Goal: Information Seeking & Learning: Learn about a topic

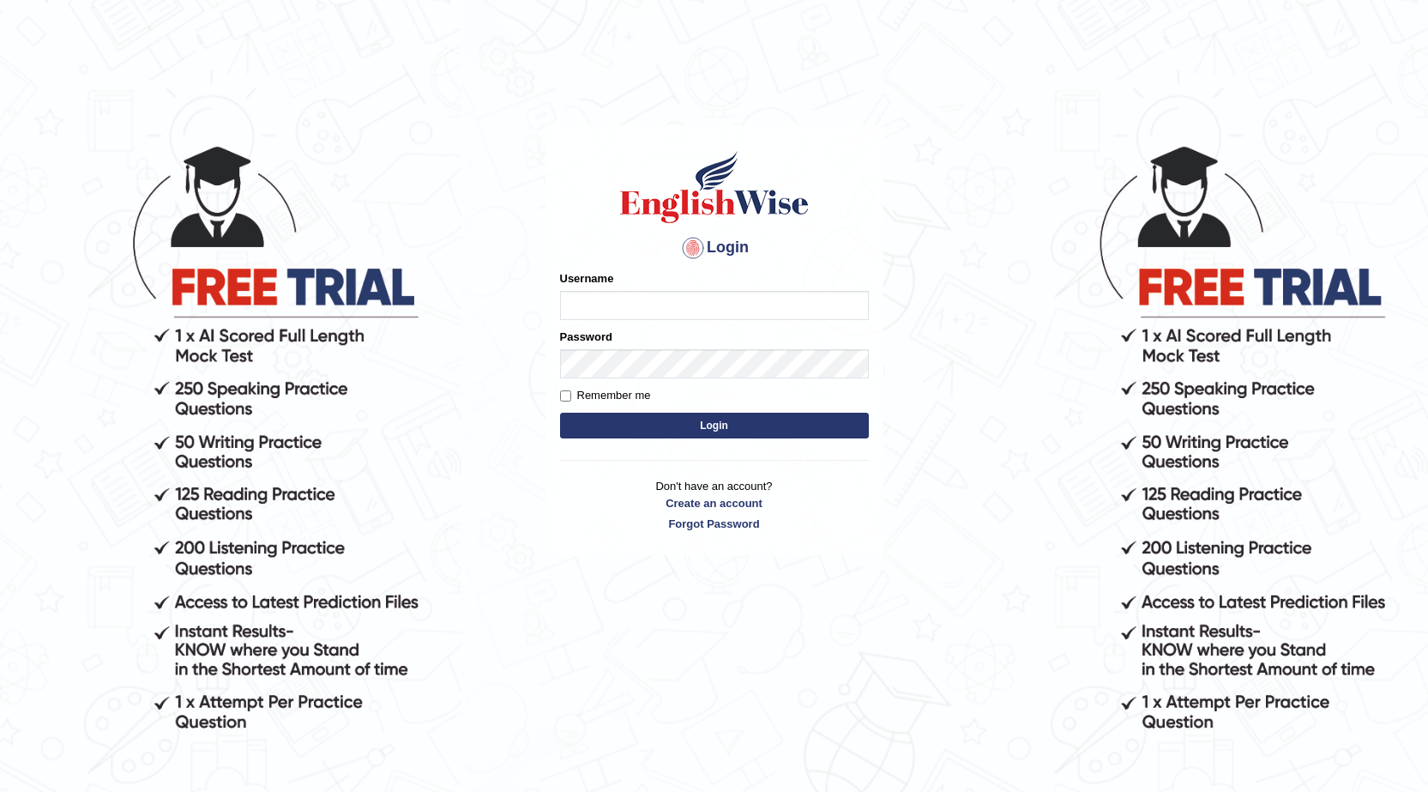
click at [777, 287] on div "Username" at bounding box center [714, 295] width 309 height 50
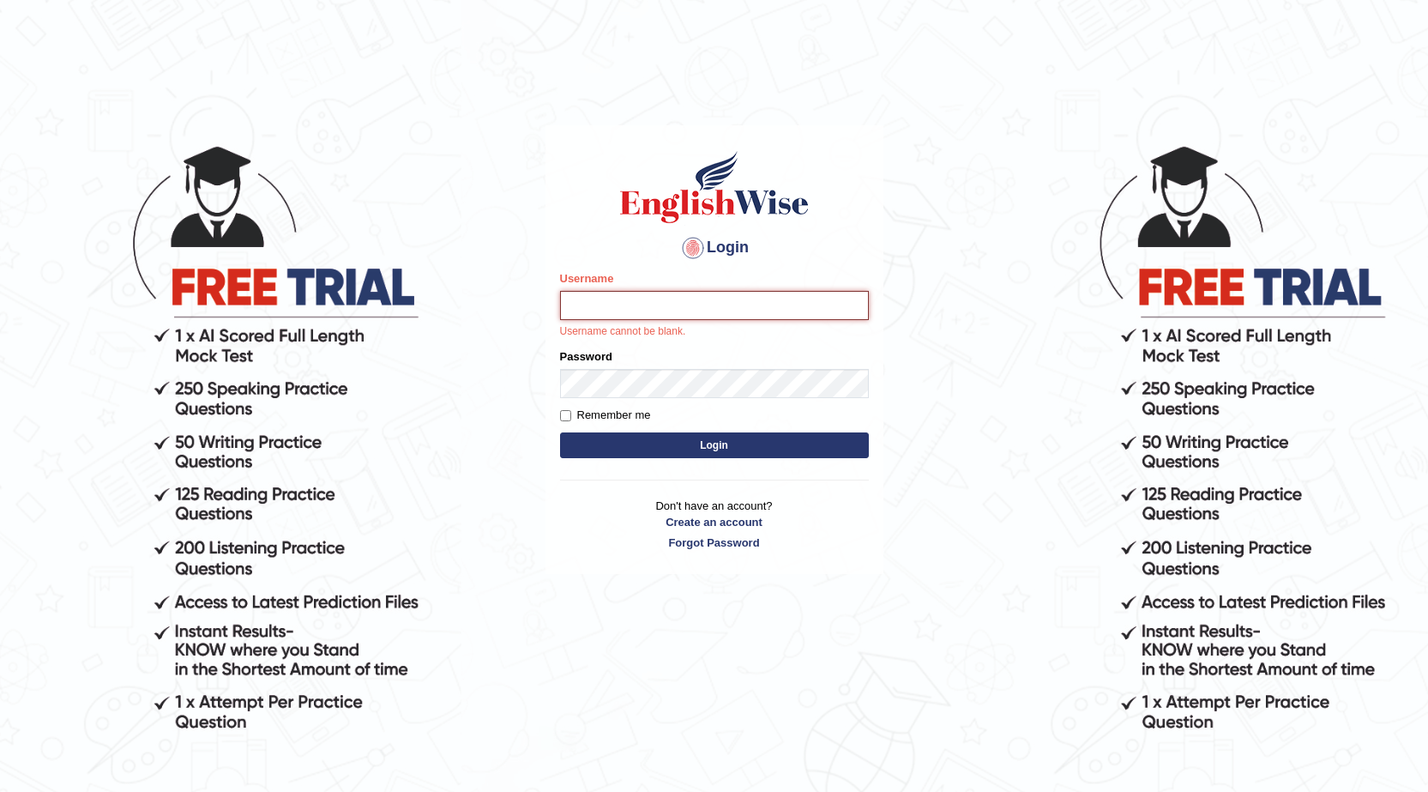
click at [768, 296] on input "Username" at bounding box center [714, 305] width 309 height 29
type input "okyere"
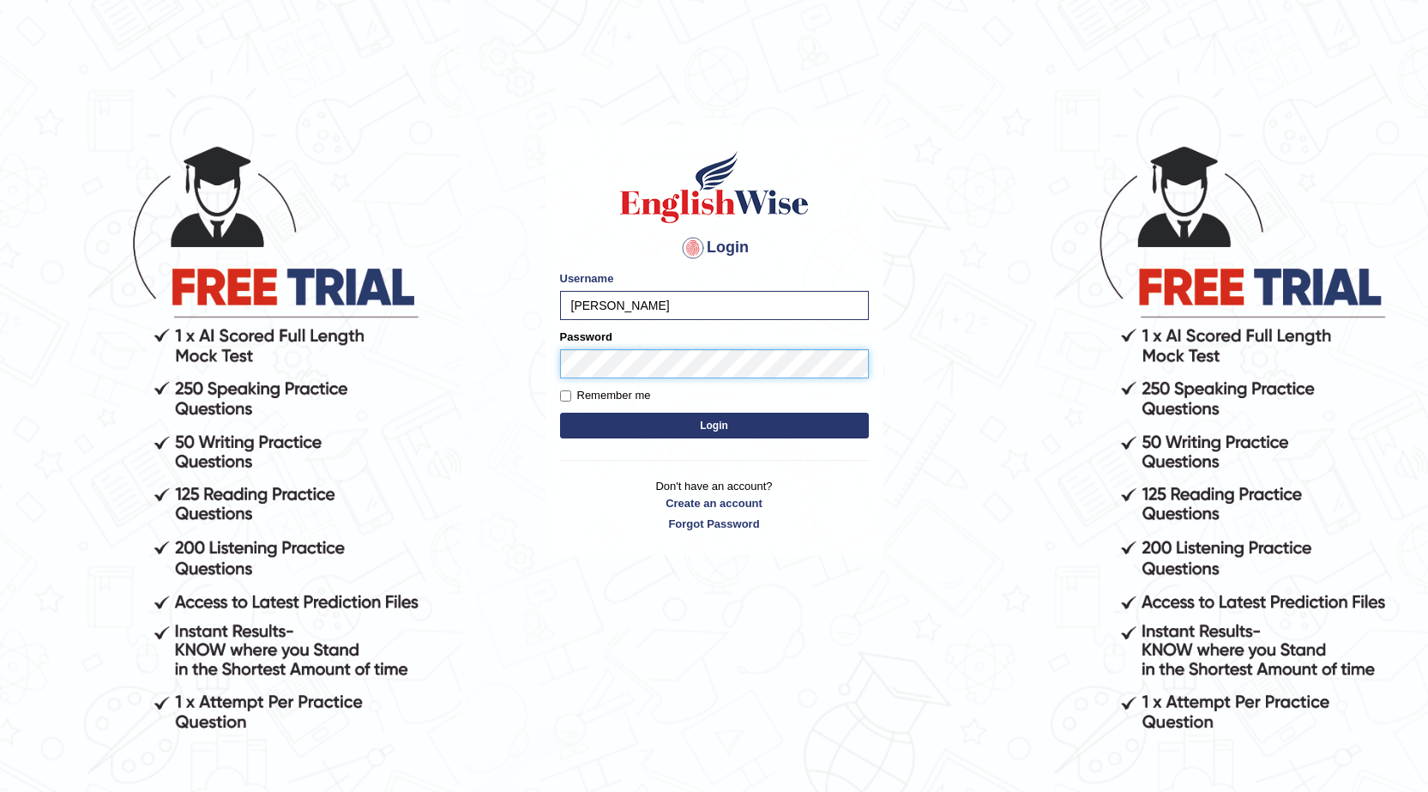
click at [560, 413] on button "Login" at bounding box center [714, 426] width 309 height 26
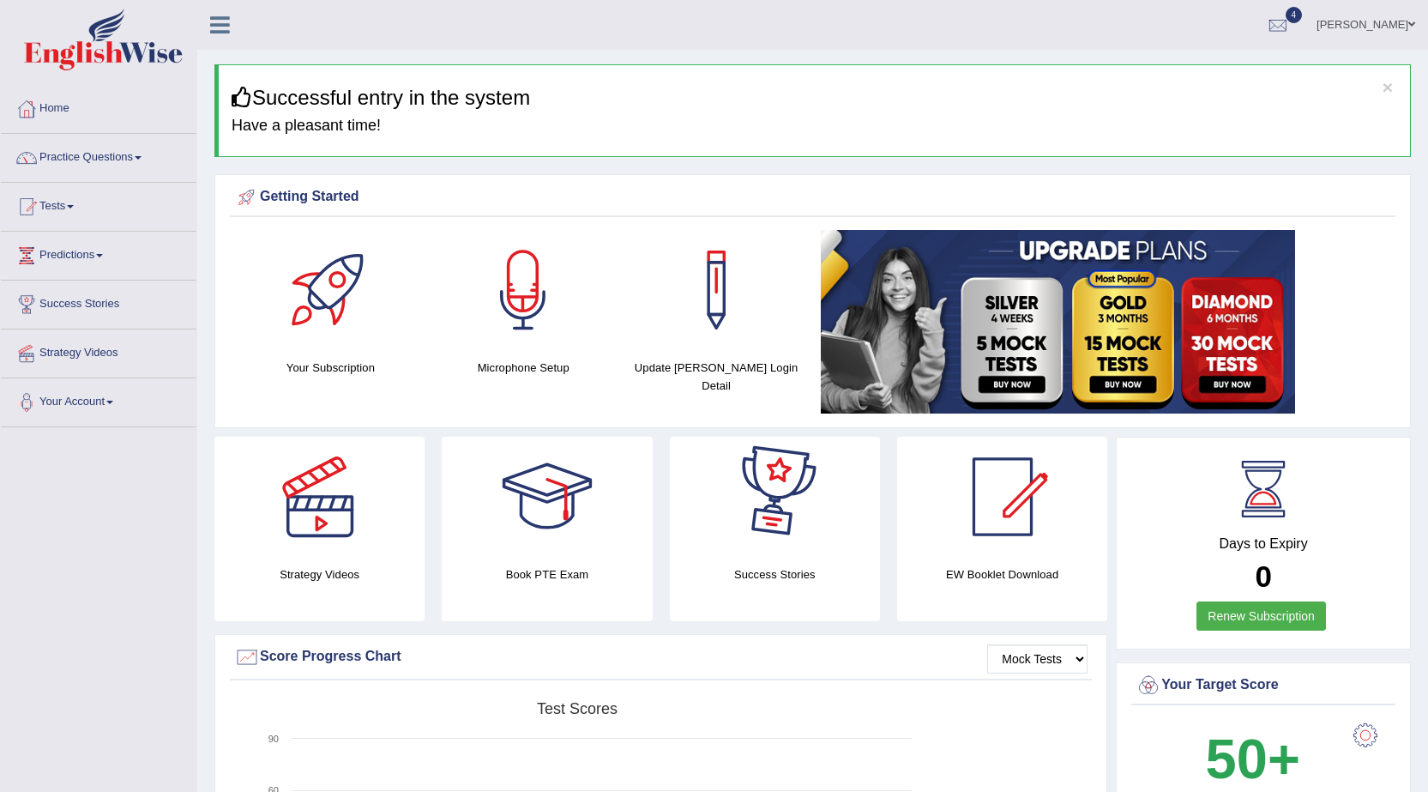
scroll to position [86, 0]
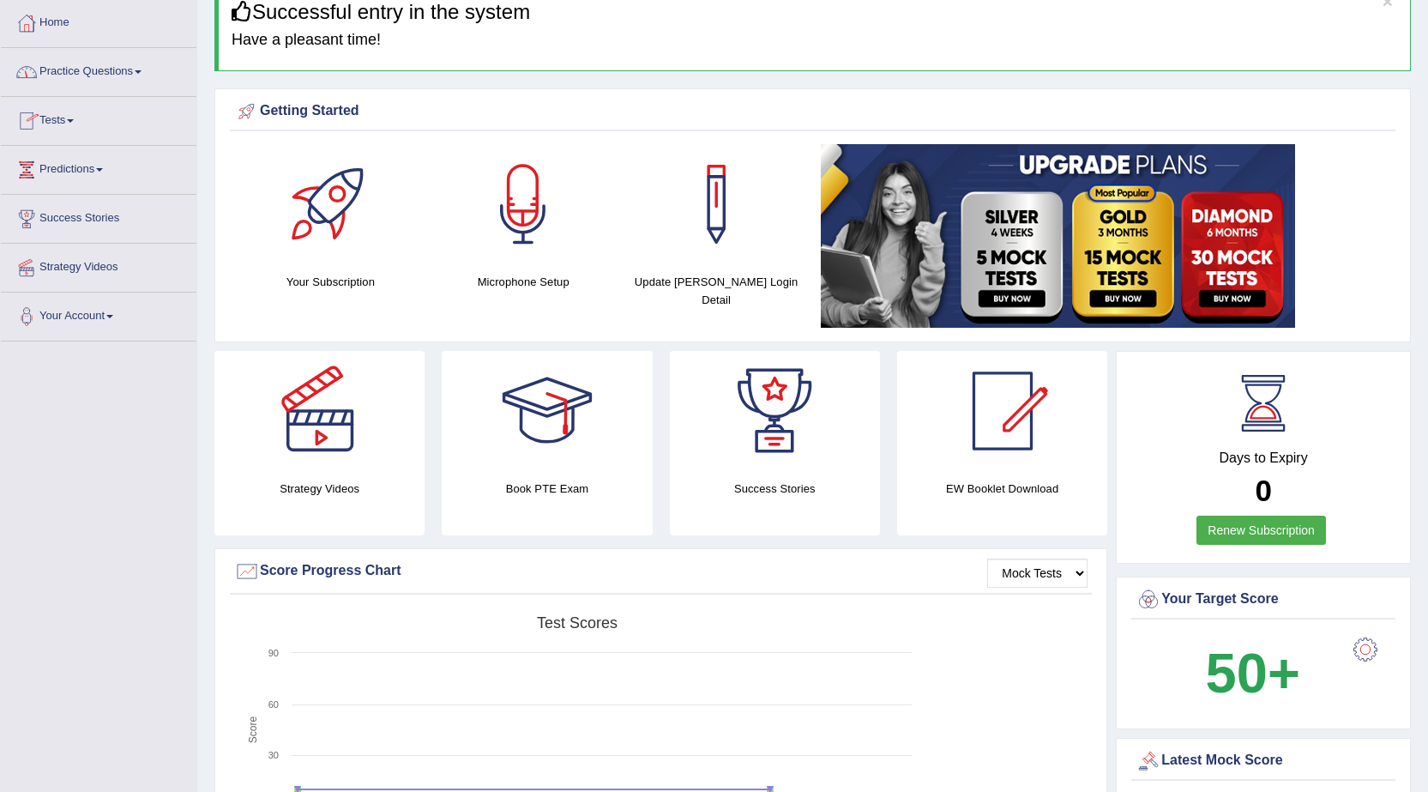
click at [142, 73] on span at bounding box center [138, 71] width 7 height 3
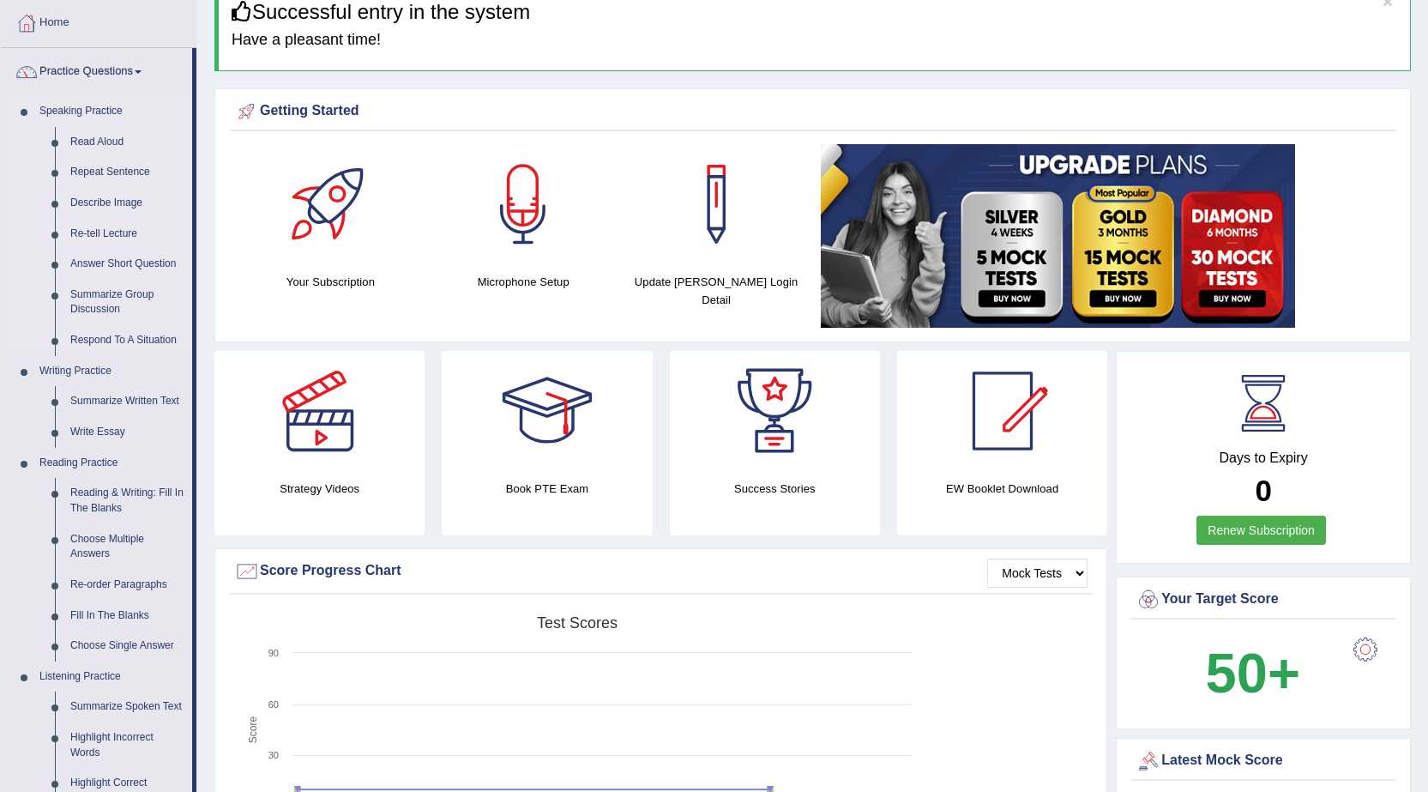
click at [79, 232] on link "Re-tell Lecture" at bounding box center [128, 234] width 130 height 31
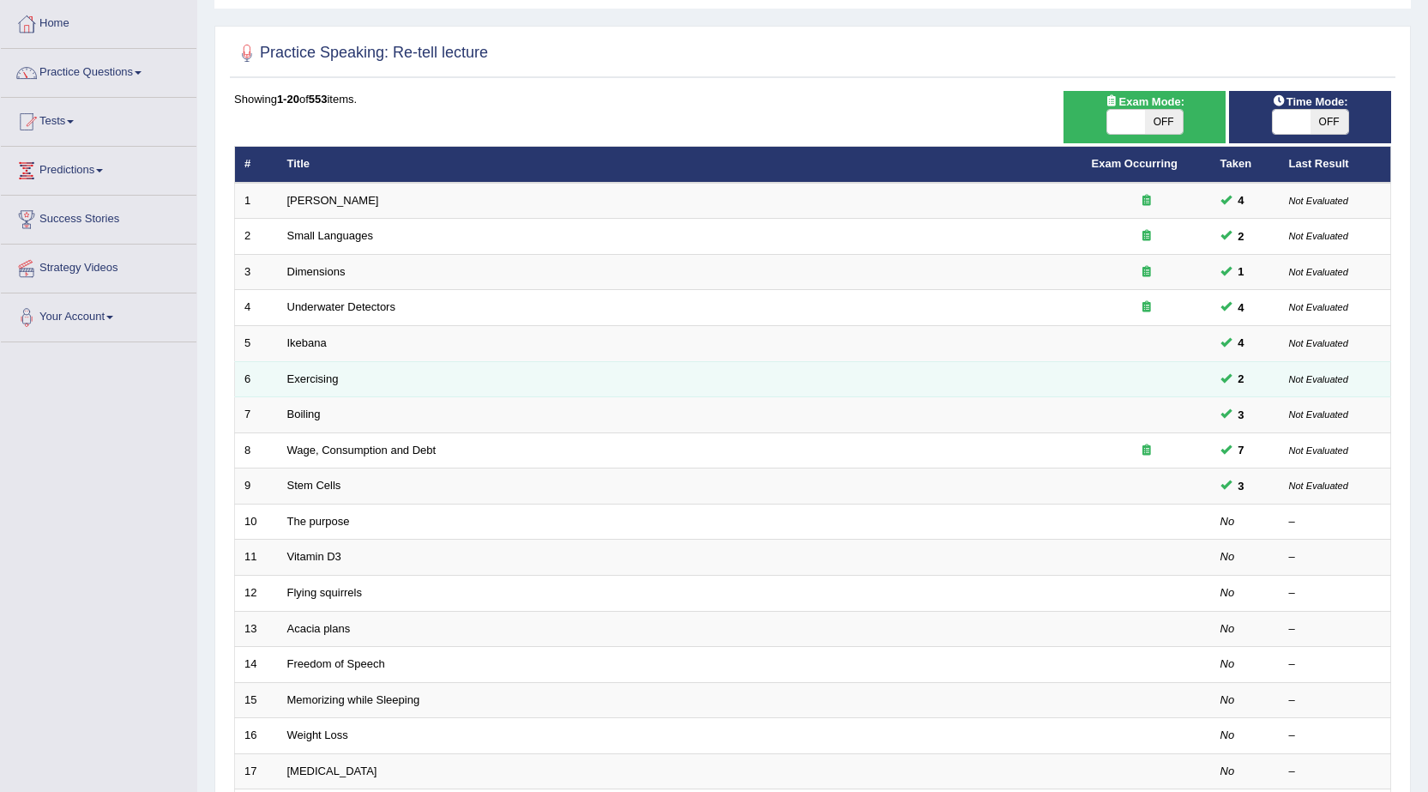
scroll to position [86, 0]
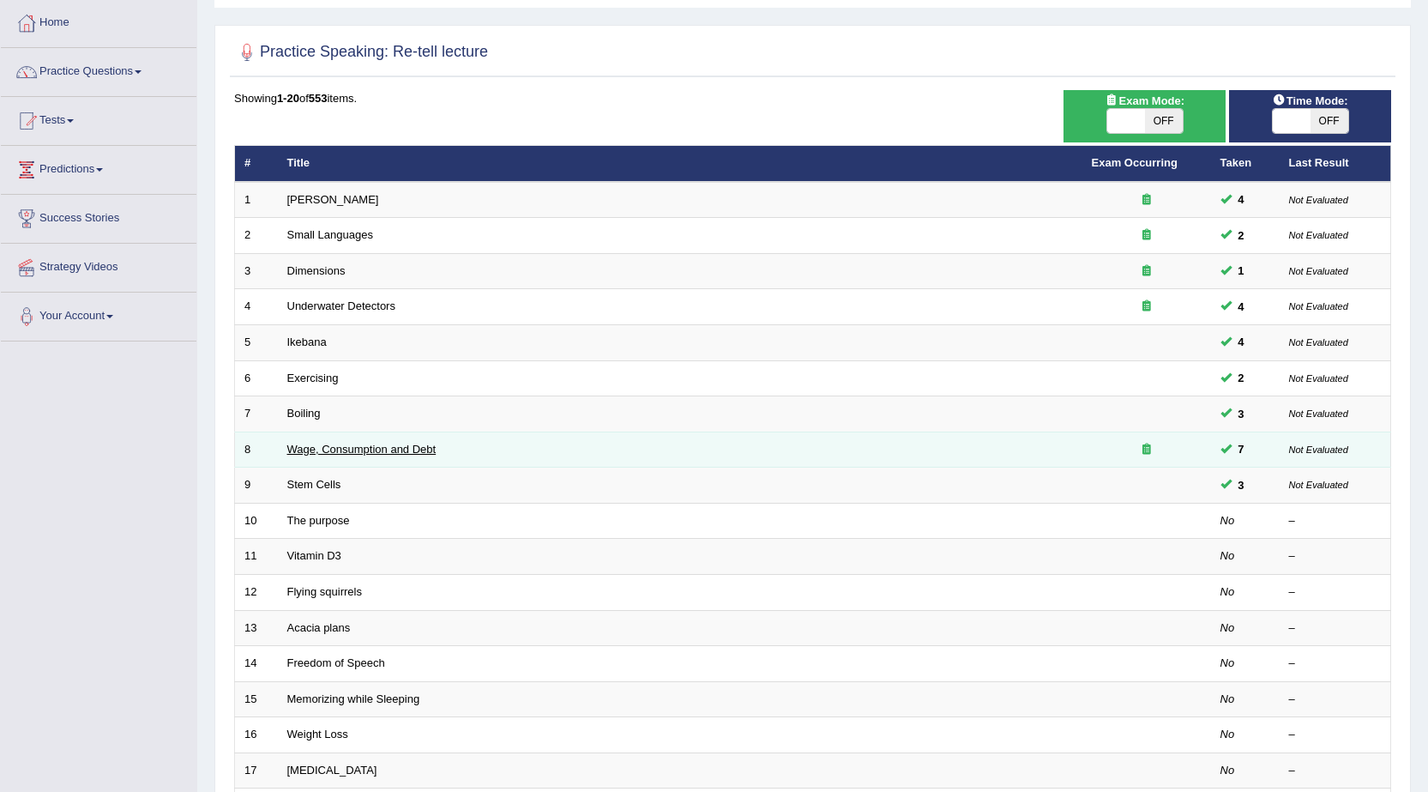
click at [311, 448] on link "Wage, Consumption and Debt" at bounding box center [361, 449] width 149 height 13
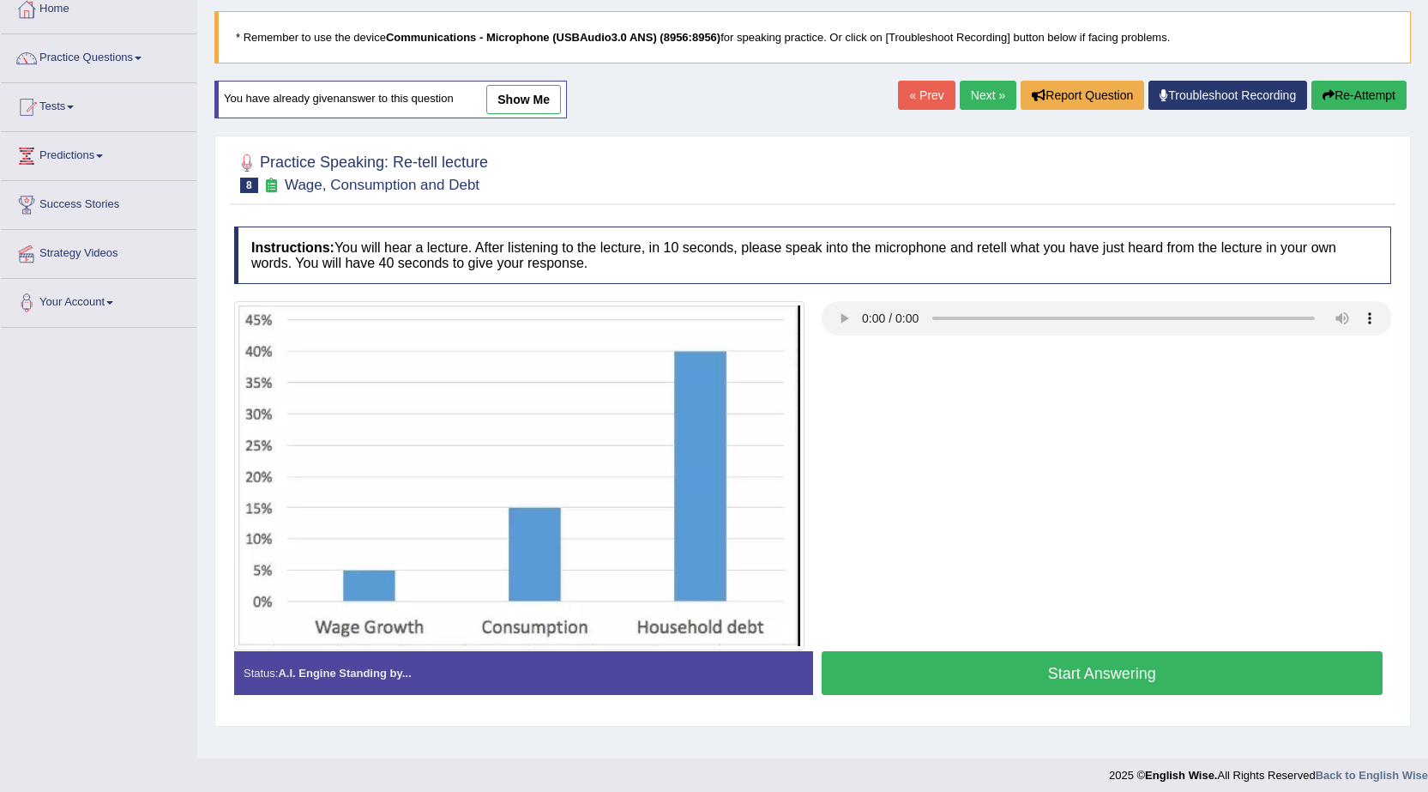
scroll to position [109, 0]
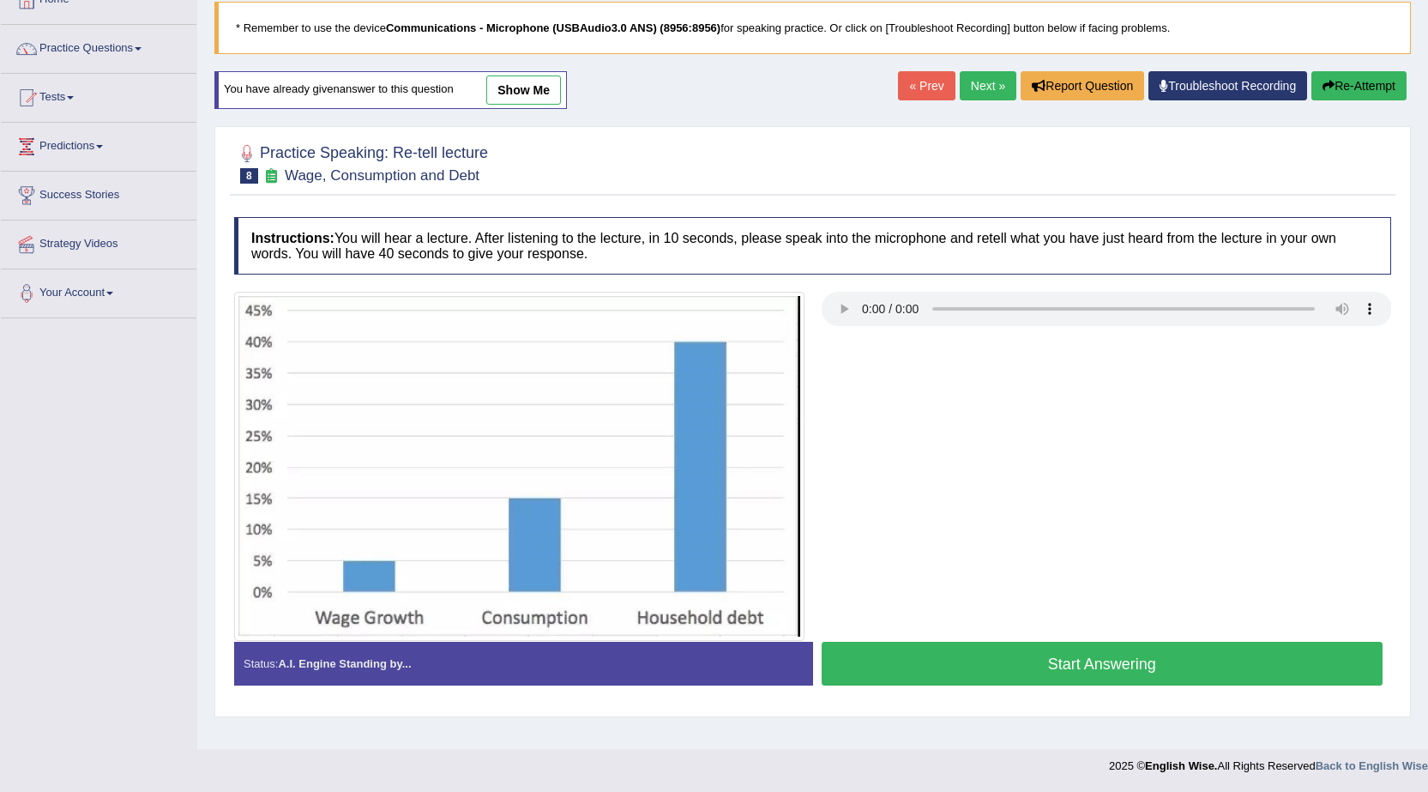
click at [504, 99] on link "show me" at bounding box center [523, 89] width 75 height 29
click at [522, 86] on div "Home Practice Speaking: Re-tell lecture Wage, Consumption and Debt * Remember t…" at bounding box center [812, 320] width 1231 height 858
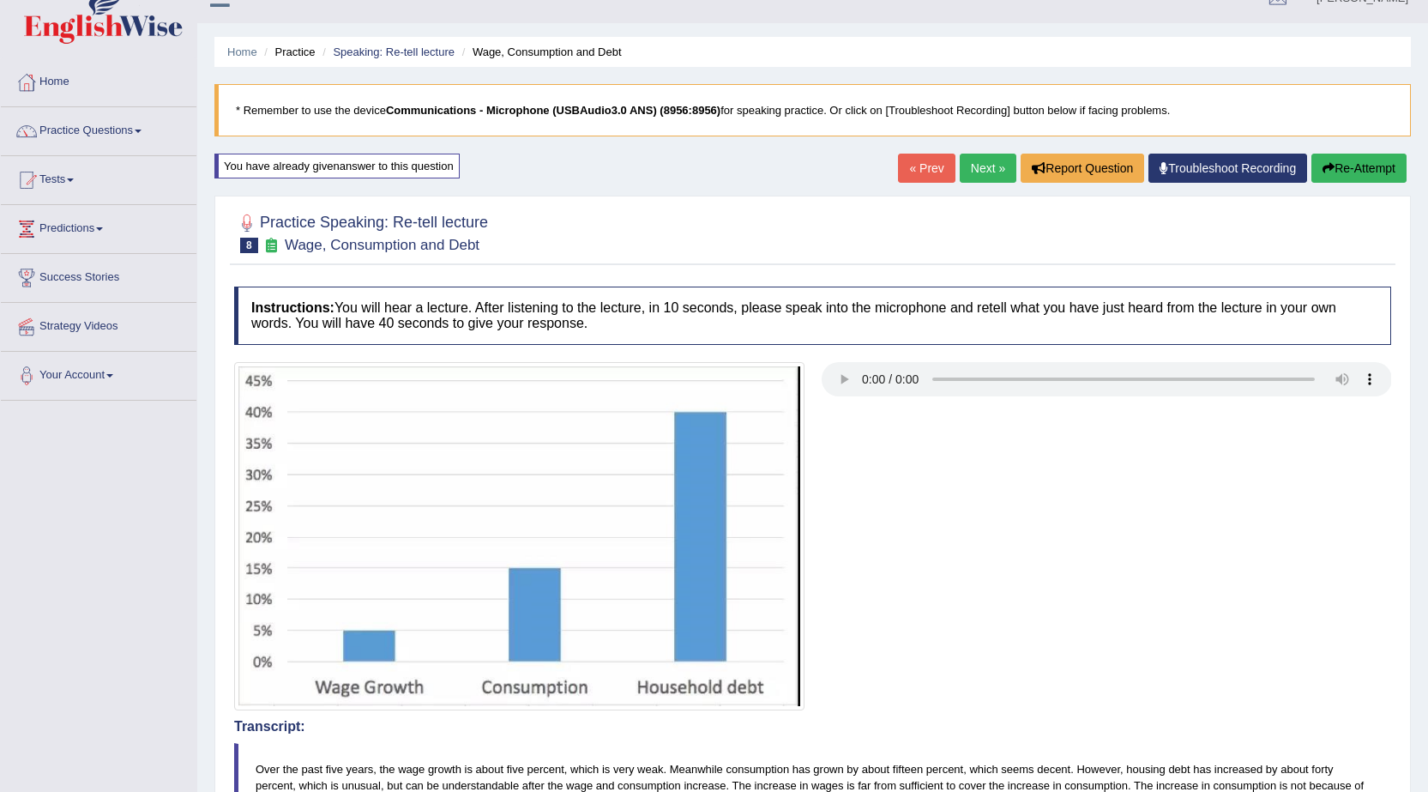
scroll to position [0, 0]
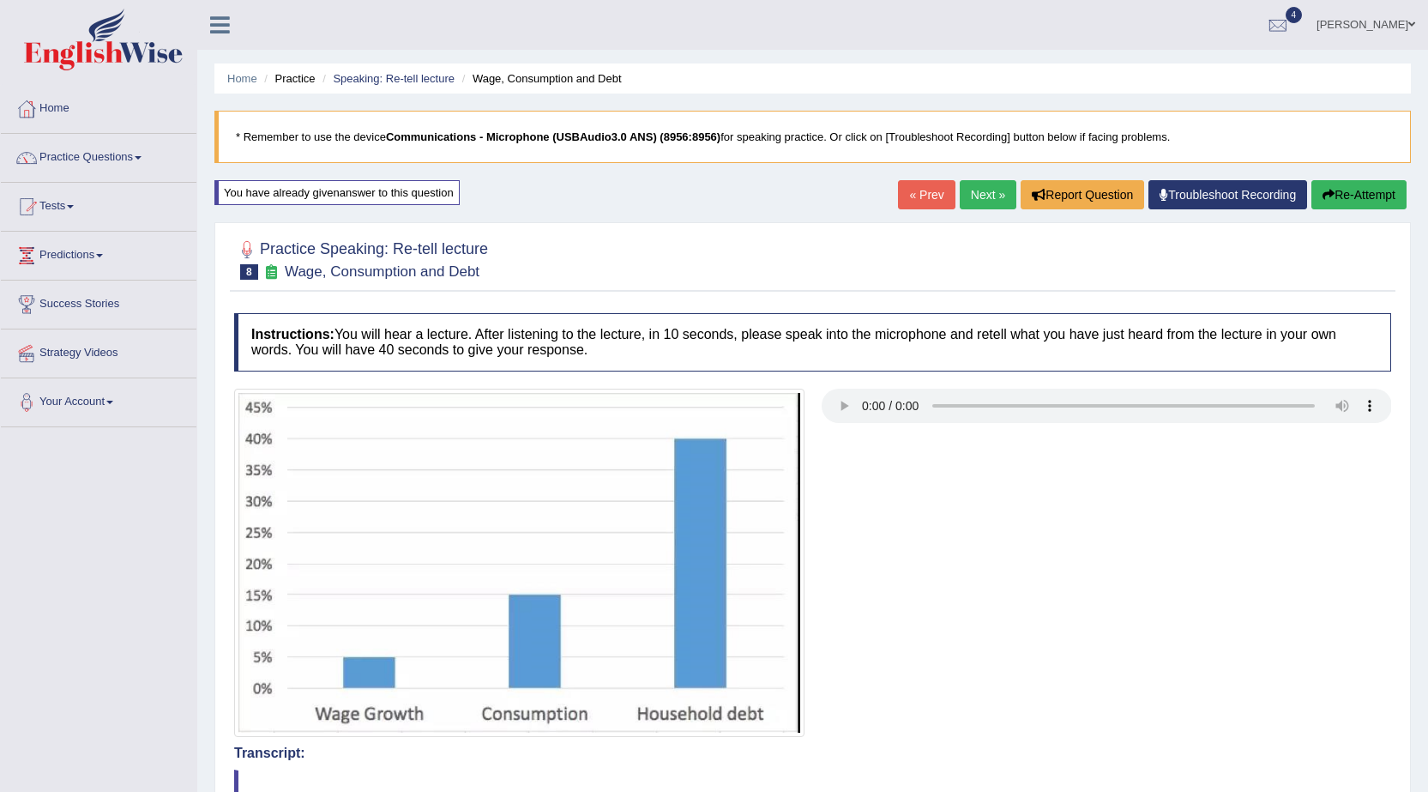
click at [981, 192] on link "Next »" at bounding box center [988, 194] width 57 height 29
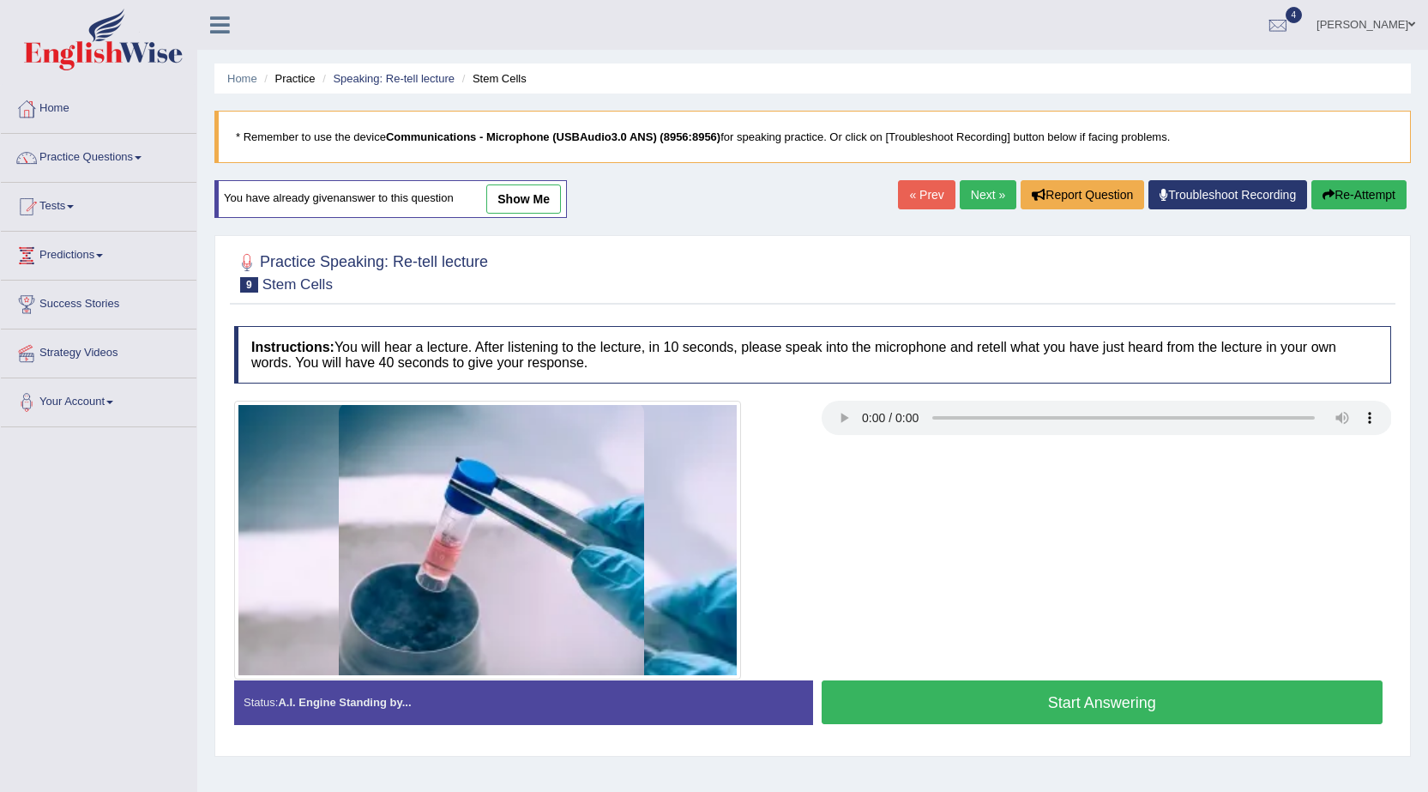
click at [528, 194] on link "show me" at bounding box center [523, 198] width 75 height 29
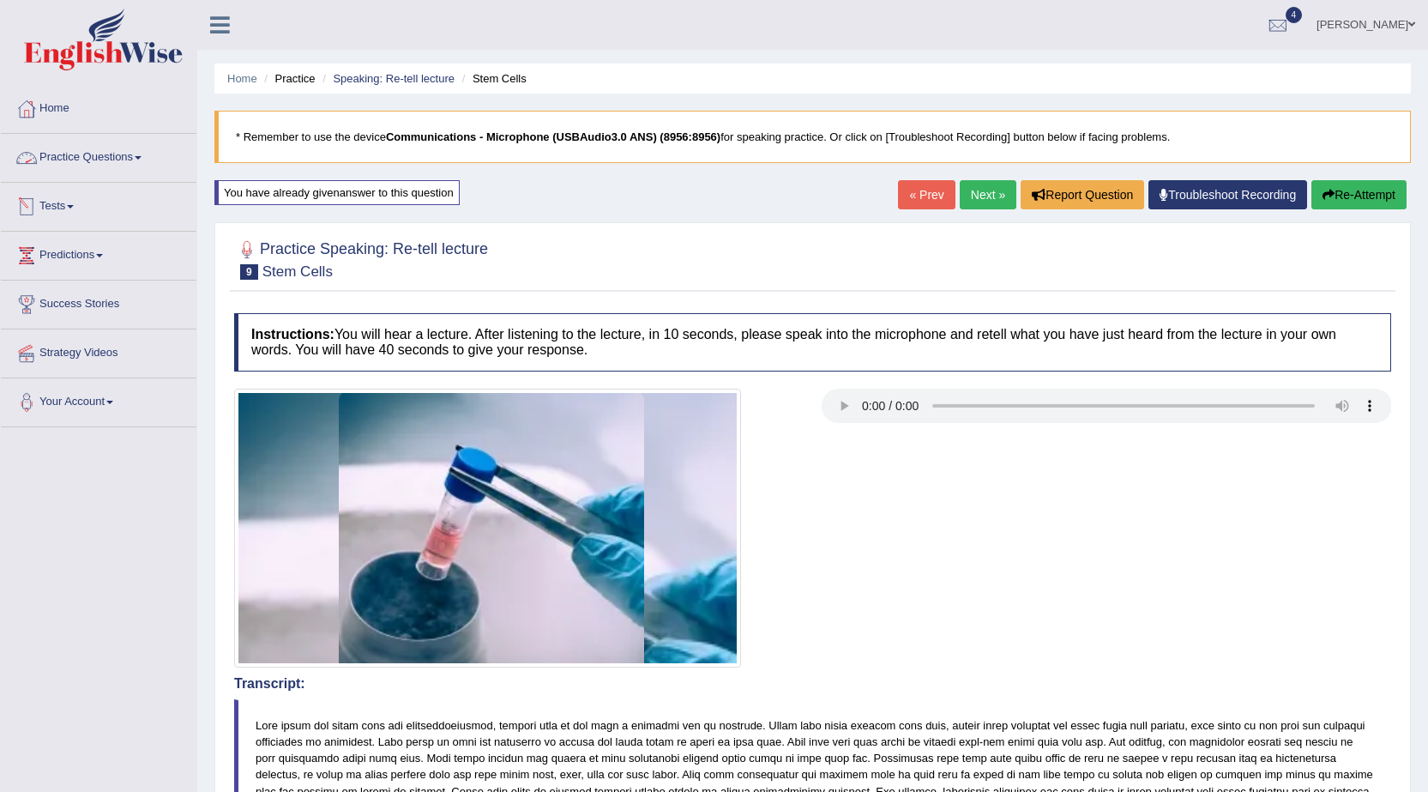
click at [99, 161] on link "Practice Questions" at bounding box center [99, 155] width 196 height 43
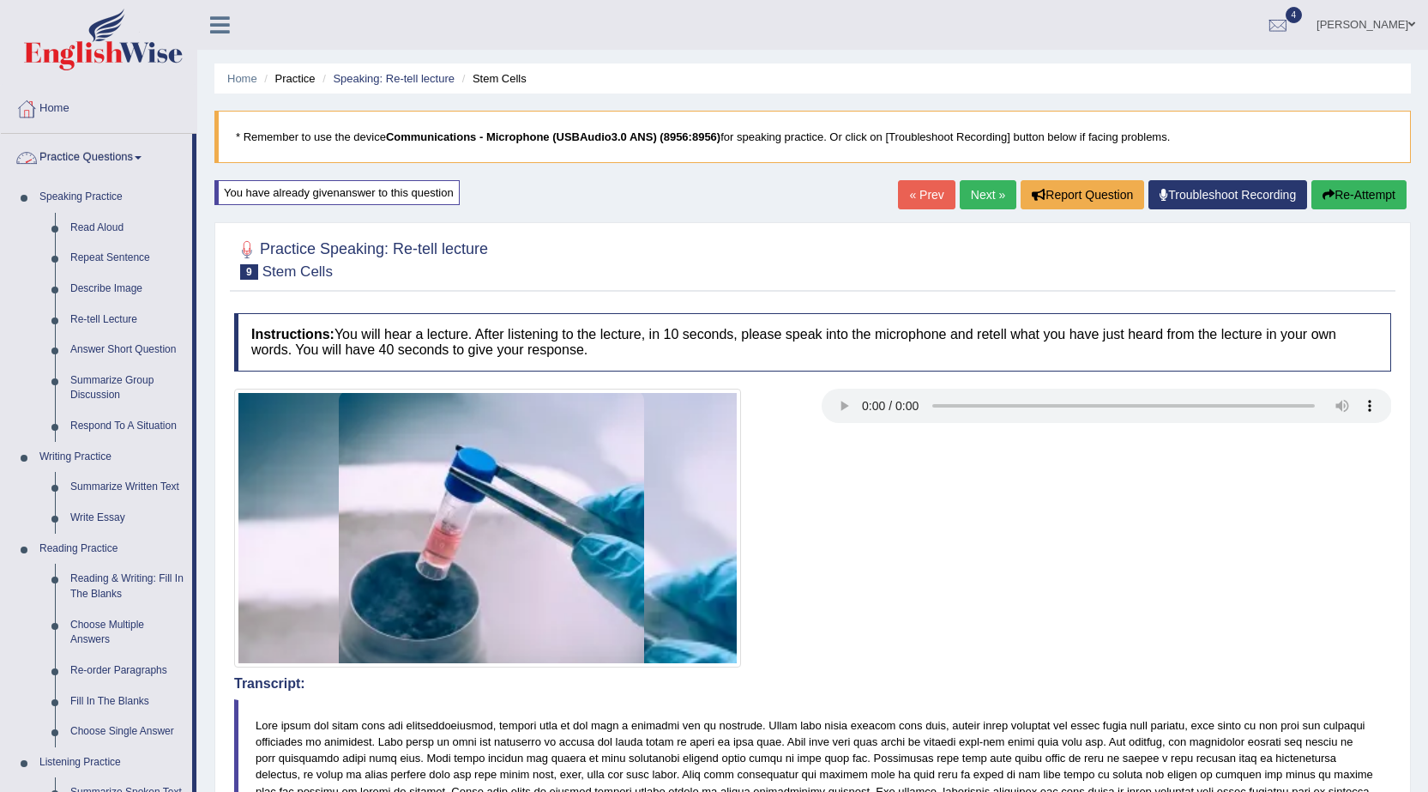
click at [68, 155] on link "Practice Questions" at bounding box center [96, 155] width 191 height 43
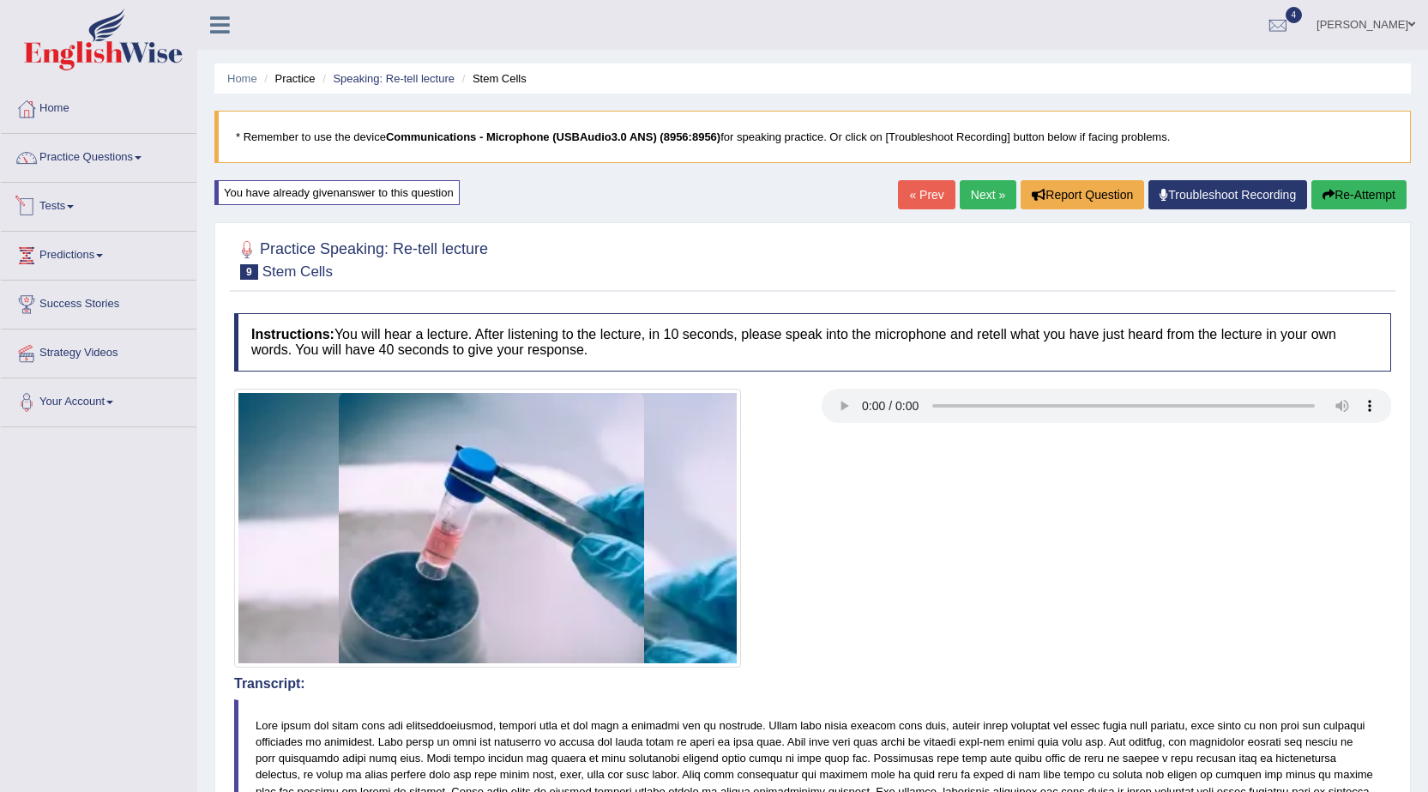
click at [69, 202] on link "Tests" at bounding box center [99, 204] width 196 height 43
click at [77, 242] on link "Take Practice Sectional Test" at bounding box center [112, 246] width 160 height 31
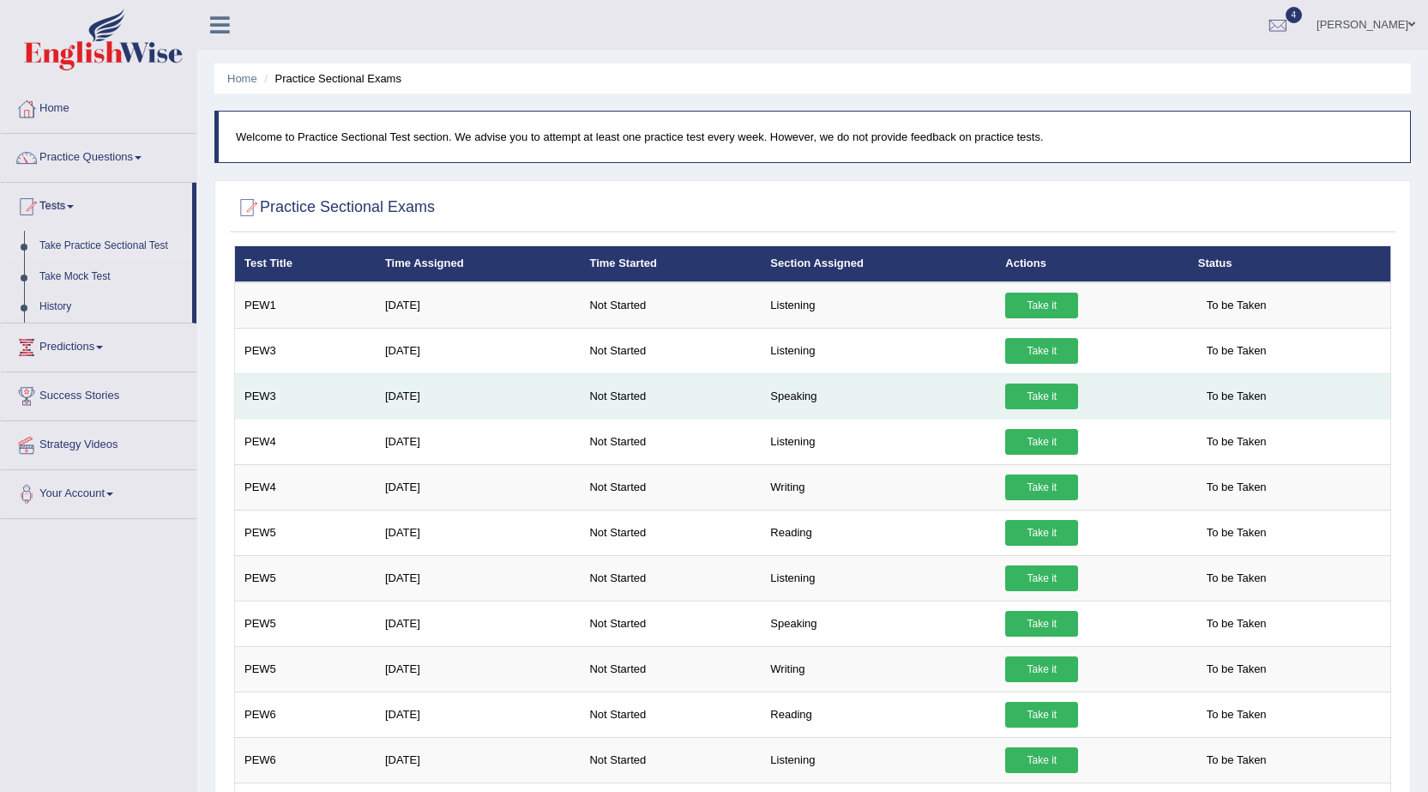
click at [1041, 404] on link "Take it" at bounding box center [1041, 396] width 73 height 26
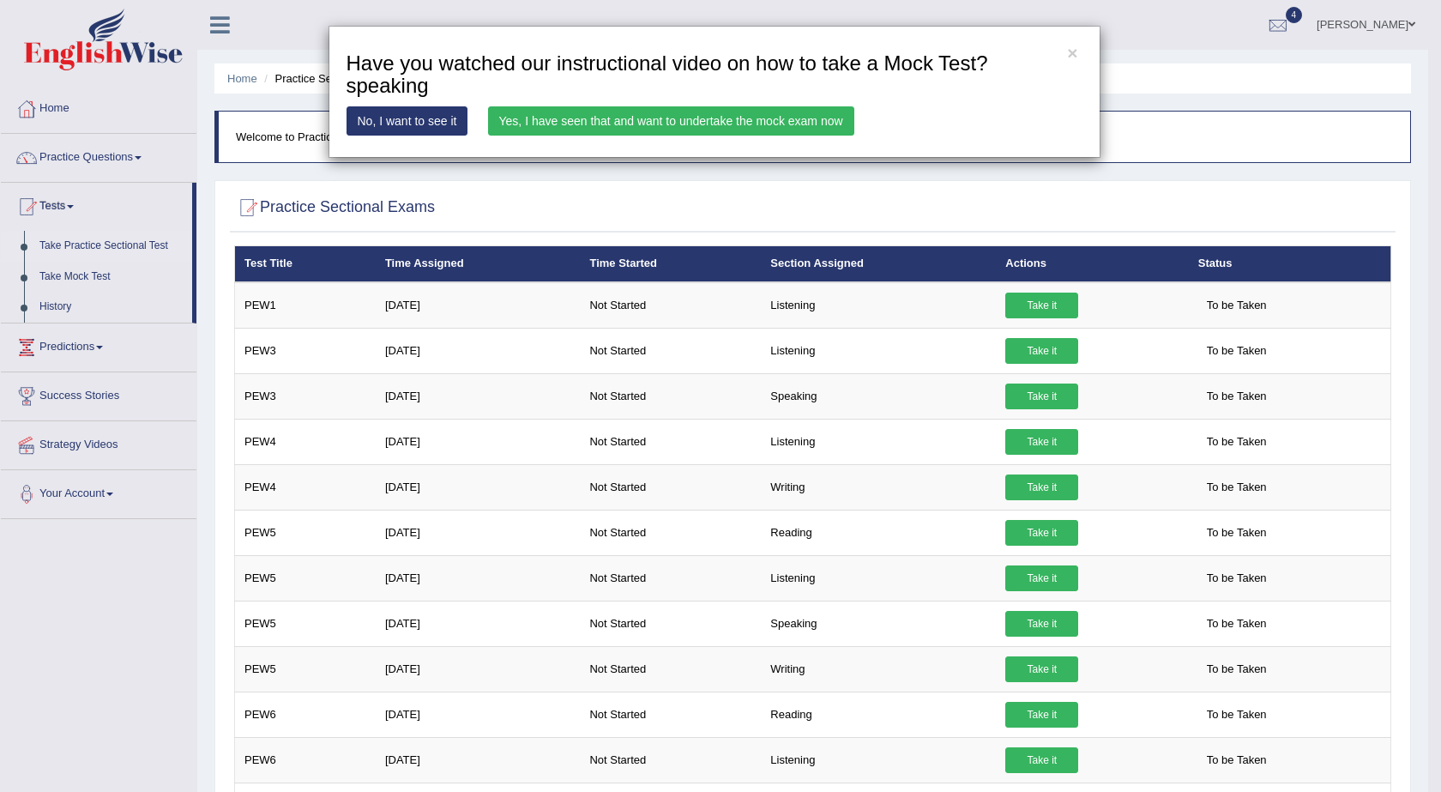
click at [605, 121] on link "Yes, I have seen that and want to undertake the mock exam now" at bounding box center [671, 120] width 366 height 29
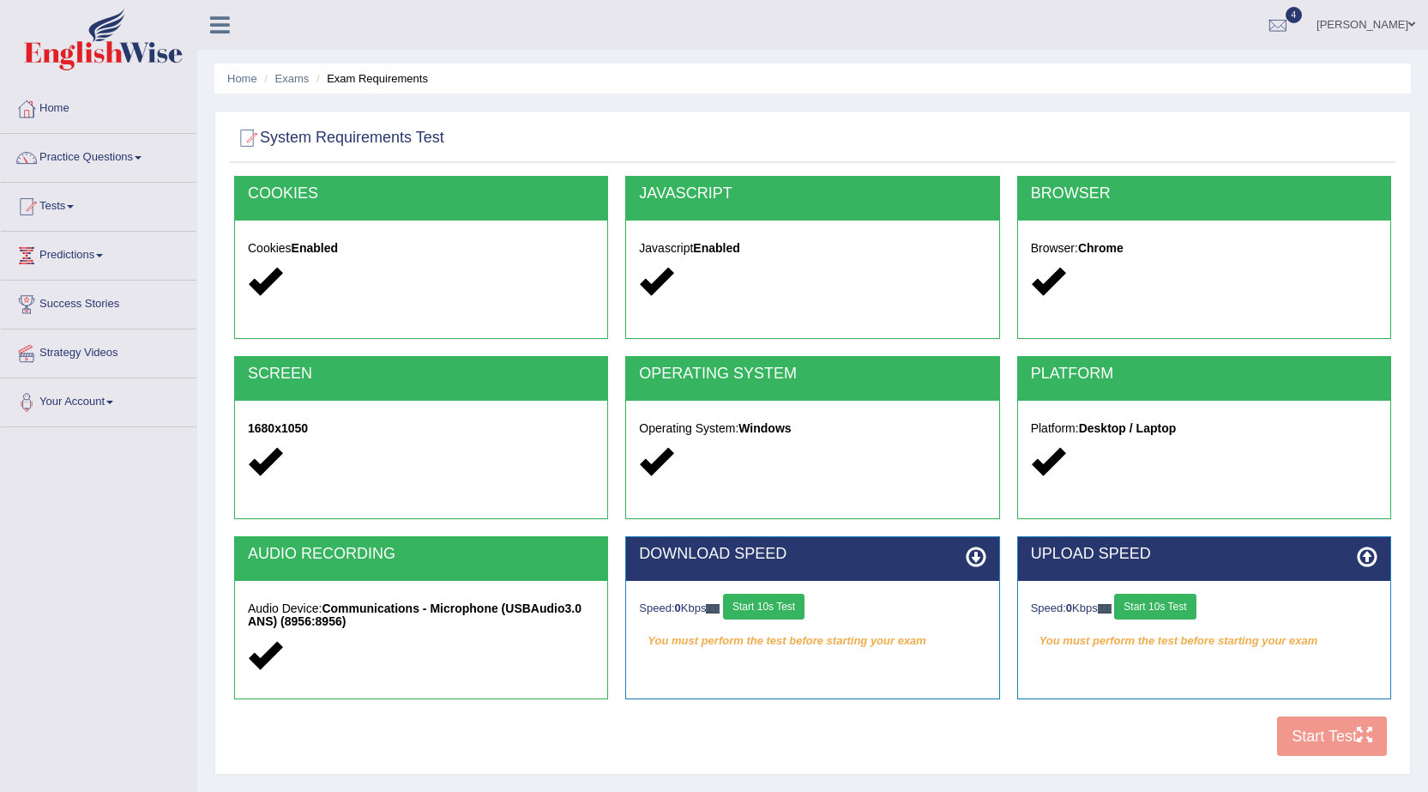
click at [781, 595] on button "Start 10s Test" at bounding box center [763, 607] width 81 height 26
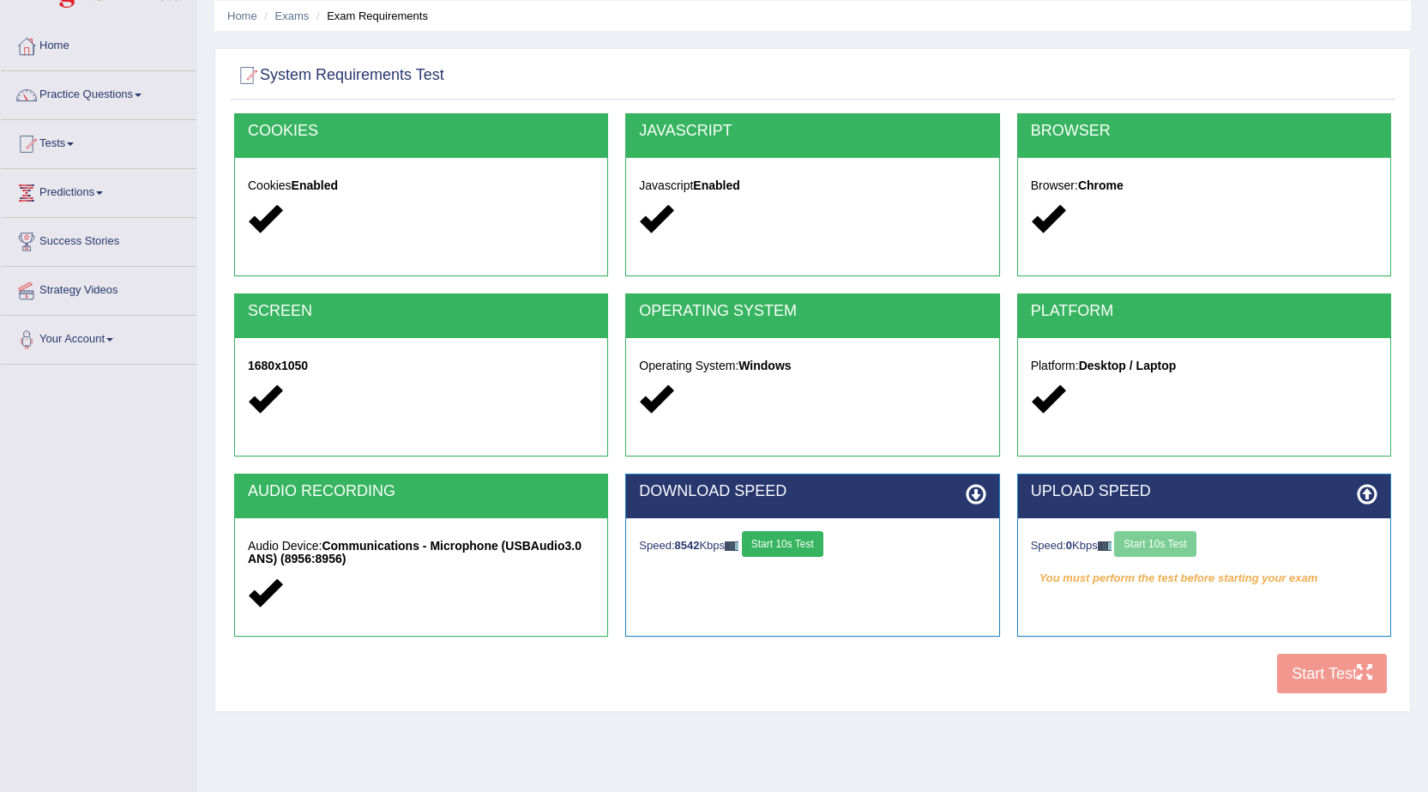
click at [1163, 604] on div "Speed: 0 Kbps Start 10s Test You must perform the test before starting your exam" at bounding box center [1204, 561] width 372 height 86
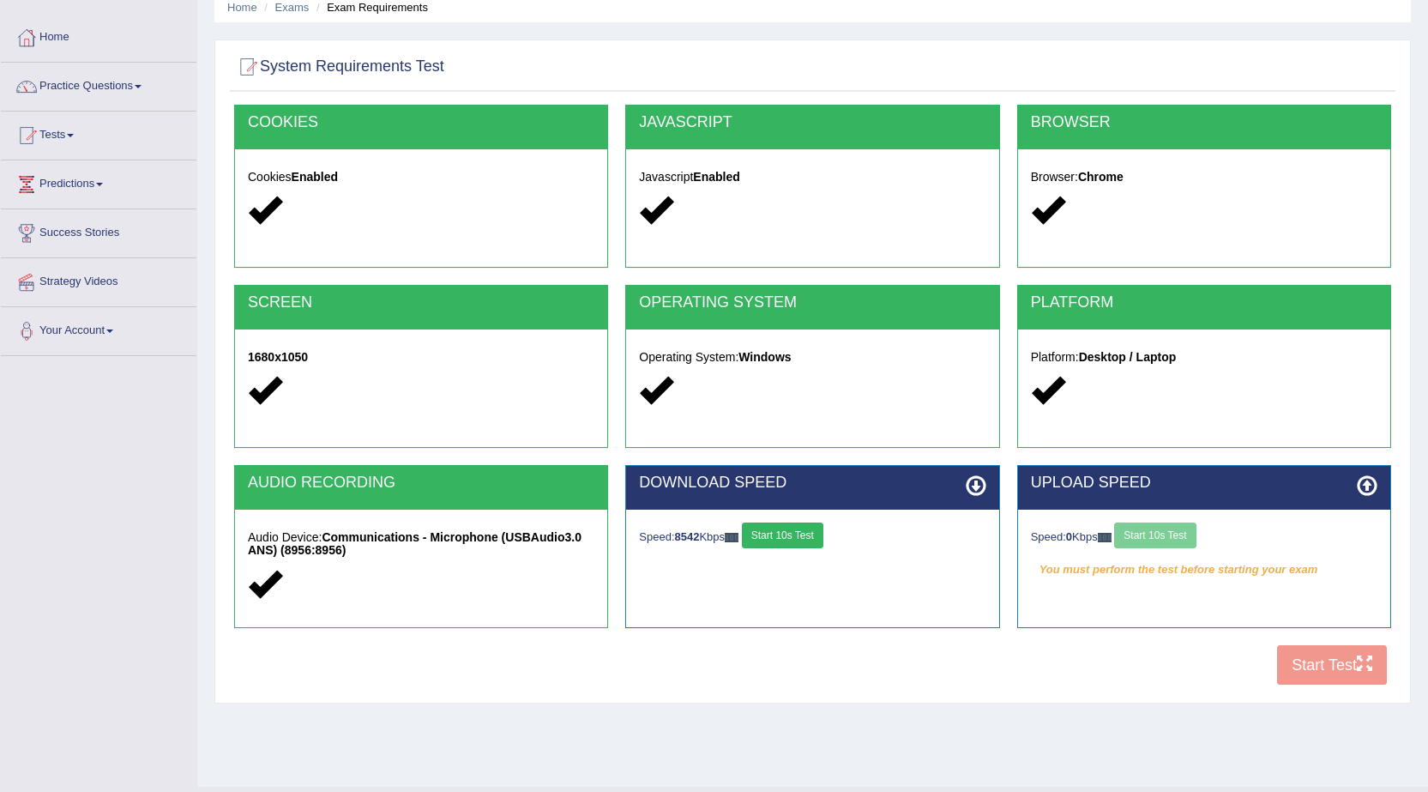
scroll to position [109, 0]
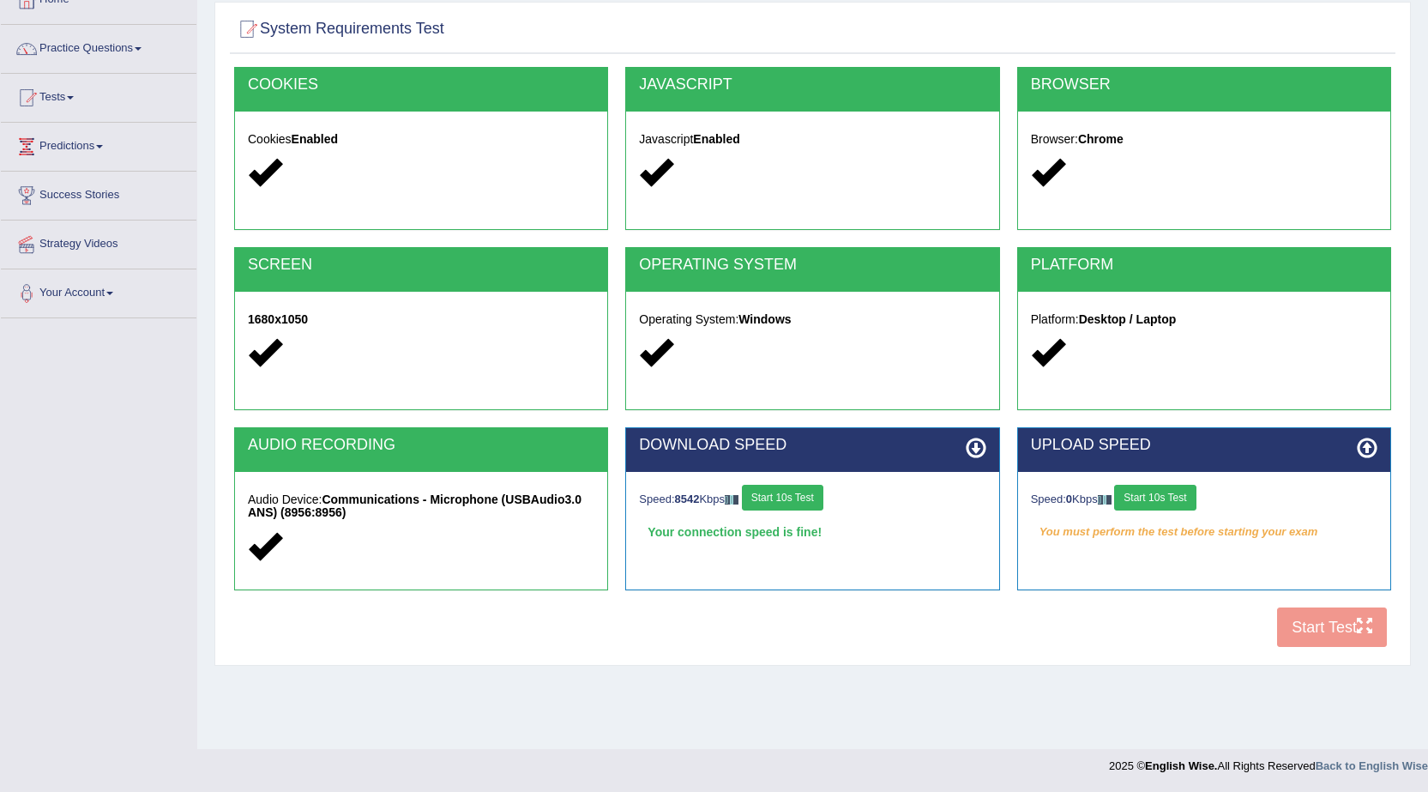
click at [769, 498] on button "Start 10s Test" at bounding box center [782, 498] width 81 height 26
click at [796, 495] on button "Start 10s Test" at bounding box center [782, 498] width 81 height 26
click at [1172, 490] on button "Start 10s Test" at bounding box center [1154, 498] width 81 height 26
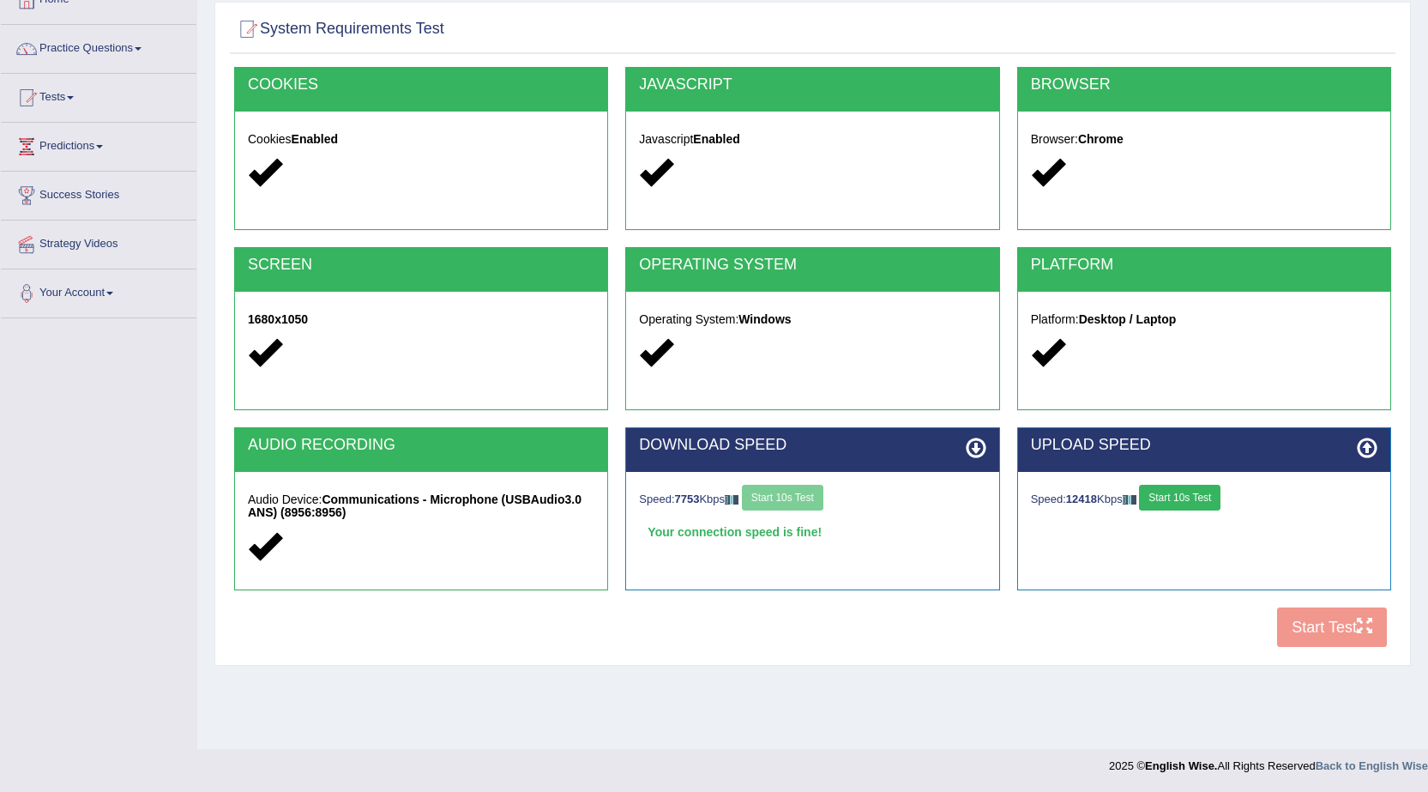
click at [1172, 497] on button "Start 10s Test" at bounding box center [1179, 498] width 81 height 26
click at [1329, 629] on button "Start Test" at bounding box center [1332, 626] width 110 height 39
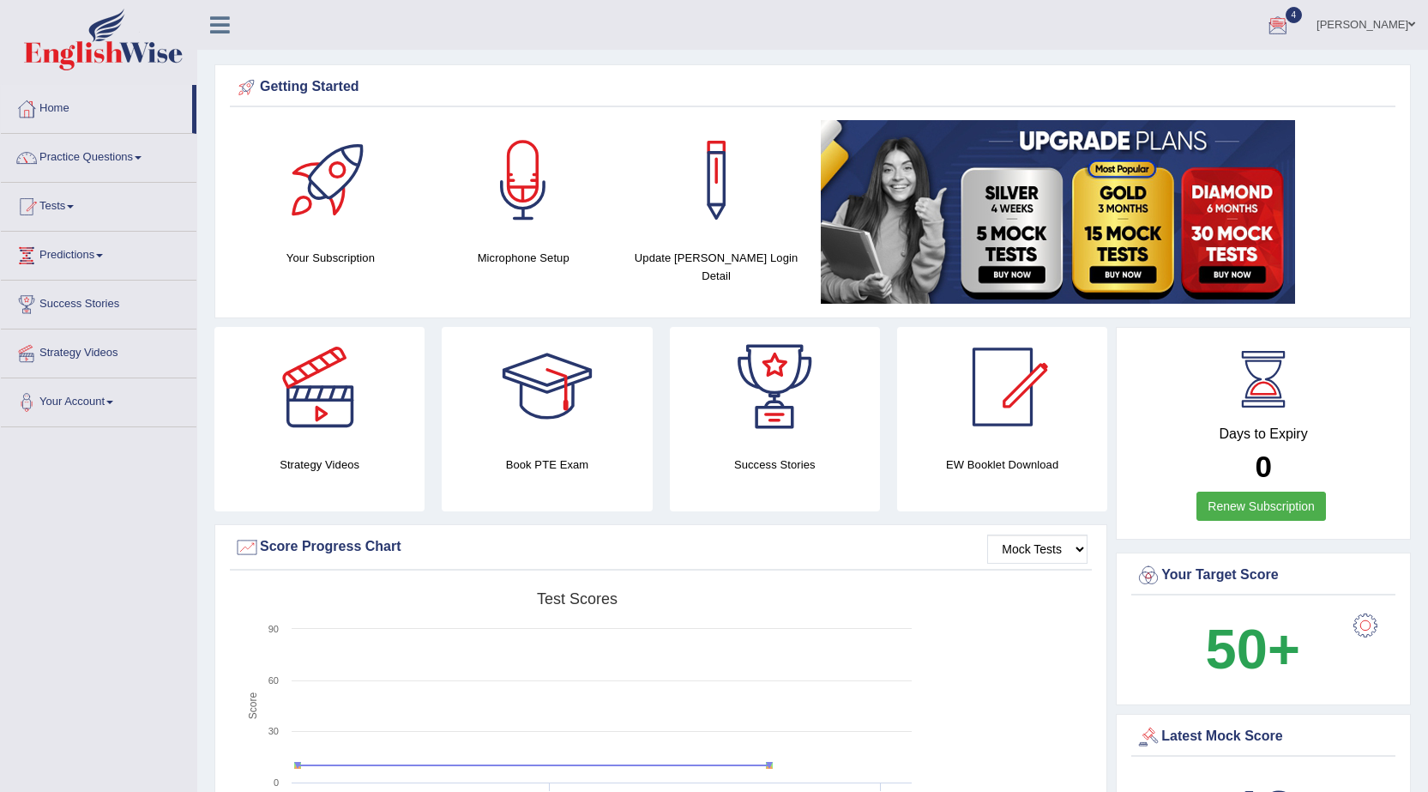
click at [1291, 23] on div at bounding box center [1278, 26] width 26 height 26
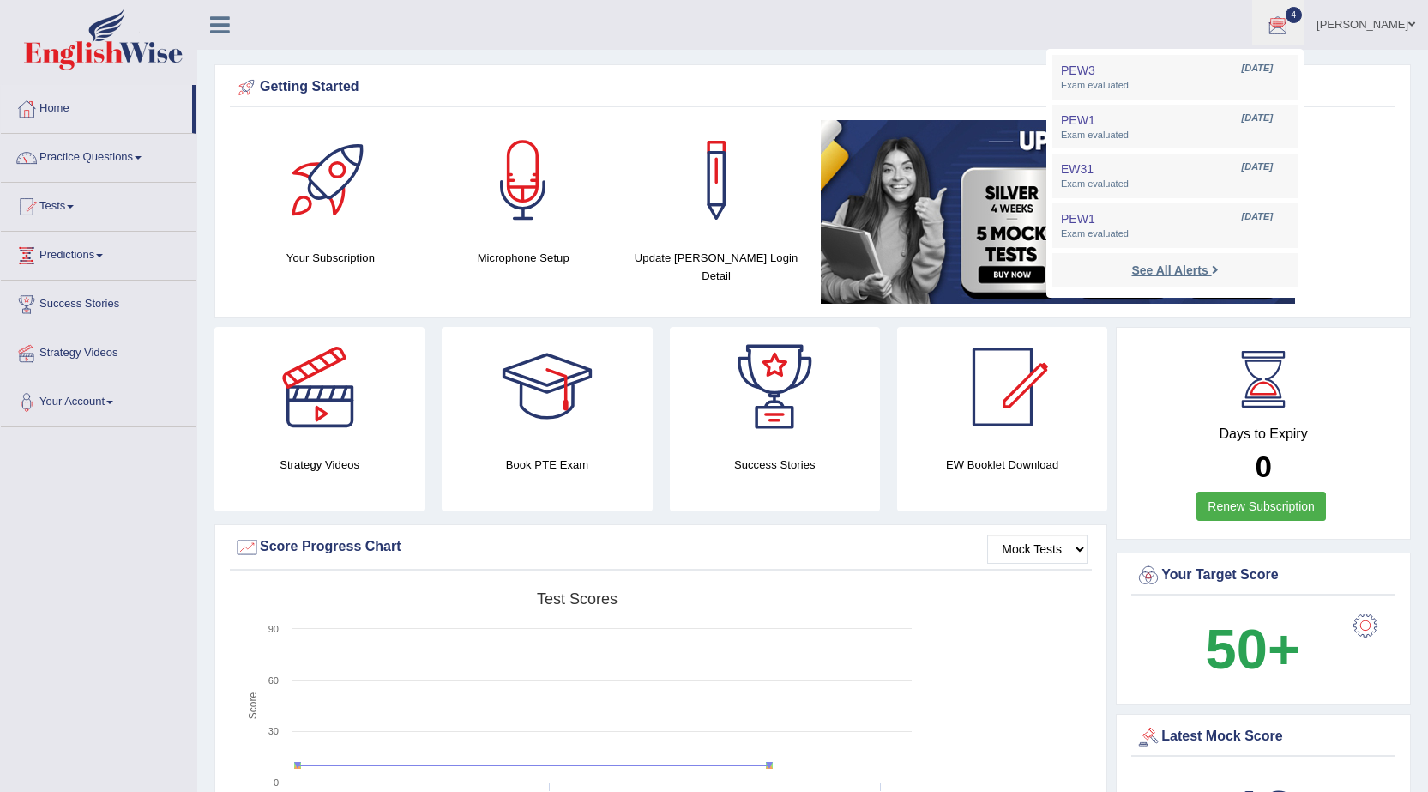
click at [1205, 268] on strong "See All Alerts" at bounding box center [1169, 270] width 76 height 14
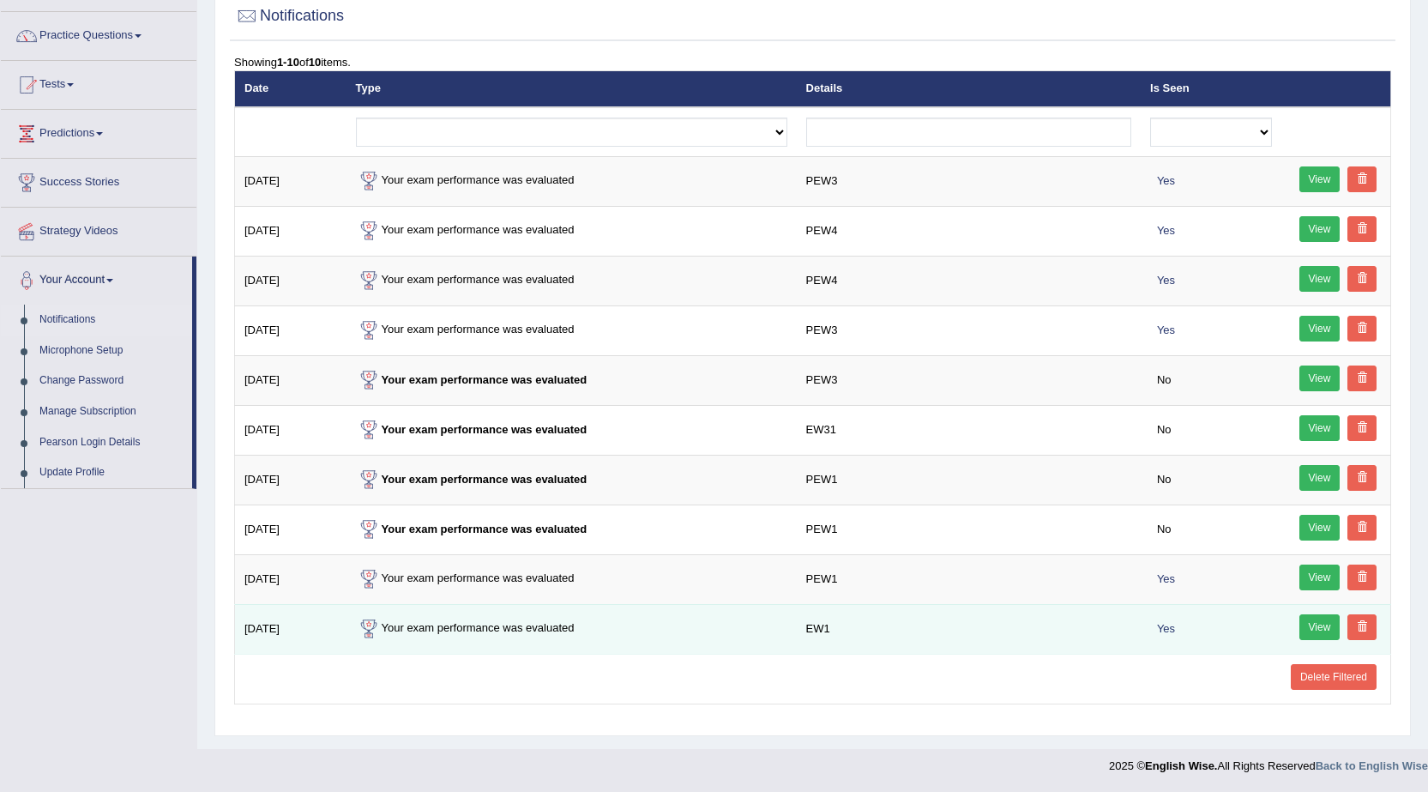
click at [1314, 624] on link "View" at bounding box center [1320, 627] width 41 height 26
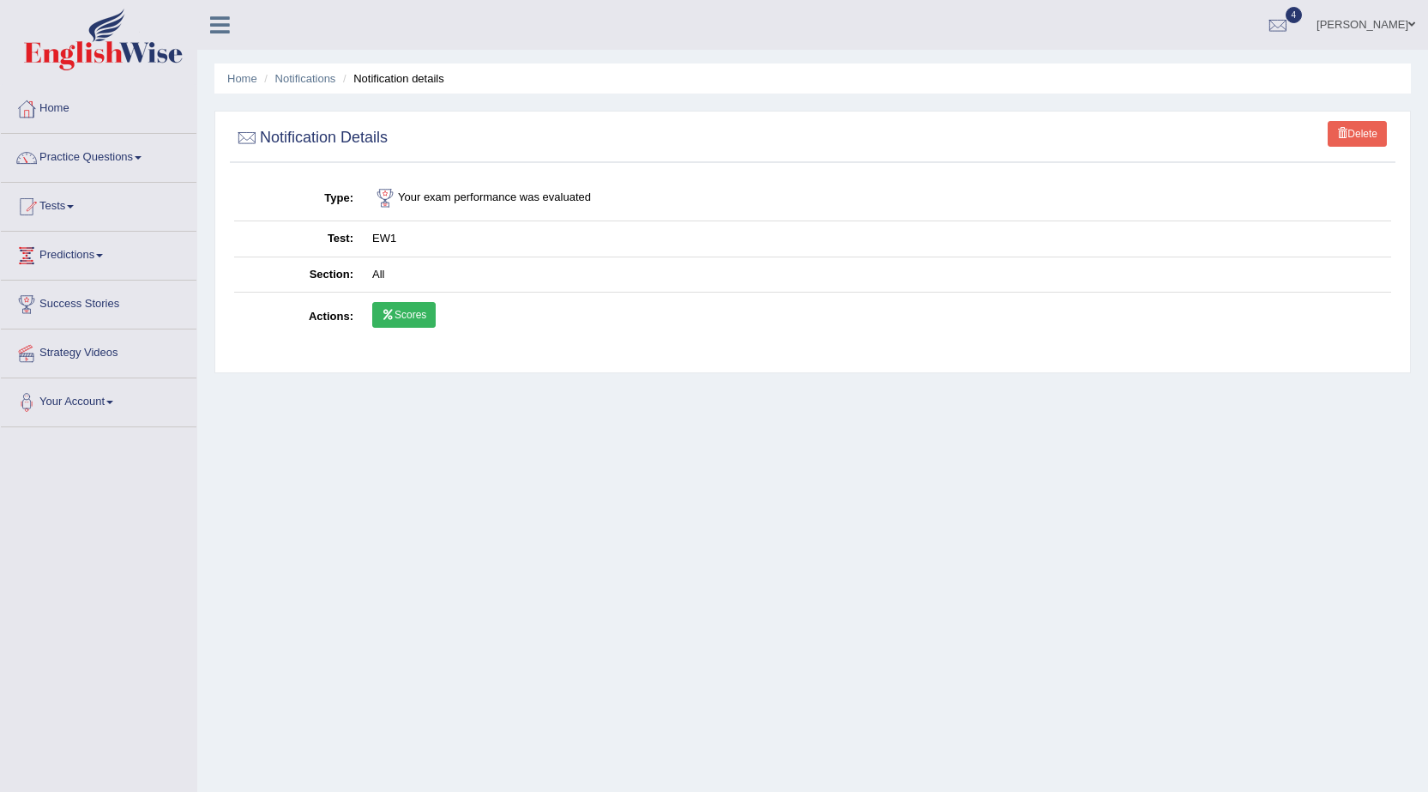
click at [411, 318] on link "Scores" at bounding box center [403, 315] width 63 height 26
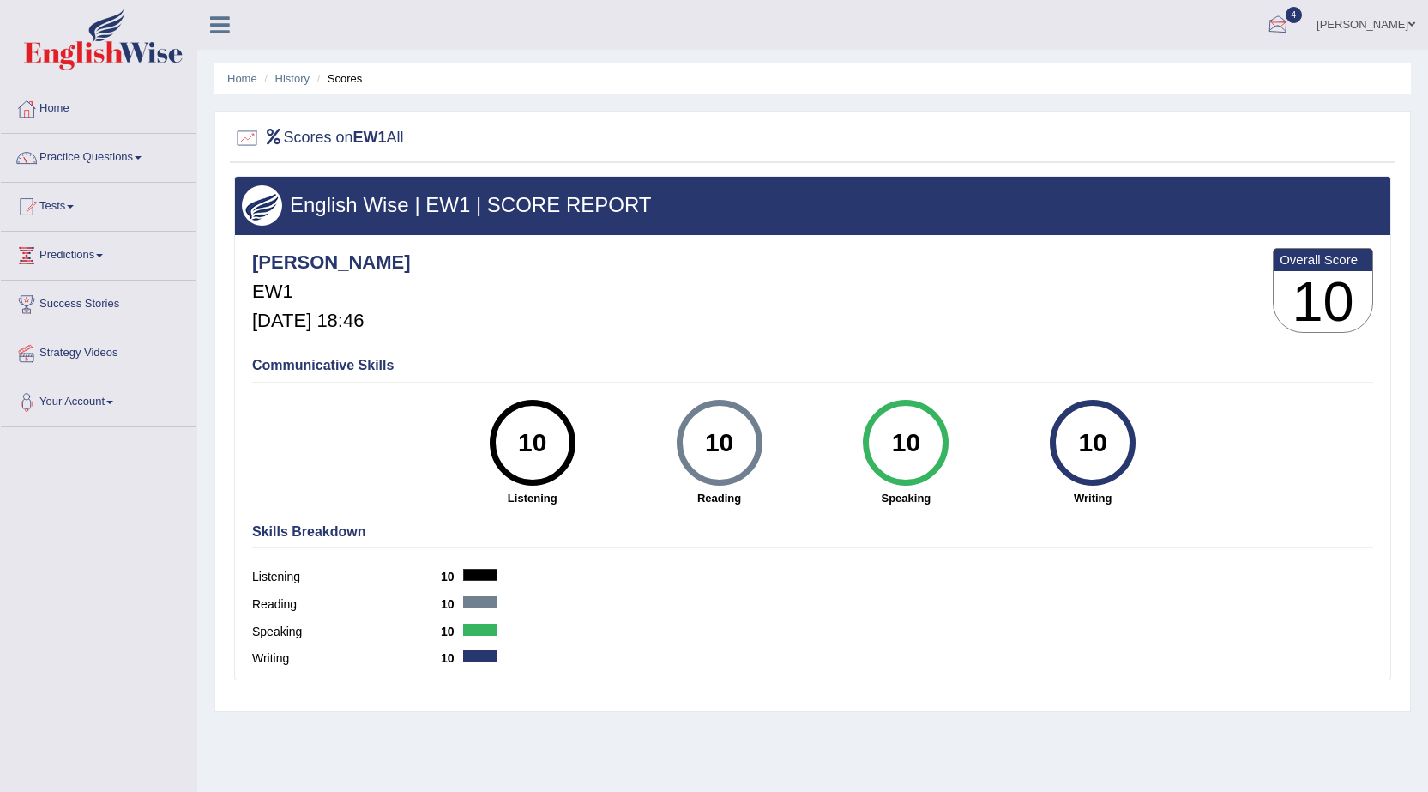
click at [1291, 23] on div at bounding box center [1278, 26] width 26 height 26
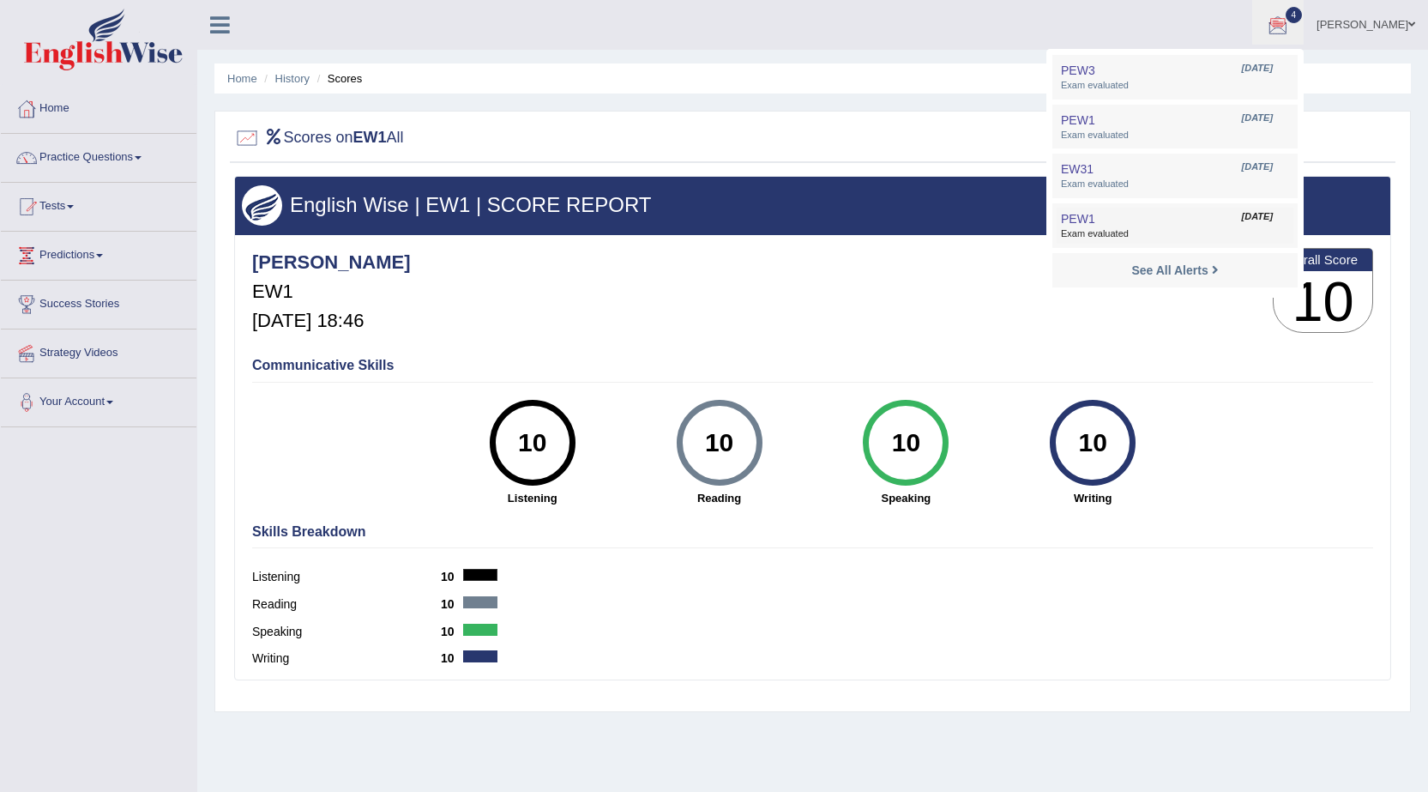
click at [1095, 220] on span "PEW1" at bounding box center [1078, 219] width 34 height 14
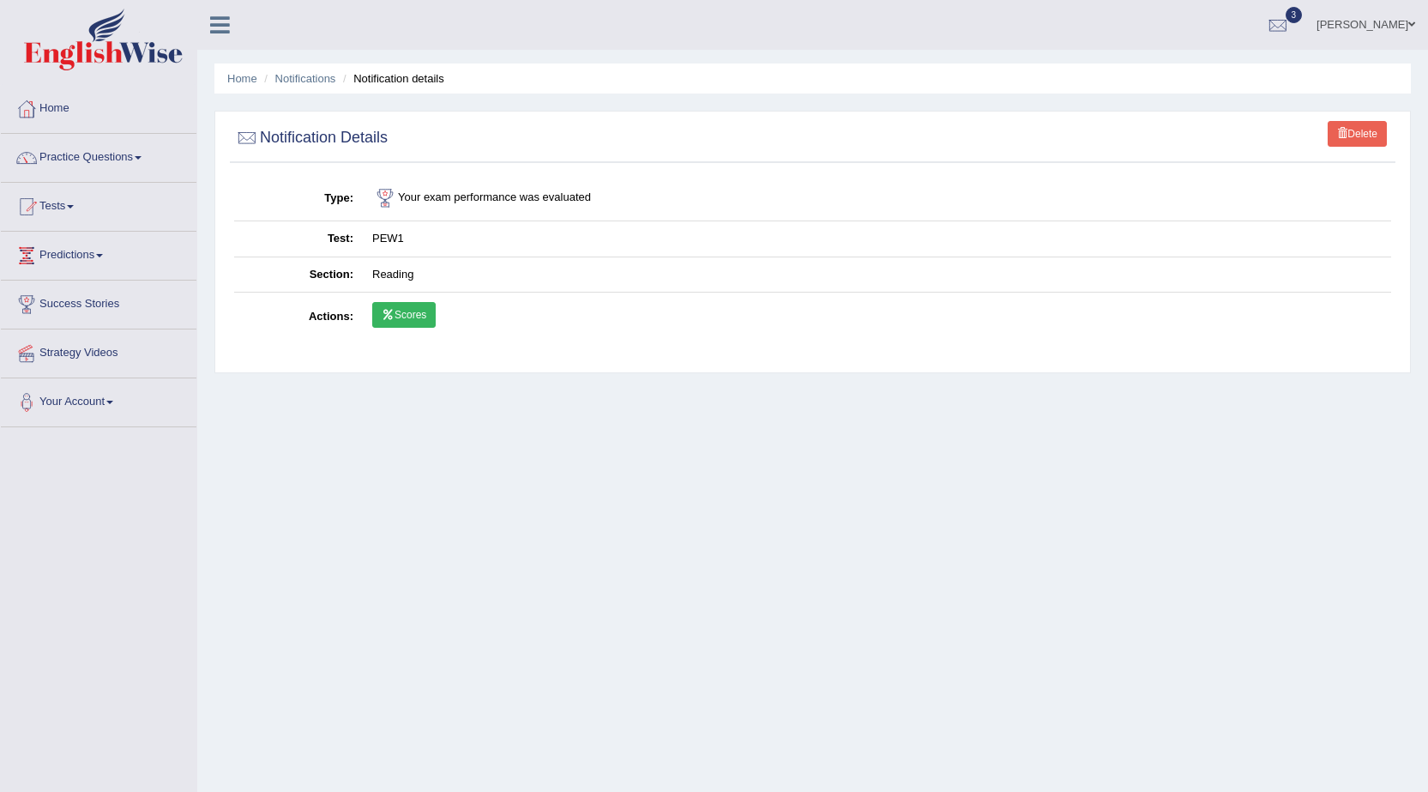
click at [413, 312] on link "Scores" at bounding box center [403, 315] width 63 height 26
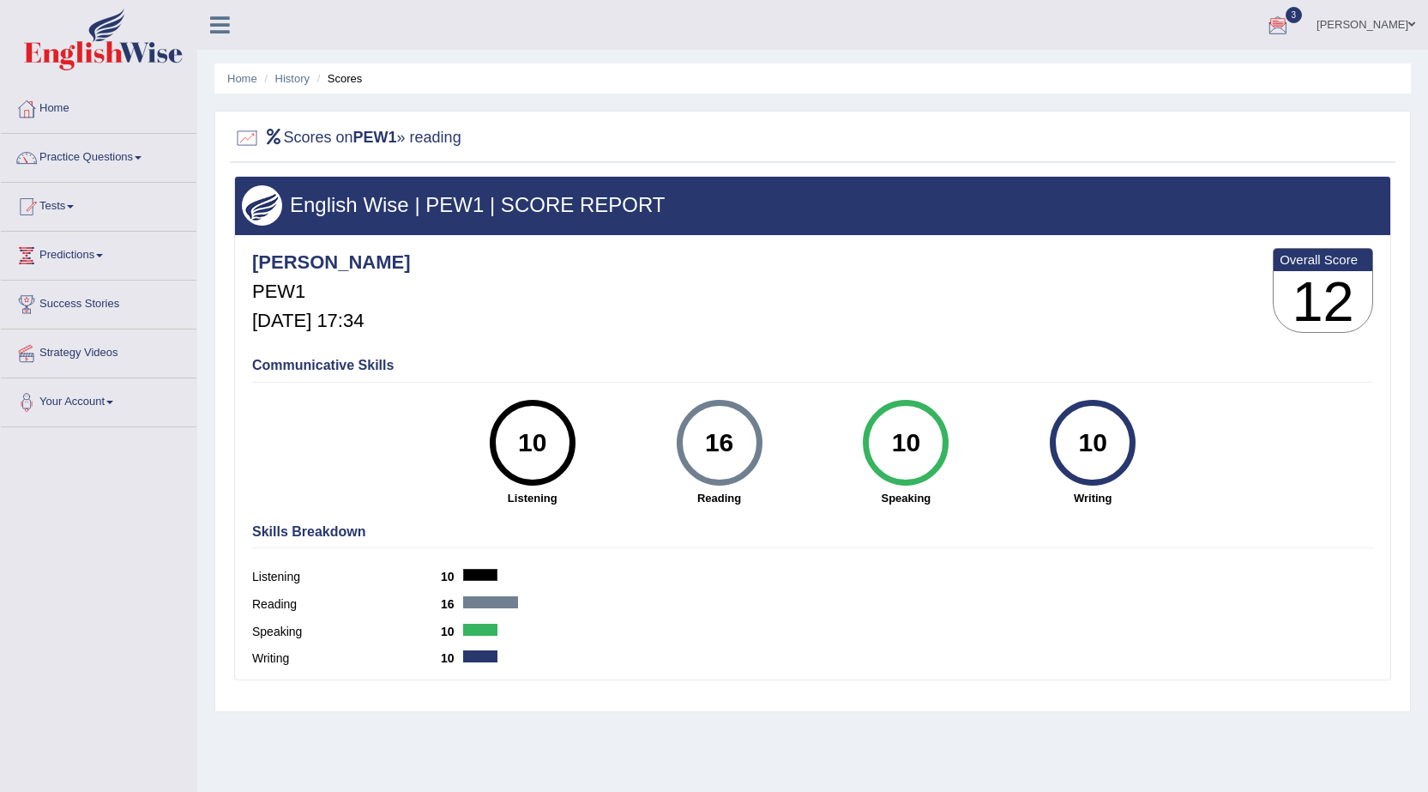
click at [1303, 15] on span "3" at bounding box center [1294, 15] width 17 height 16
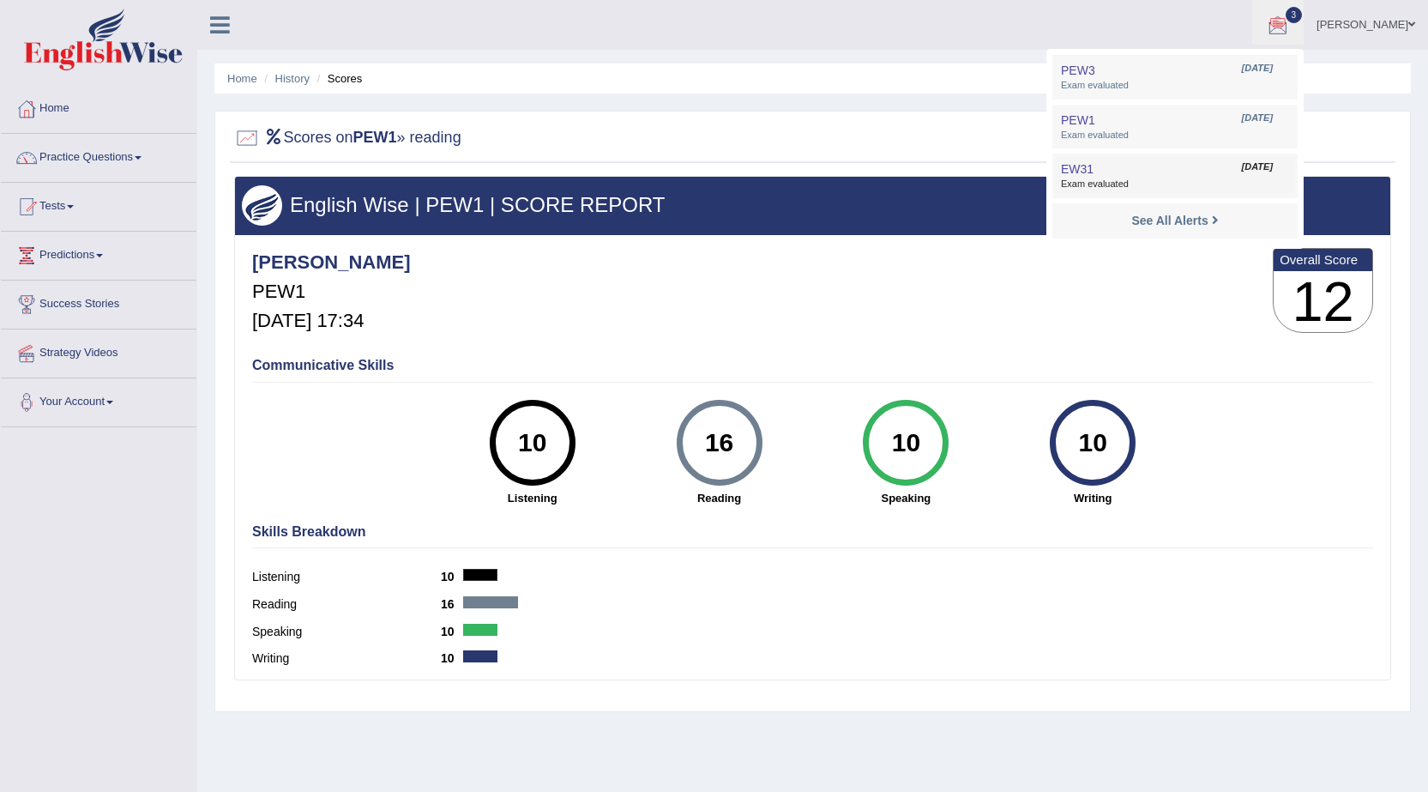
click at [1094, 169] on span "EW31" at bounding box center [1077, 169] width 33 height 14
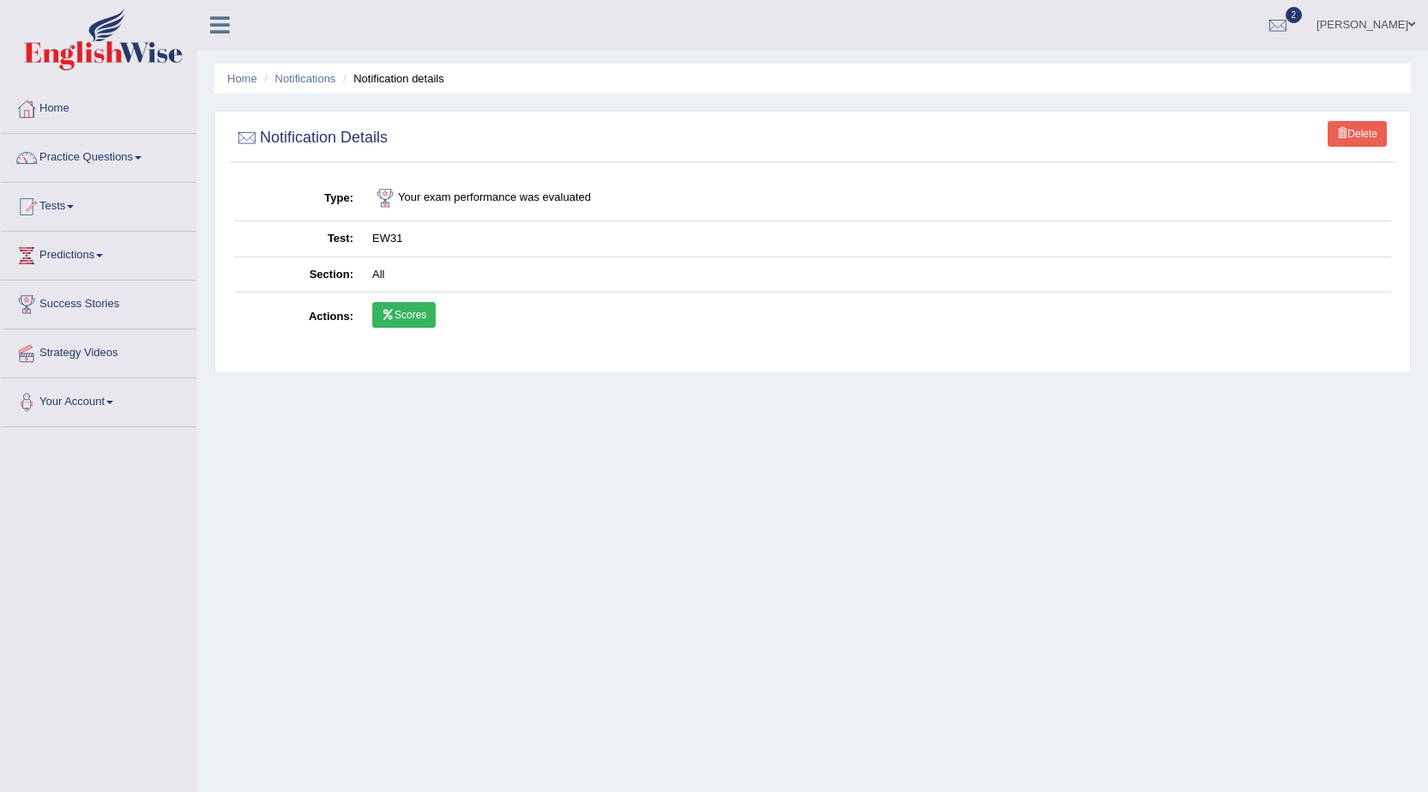
click at [401, 314] on link "Scores" at bounding box center [403, 315] width 63 height 26
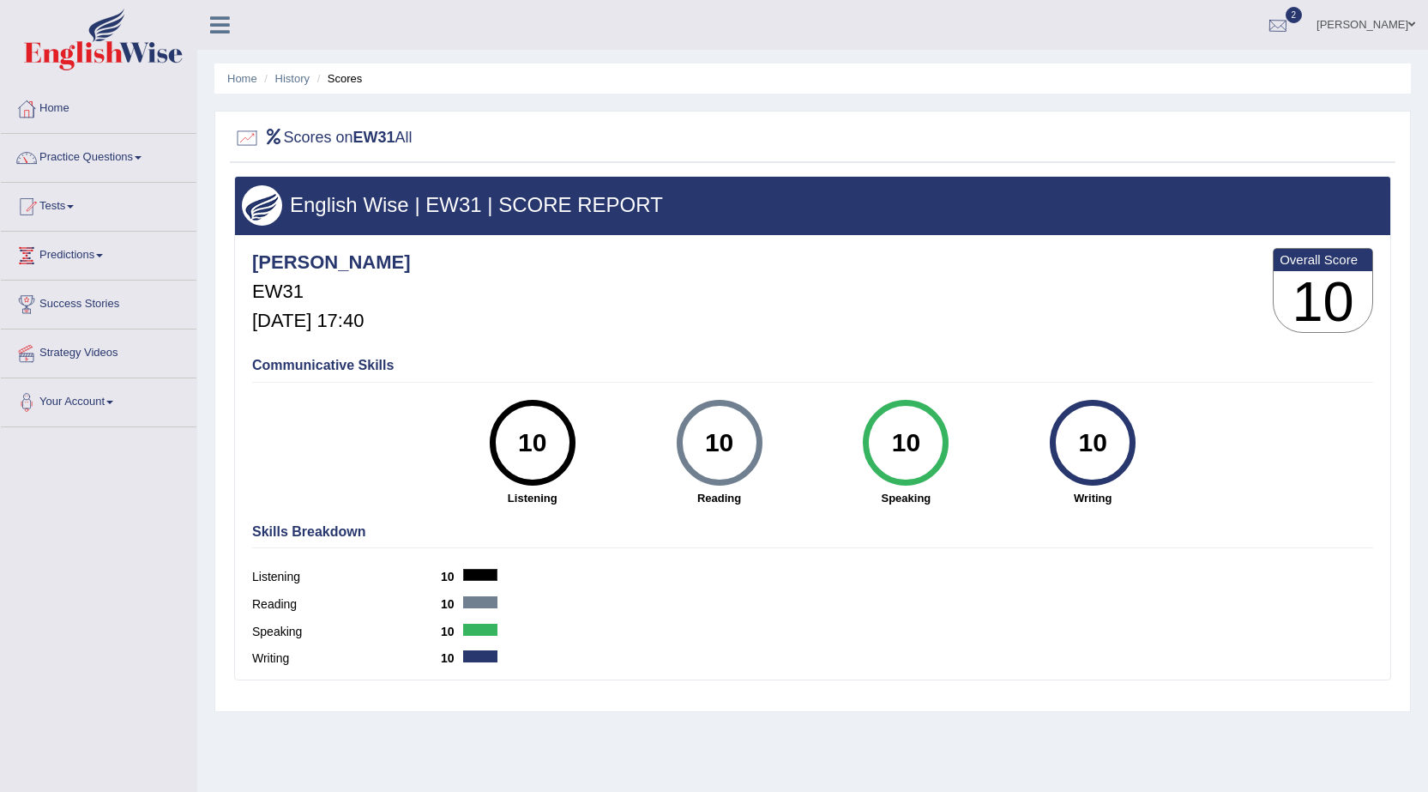
click at [1291, 27] on div at bounding box center [1278, 26] width 26 height 26
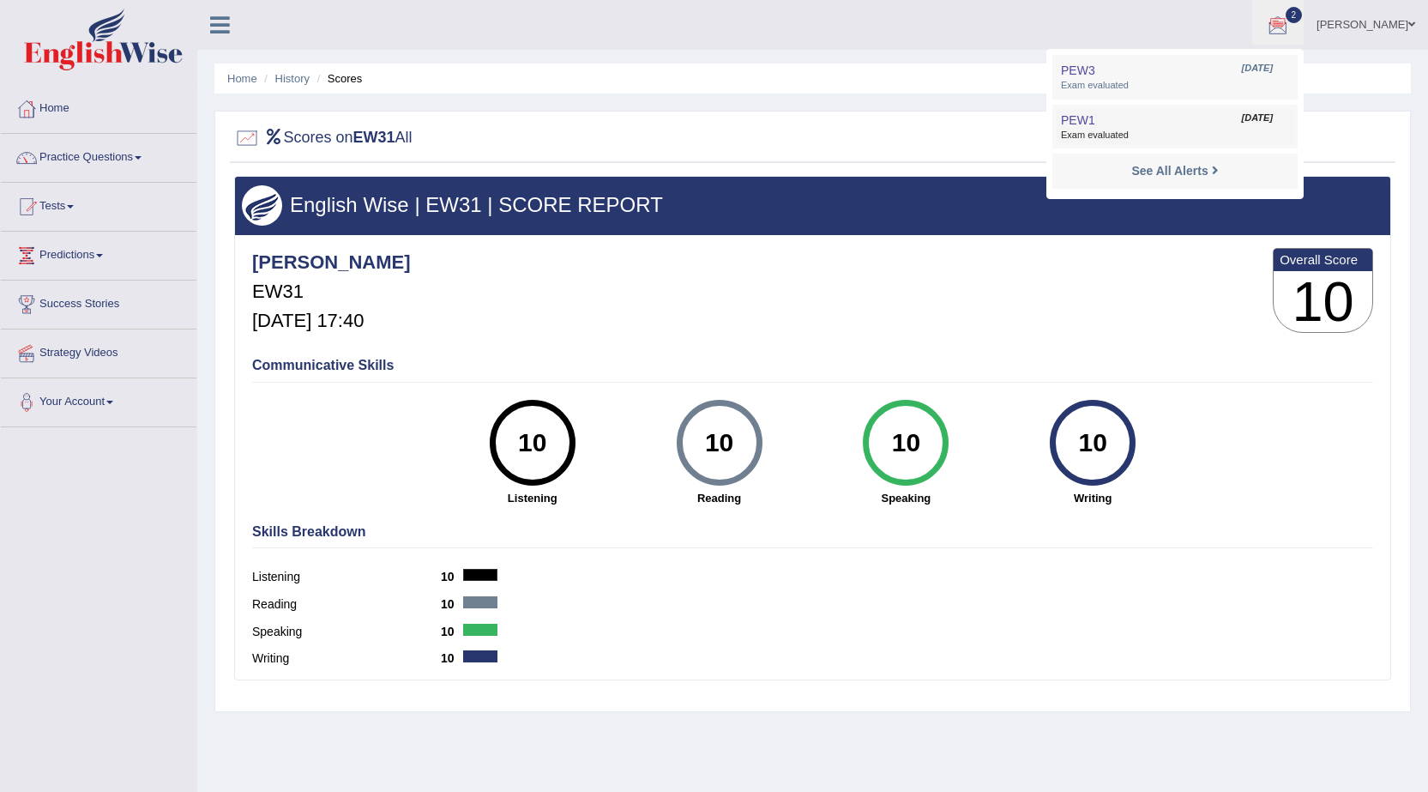
click at [1095, 123] on span "PEW1" at bounding box center [1078, 120] width 34 height 14
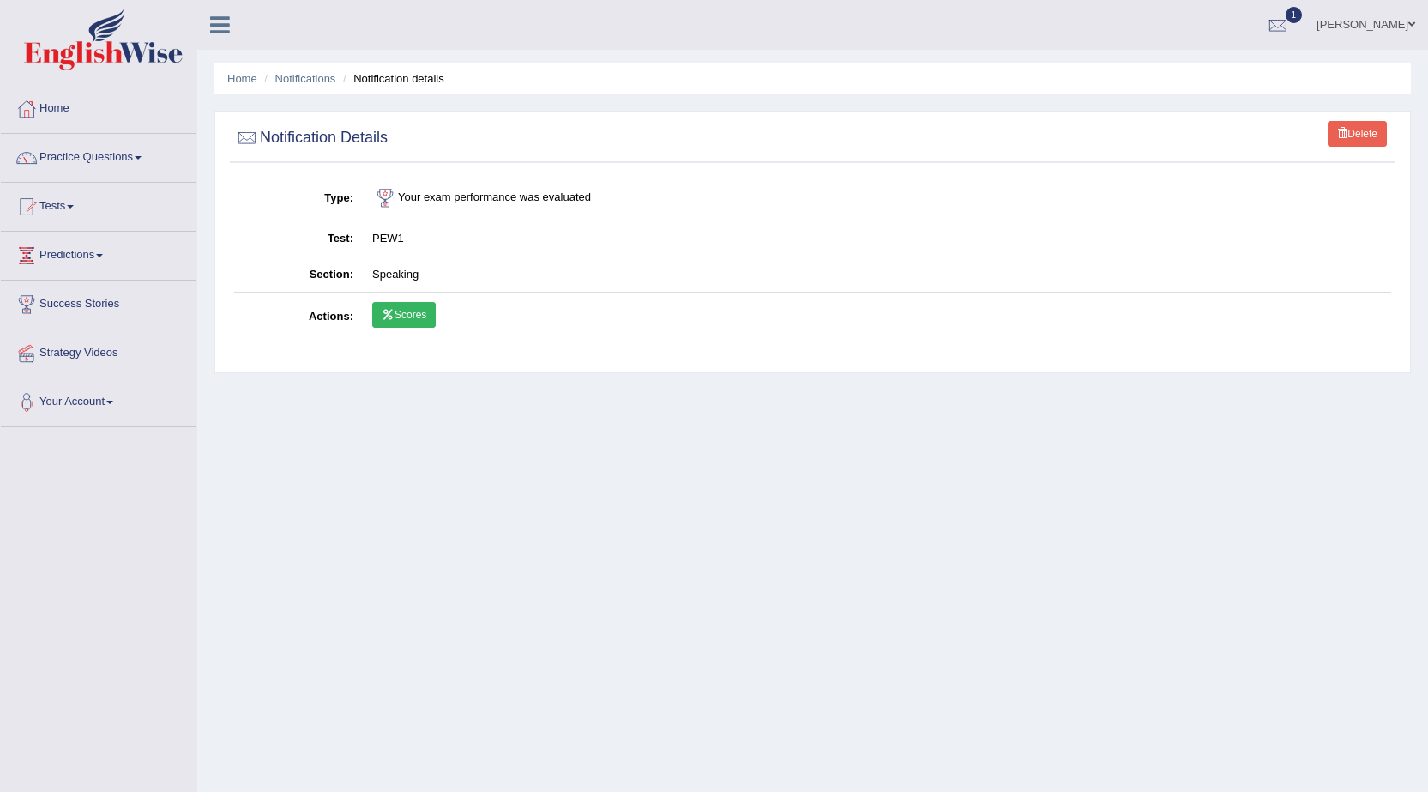
click at [419, 309] on link "Scores" at bounding box center [403, 315] width 63 height 26
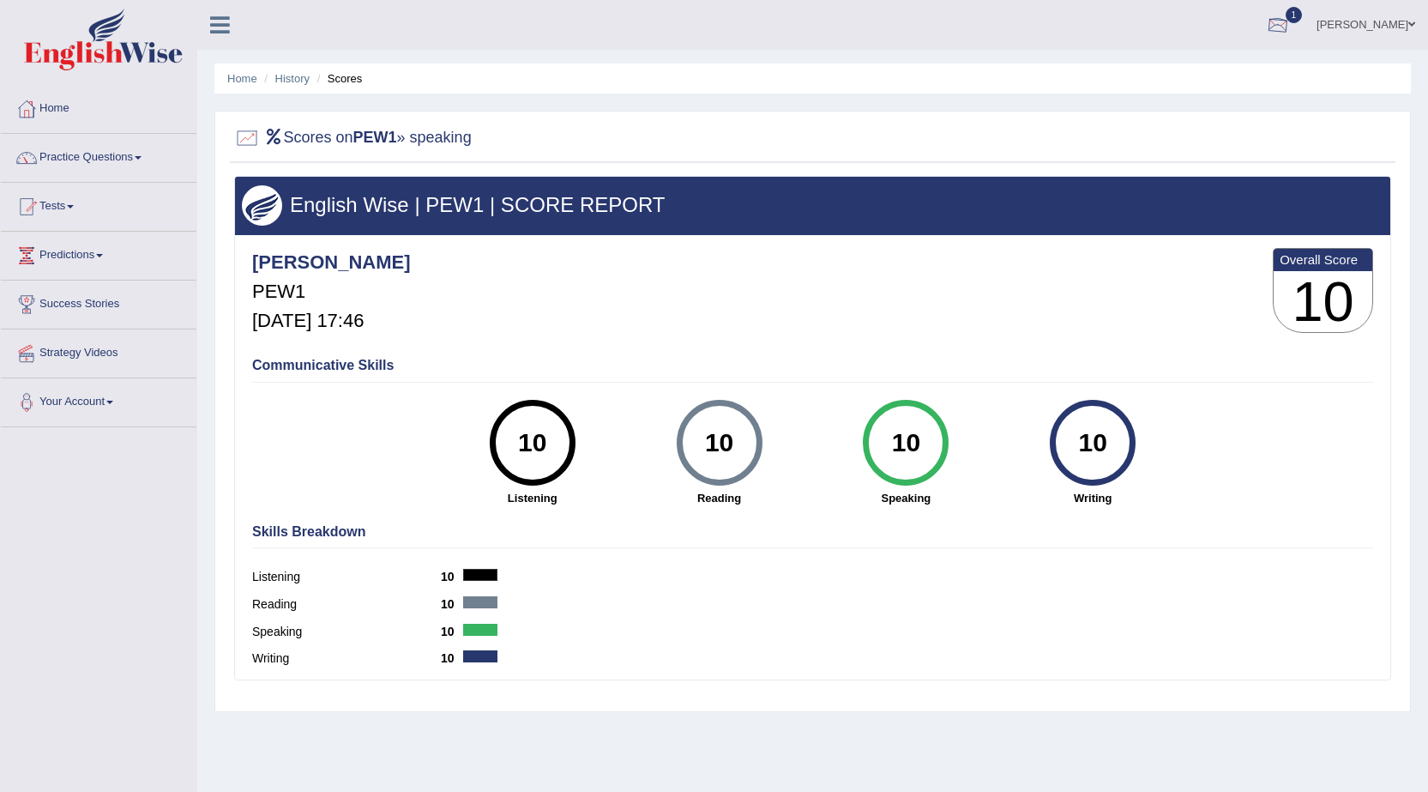
click at [1291, 24] on div at bounding box center [1278, 26] width 26 height 26
click at [1095, 69] on span "PEW3" at bounding box center [1078, 70] width 34 height 14
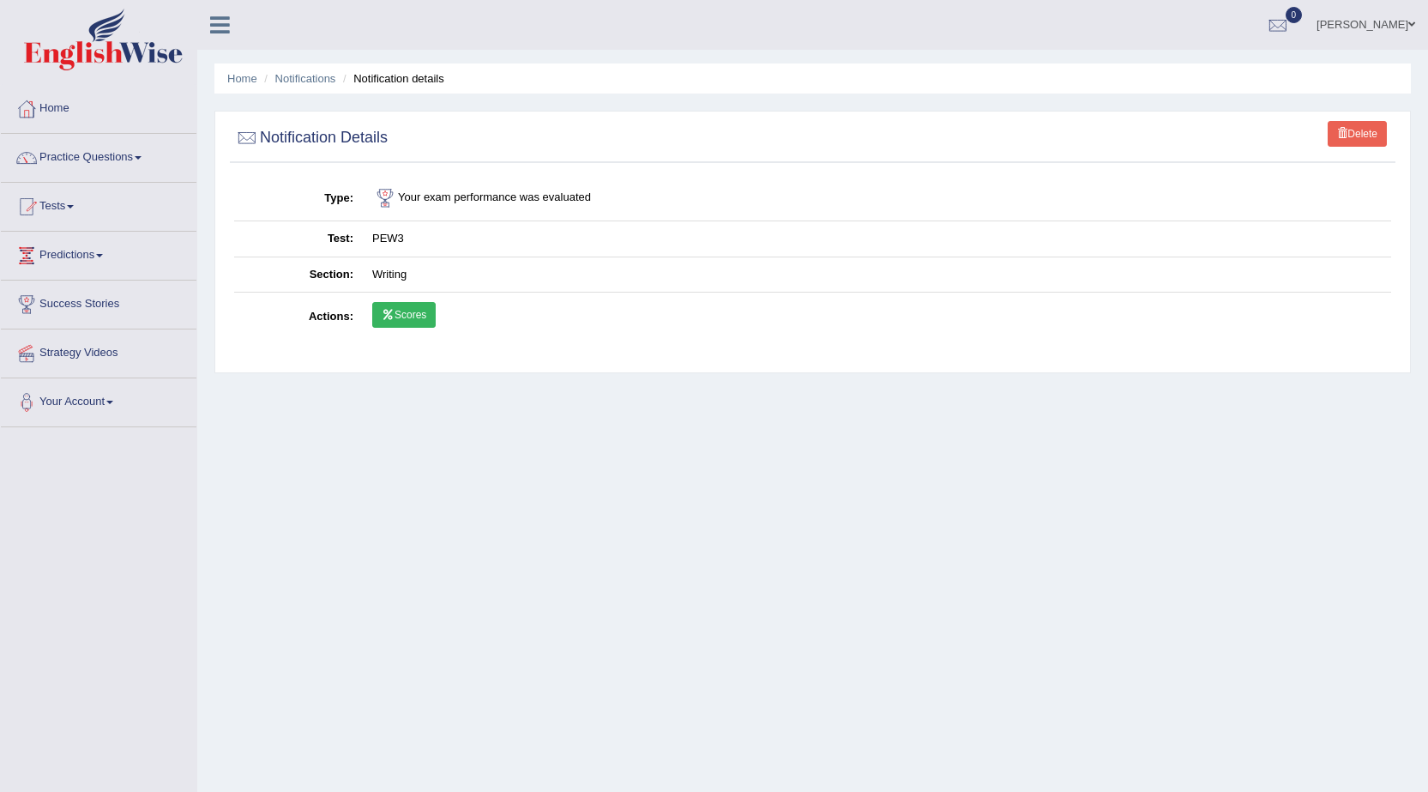
click at [423, 311] on link "Scores" at bounding box center [403, 315] width 63 height 26
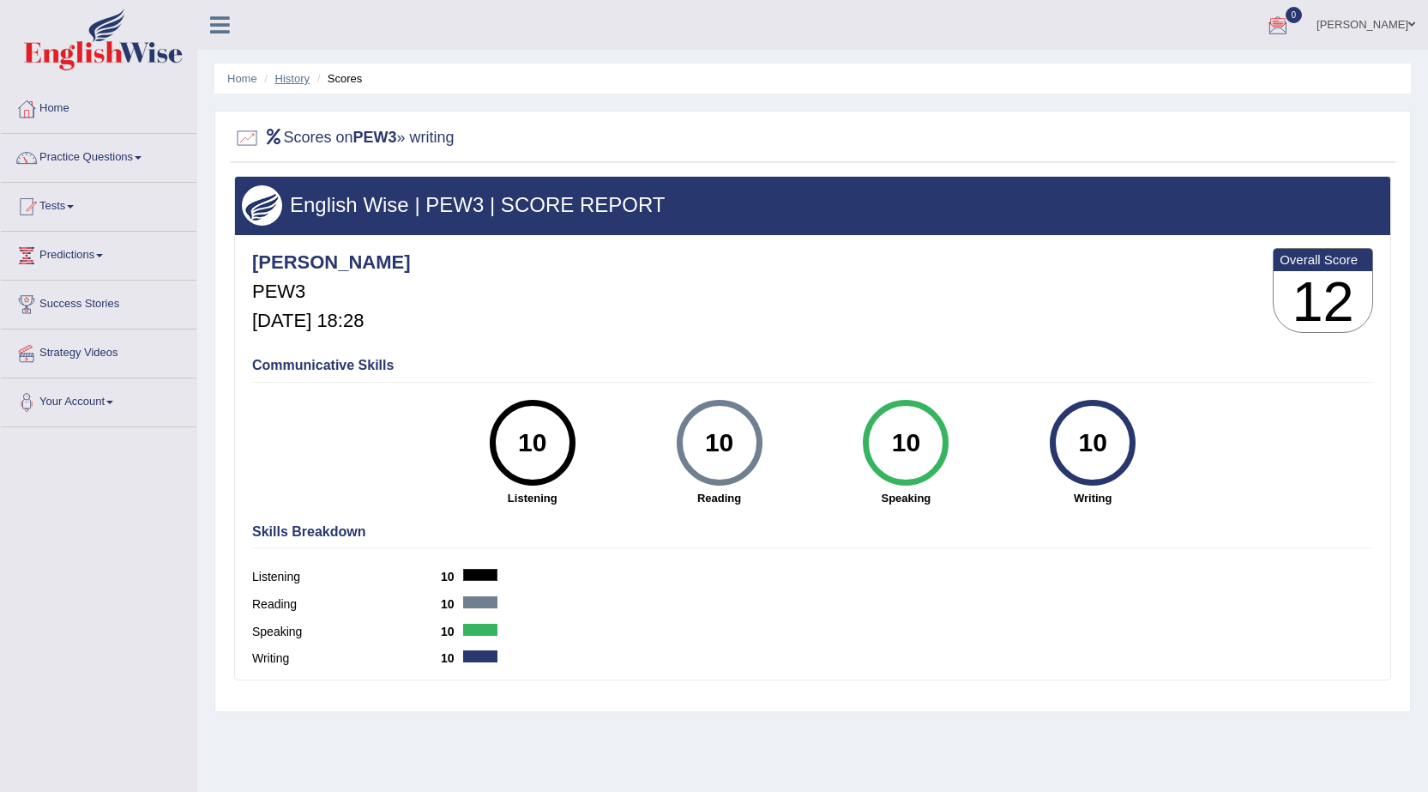
click at [293, 80] on link "History" at bounding box center [292, 78] width 34 height 13
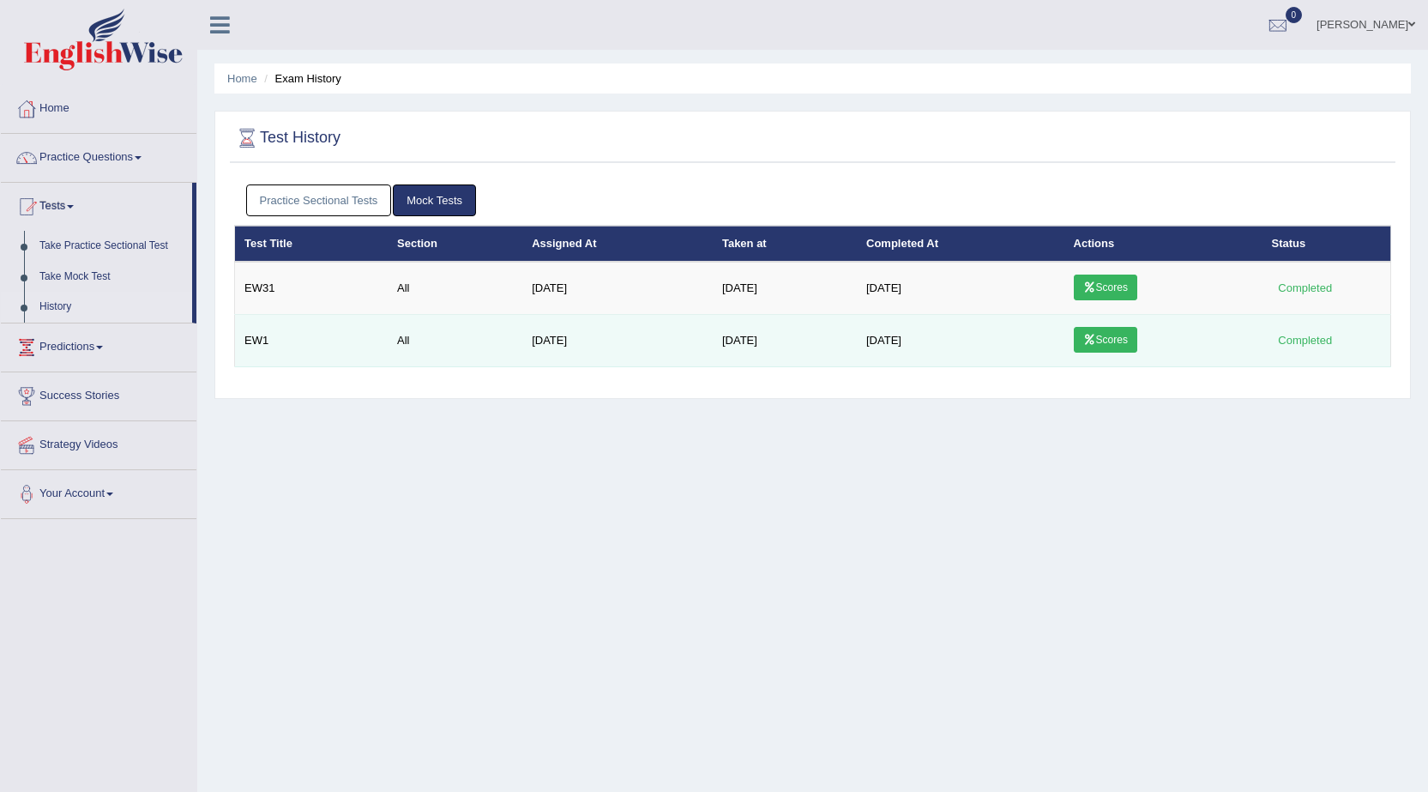
click at [1119, 338] on link "Scores" at bounding box center [1105, 340] width 63 height 26
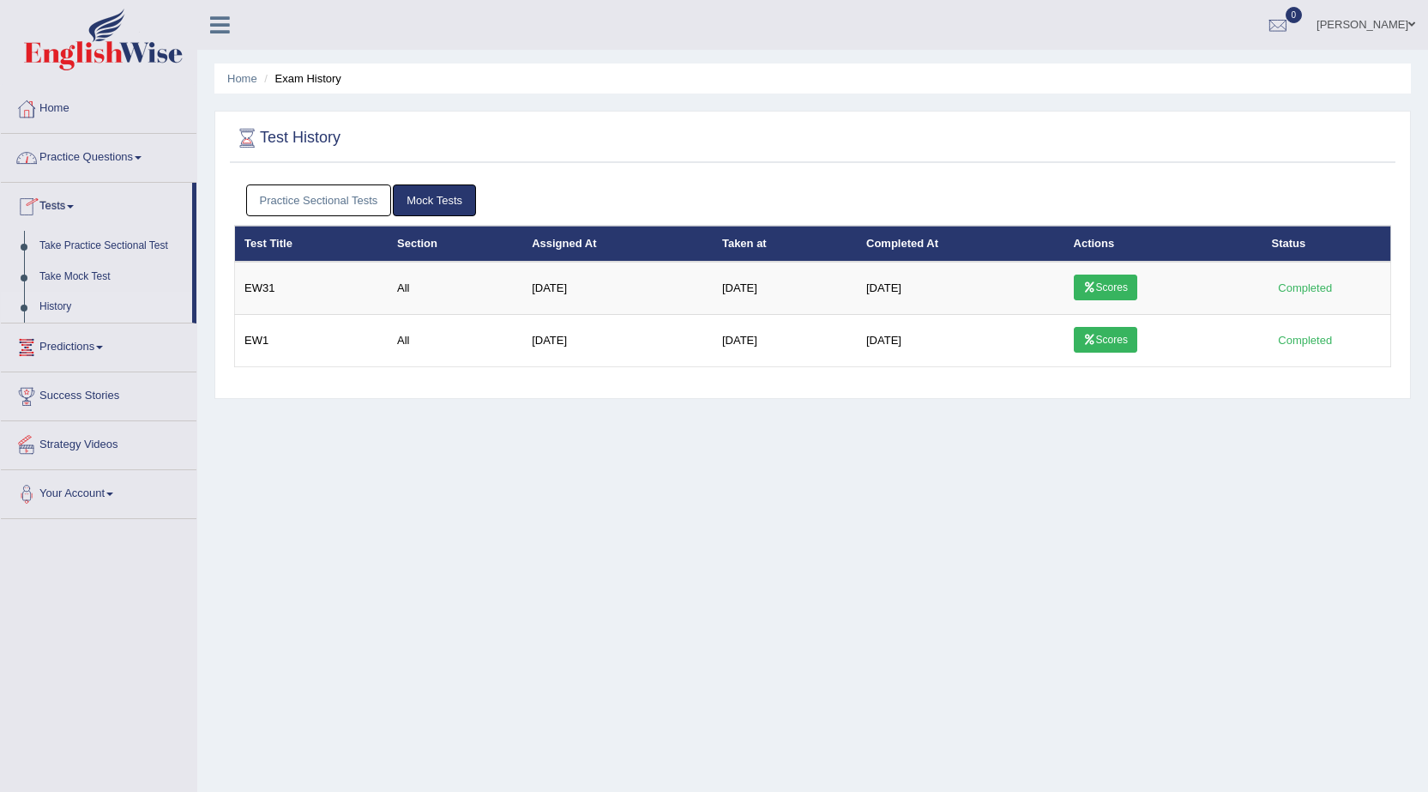
click at [146, 154] on link "Practice Questions" at bounding box center [99, 155] width 196 height 43
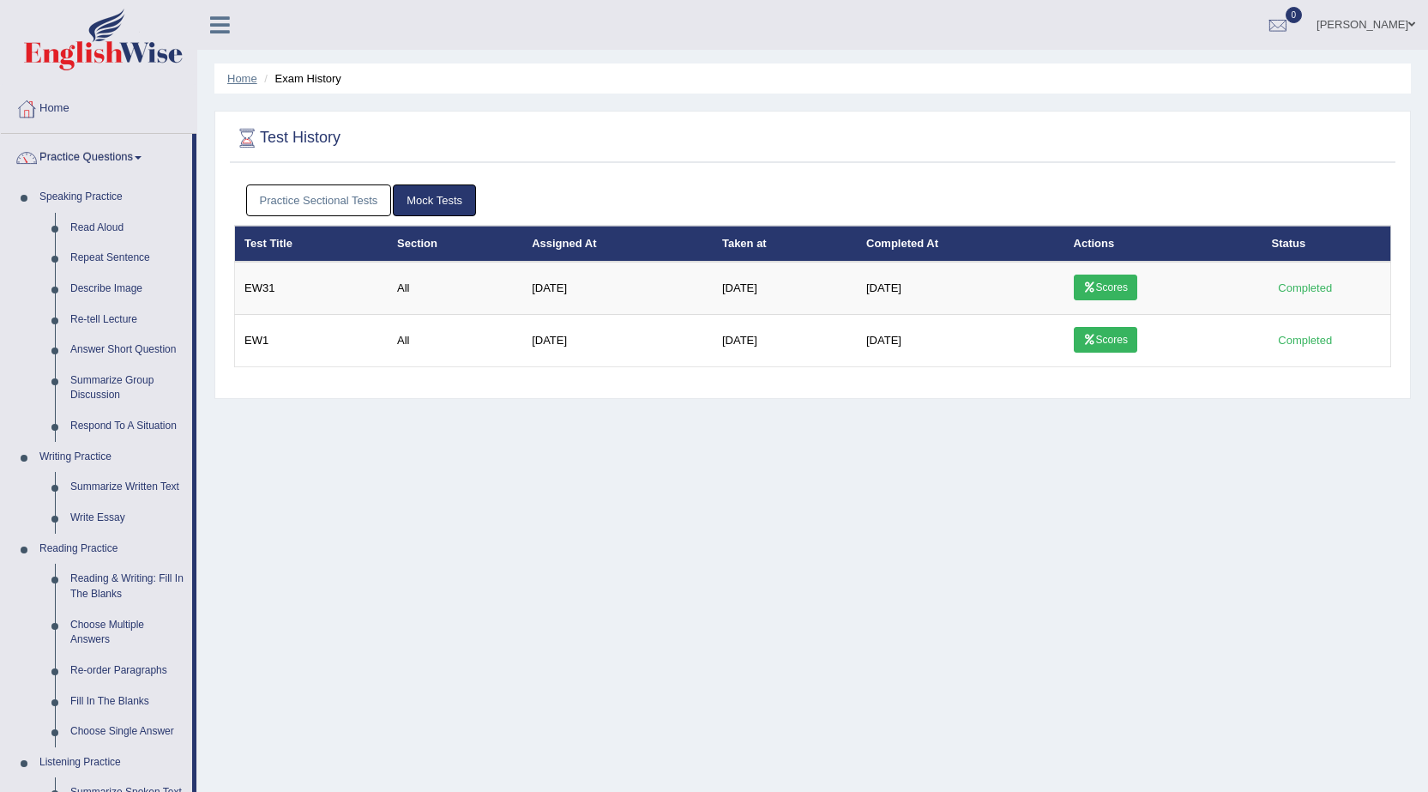
click at [248, 77] on link "Home" at bounding box center [242, 78] width 30 height 13
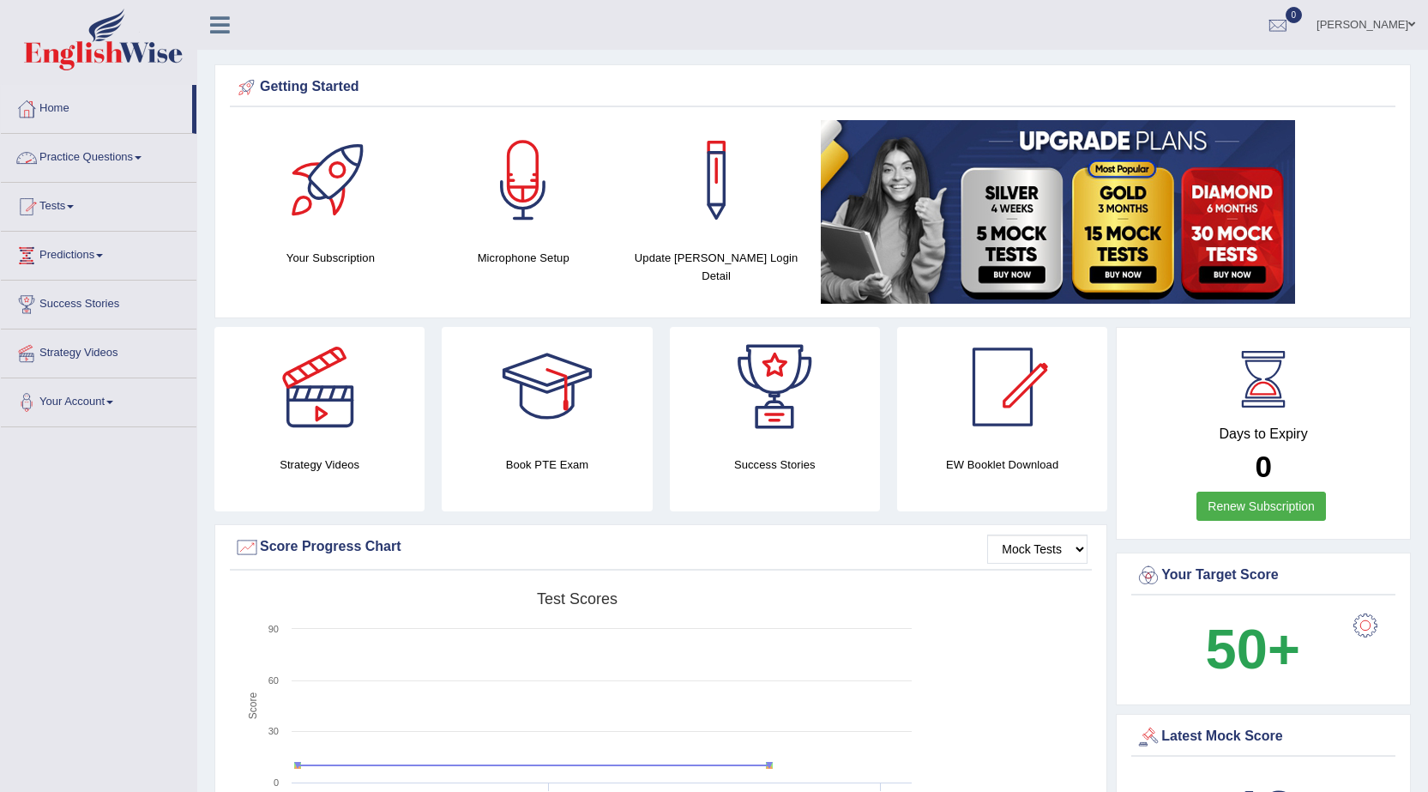
click at [142, 157] on span at bounding box center [138, 157] width 7 height 3
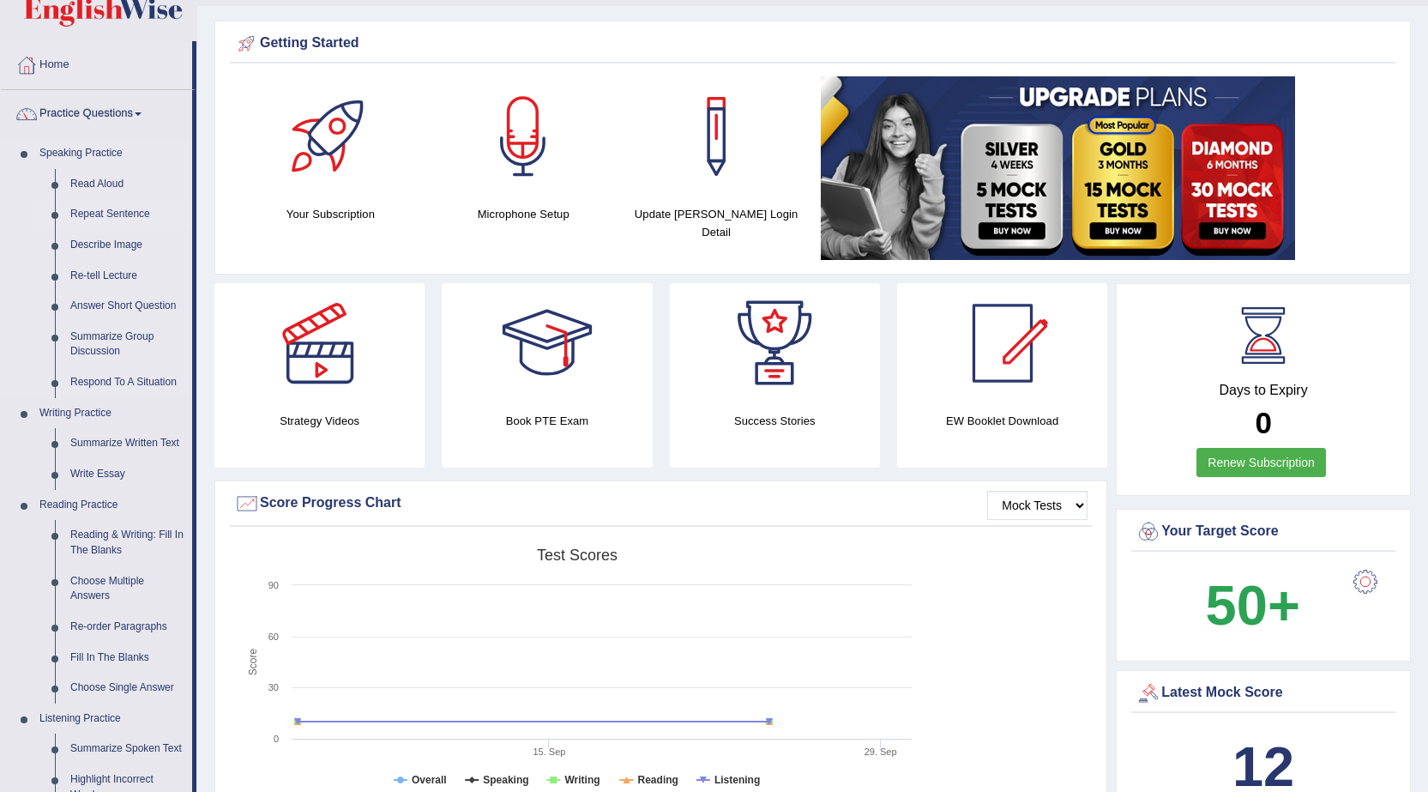
scroll to position [86, 0]
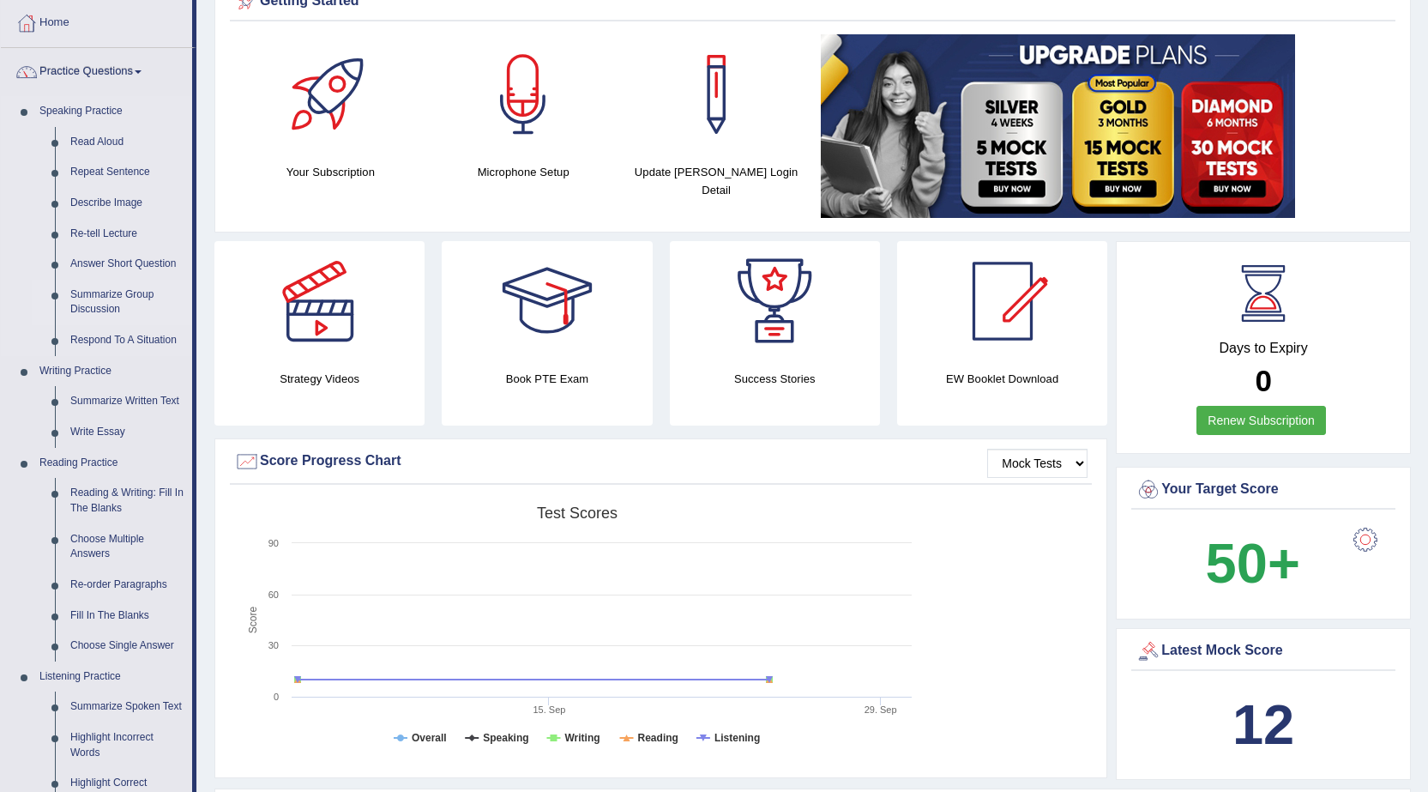
click at [111, 294] on link "Summarize Group Discussion" at bounding box center [128, 302] width 130 height 45
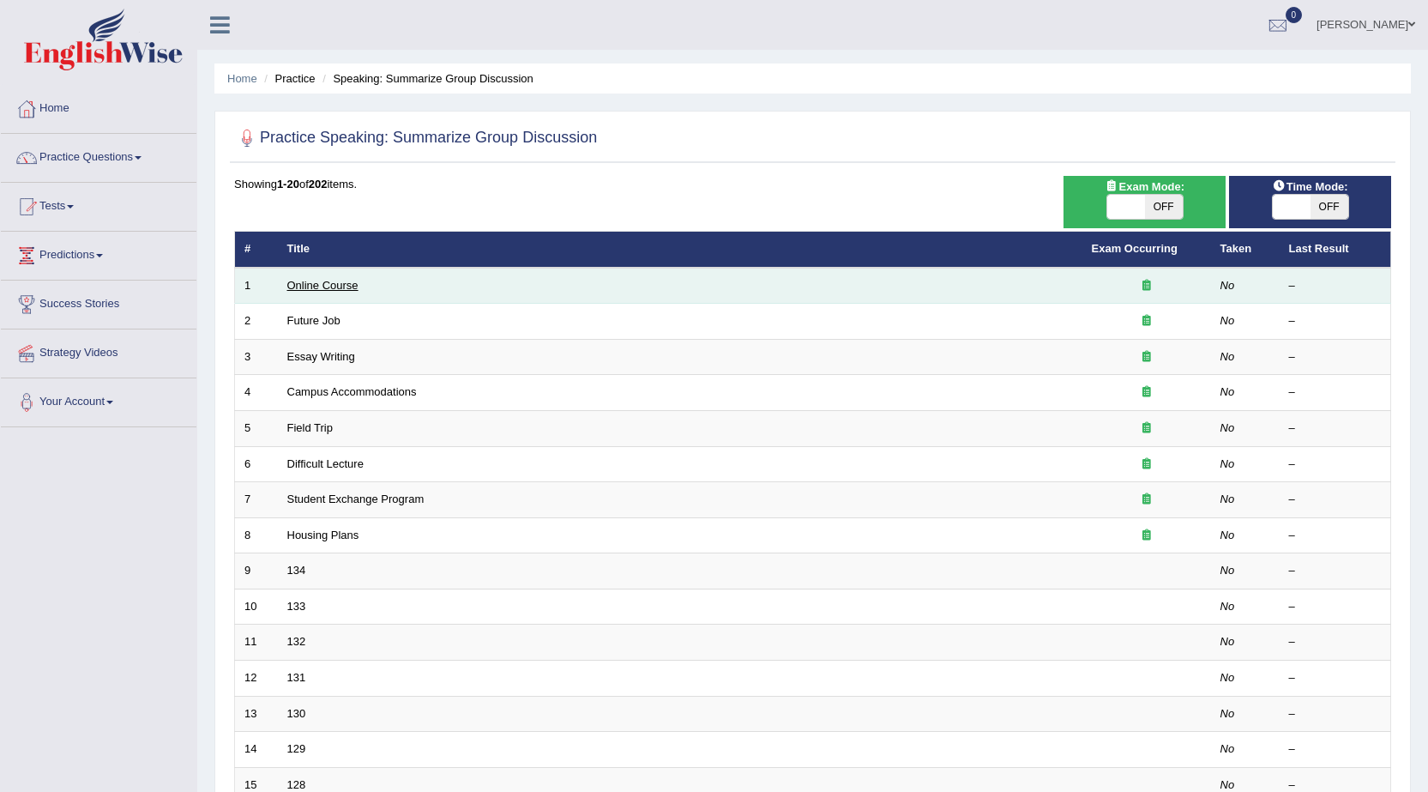
click at [336, 288] on link "Online Course" at bounding box center [322, 285] width 71 height 13
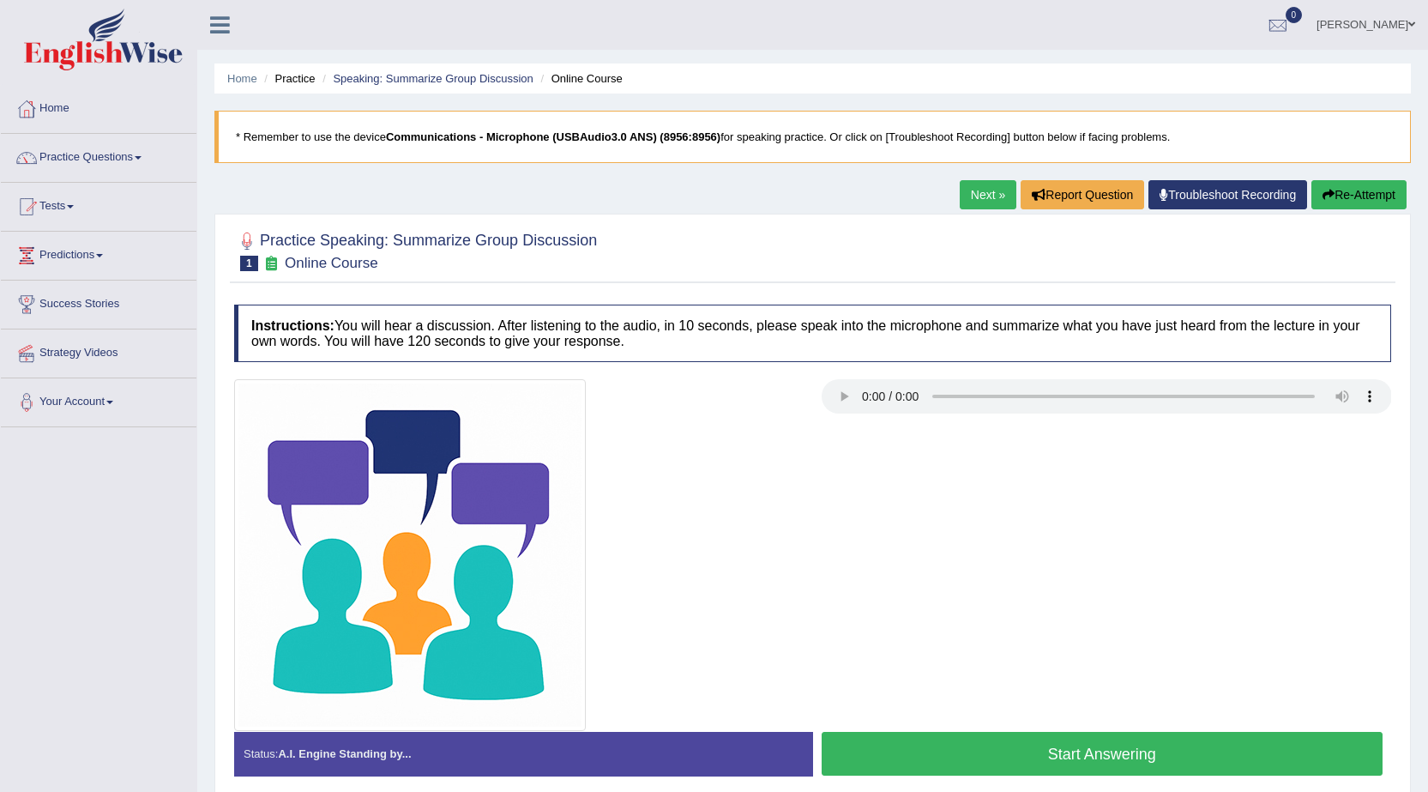
click at [142, 158] on span at bounding box center [138, 157] width 7 height 3
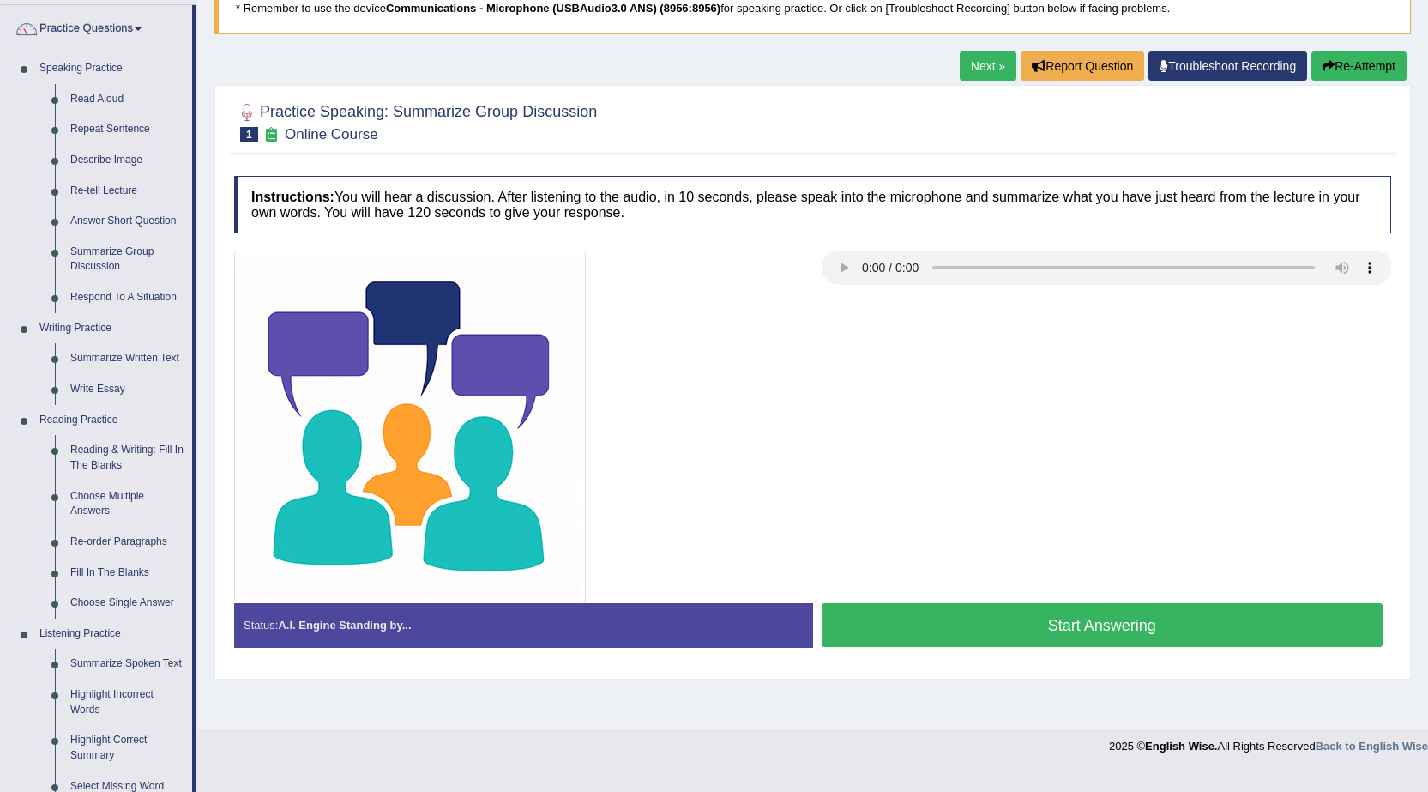
scroll to position [172, 0]
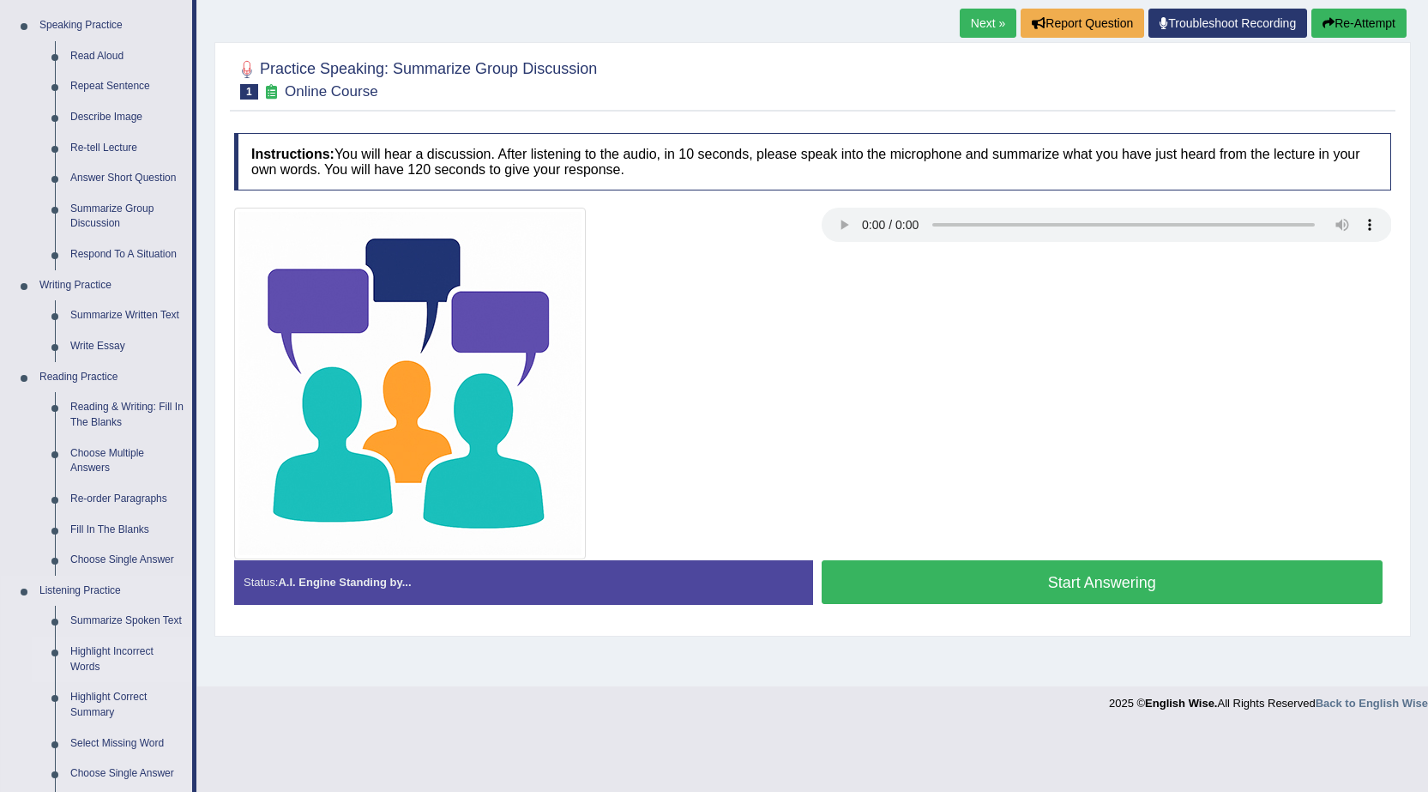
click at [103, 649] on link "Highlight Incorrect Words" at bounding box center [128, 658] width 130 height 45
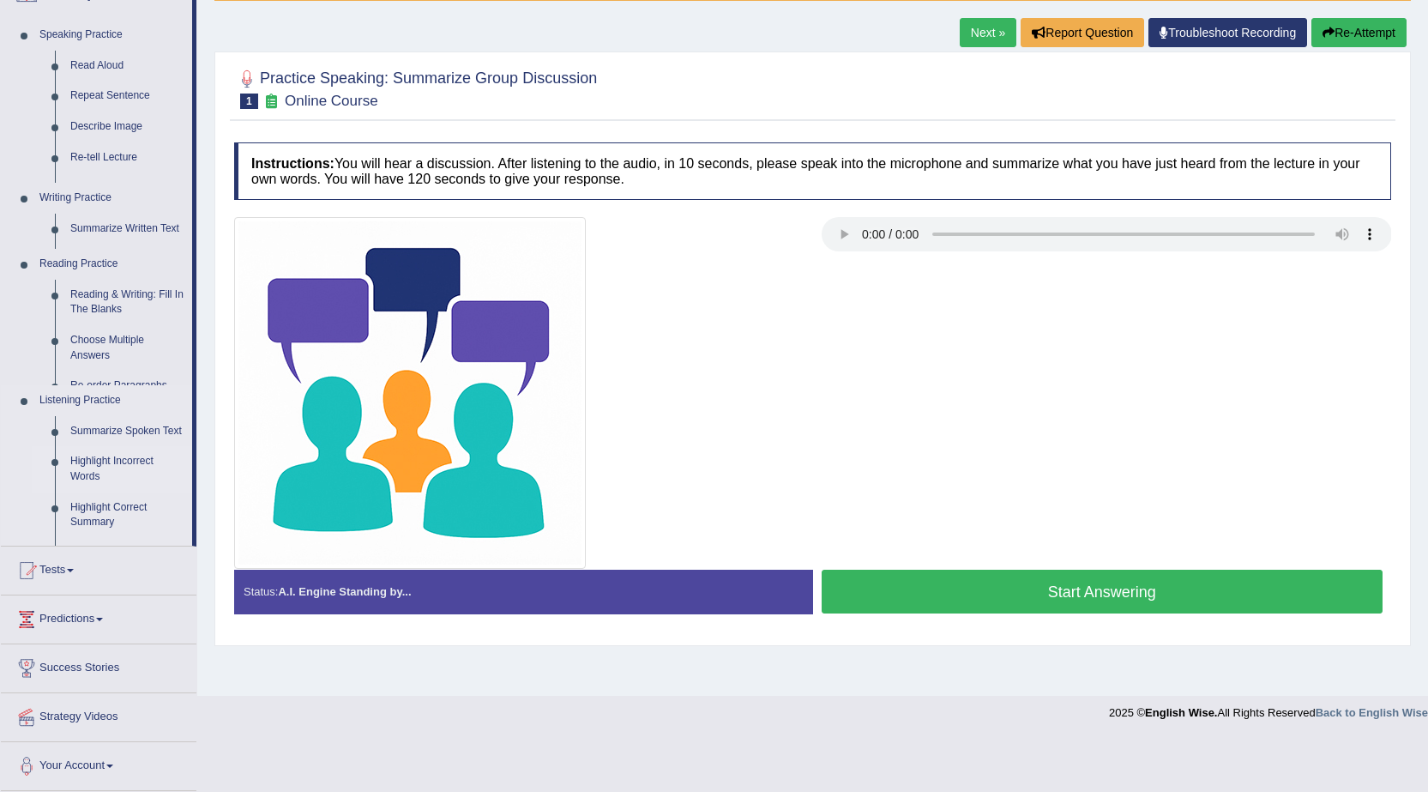
scroll to position [109, 0]
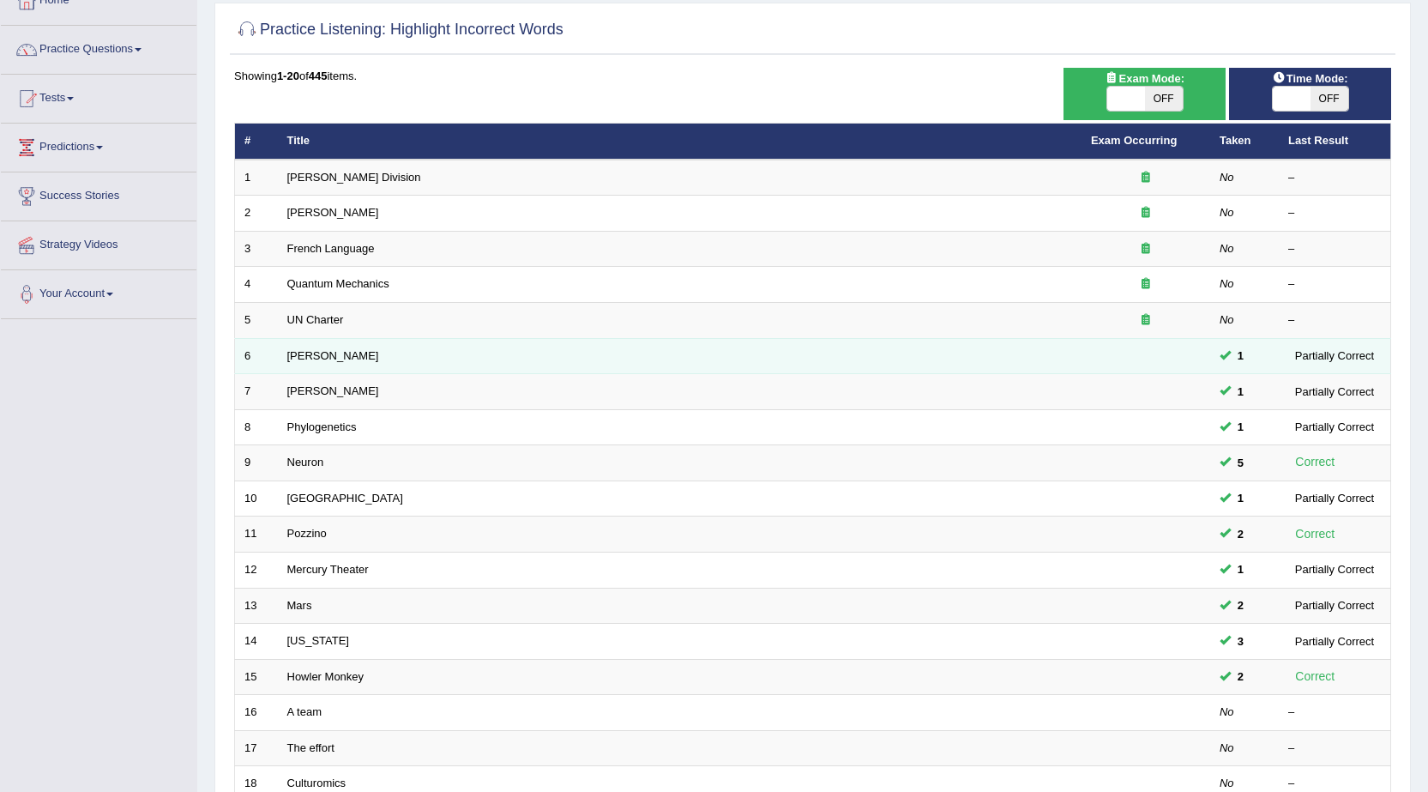
scroll to position [86, 0]
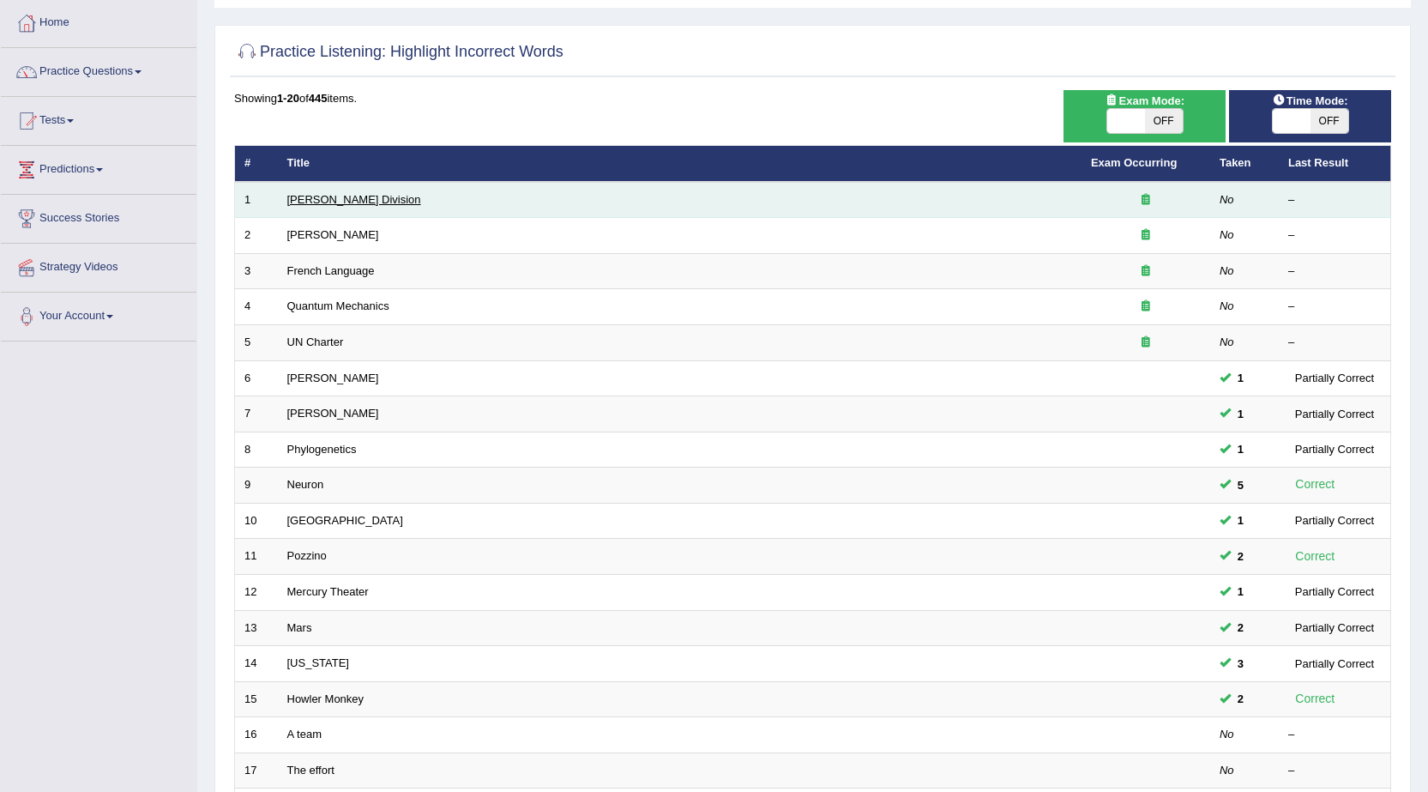
click at [339, 201] on link "[PERSON_NAME] Division" at bounding box center [354, 199] width 134 height 13
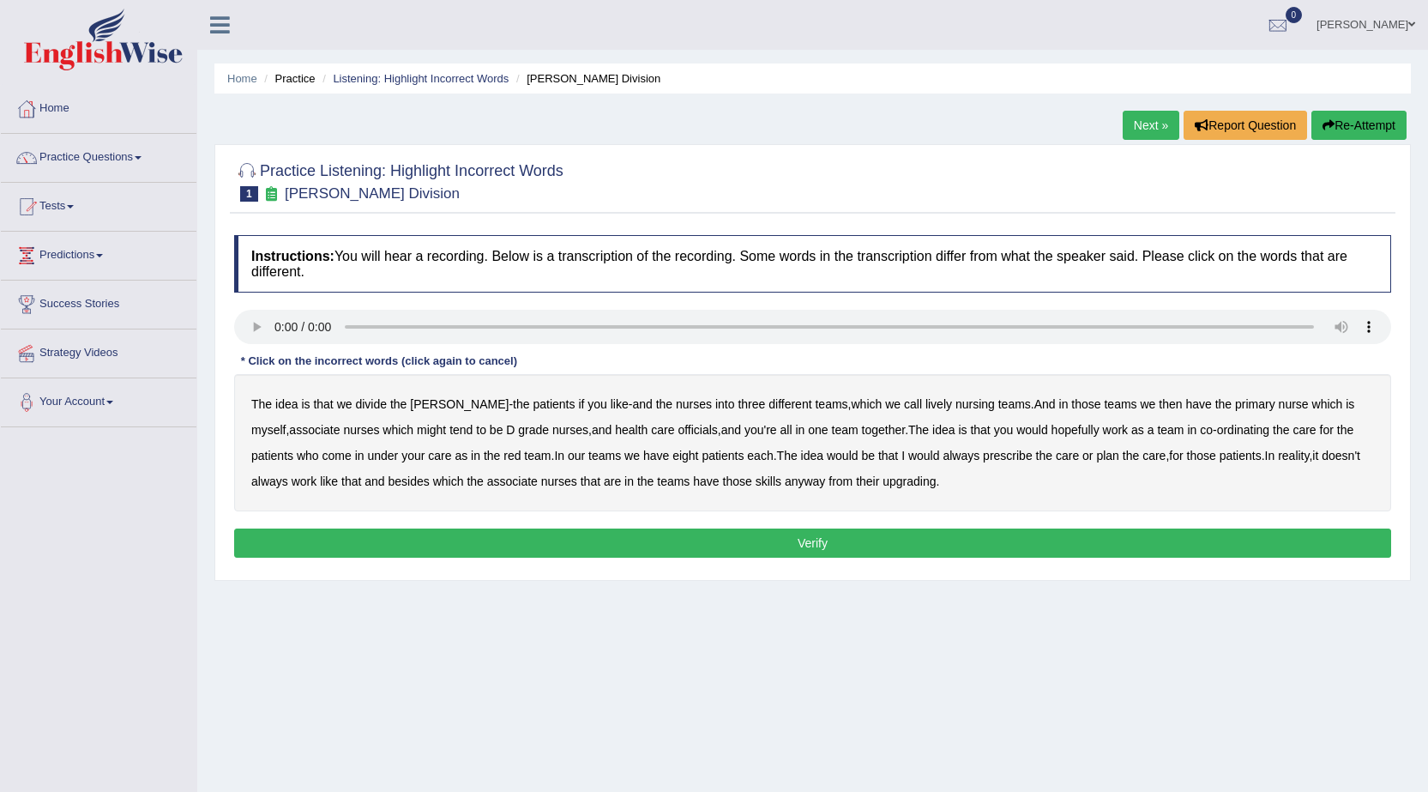
click at [926, 407] on b "lively" at bounding box center [939, 404] width 27 height 14
click at [678, 434] on b "officials" at bounding box center [697, 430] width 39 height 14
click at [936, 480] on b "upgrading" at bounding box center [909, 481] width 53 height 14
click at [690, 537] on button "Verify" at bounding box center [812, 542] width 1157 height 29
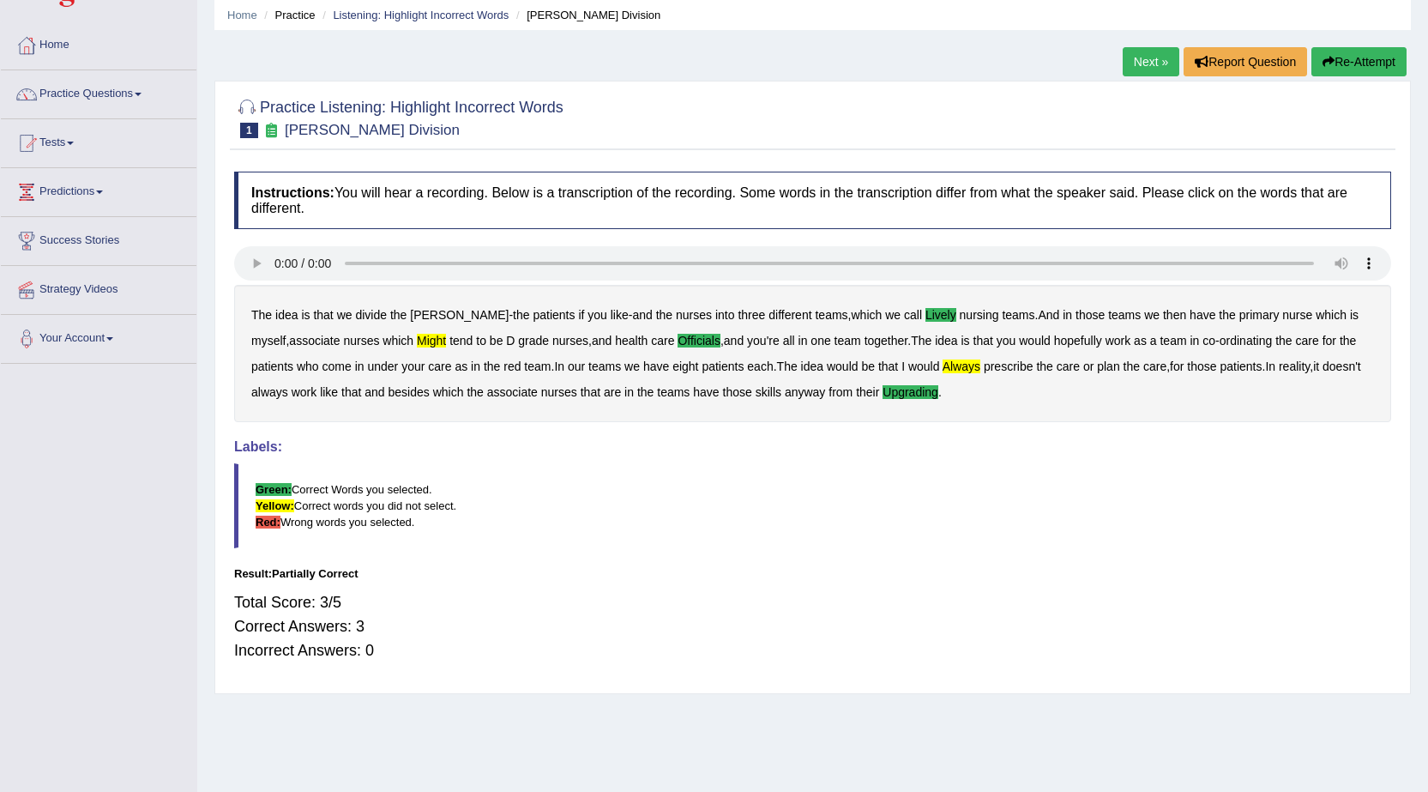
scroll to position [23, 0]
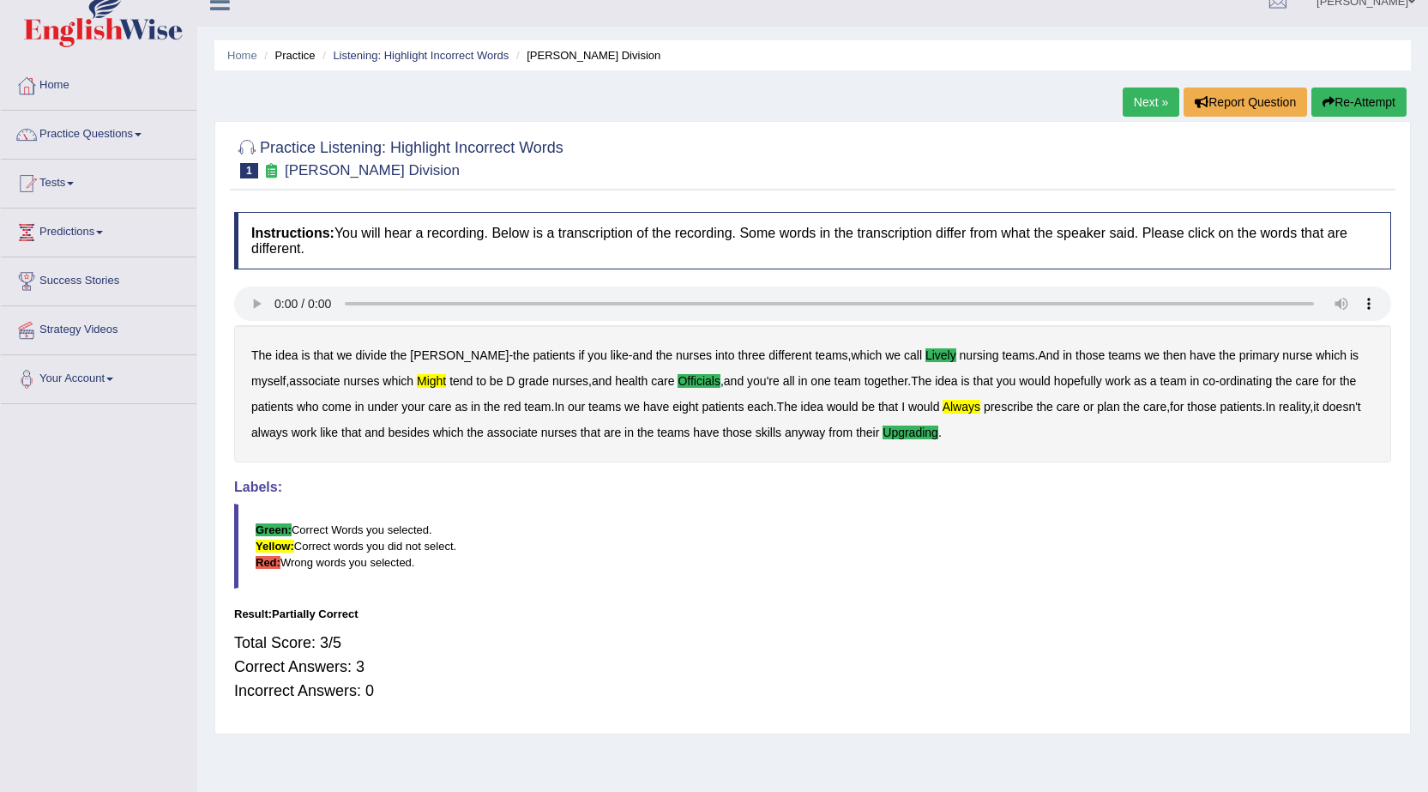
click at [1148, 100] on link "Next »" at bounding box center [1151, 101] width 57 height 29
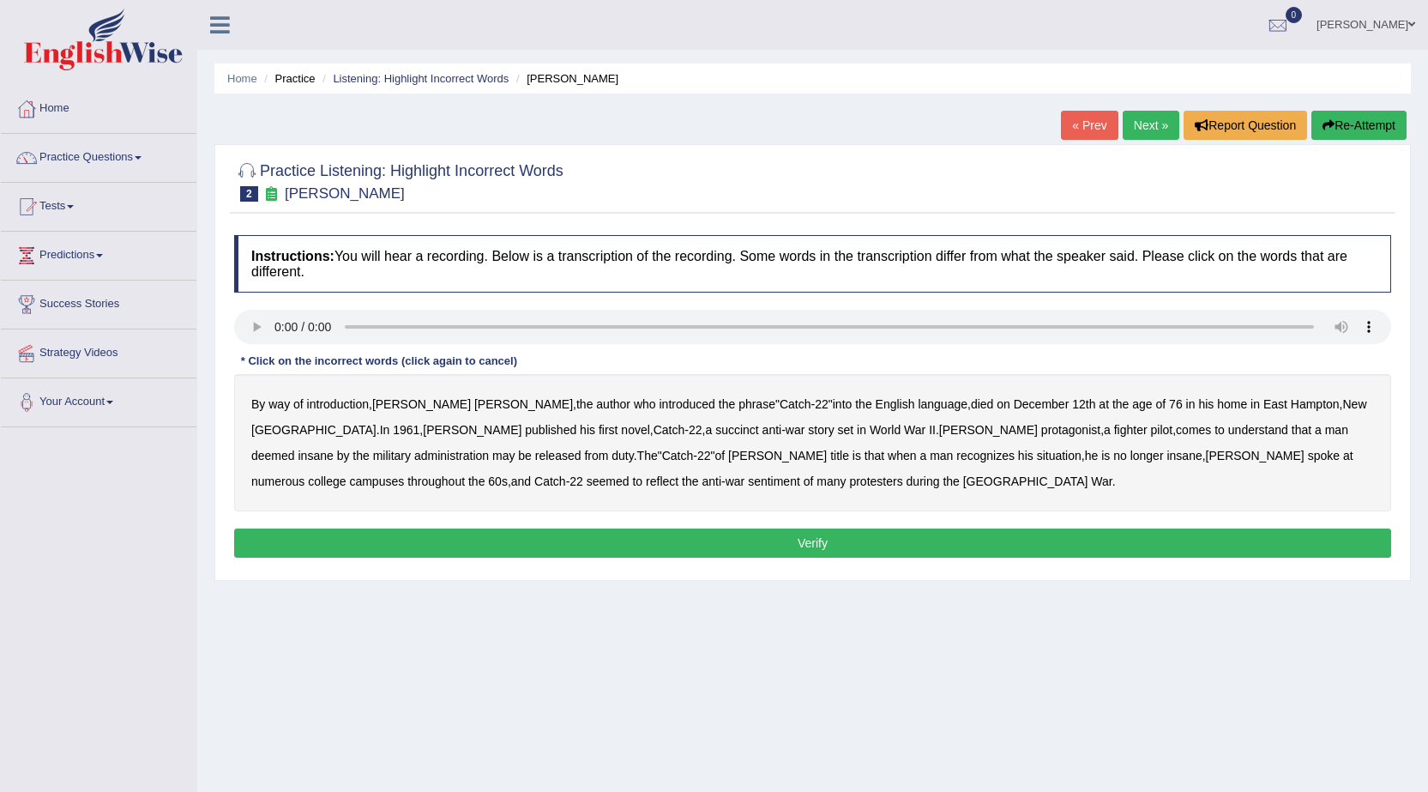
click at [489, 449] on b "administration" at bounding box center [451, 456] width 75 height 14
click at [679, 474] on b "reflect" at bounding box center [662, 481] width 33 height 14
click at [596, 408] on b "author" at bounding box center [613, 404] width 34 height 14
click at [1037, 458] on b "situation" at bounding box center [1059, 456] width 45 height 14
click at [624, 541] on button "Verify" at bounding box center [812, 542] width 1157 height 29
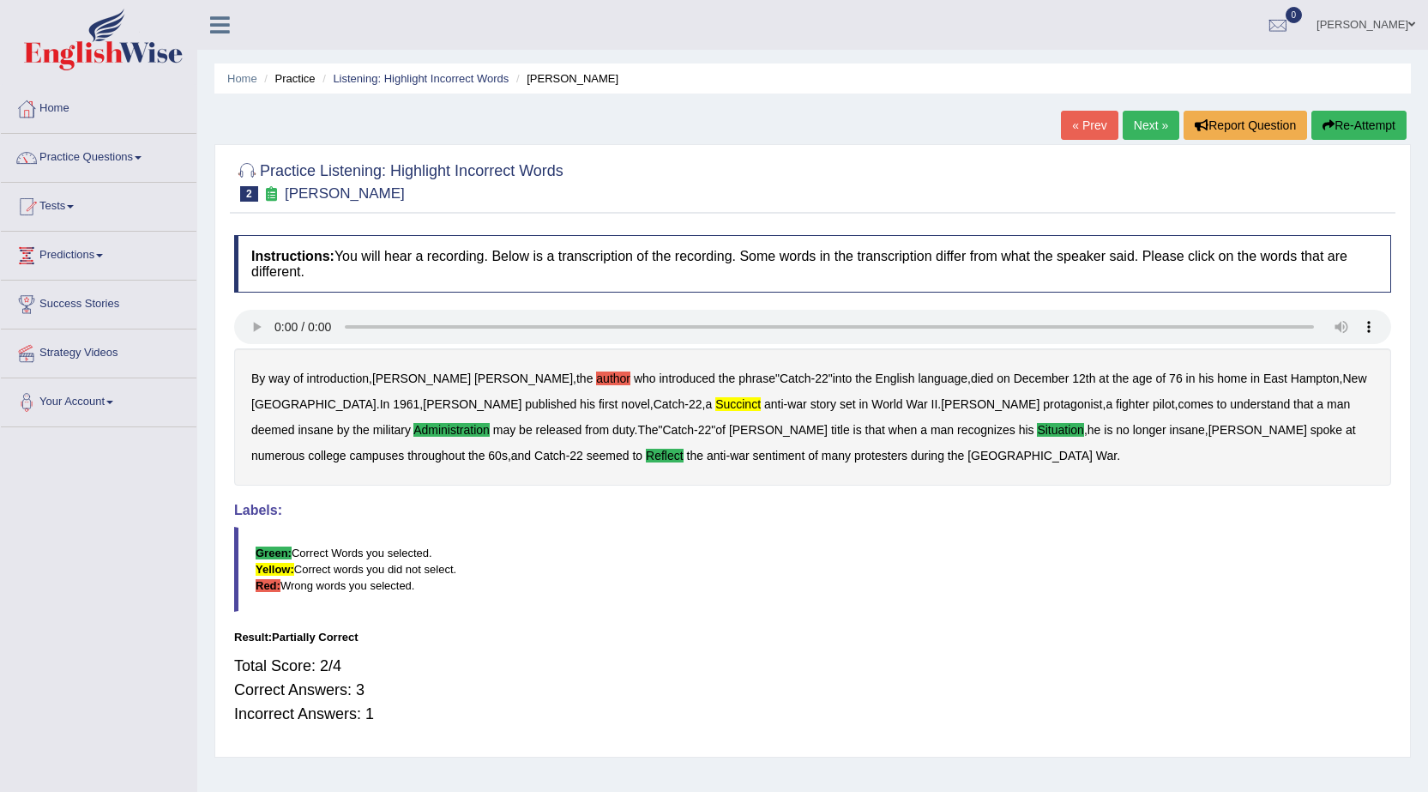
click at [1147, 130] on link "Next »" at bounding box center [1151, 125] width 57 height 29
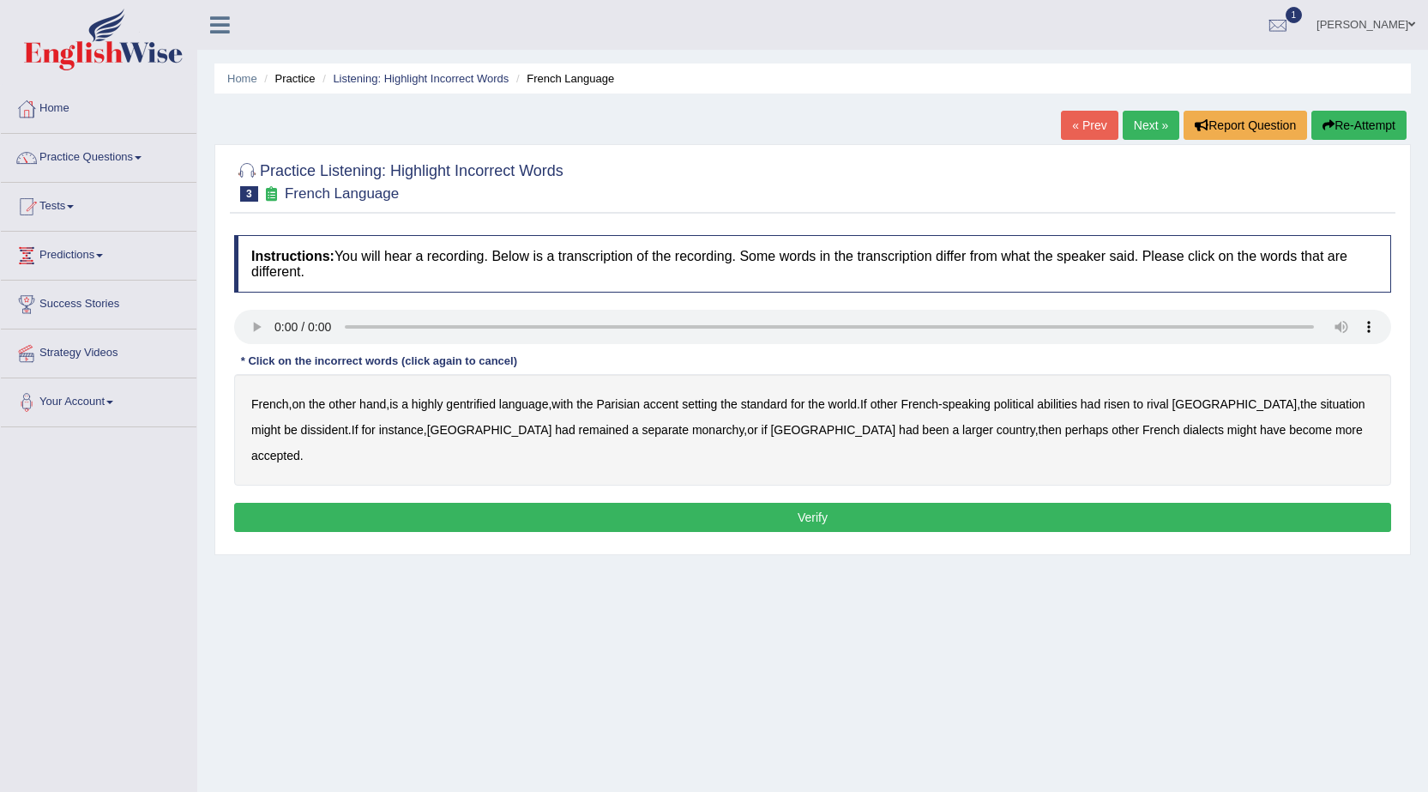
click at [494, 407] on b "gentrified" at bounding box center [471, 404] width 50 height 14
click at [1077, 399] on b "abilities" at bounding box center [1057, 404] width 40 height 14
click at [301, 432] on b "dissident" at bounding box center [324, 430] width 47 height 14
click at [692, 434] on b "monarchy" at bounding box center [717, 430] width 51 height 14
click at [957, 503] on button "Verify" at bounding box center [812, 517] width 1157 height 29
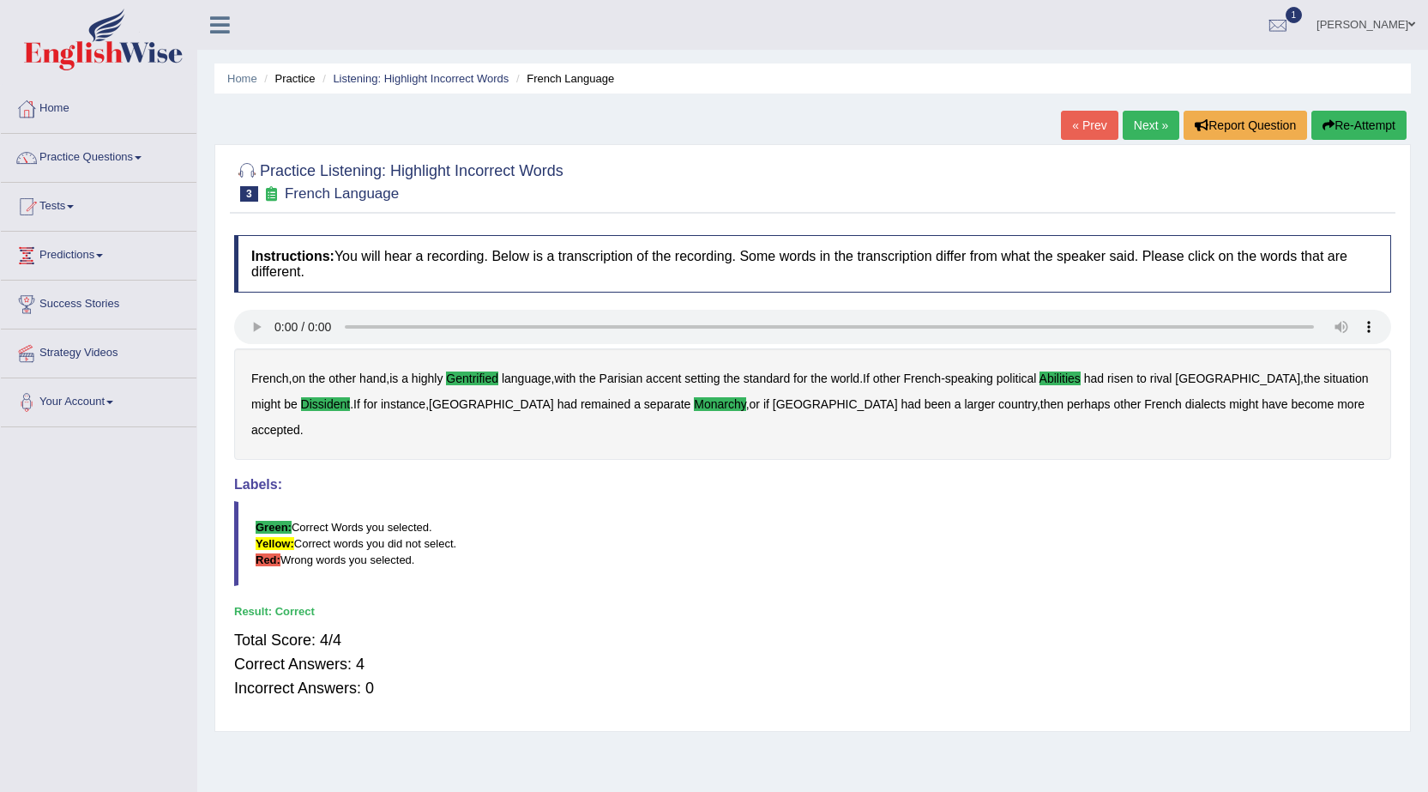
click at [1143, 124] on link "Next »" at bounding box center [1151, 125] width 57 height 29
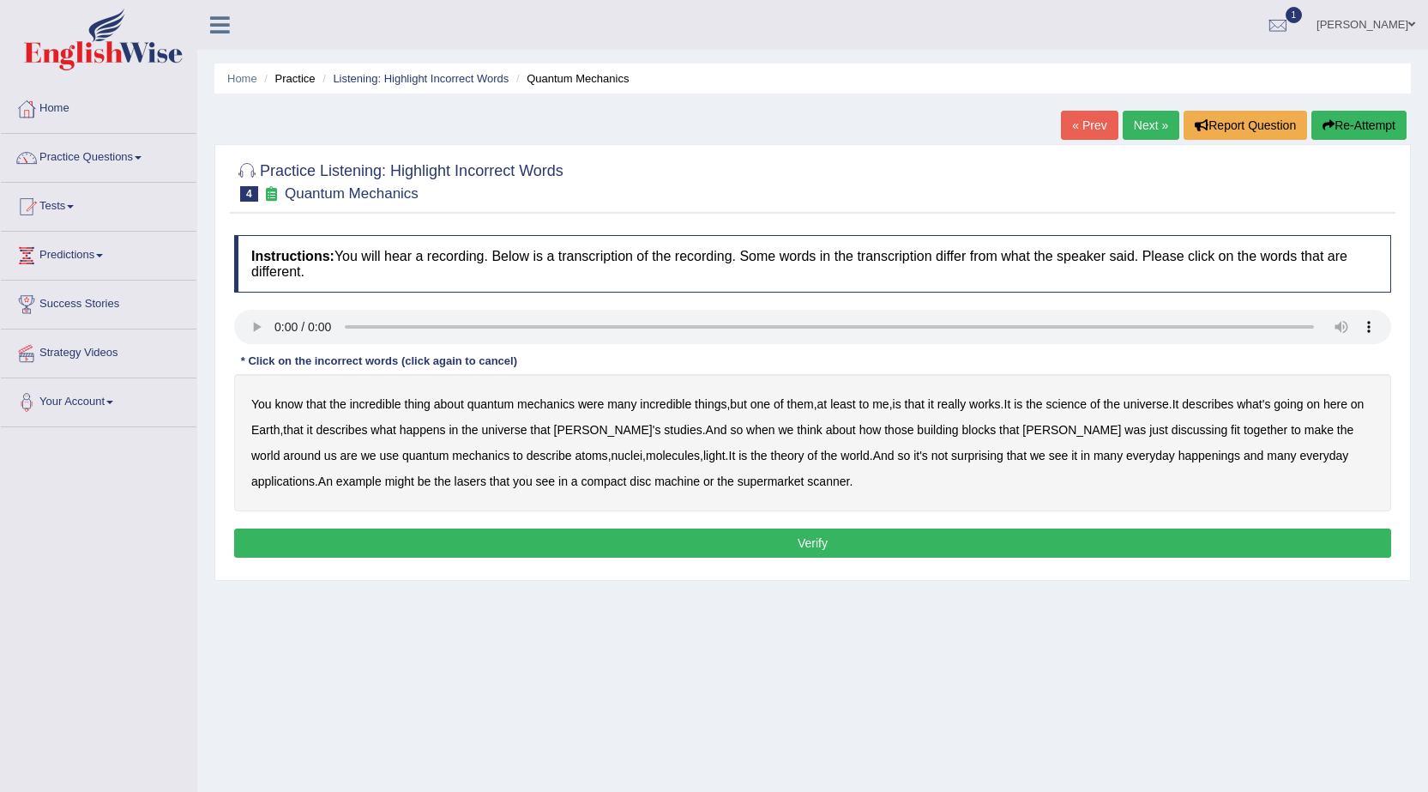
click at [1083, 407] on b "science" at bounding box center [1067, 404] width 40 height 14
click at [1172, 426] on b "discussing" at bounding box center [1200, 430] width 56 height 14
click at [1179, 459] on b "happenings" at bounding box center [1210, 456] width 62 height 14
click at [570, 545] on button "Verify" at bounding box center [812, 542] width 1157 height 29
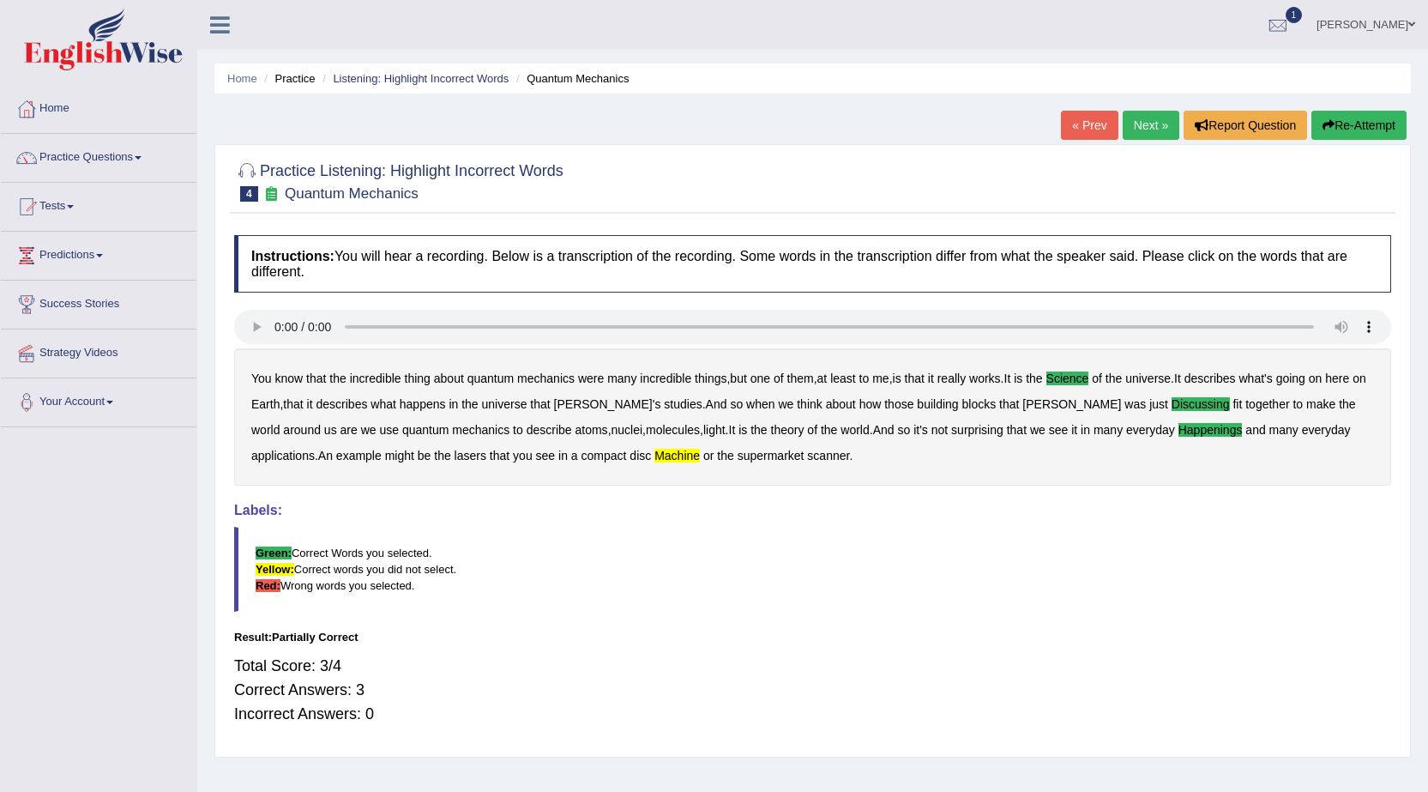
click at [1138, 126] on link "Next »" at bounding box center [1151, 125] width 57 height 29
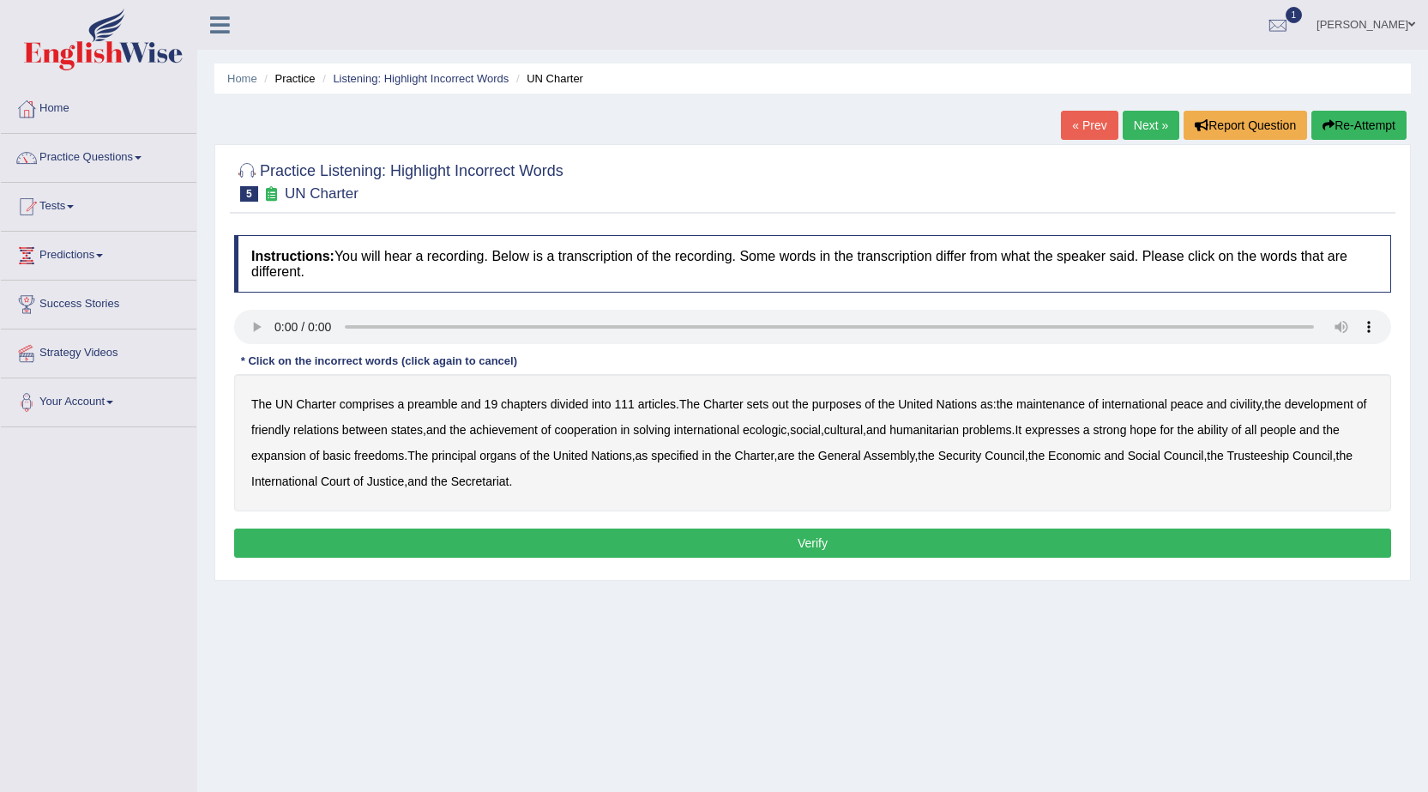
click at [725, 405] on b "Charter" at bounding box center [723, 404] width 40 height 14
click at [1253, 404] on b "civility" at bounding box center [1245, 404] width 31 height 14
click at [787, 432] on b "ecologic" at bounding box center [765, 430] width 44 height 14
click at [1228, 429] on b "ability" at bounding box center [1213, 430] width 31 height 14
click at [694, 542] on button "Verify" at bounding box center [812, 542] width 1157 height 29
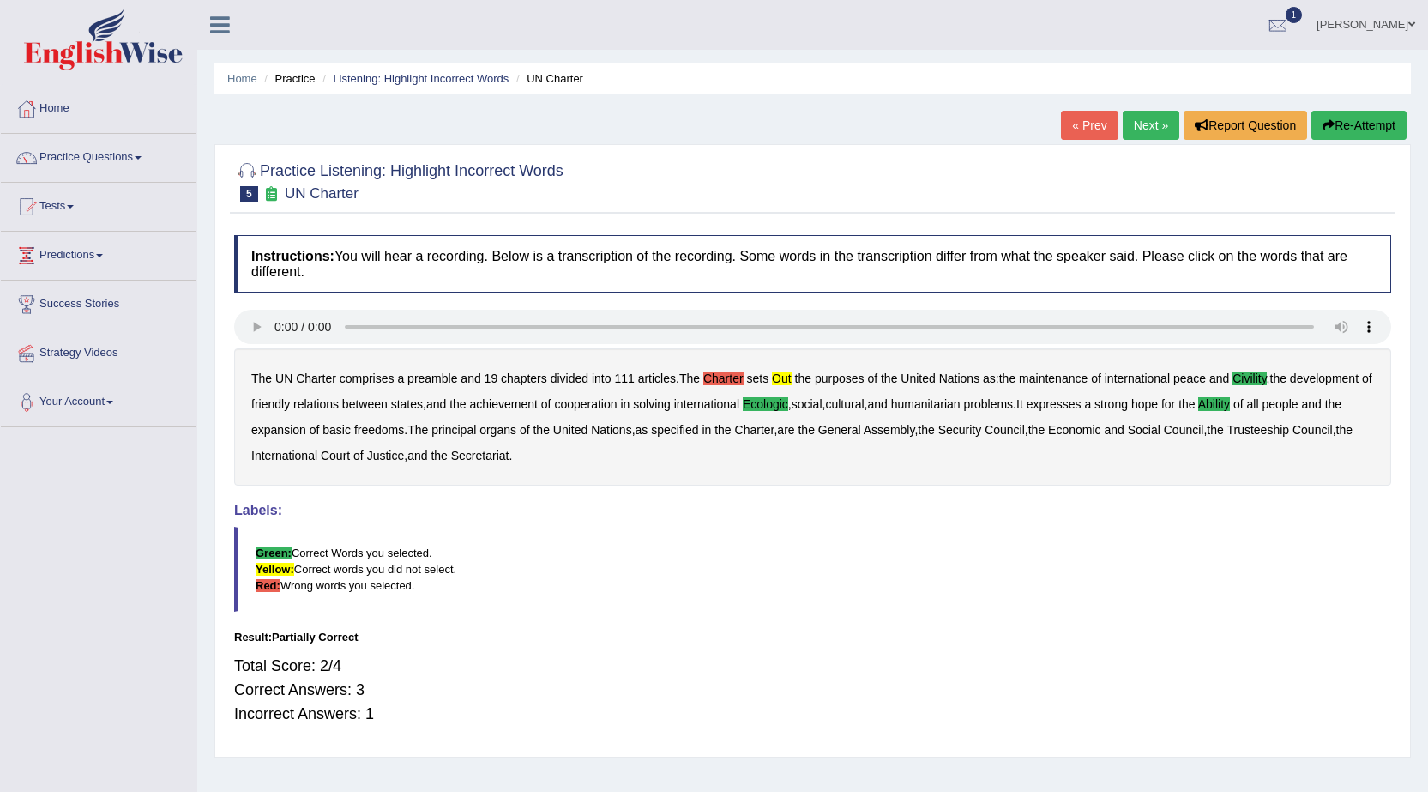
click at [1145, 124] on link "Next »" at bounding box center [1151, 125] width 57 height 29
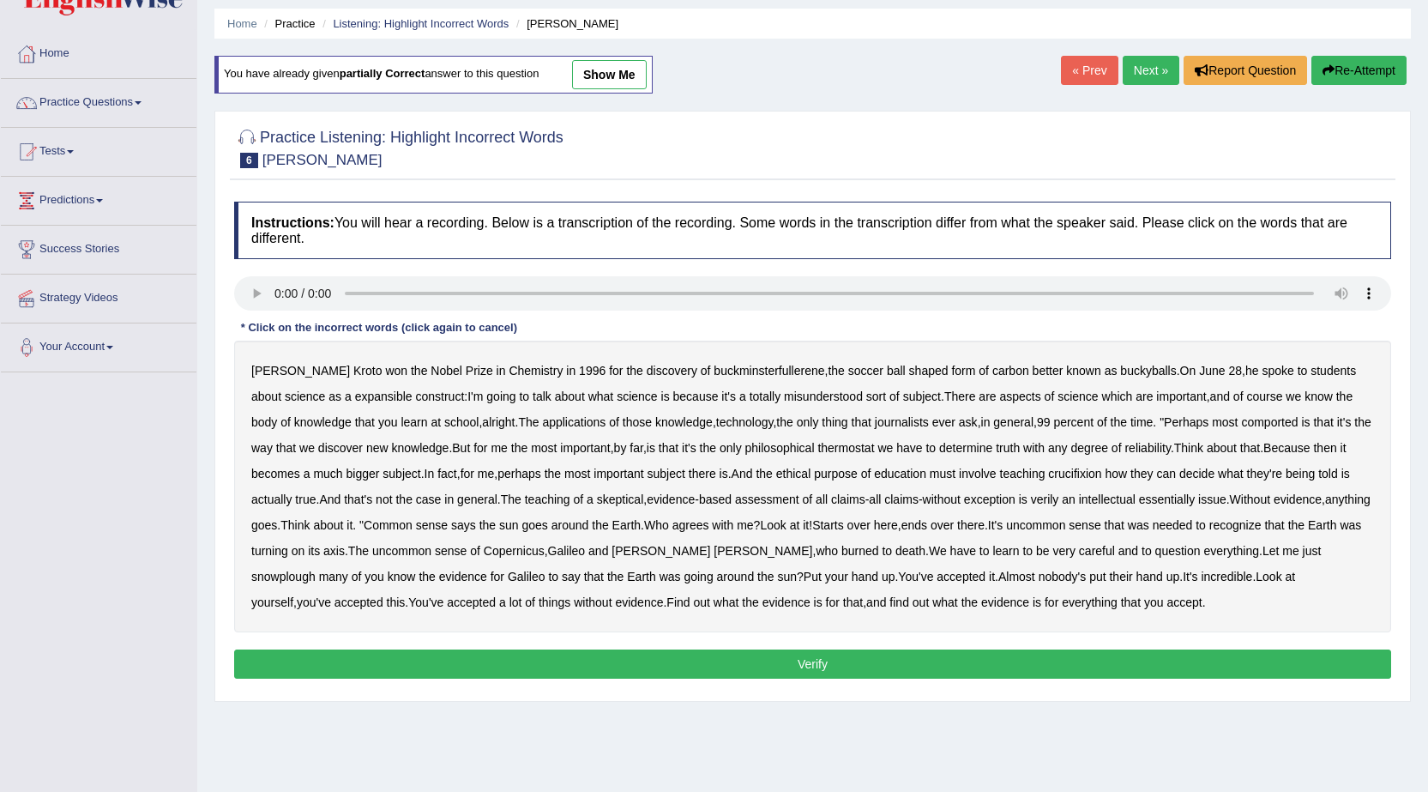
scroll to position [86, 0]
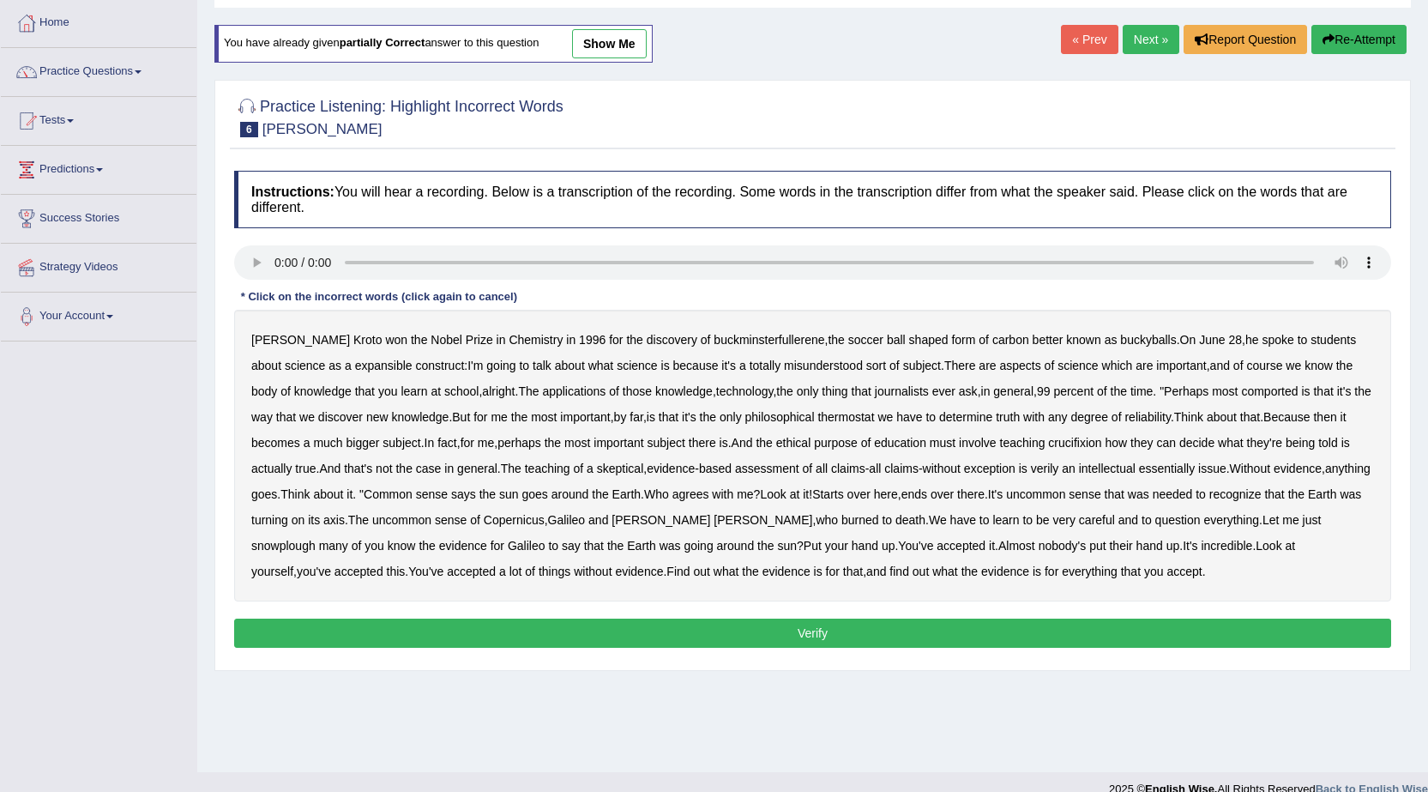
click at [369, 366] on b "expansible" at bounding box center [383, 366] width 57 height 14
click at [805, 369] on b "misunderstood" at bounding box center [823, 366] width 79 height 14
click at [1253, 393] on b "comported" at bounding box center [1269, 391] width 57 height 14
click at [846, 418] on b "thermostat" at bounding box center [845, 417] width 57 height 14
click at [1058, 474] on b "verily" at bounding box center [1045, 469] width 28 height 14
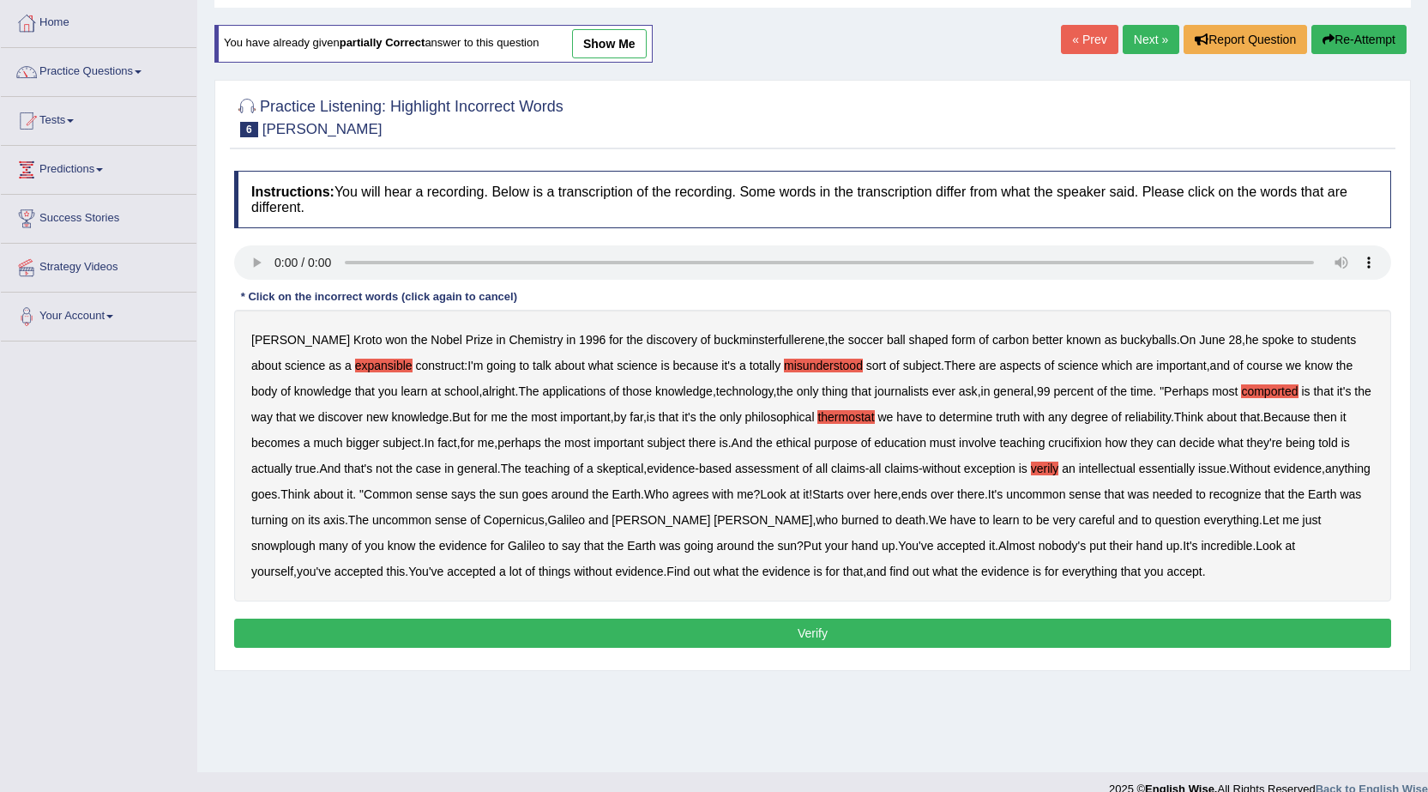
drag, startPoint x: 1133, startPoint y: 524, endPoint x: 1154, endPoint y: 524, distance: 20.6
click at [902, 630] on button "Verify" at bounding box center [812, 632] width 1157 height 29
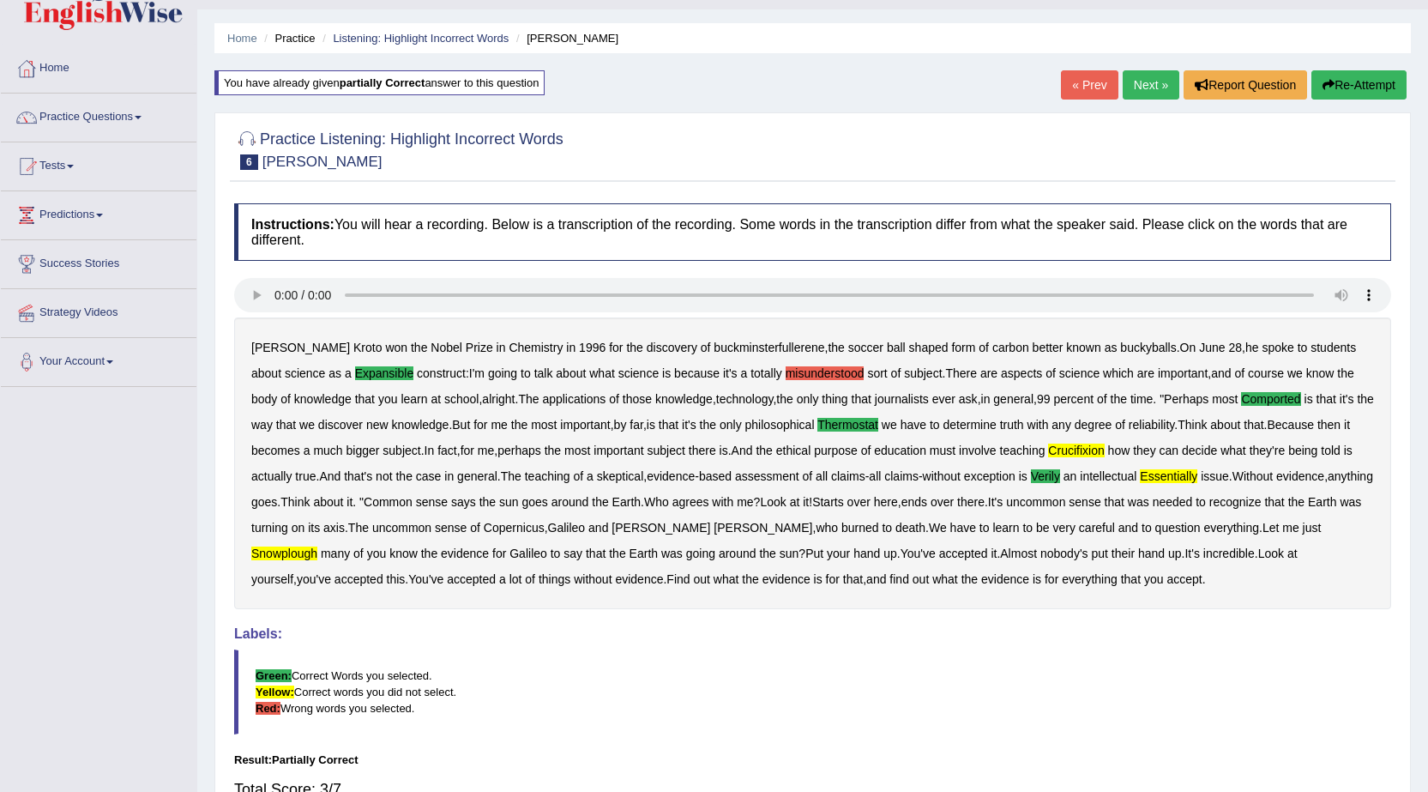
scroll to position [0, 0]
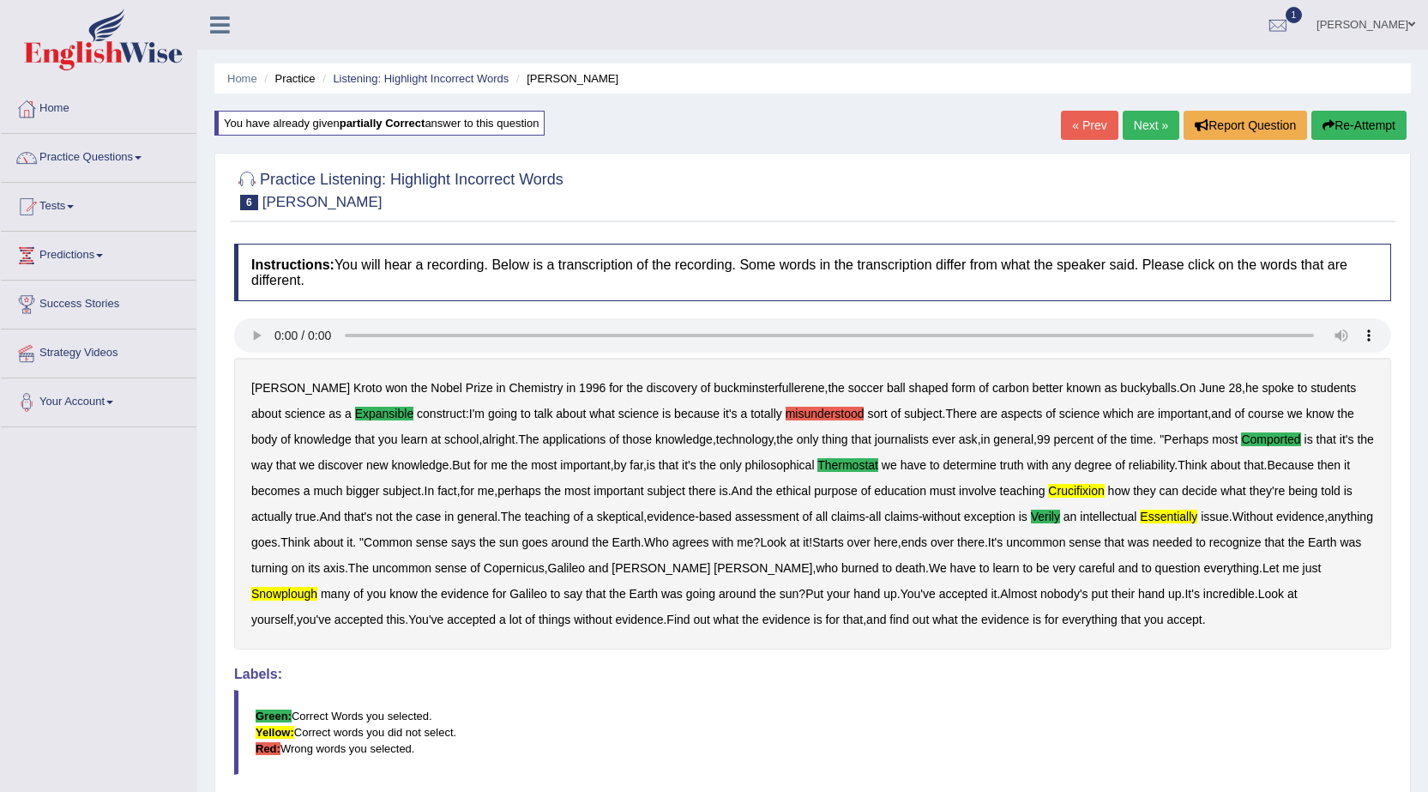
drag, startPoint x: 1276, startPoint y: 443, endPoint x: 1219, endPoint y: 473, distance: 63.7
click at [1291, 19] on div at bounding box center [1278, 26] width 26 height 26
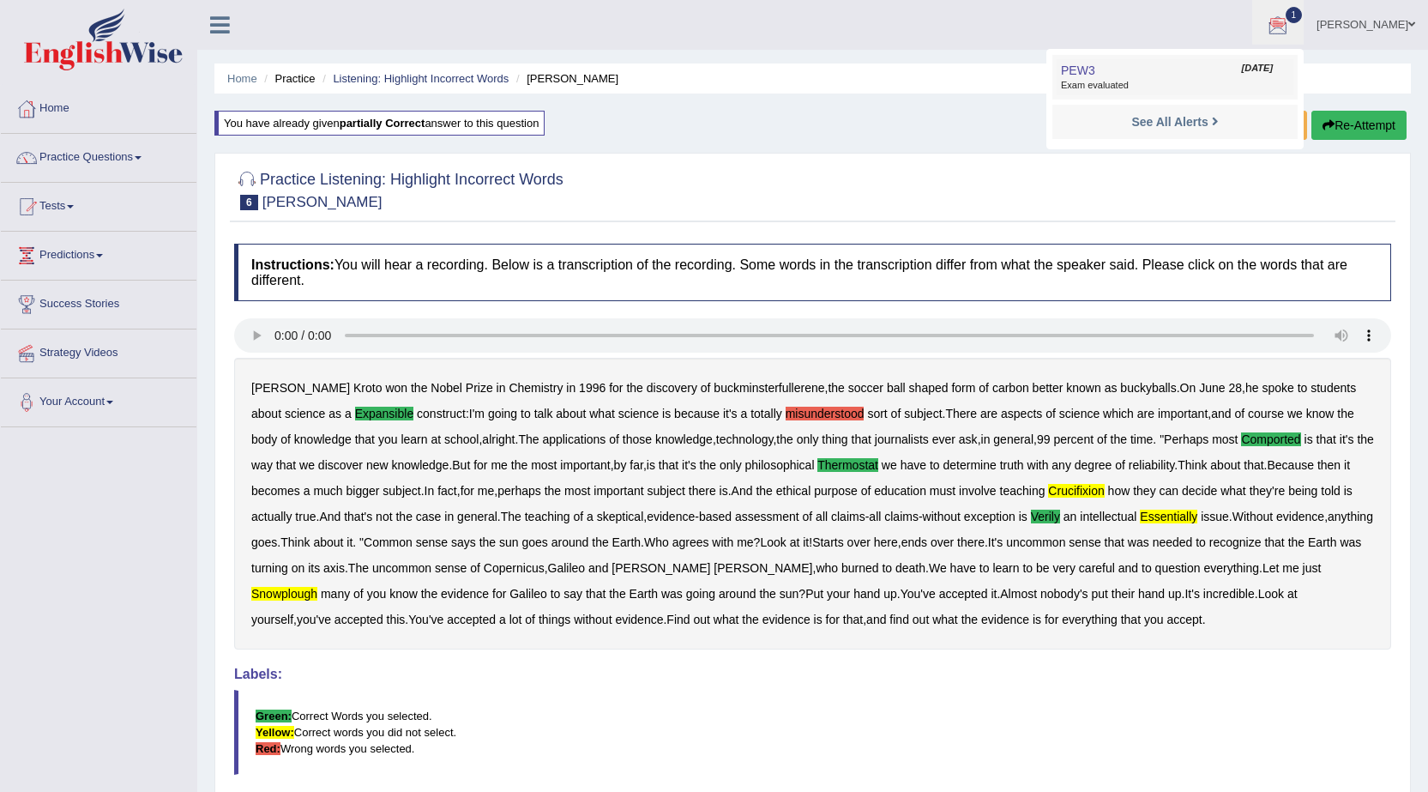
click at [1152, 82] on span "Exam evaluated" at bounding box center [1175, 86] width 228 height 14
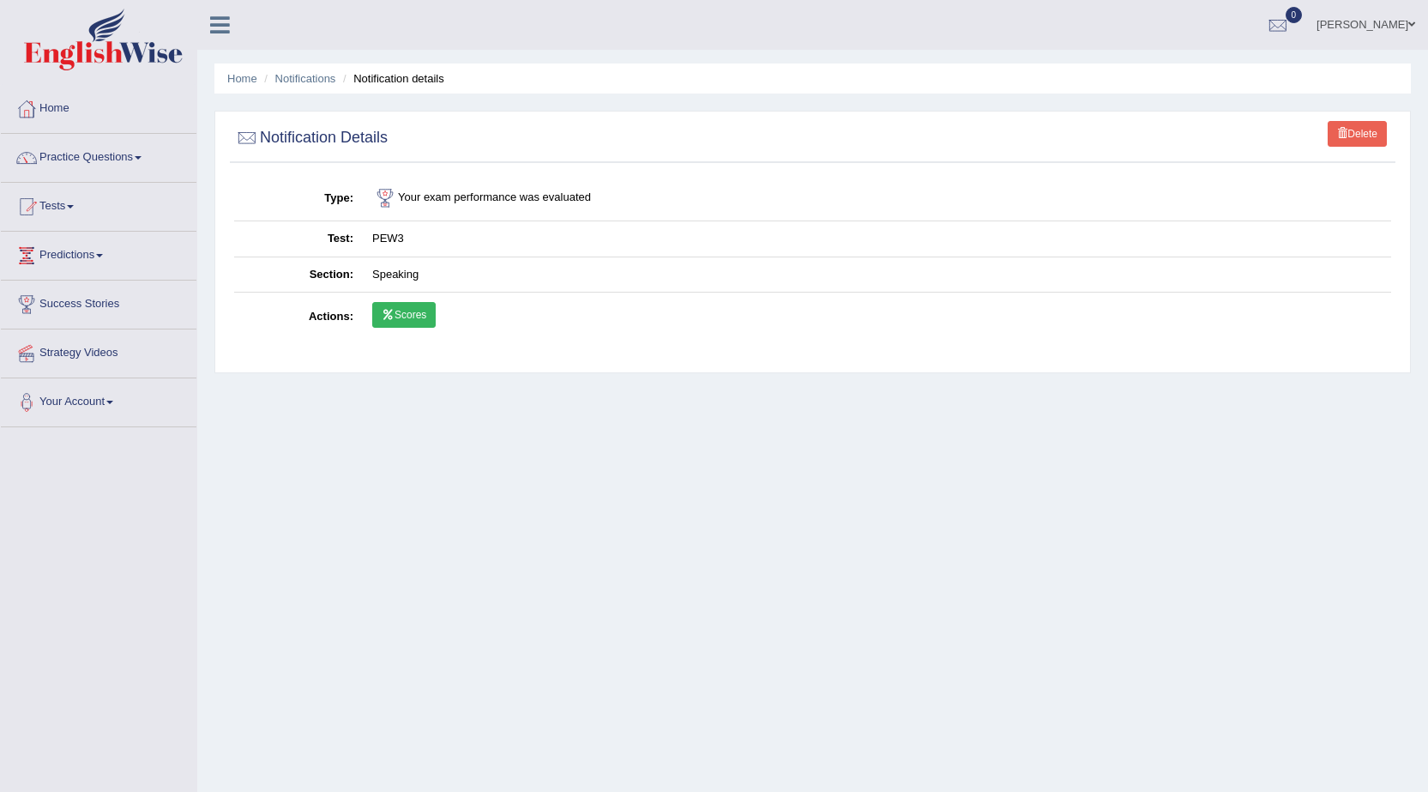
click at [403, 317] on link "Scores" at bounding box center [403, 315] width 63 height 26
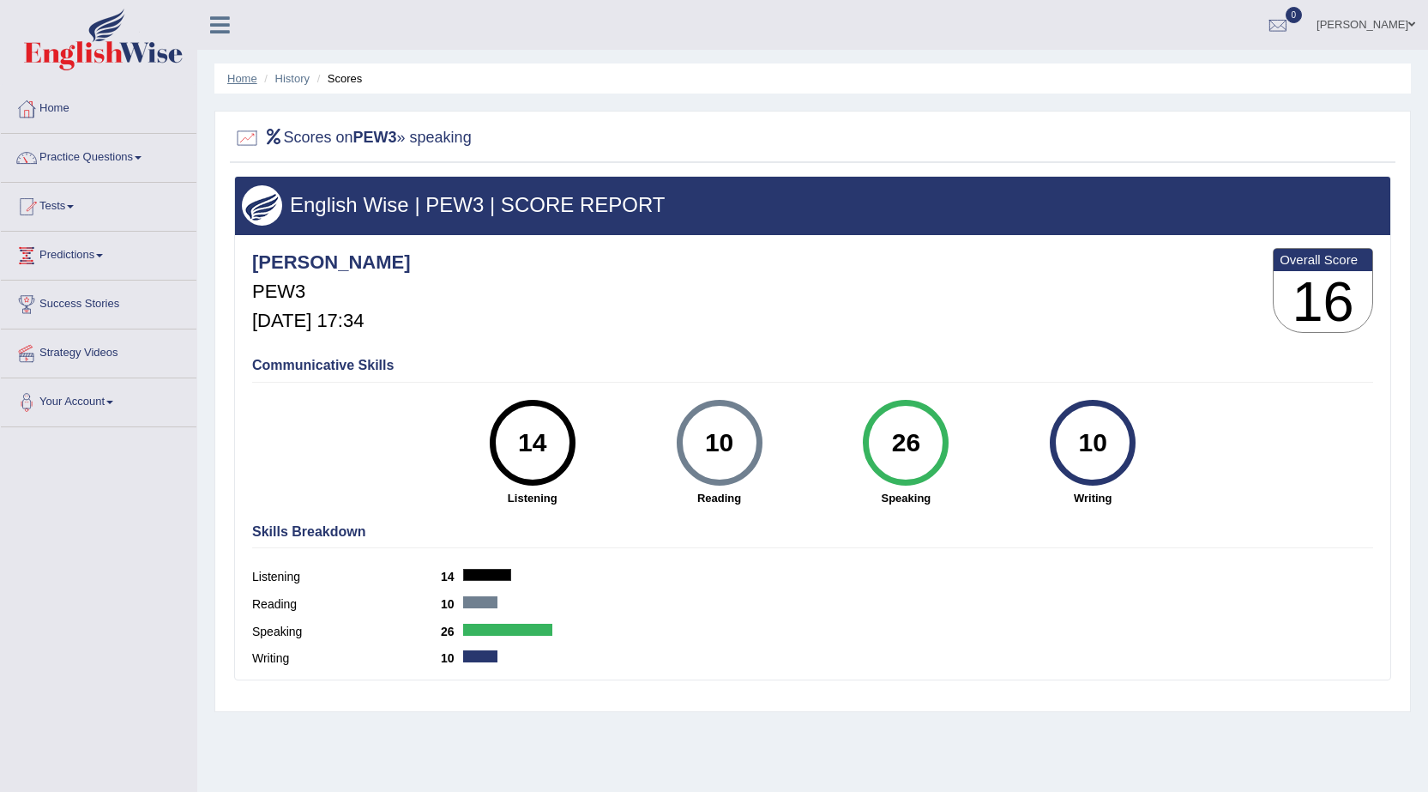
click at [250, 75] on link "Home" at bounding box center [242, 78] width 30 height 13
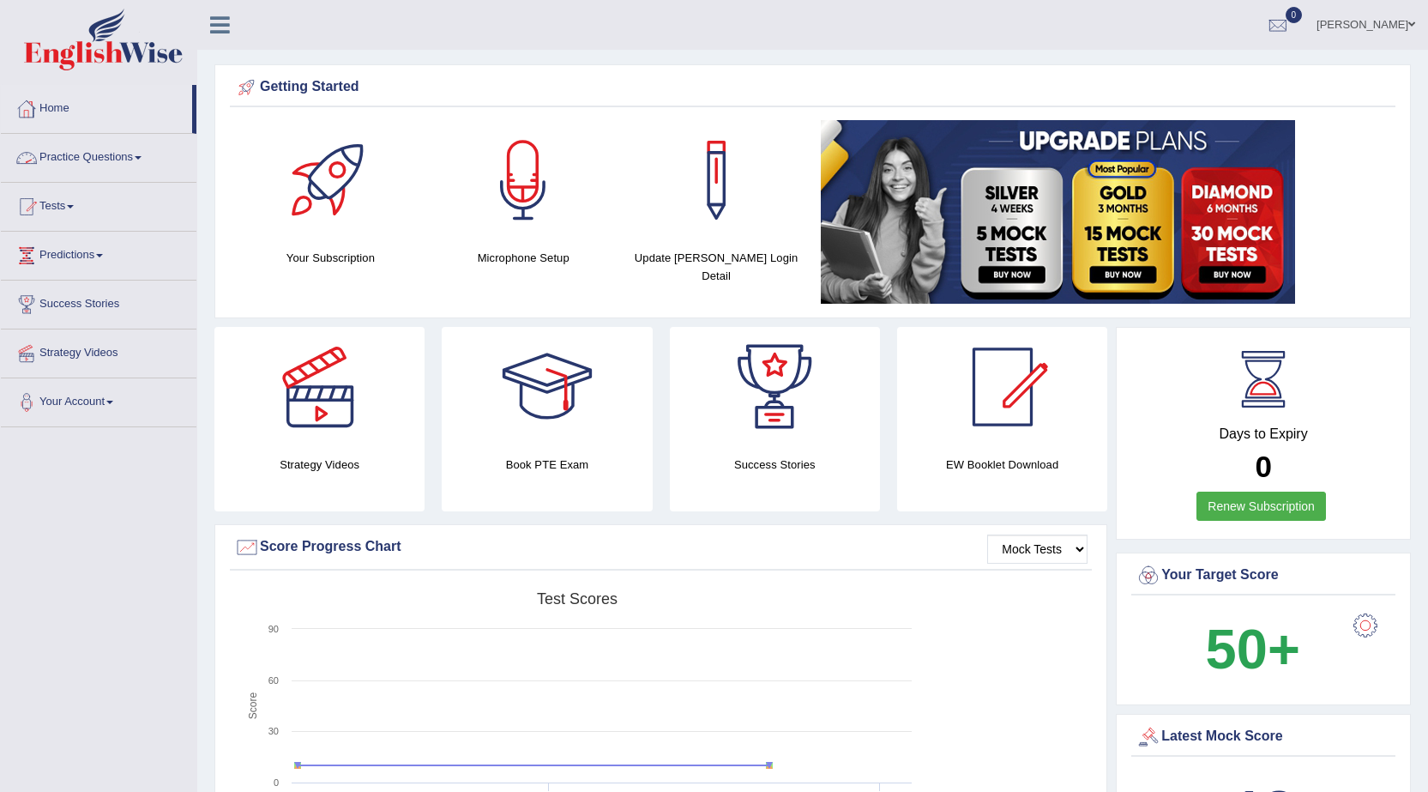
click at [142, 157] on span at bounding box center [138, 157] width 7 height 3
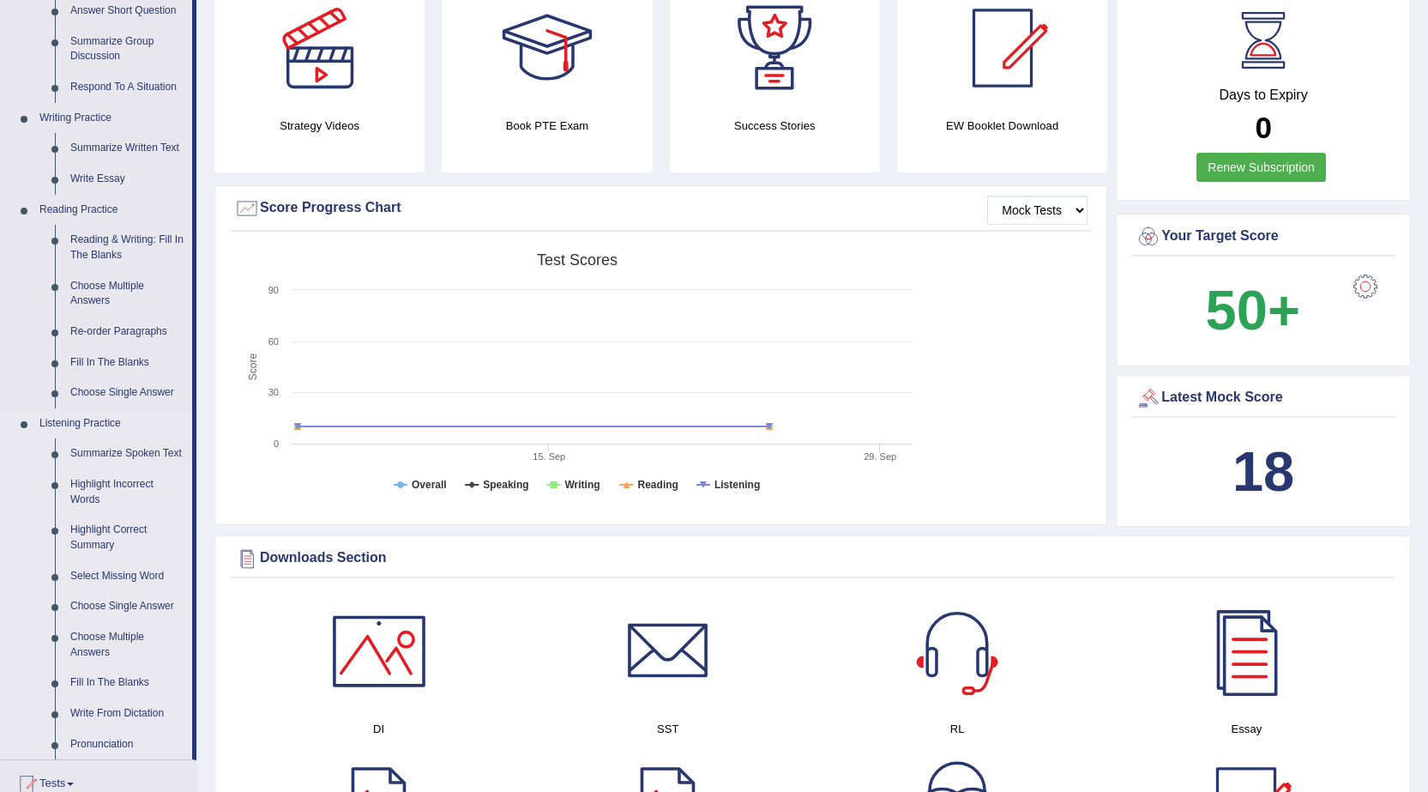
scroll to position [343, 0]
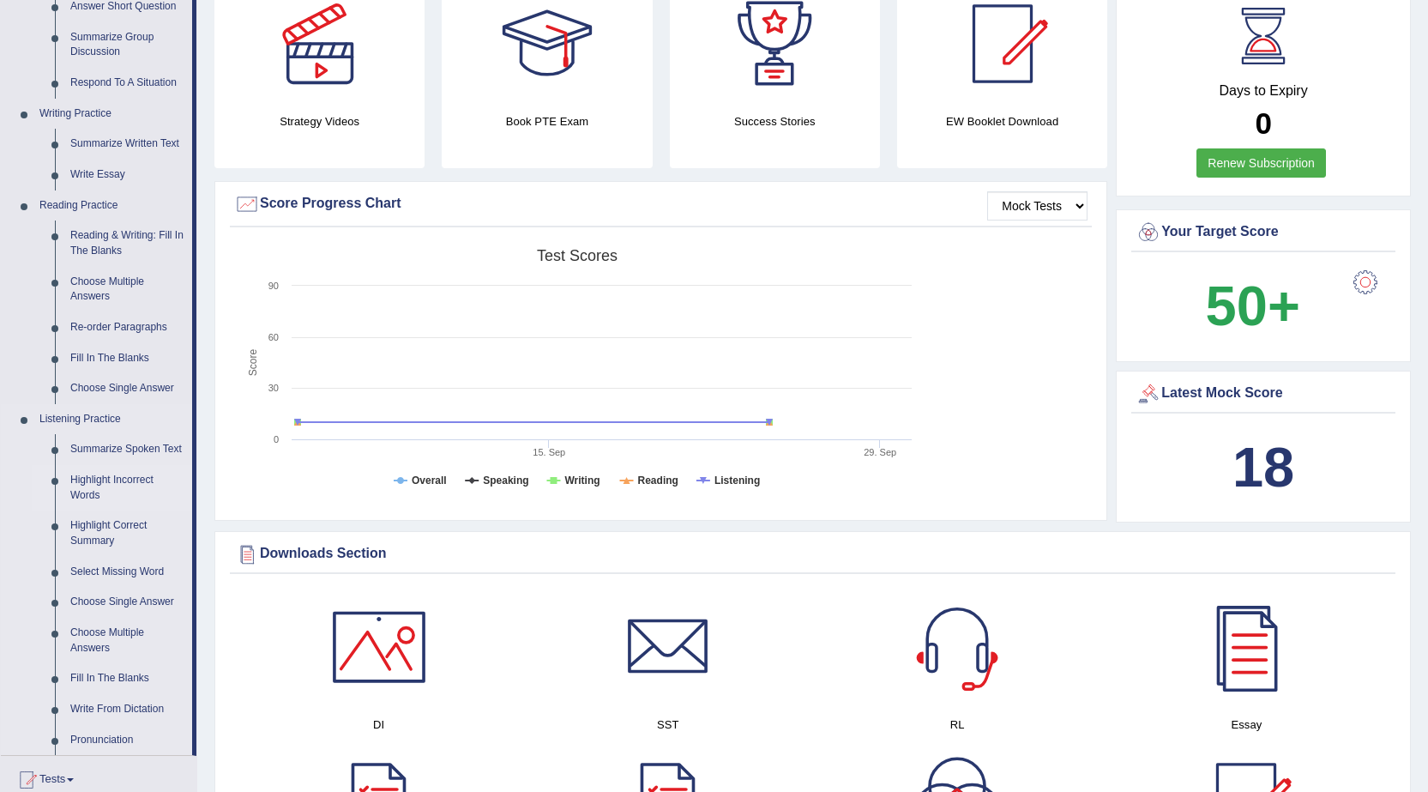
click at [117, 482] on link "Highlight Incorrect Words" at bounding box center [128, 487] width 130 height 45
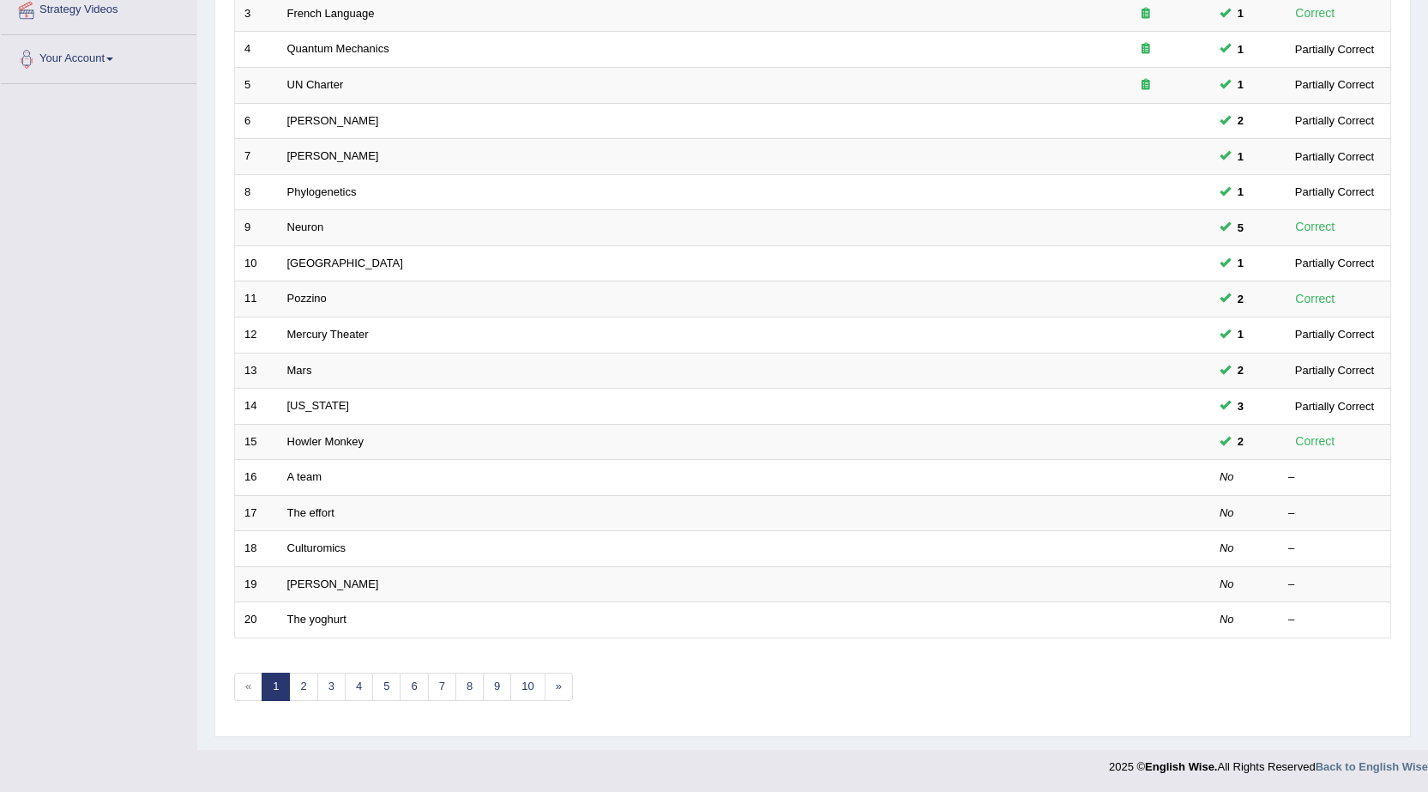
scroll to position [344, 0]
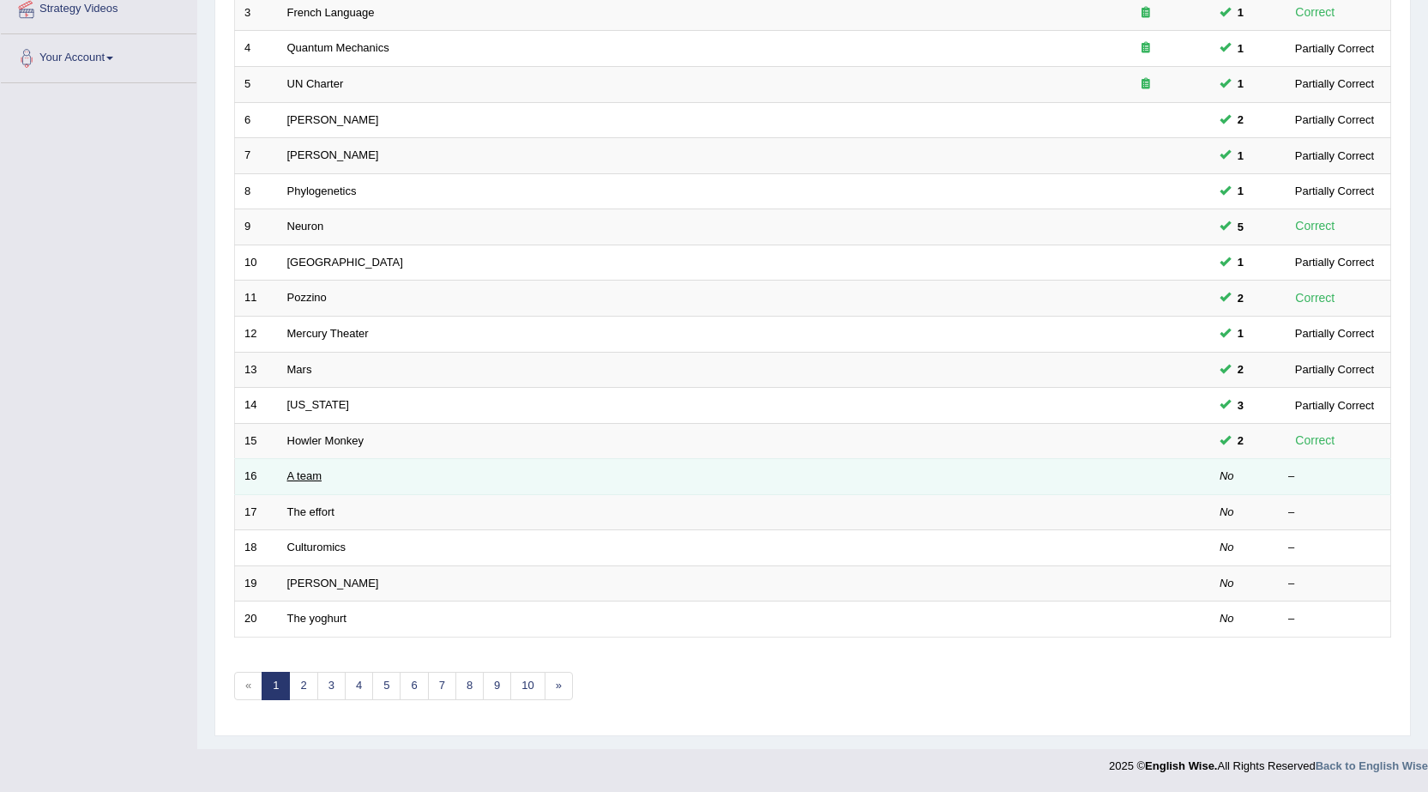
click at [309, 475] on link "A team" at bounding box center [304, 475] width 34 height 13
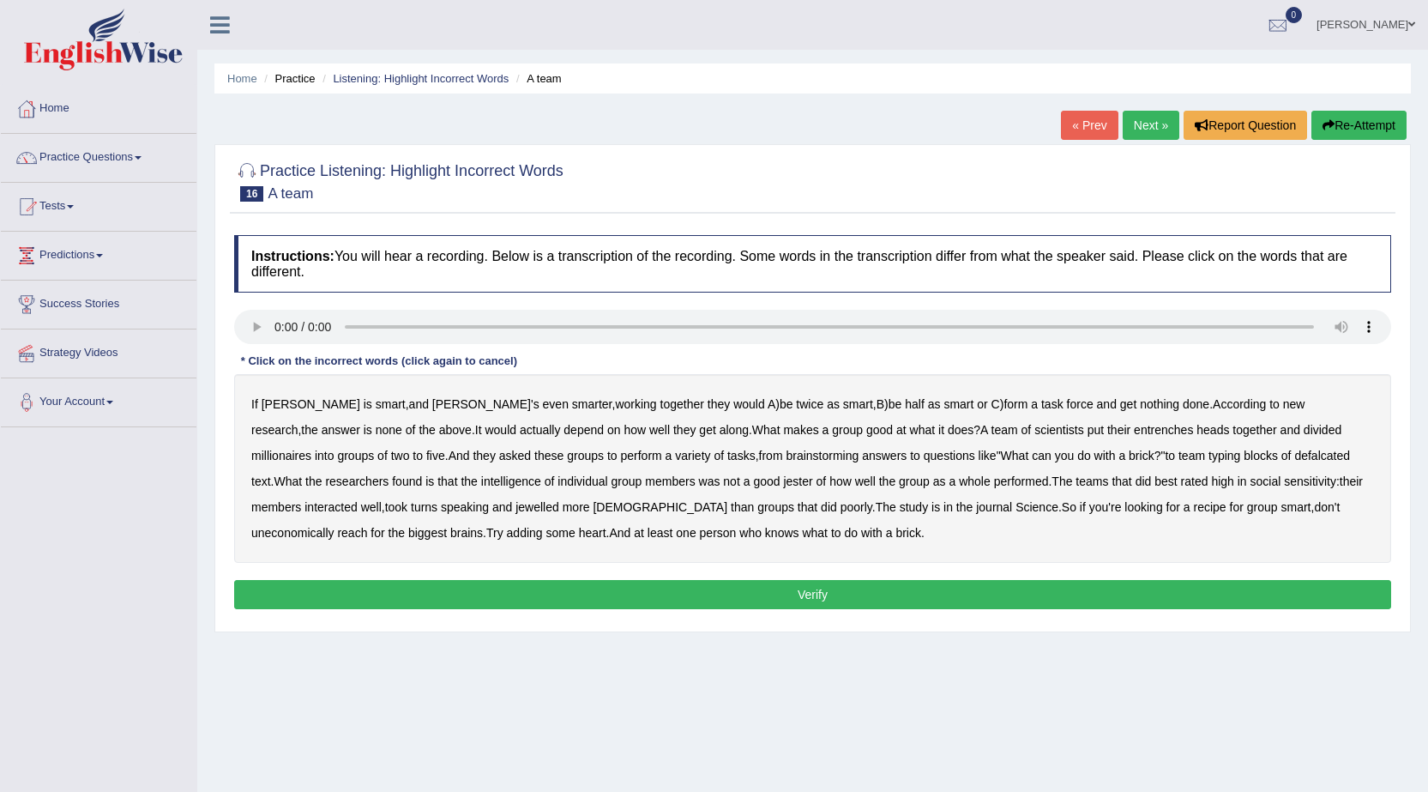
click at [1134, 432] on b "entrenches" at bounding box center [1163, 430] width 59 height 14
click at [1291, 13] on div at bounding box center [1278, 26] width 26 height 26
click at [1208, 69] on strong "See All Alerts" at bounding box center [1169, 72] width 76 height 14
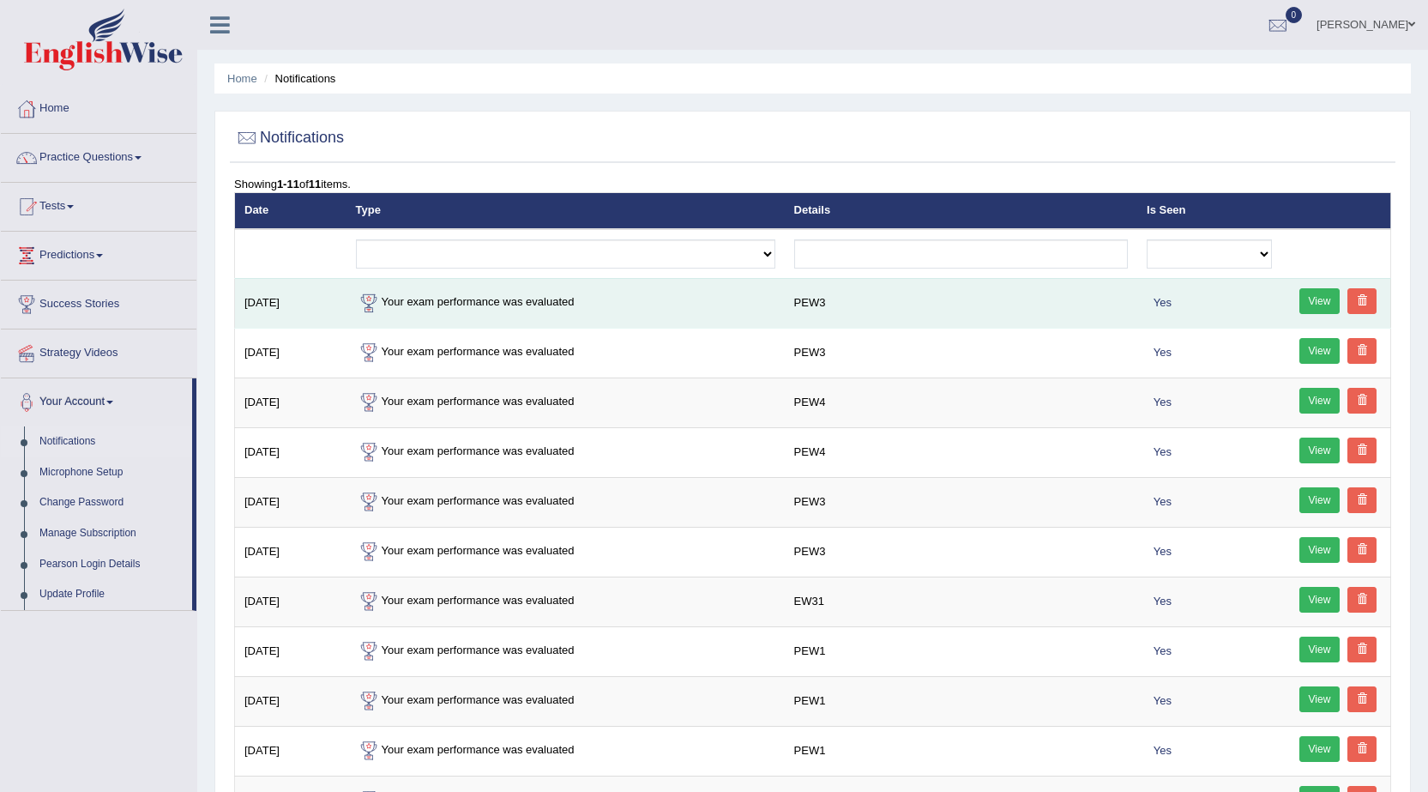
click at [1324, 296] on link "View" at bounding box center [1320, 301] width 41 height 26
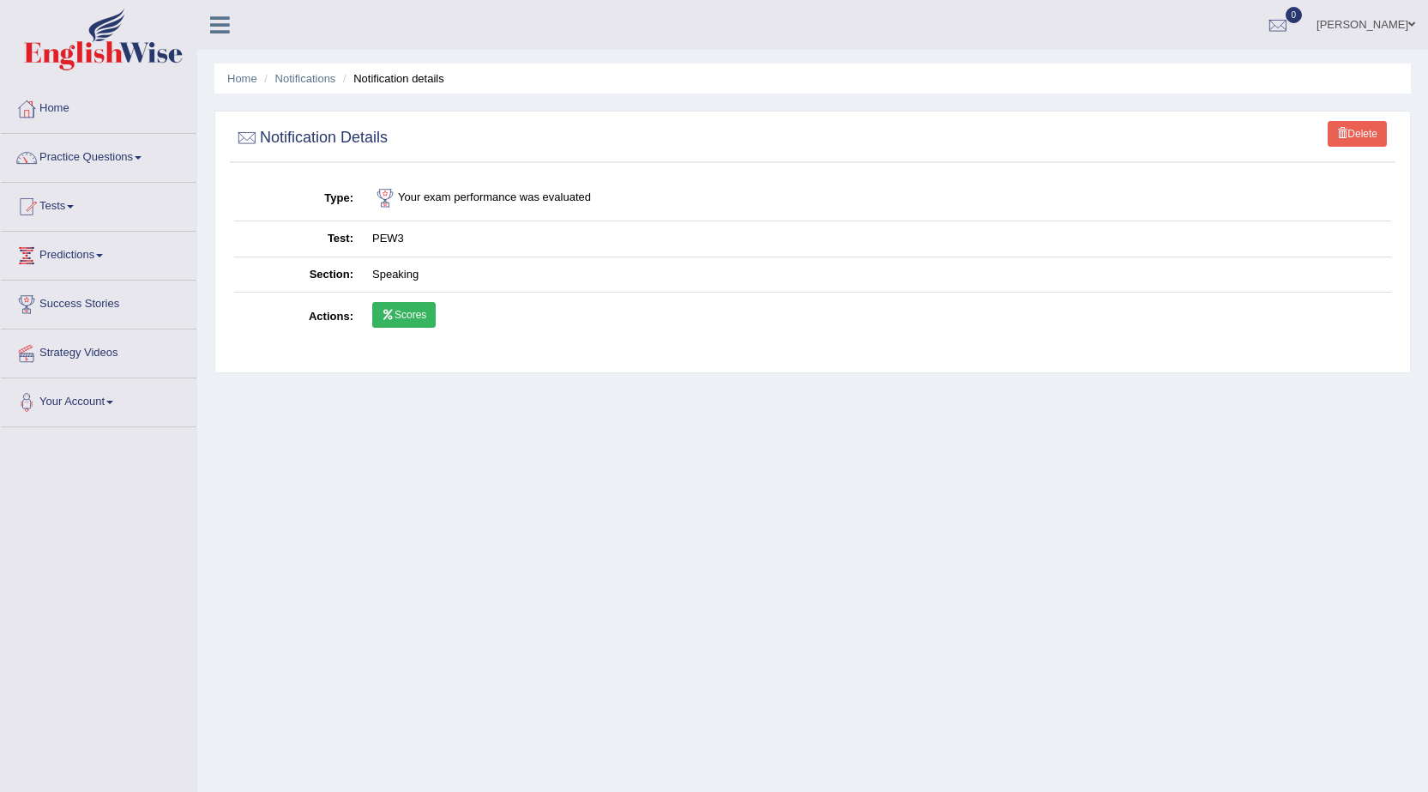
click at [418, 311] on link "Scores" at bounding box center [403, 315] width 63 height 26
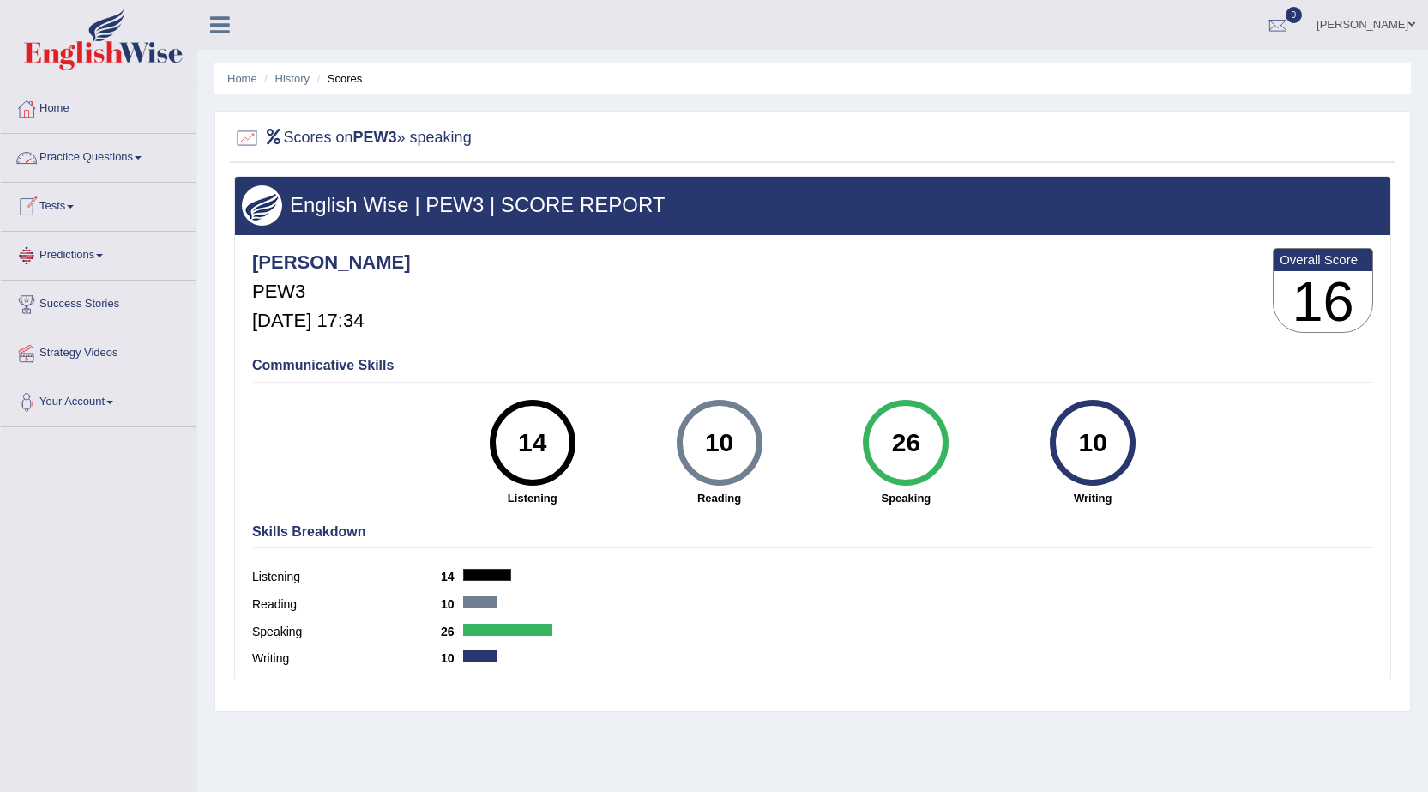
click at [69, 204] on link "Tests" at bounding box center [99, 204] width 196 height 43
click at [47, 309] on link "History" at bounding box center [112, 307] width 160 height 31
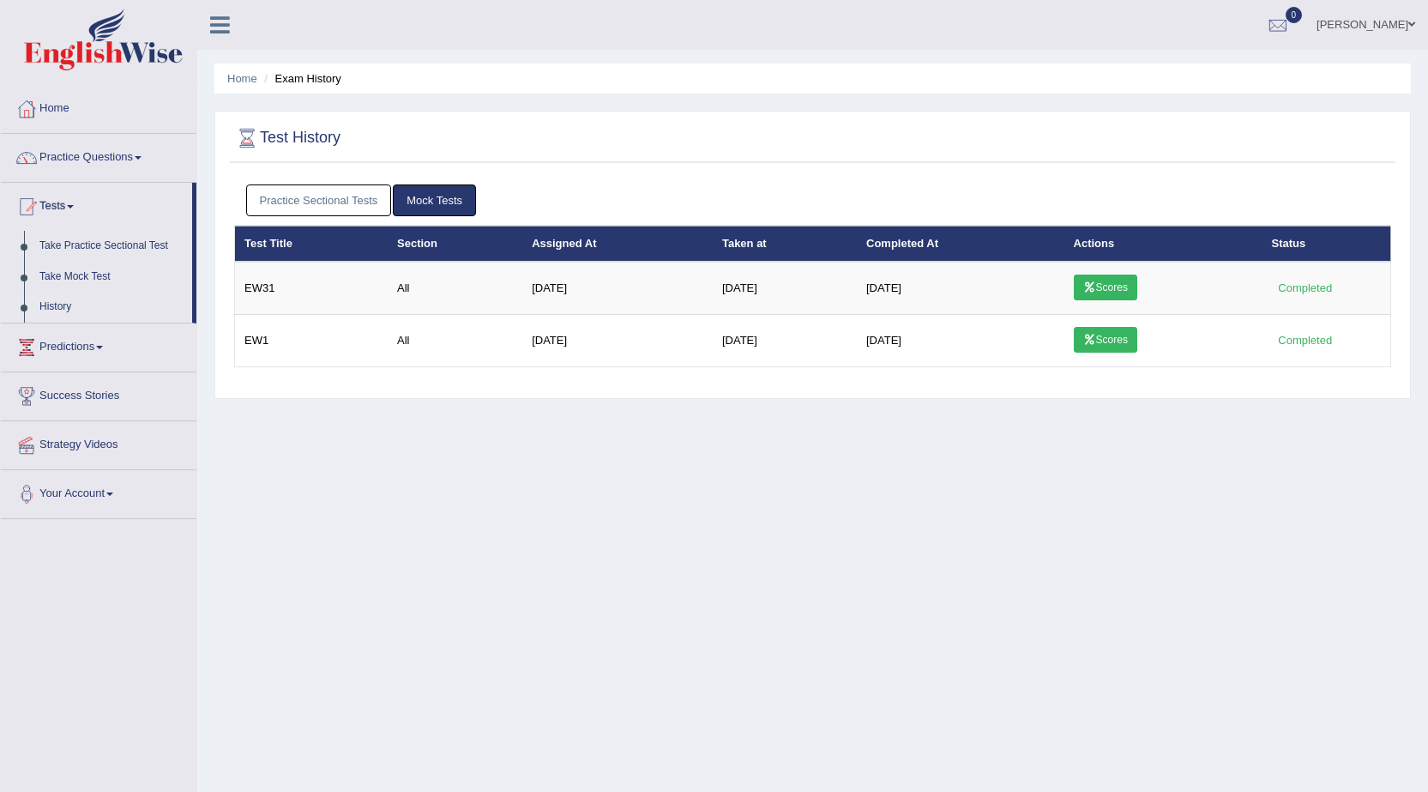
click at [324, 185] on link "Practice Sectional Tests" at bounding box center [319, 200] width 146 height 32
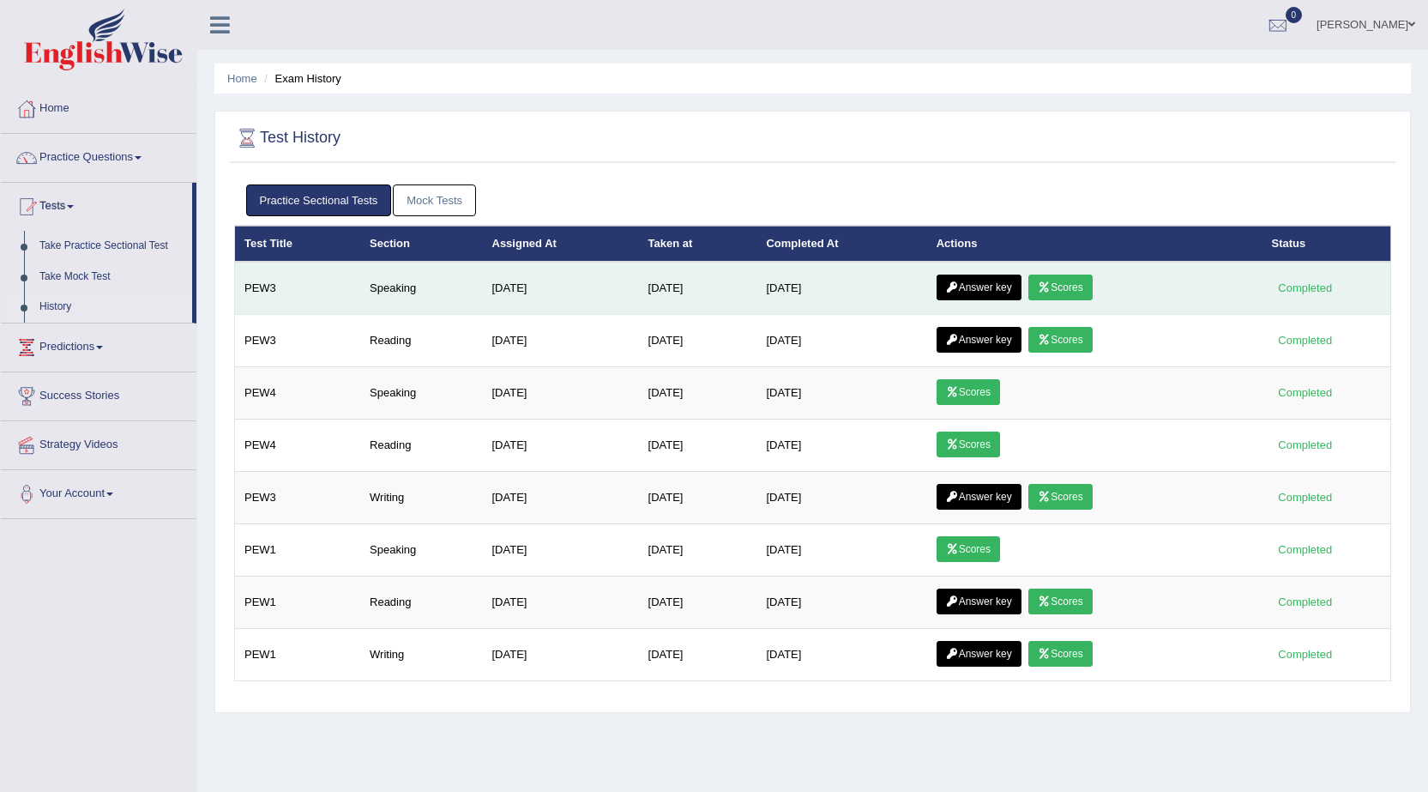
click at [991, 282] on link "Answer key" at bounding box center [979, 288] width 85 height 26
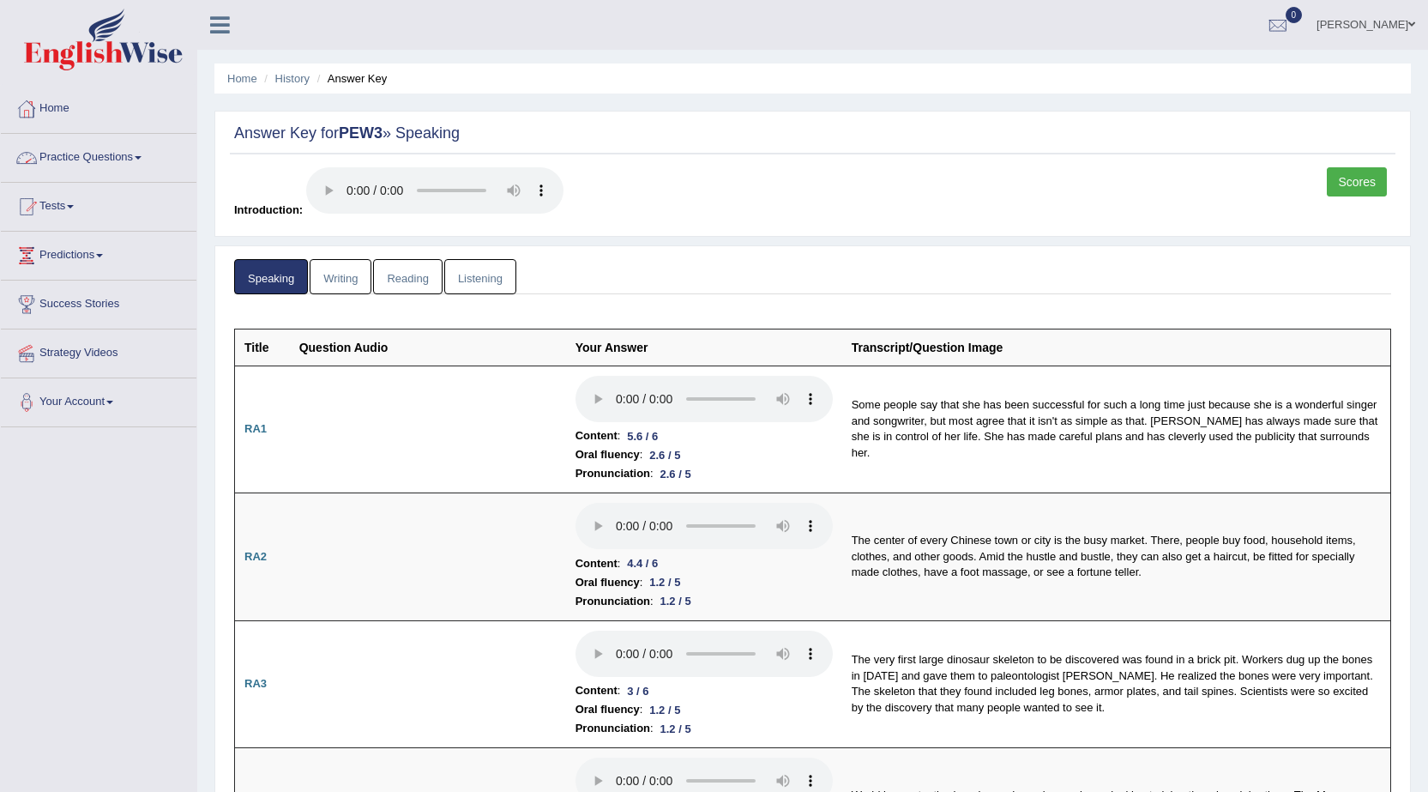
click at [54, 158] on link "Practice Questions" at bounding box center [99, 155] width 196 height 43
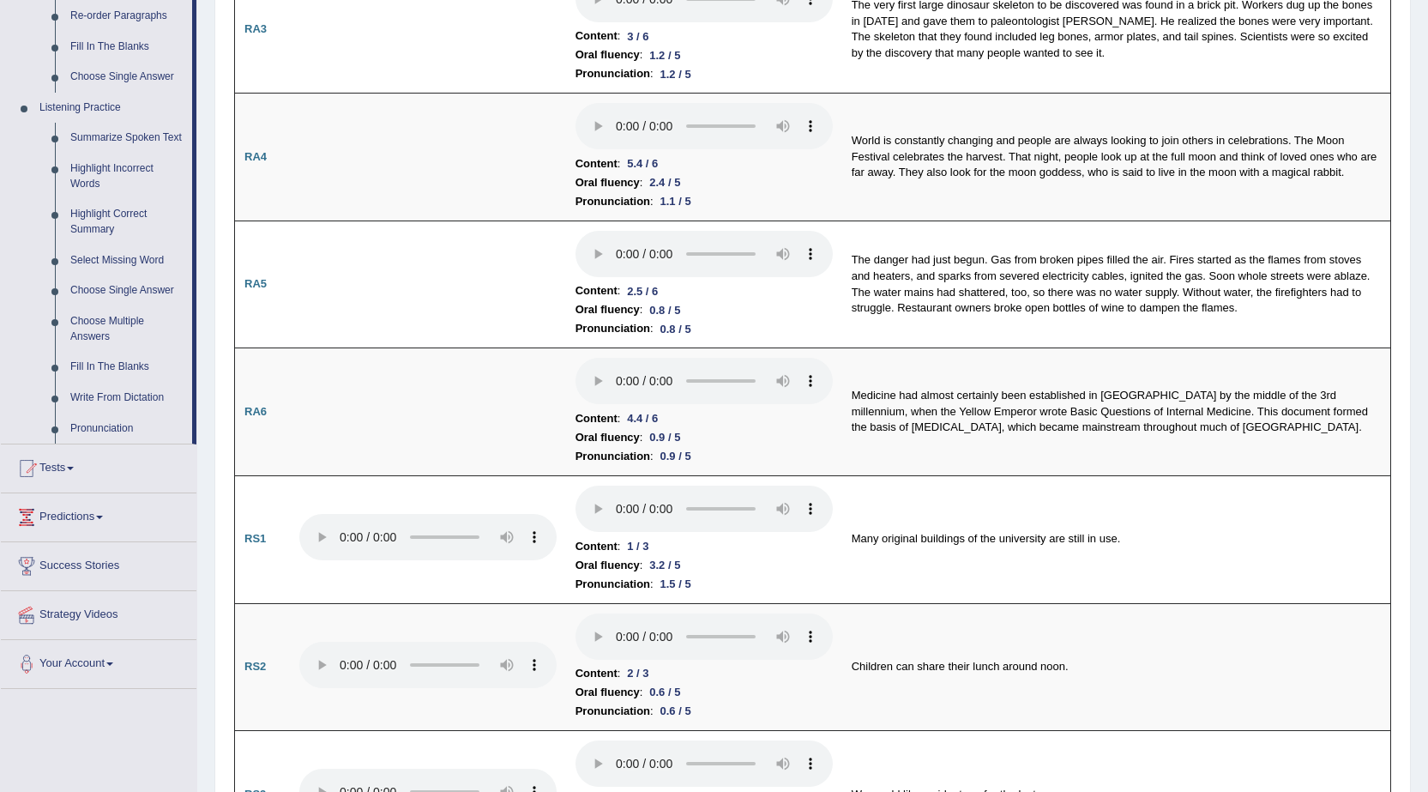
scroll to position [686, 0]
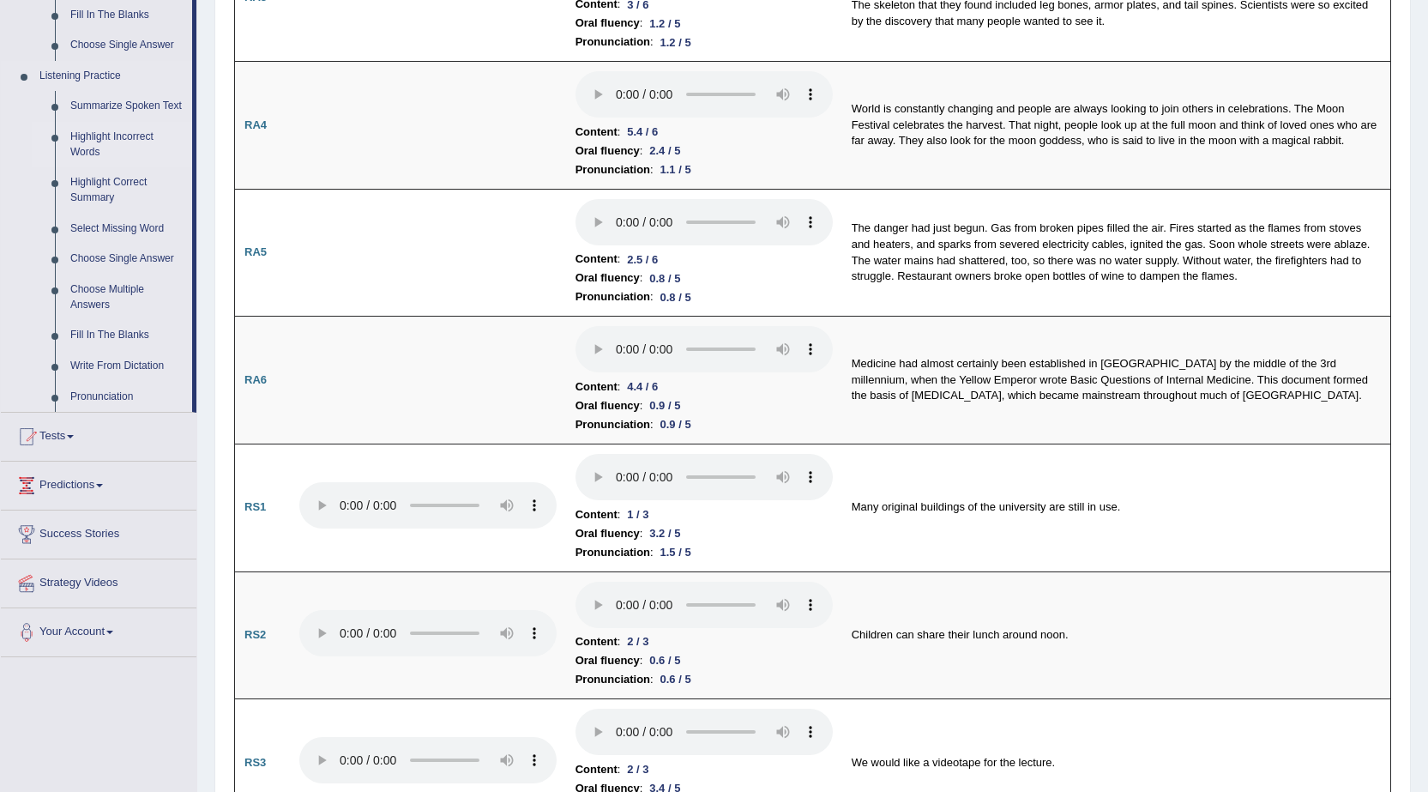
click at [91, 145] on link "Highlight Incorrect Words" at bounding box center [128, 144] width 130 height 45
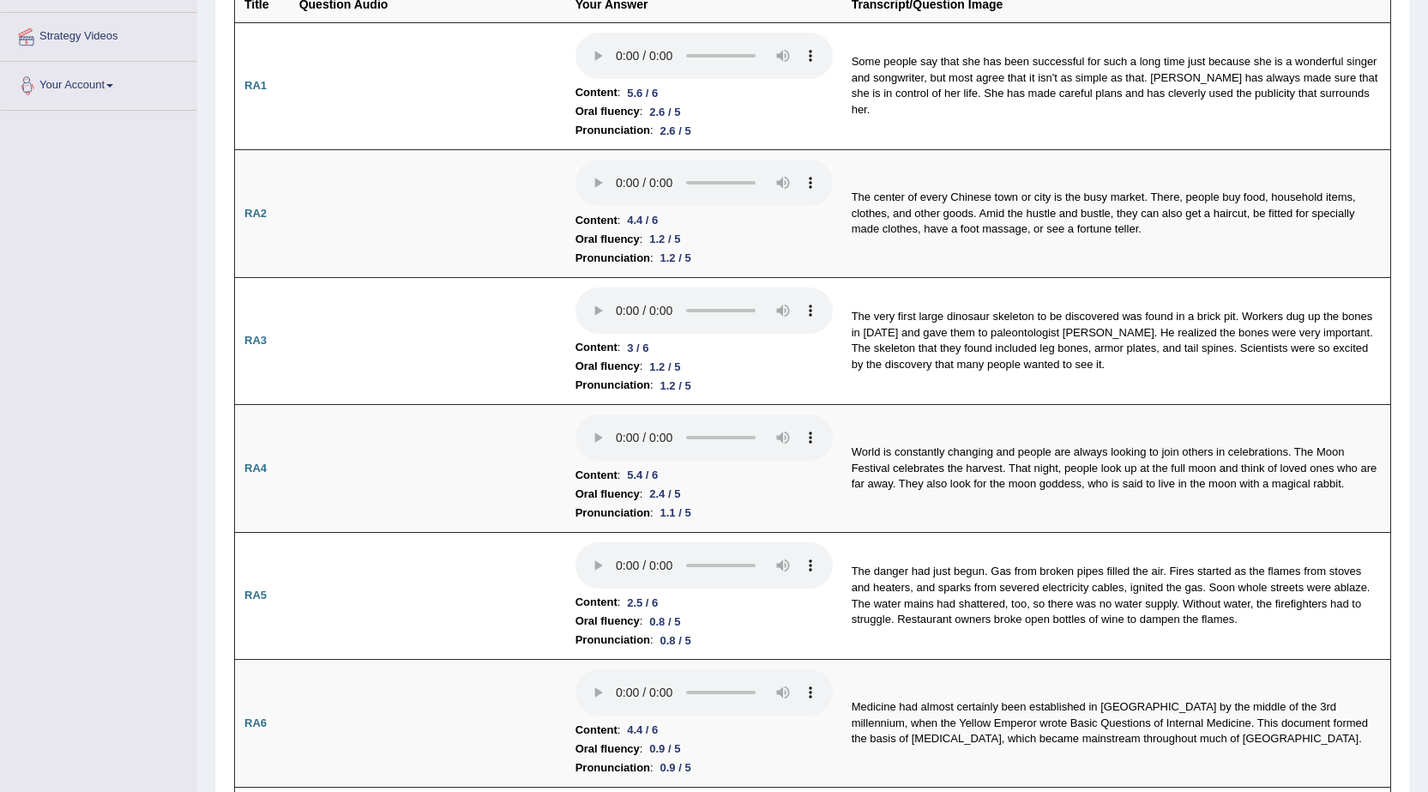
scroll to position [294, 0]
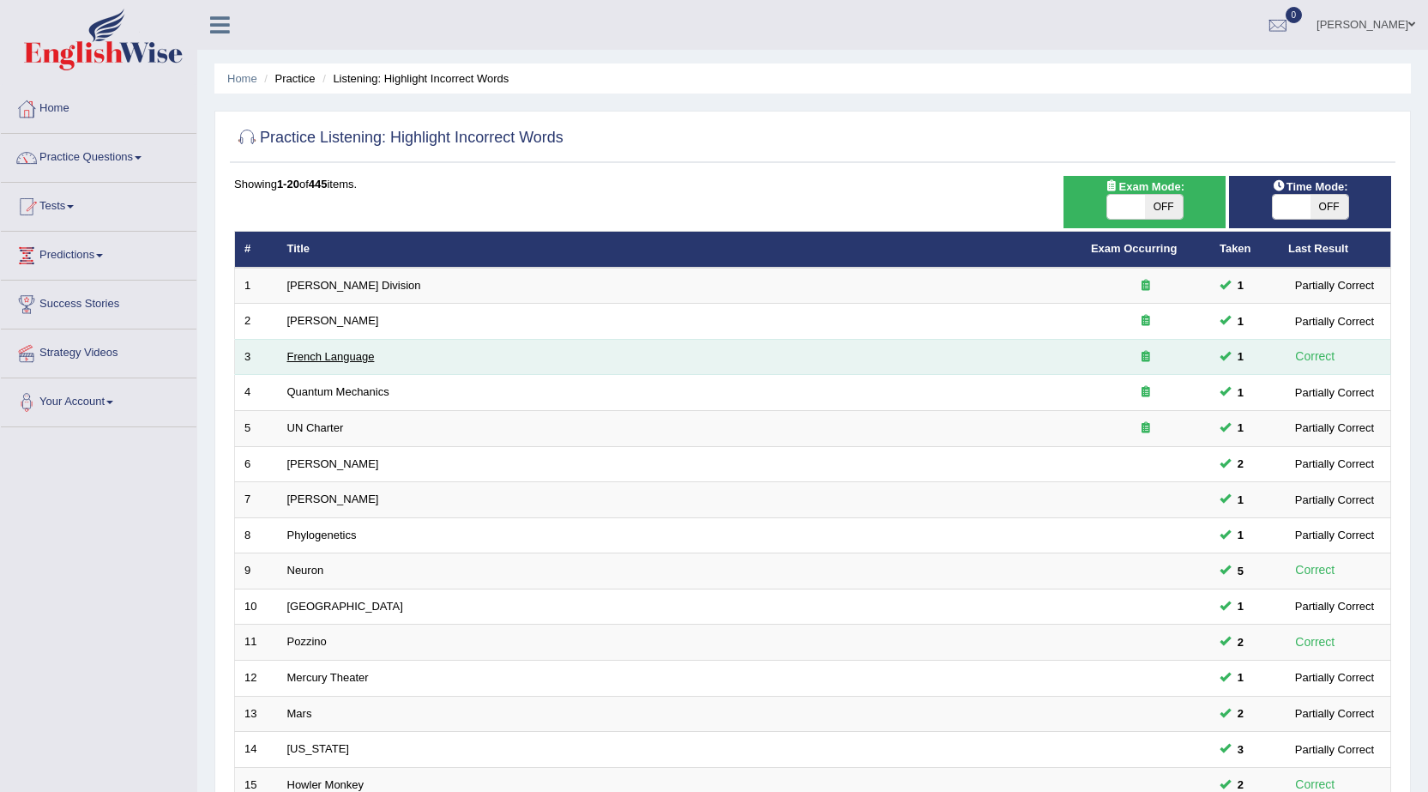
click at [312, 353] on link "French Language" at bounding box center [330, 356] width 87 height 13
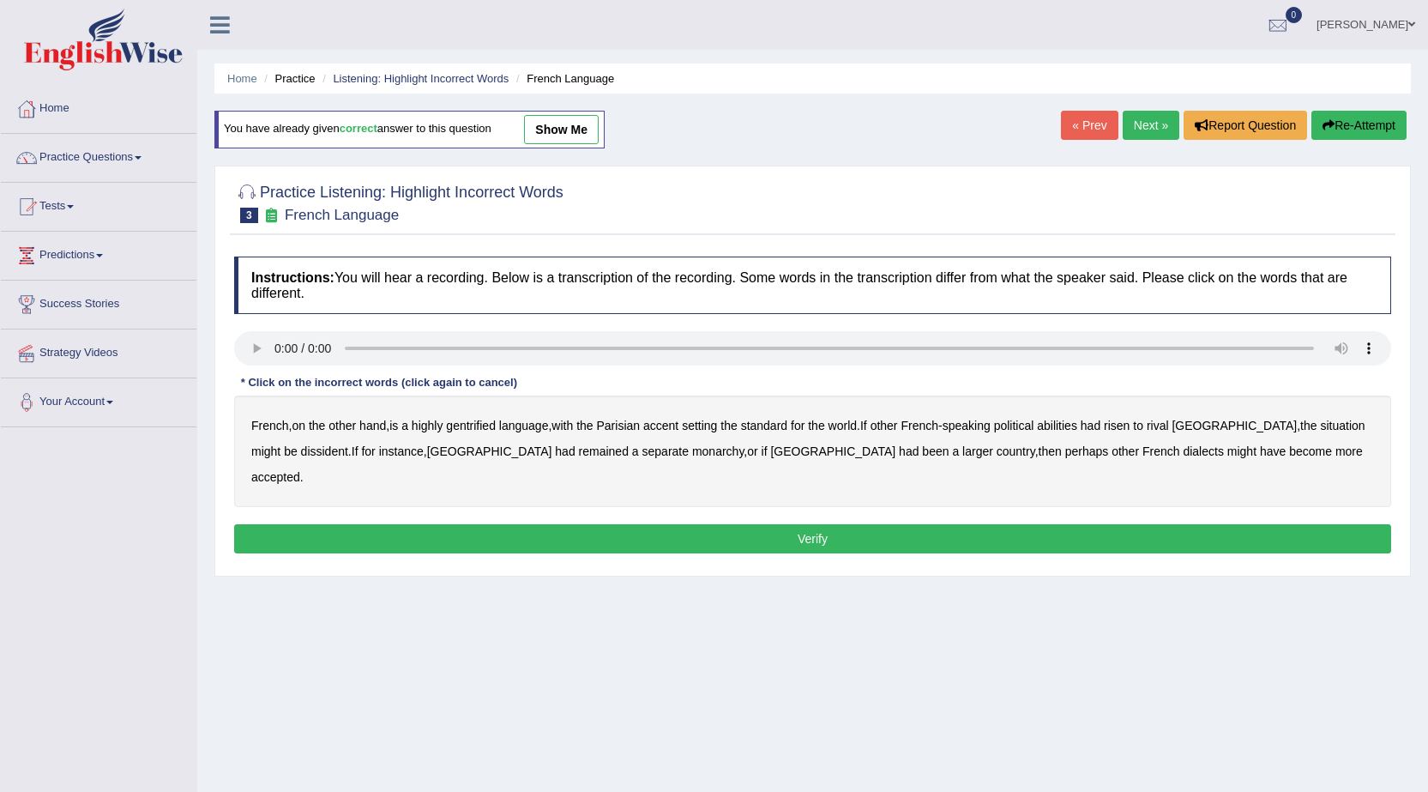
click at [579, 135] on link "show me" at bounding box center [561, 129] width 75 height 29
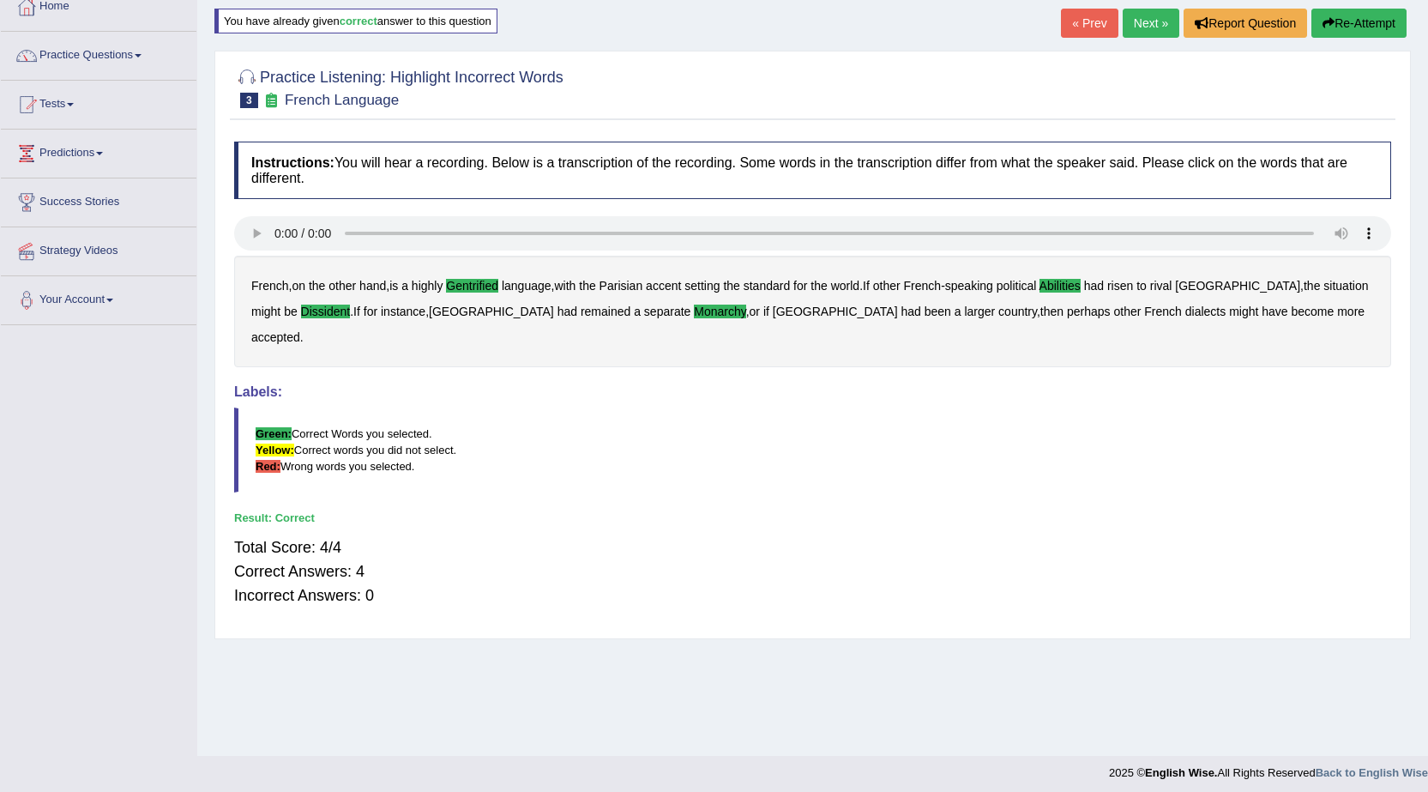
scroll to position [109, 0]
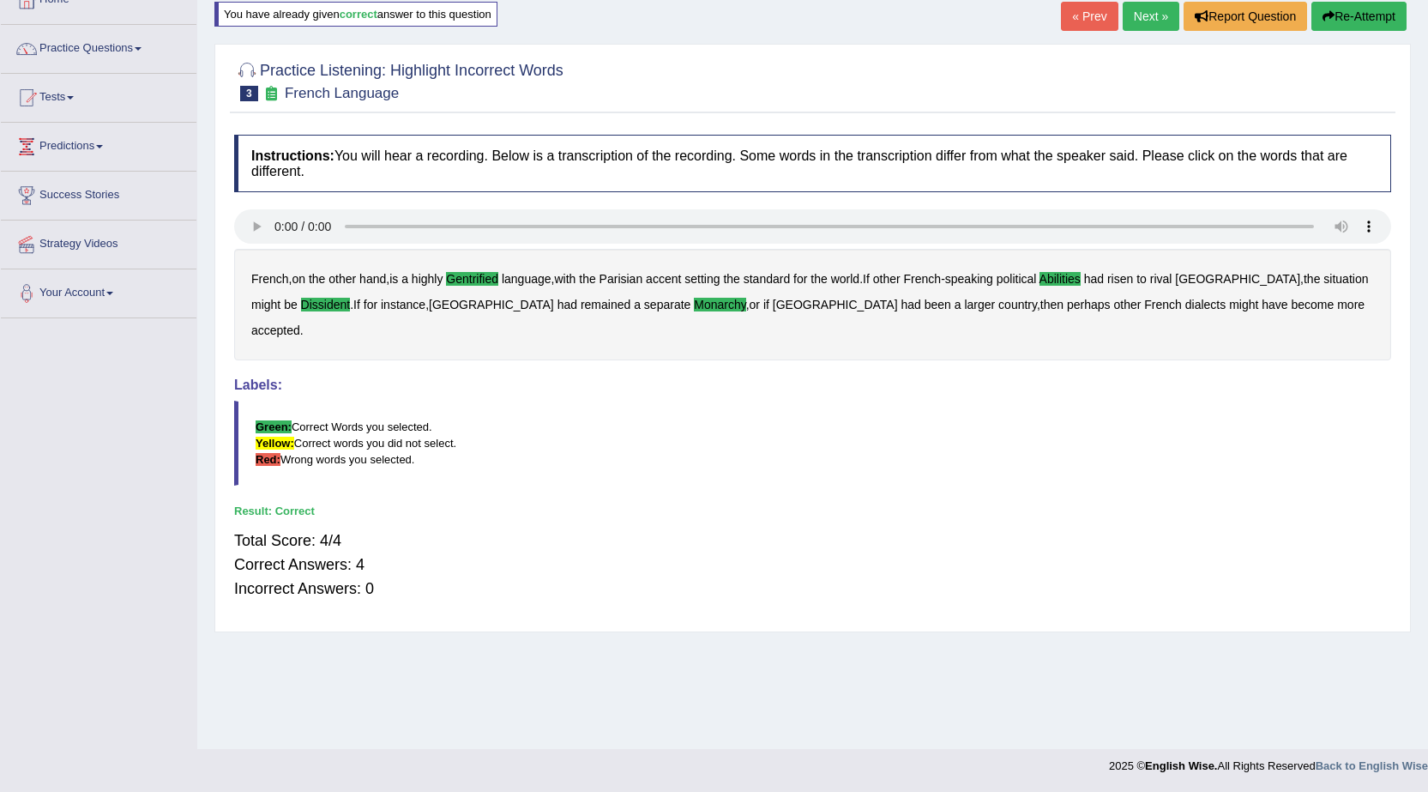
click at [375, 282] on b "hand" at bounding box center [372, 279] width 27 height 14
click at [374, 282] on b "hand" at bounding box center [372, 279] width 27 height 14
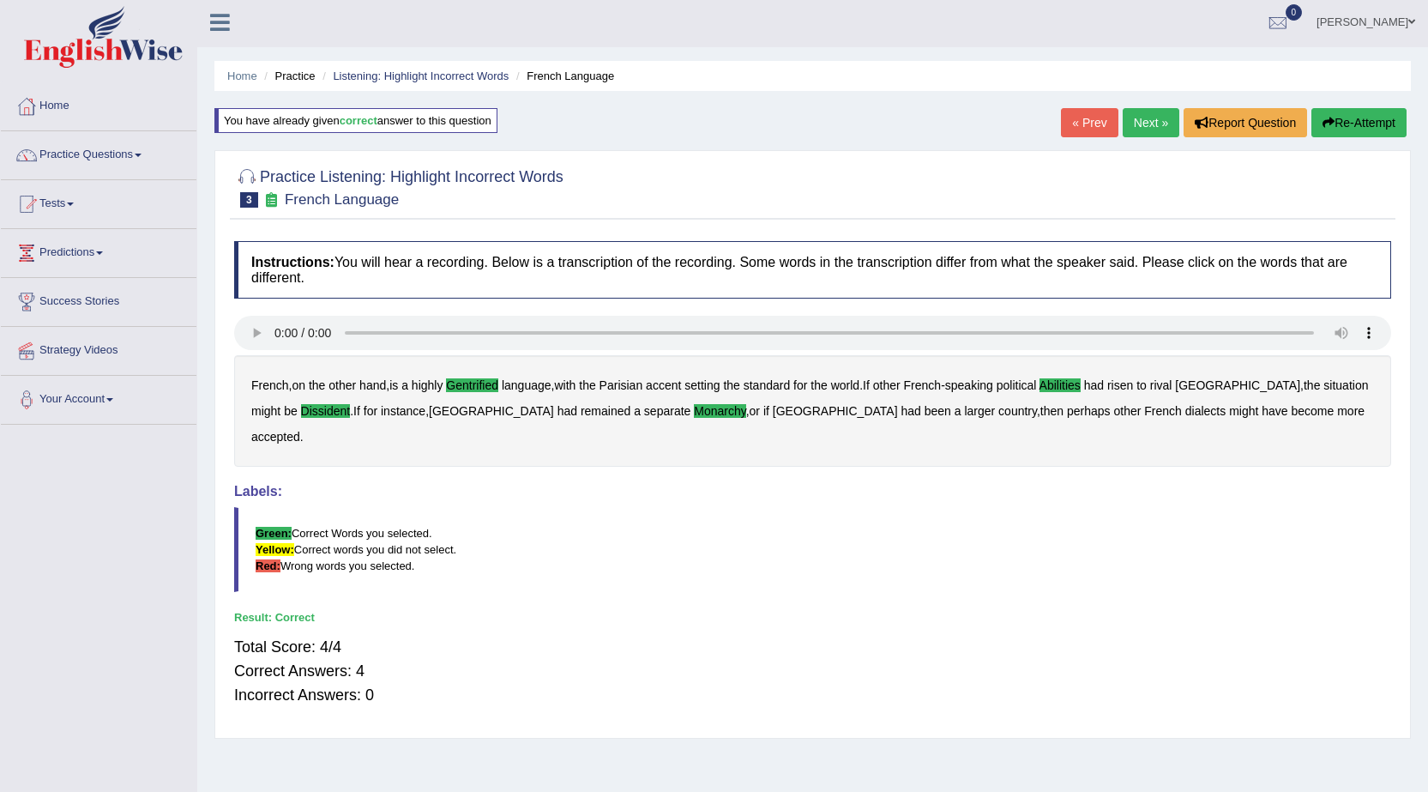
scroll to position [0, 0]
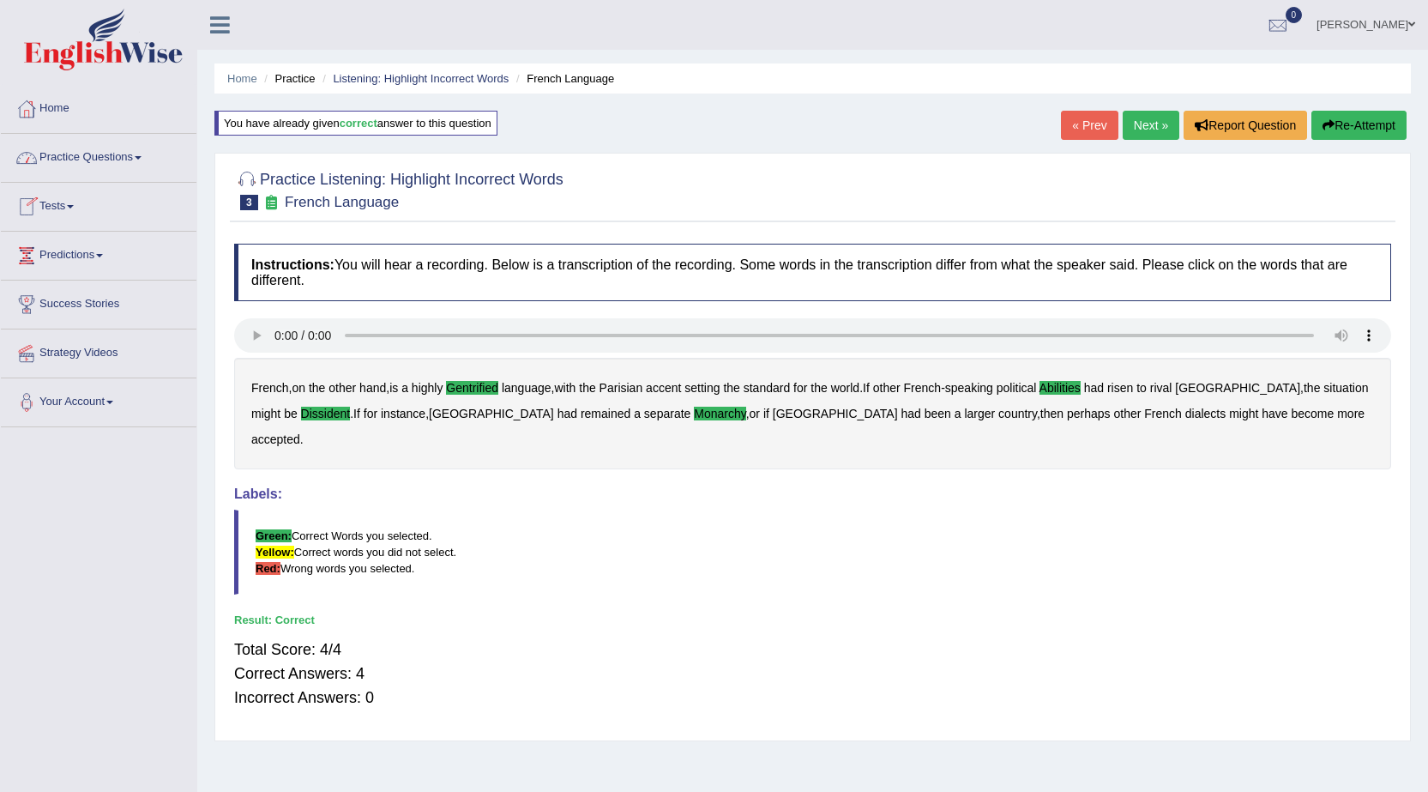
click at [117, 165] on link "Practice Questions" at bounding box center [99, 155] width 196 height 43
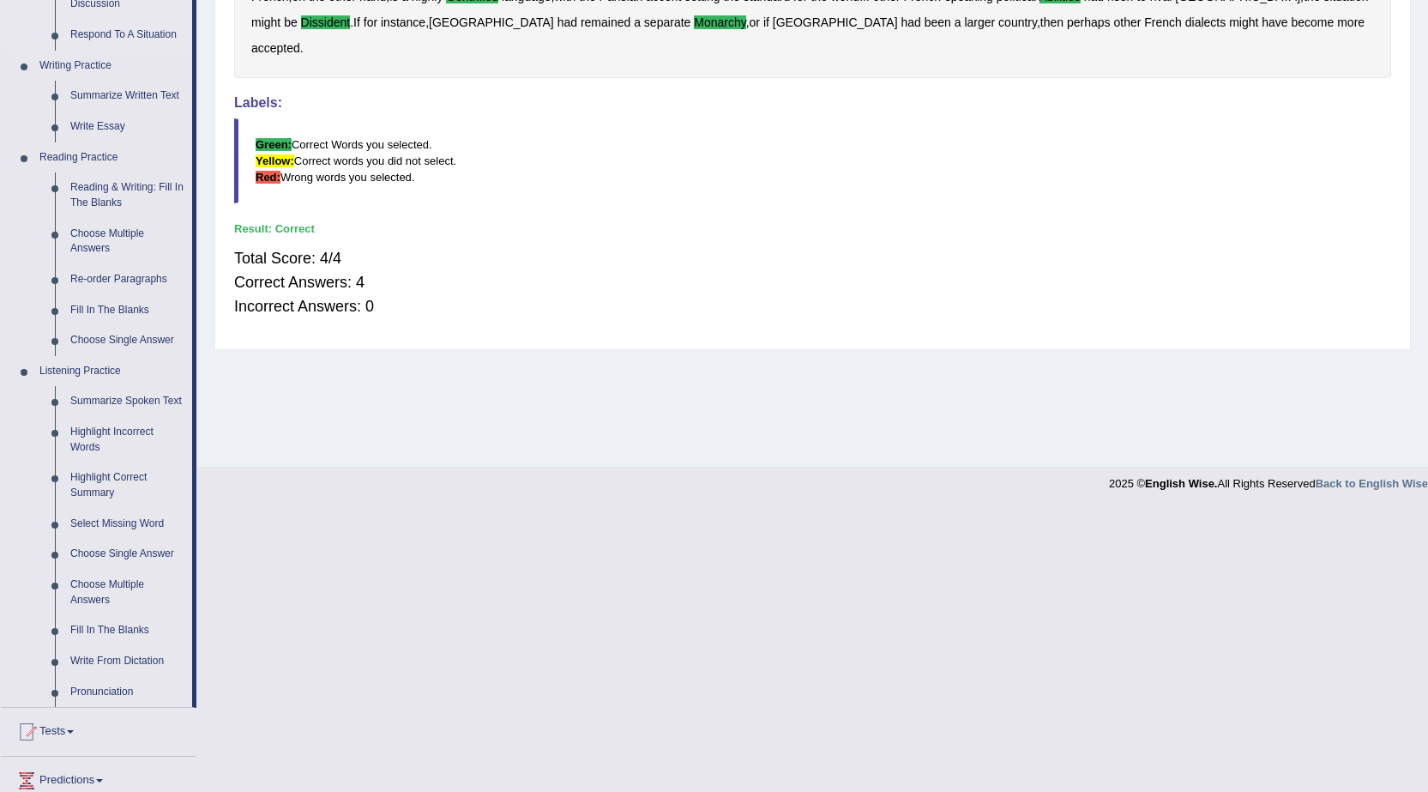
scroll to position [429, 0]
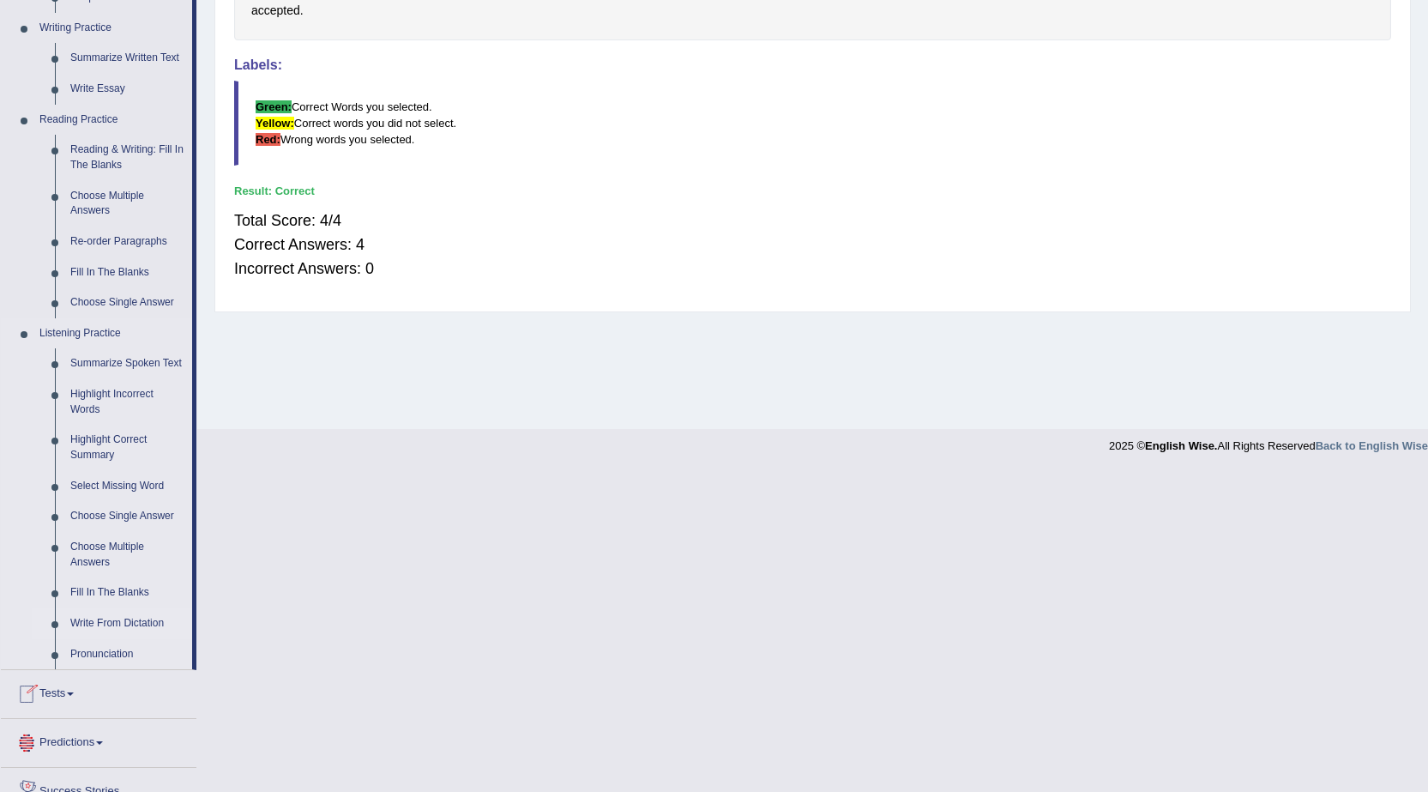
click at [78, 624] on link "Write From Dictation" at bounding box center [128, 623] width 130 height 31
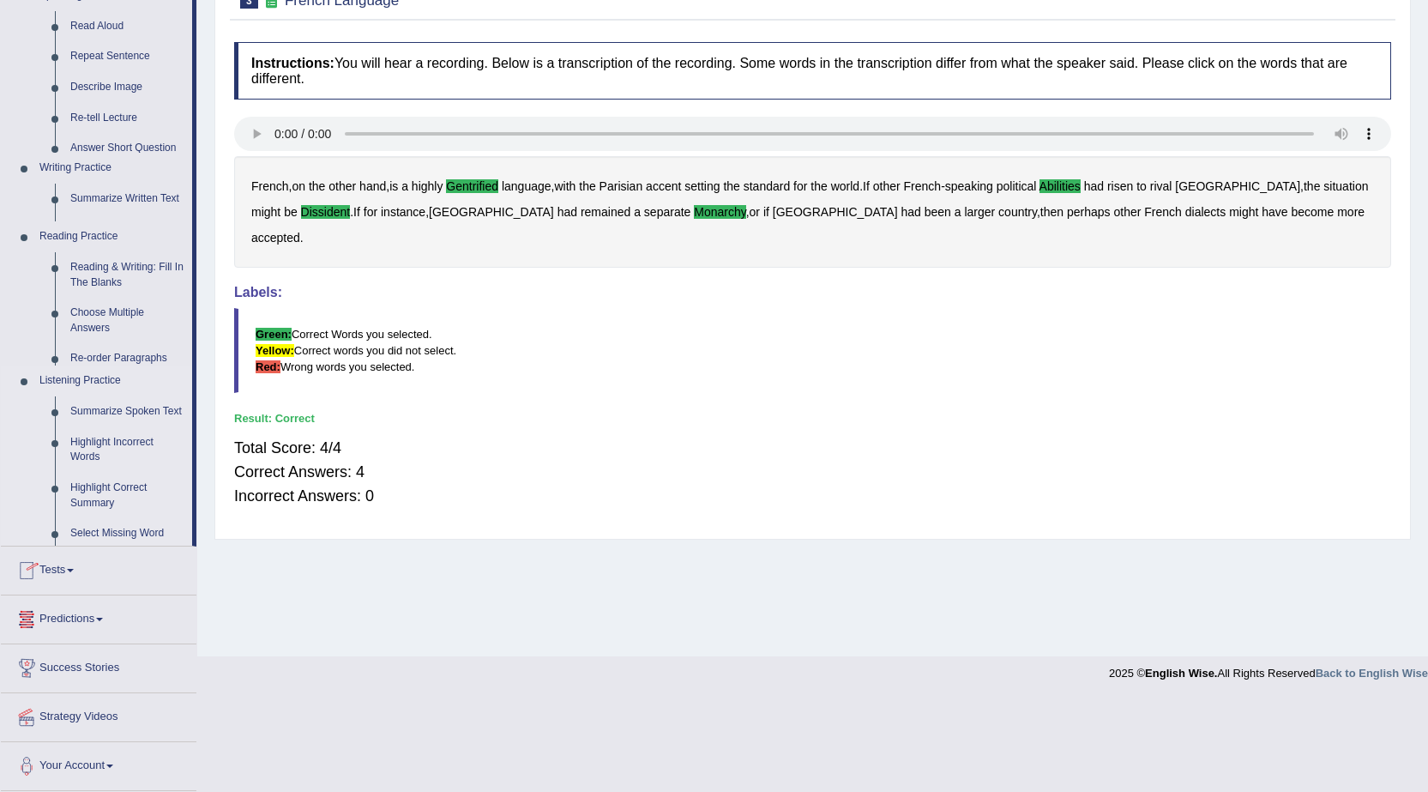
scroll to position [109, 0]
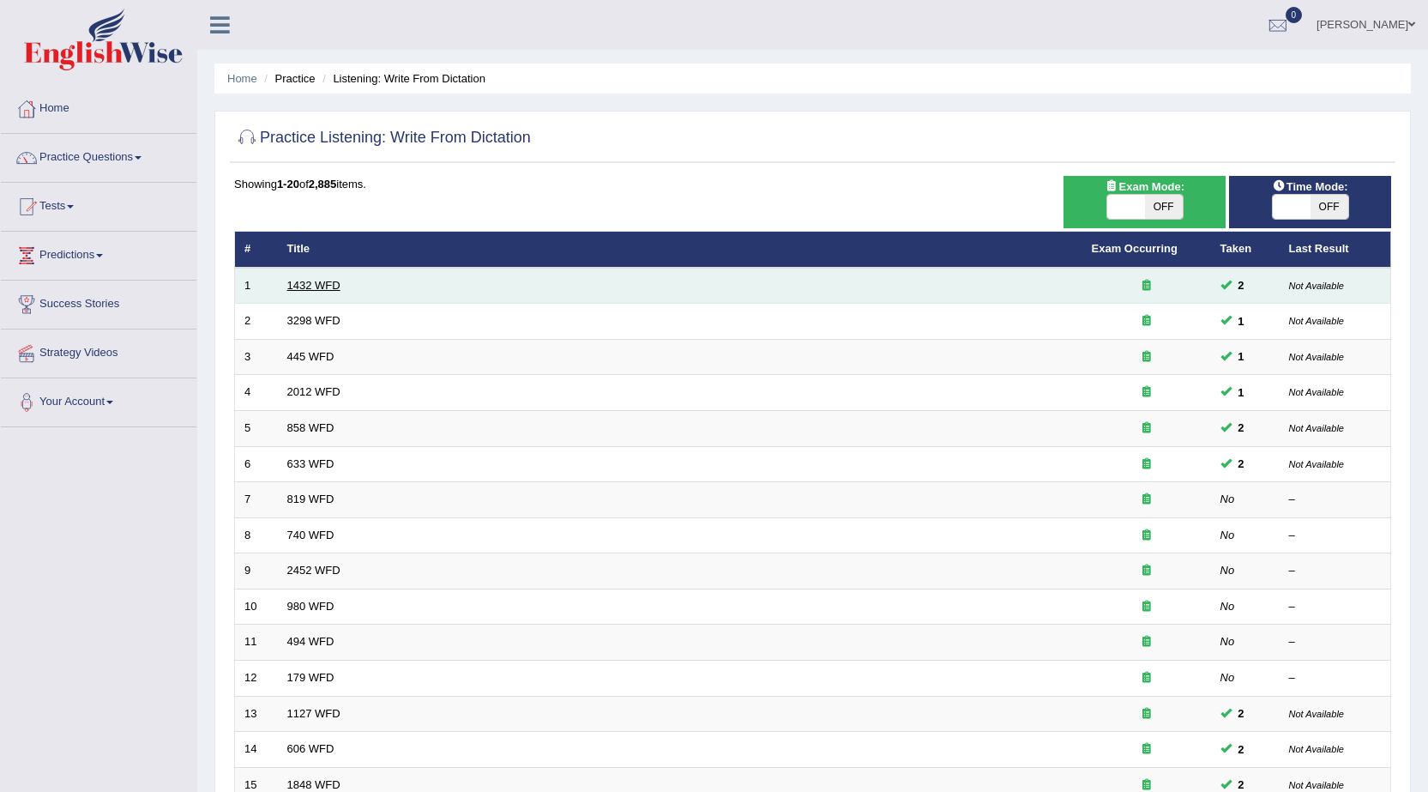
click at [322, 290] on link "1432 WFD" at bounding box center [313, 285] width 53 height 13
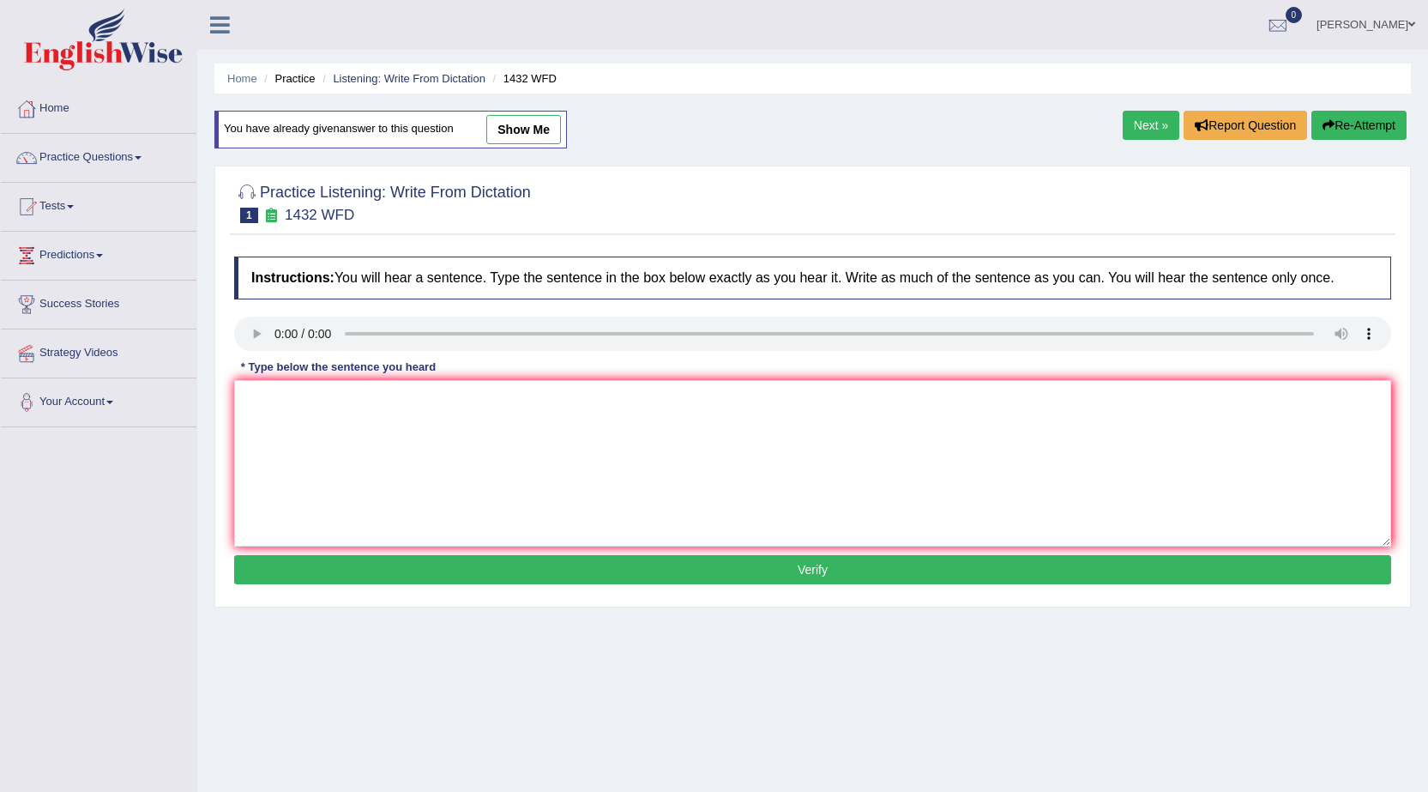
click at [534, 138] on link "show me" at bounding box center [523, 129] width 75 height 29
type textarea "Most physical activity is beneficial to your health."
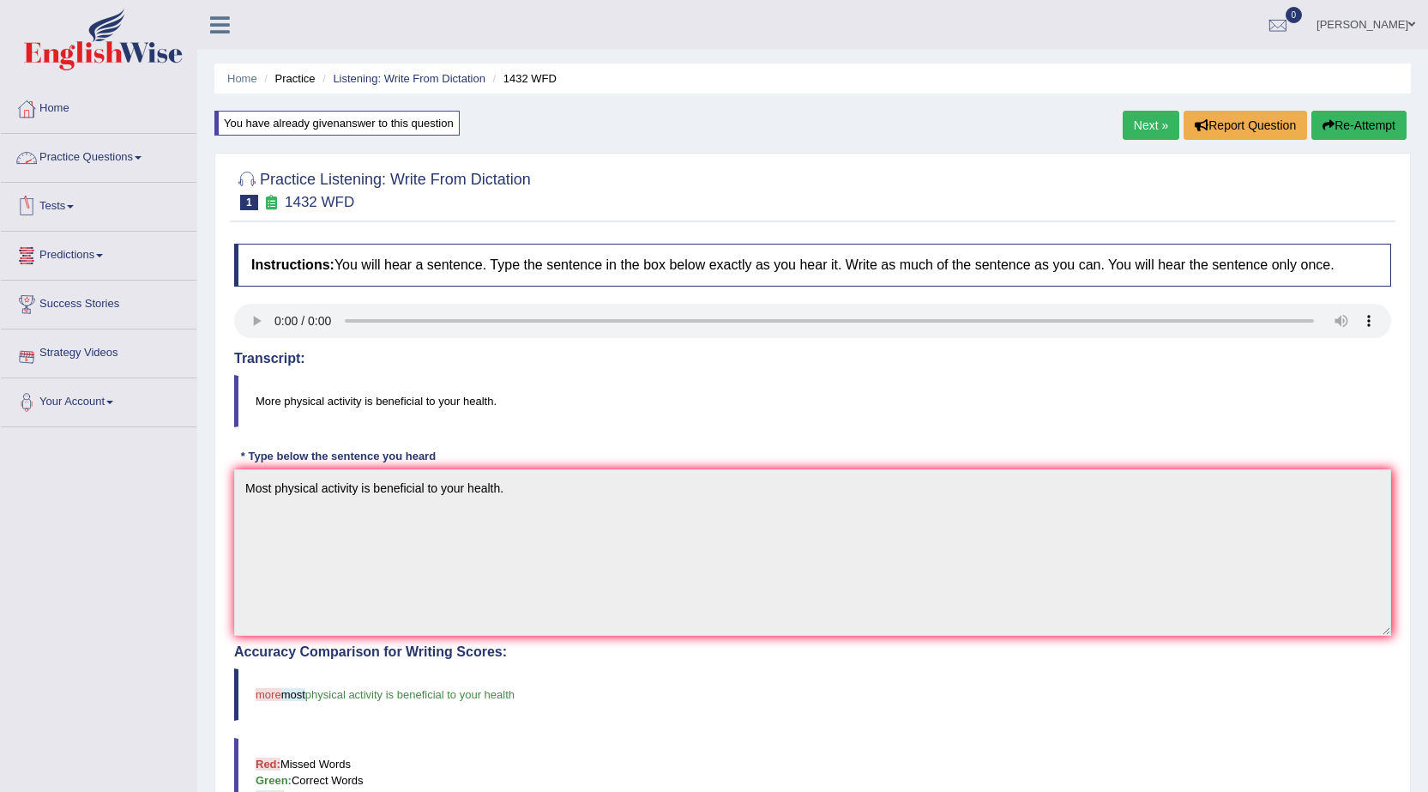
click at [142, 158] on span at bounding box center [138, 157] width 7 height 3
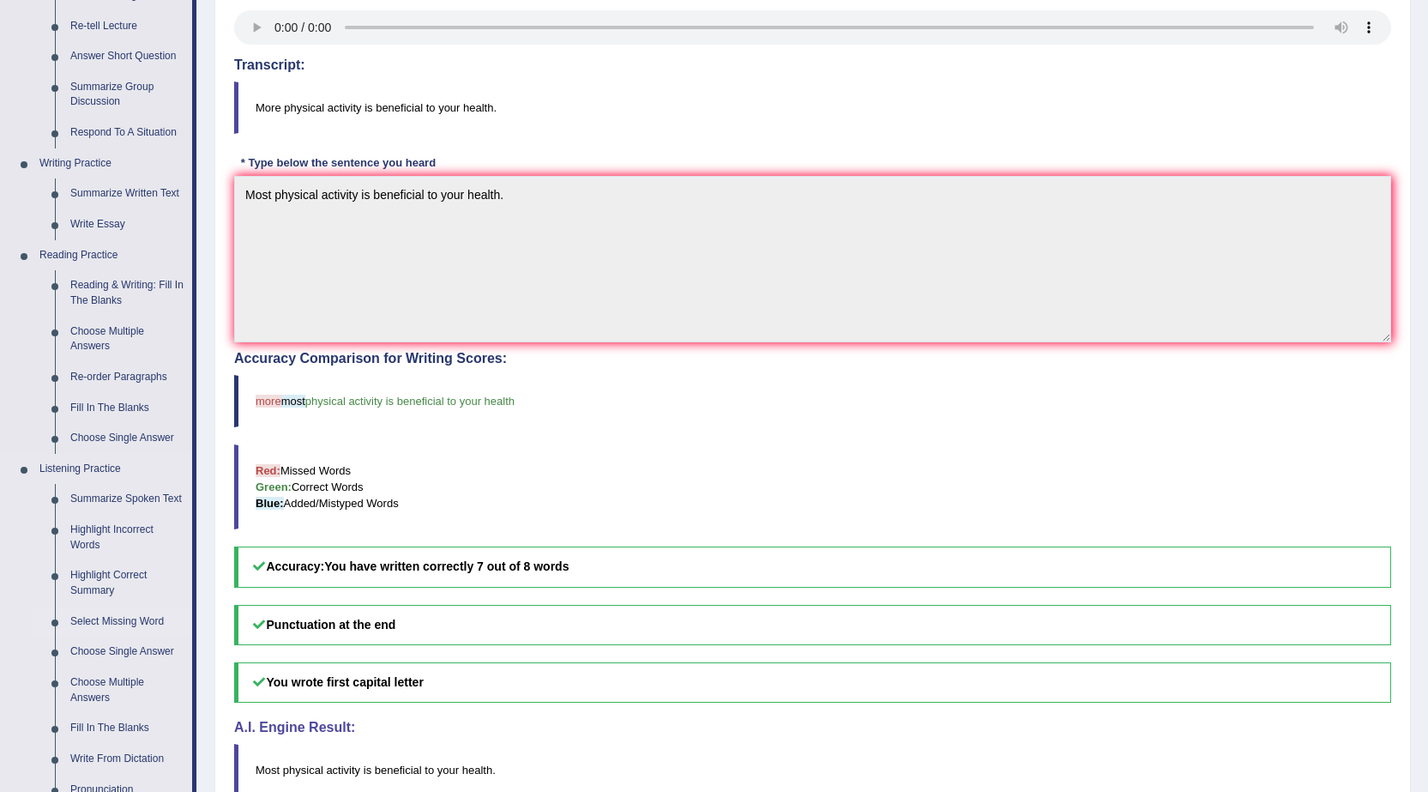
scroll to position [343, 0]
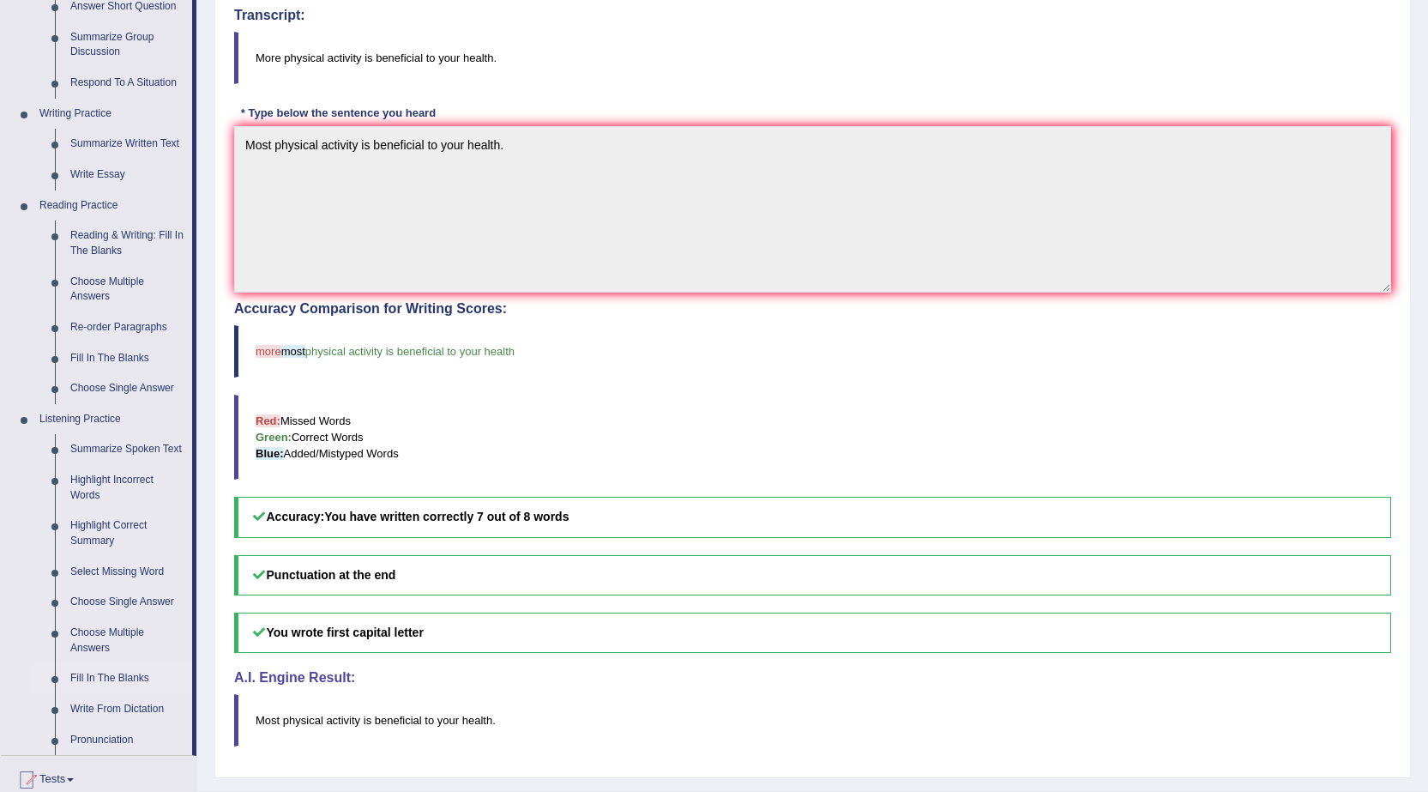
click at [128, 677] on link "Fill In The Blanks" at bounding box center [128, 678] width 130 height 31
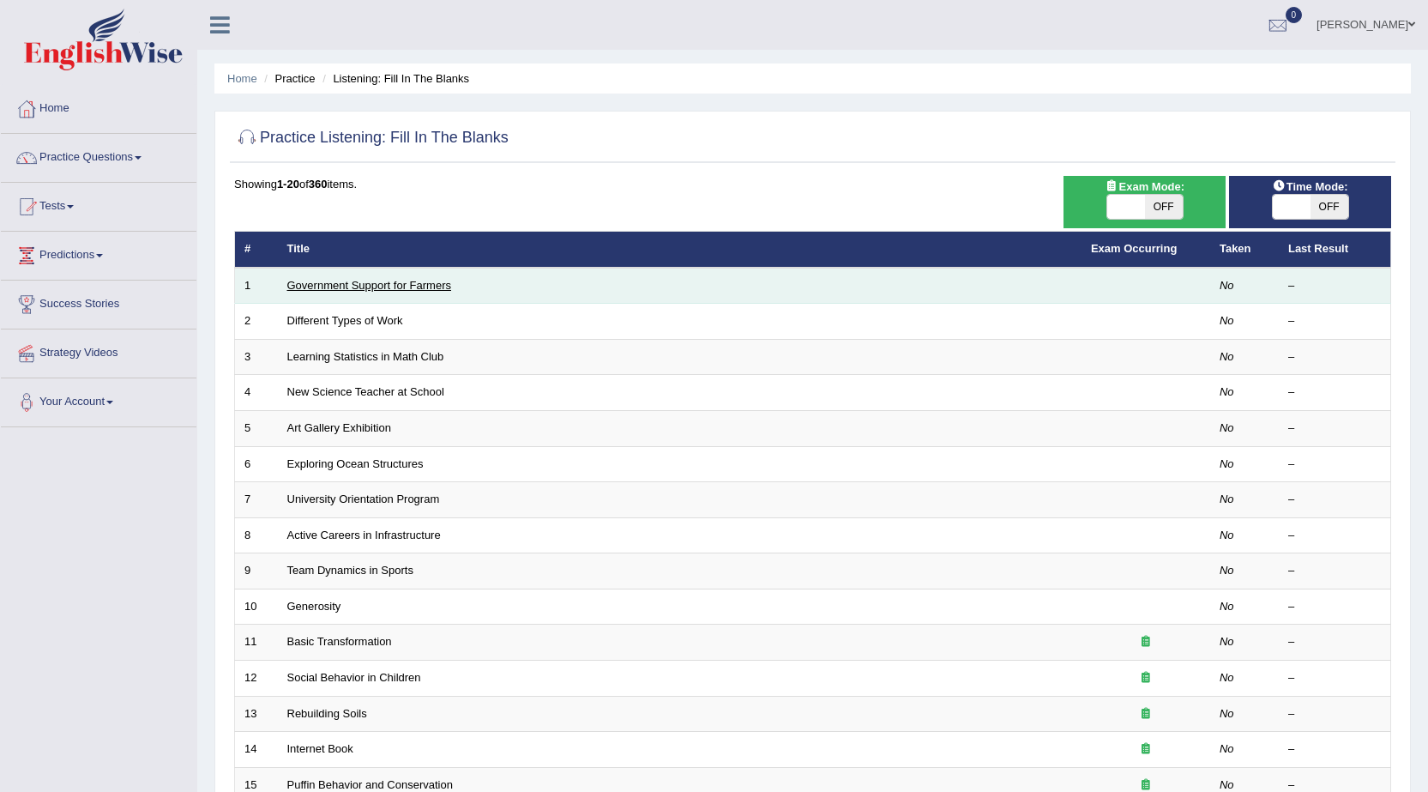
click at [353, 281] on link "Government Support for Farmers" at bounding box center [369, 285] width 164 height 13
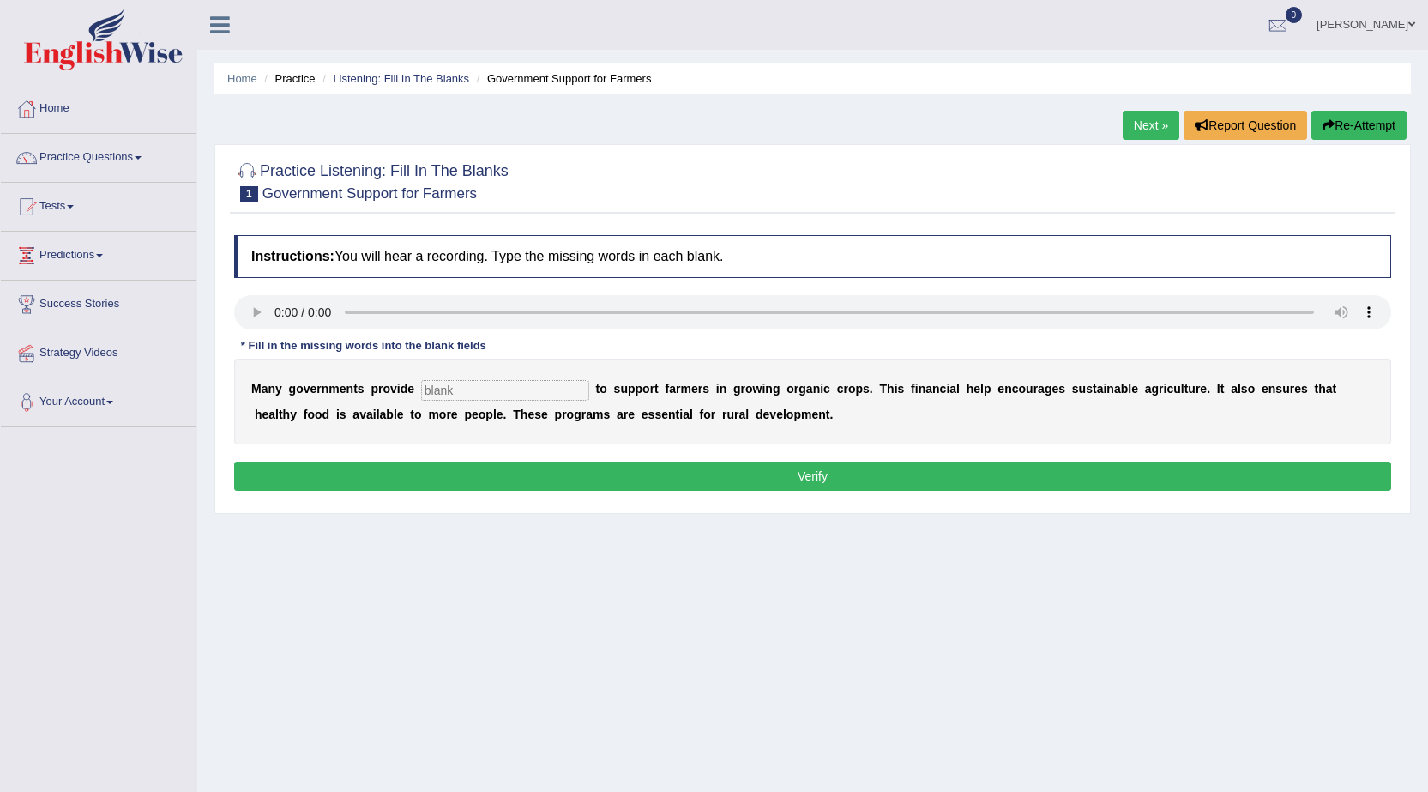
click at [454, 389] on input "text" at bounding box center [505, 390] width 168 height 21
click at [539, 391] on input "text" at bounding box center [505, 390] width 168 height 21
click at [479, 387] on input "text" at bounding box center [505, 390] width 168 height 21
type input "subsidies"
click at [636, 482] on button "Verify" at bounding box center [812, 476] width 1157 height 29
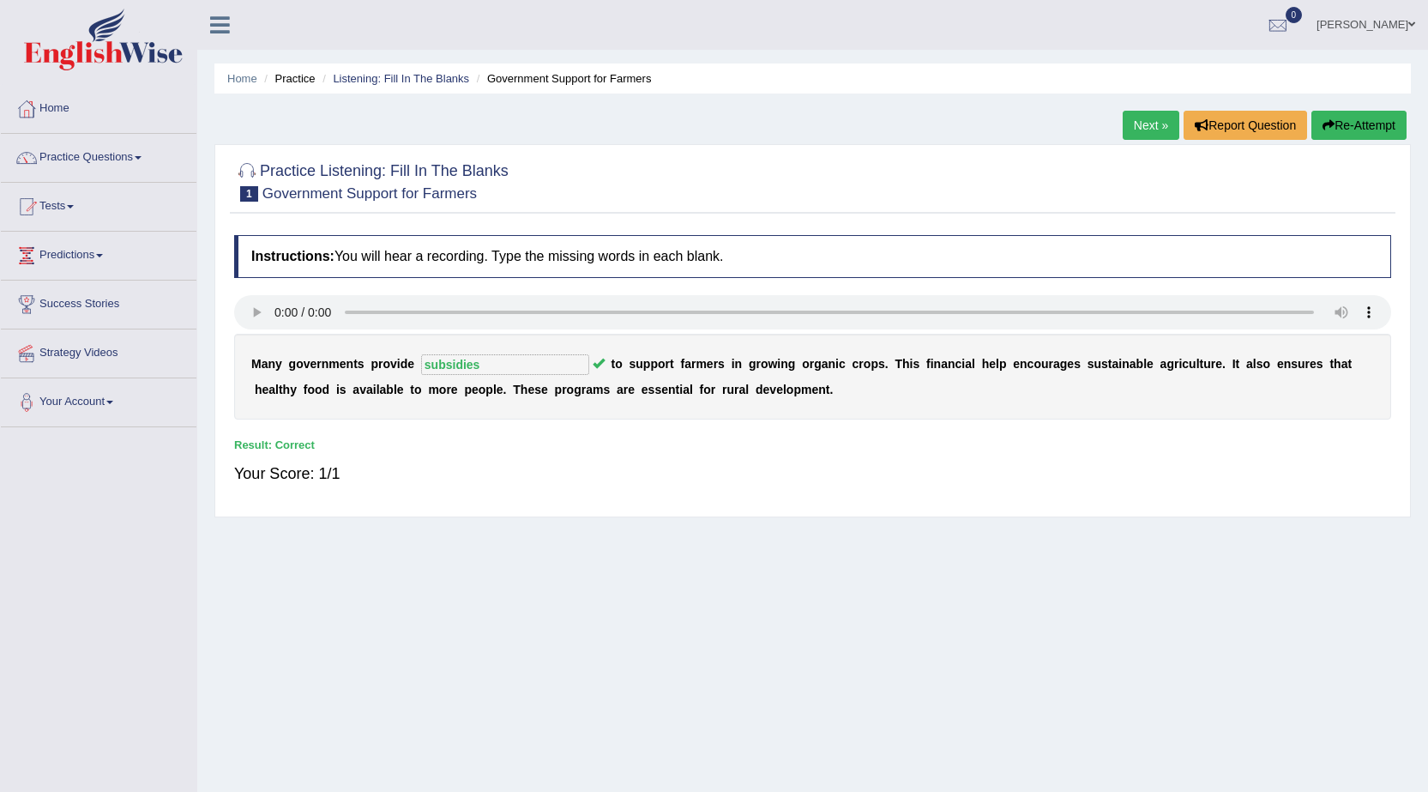
click at [1152, 123] on link "Next »" at bounding box center [1151, 125] width 57 height 29
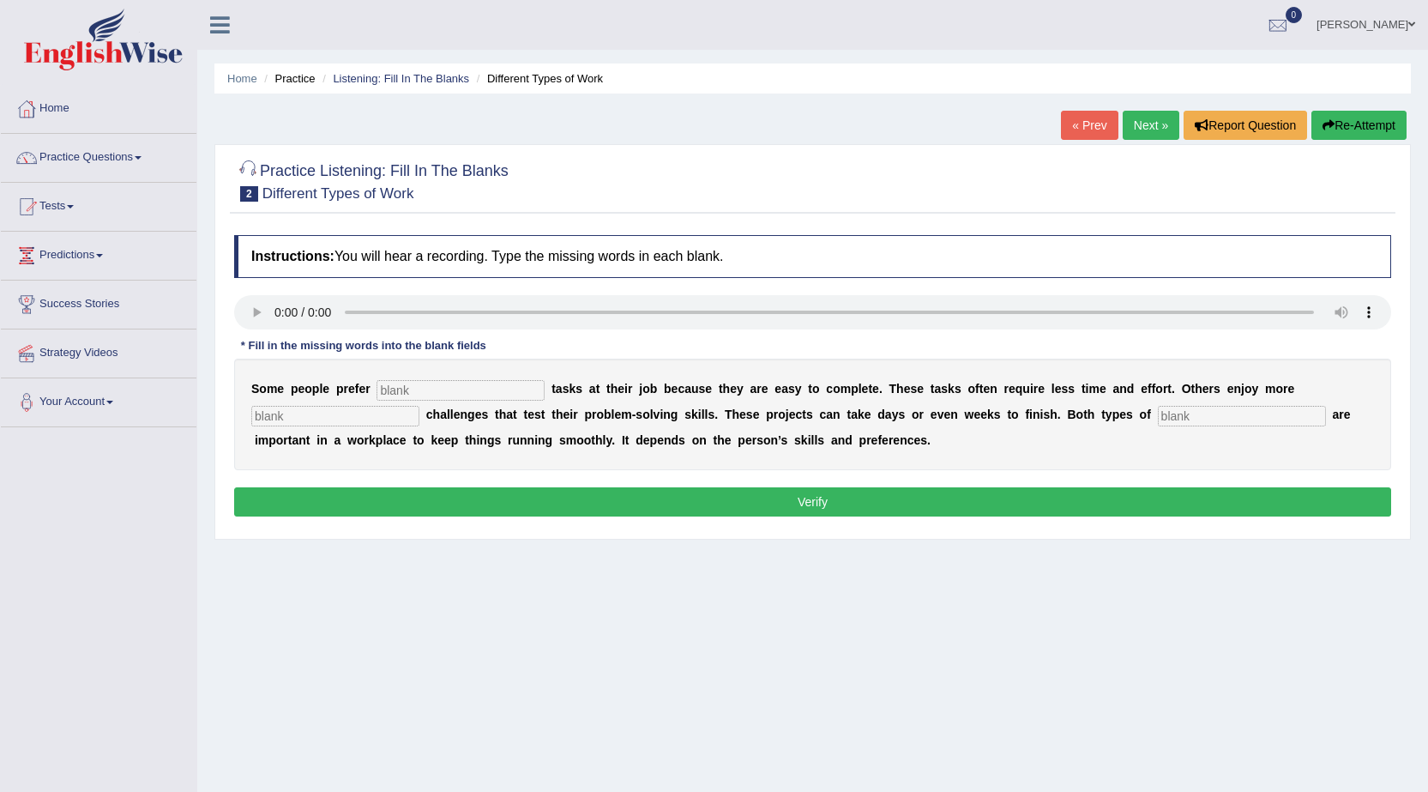
click at [431, 388] on input "text" at bounding box center [461, 390] width 168 height 21
type input "i"
type input "simple"
click at [395, 415] on input "text" at bounding box center [335, 416] width 168 height 21
type input "complex"
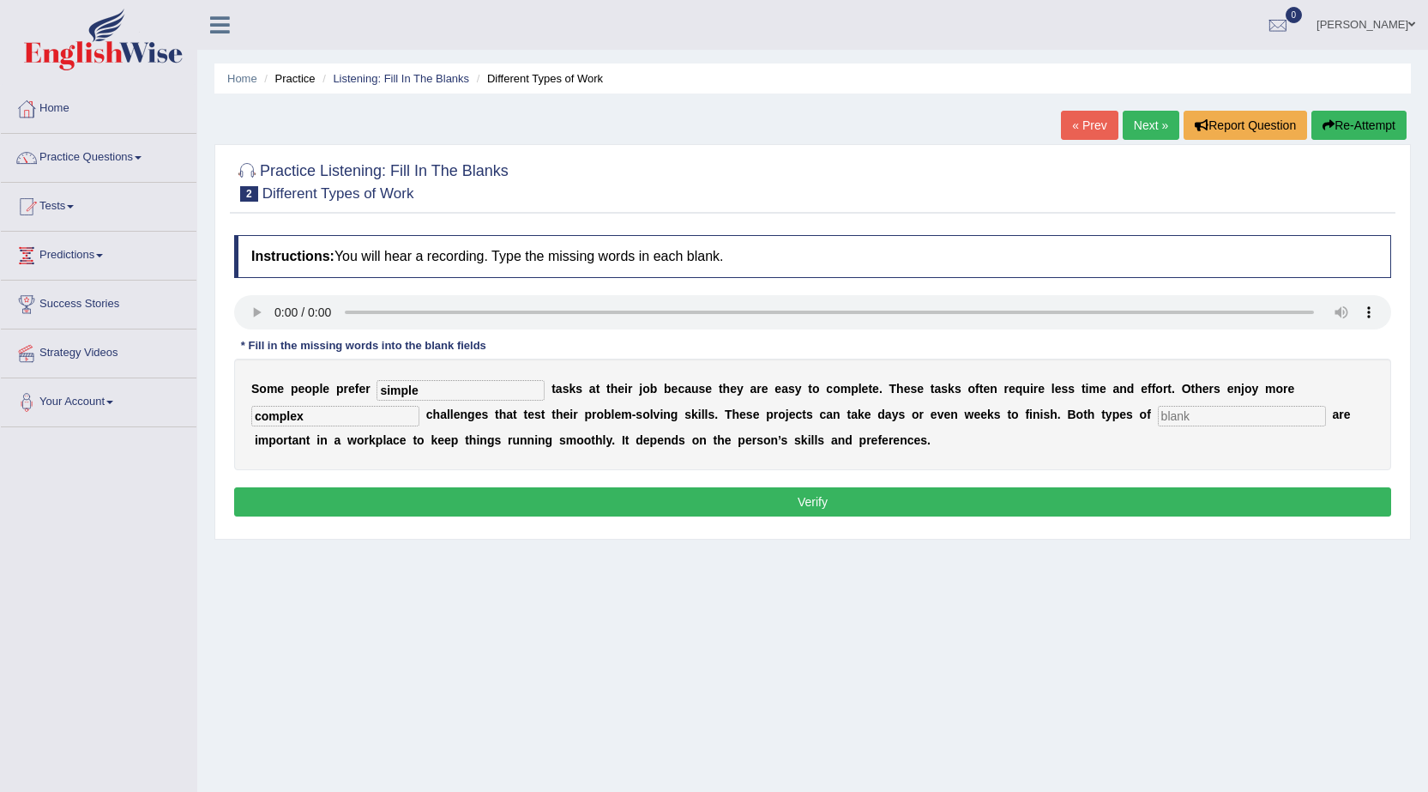
click at [1210, 416] on input "text" at bounding box center [1242, 416] width 168 height 21
type input "work"
click at [902, 499] on button "Verify" at bounding box center [812, 501] width 1157 height 29
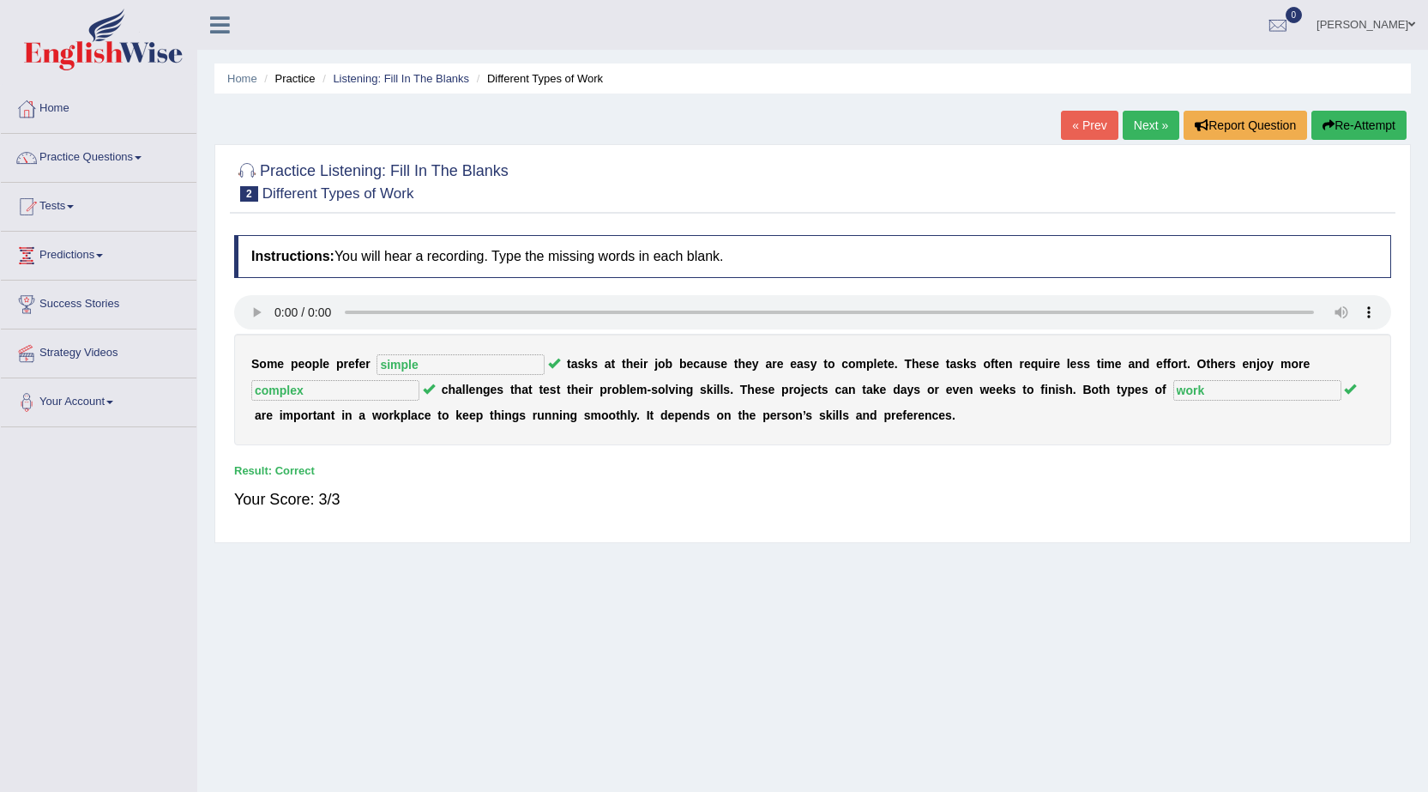
click at [1137, 121] on link "Next »" at bounding box center [1151, 125] width 57 height 29
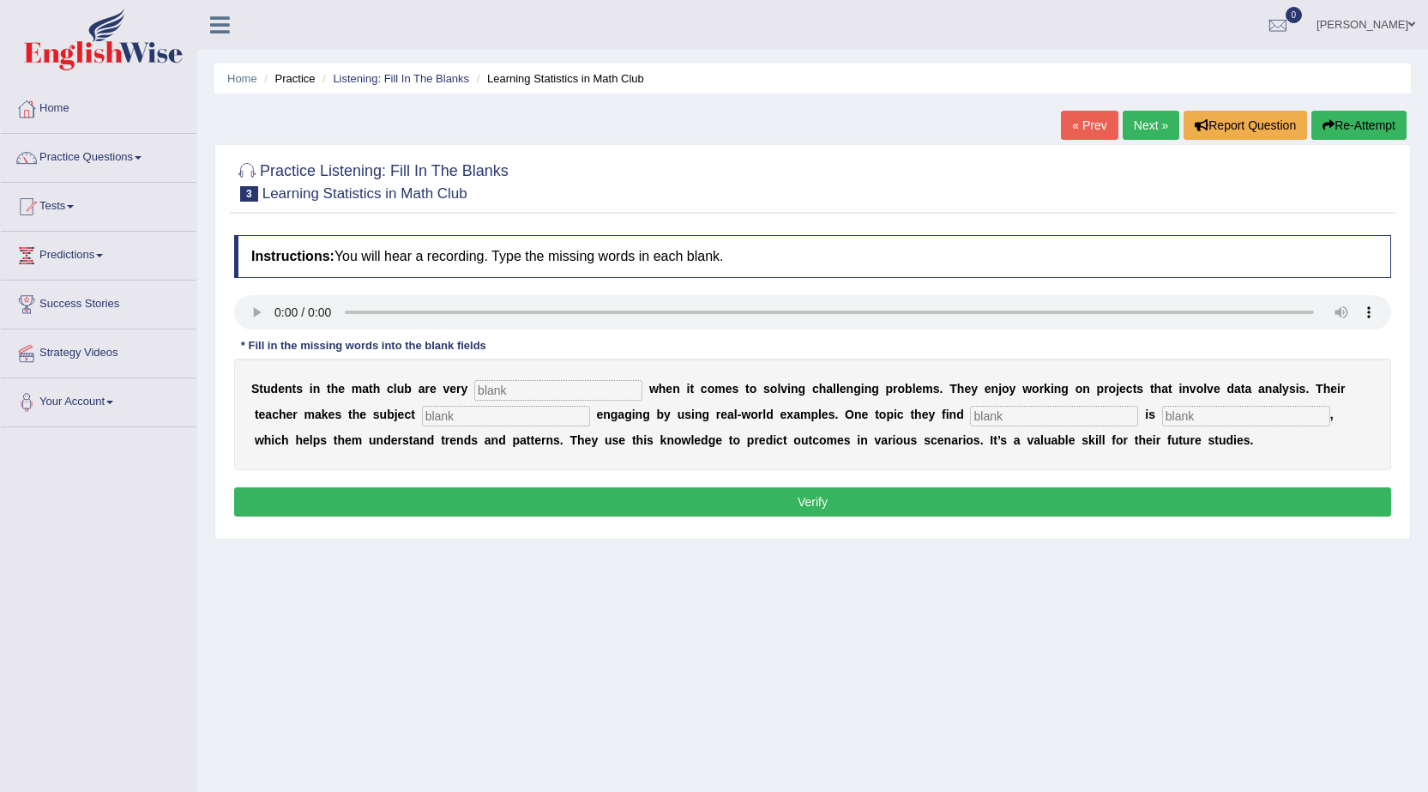
click at [540, 392] on input "text" at bounding box center [558, 390] width 168 height 21
type input "active"
click at [569, 418] on input "text" at bounding box center [506, 416] width 168 height 21
type input "completely"
click at [1010, 414] on input "text" at bounding box center [1054, 416] width 168 height 21
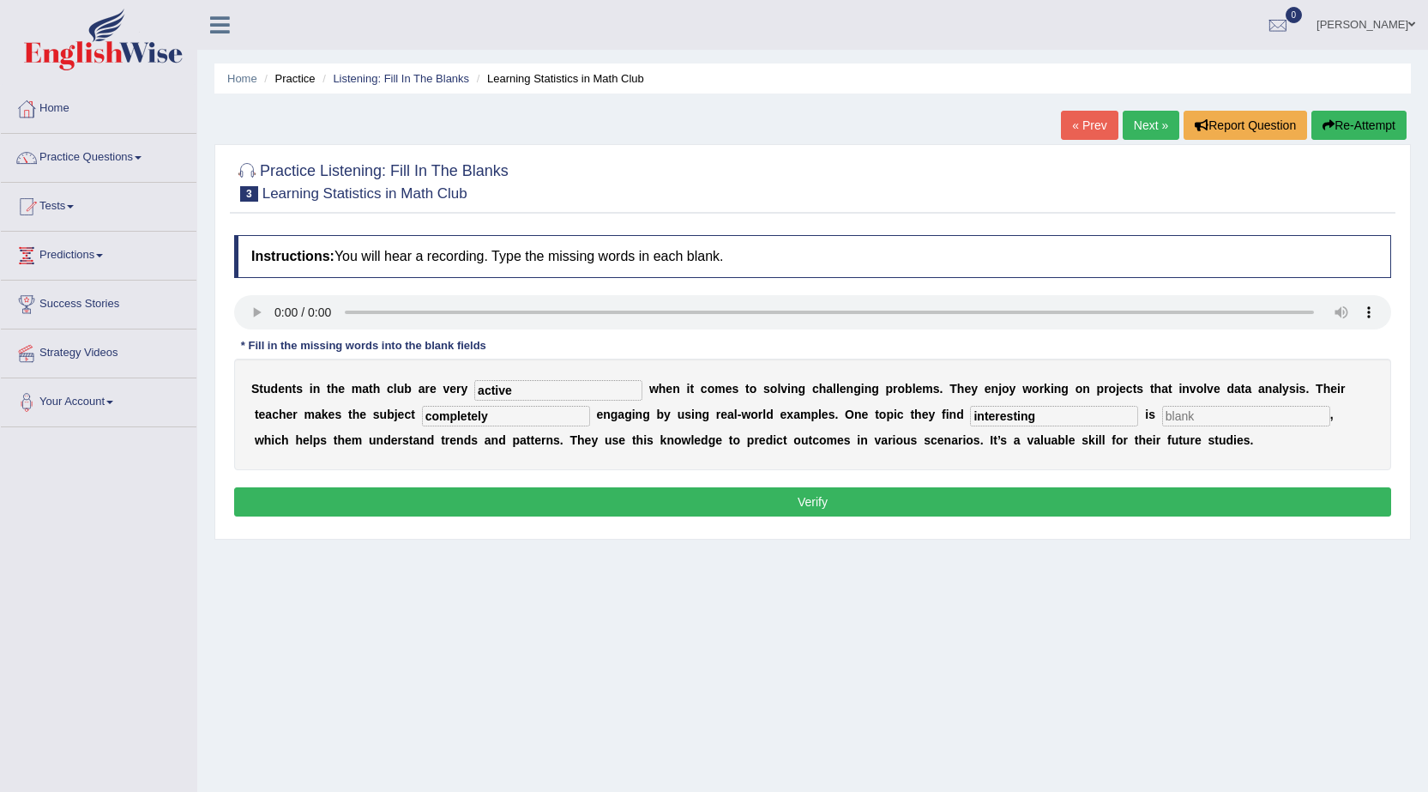
type input "interesting"
click at [1227, 416] on input "text" at bounding box center [1246, 416] width 168 height 21
type input "statistic"
click at [820, 501] on button "Verify" at bounding box center [812, 501] width 1157 height 29
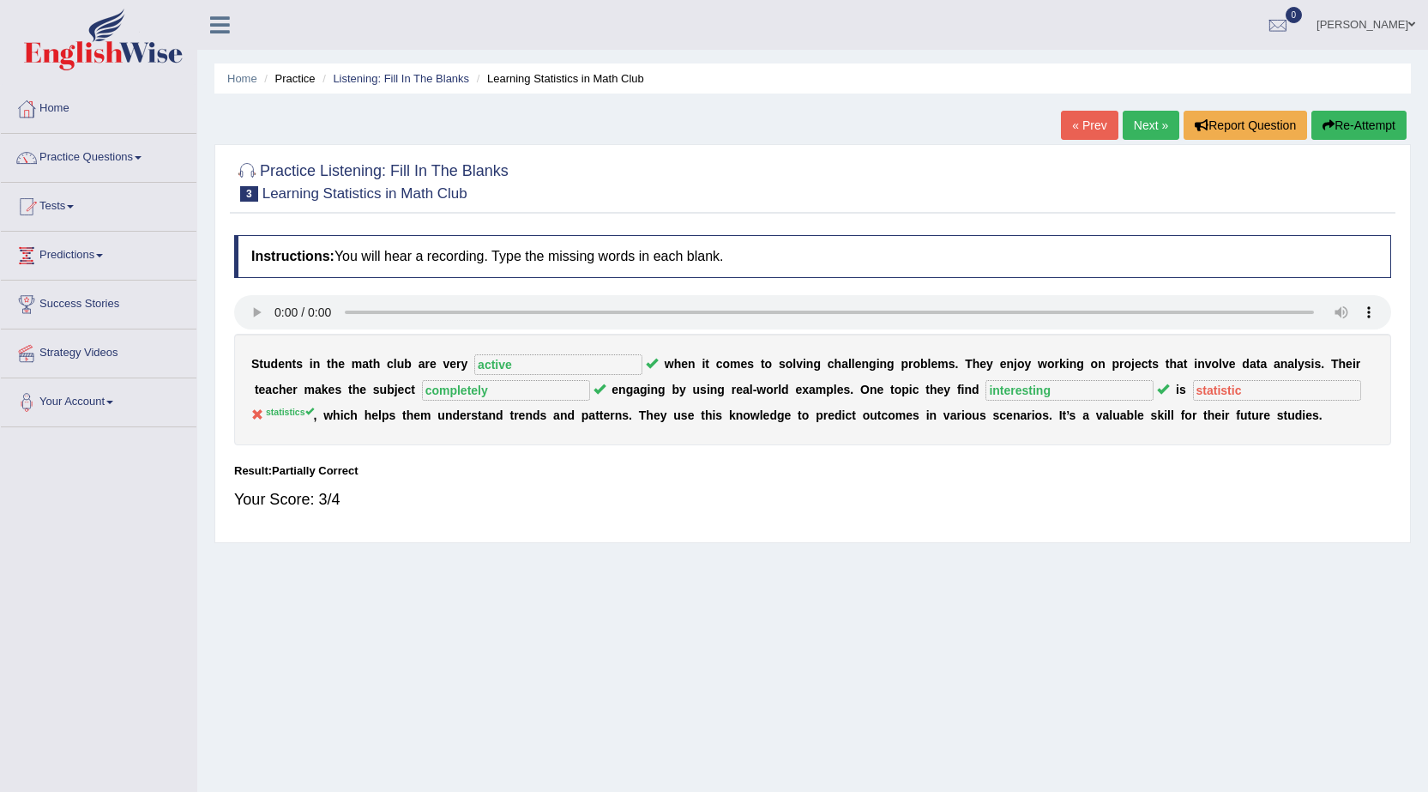
click at [1133, 124] on link "Next »" at bounding box center [1151, 125] width 57 height 29
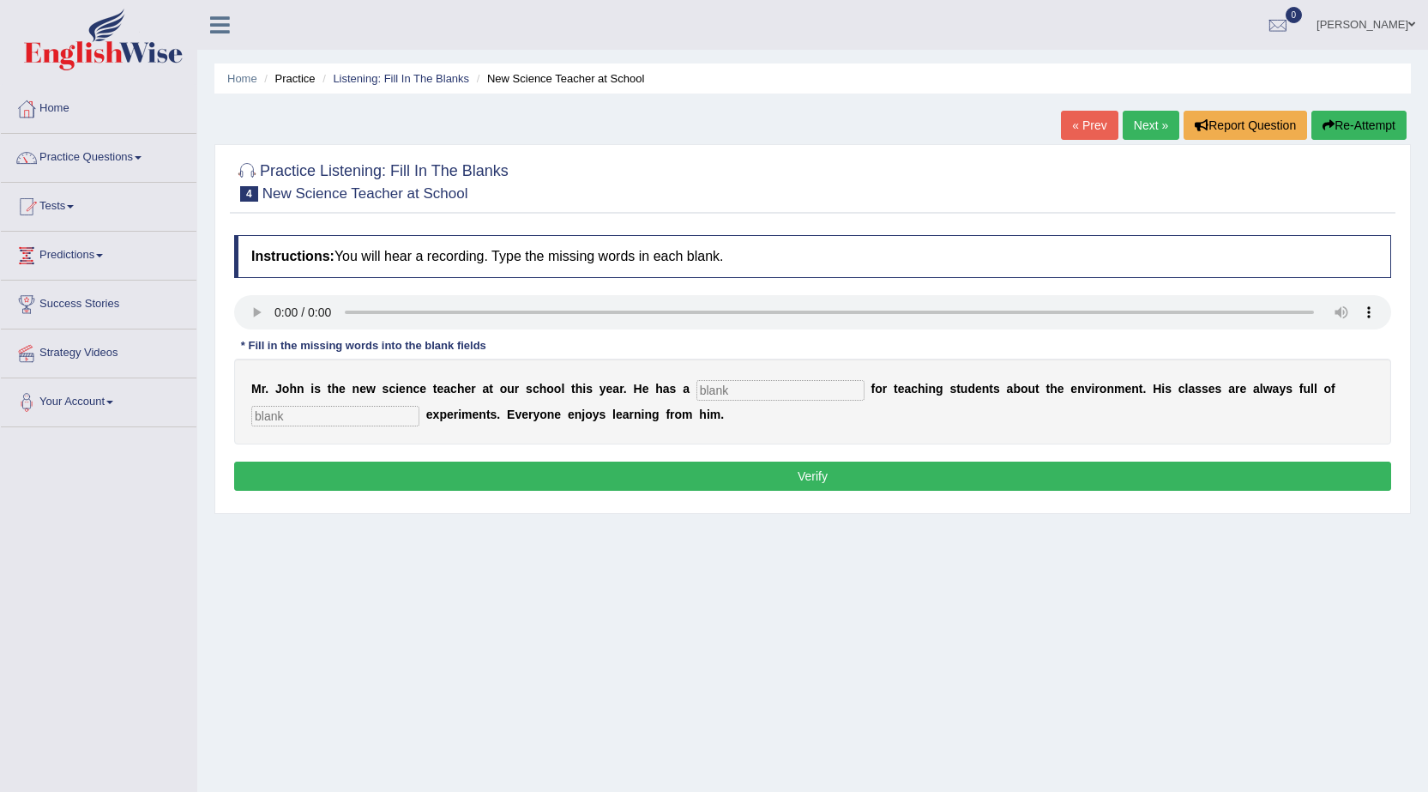
click at [817, 389] on input "text" at bounding box center [781, 390] width 168 height 21
type input "passion"
click at [398, 418] on input "text" at bounding box center [335, 416] width 168 height 21
click at [304, 417] on input "excit" at bounding box center [335, 416] width 168 height 21
type input "exciting"
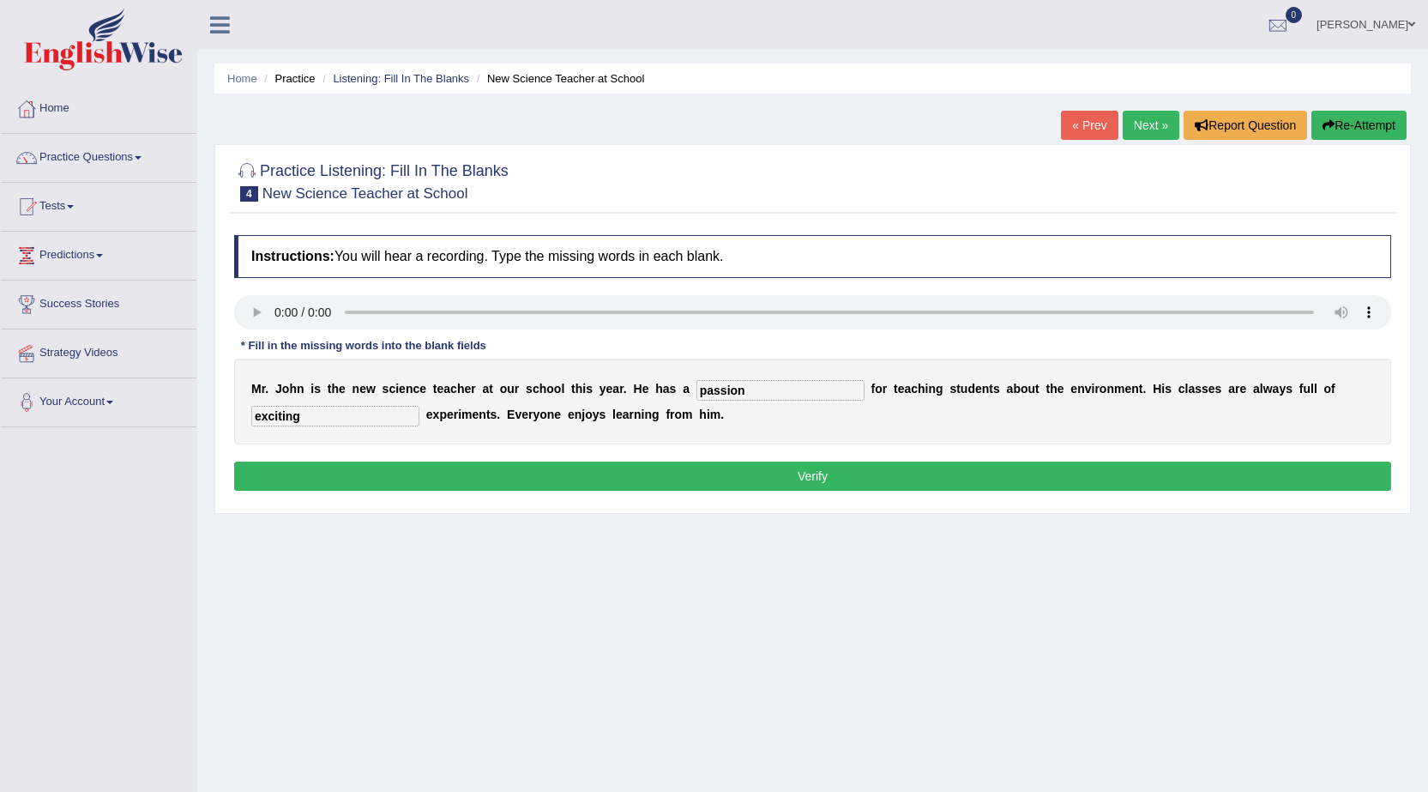
click at [748, 478] on button "Verify" at bounding box center [812, 476] width 1157 height 29
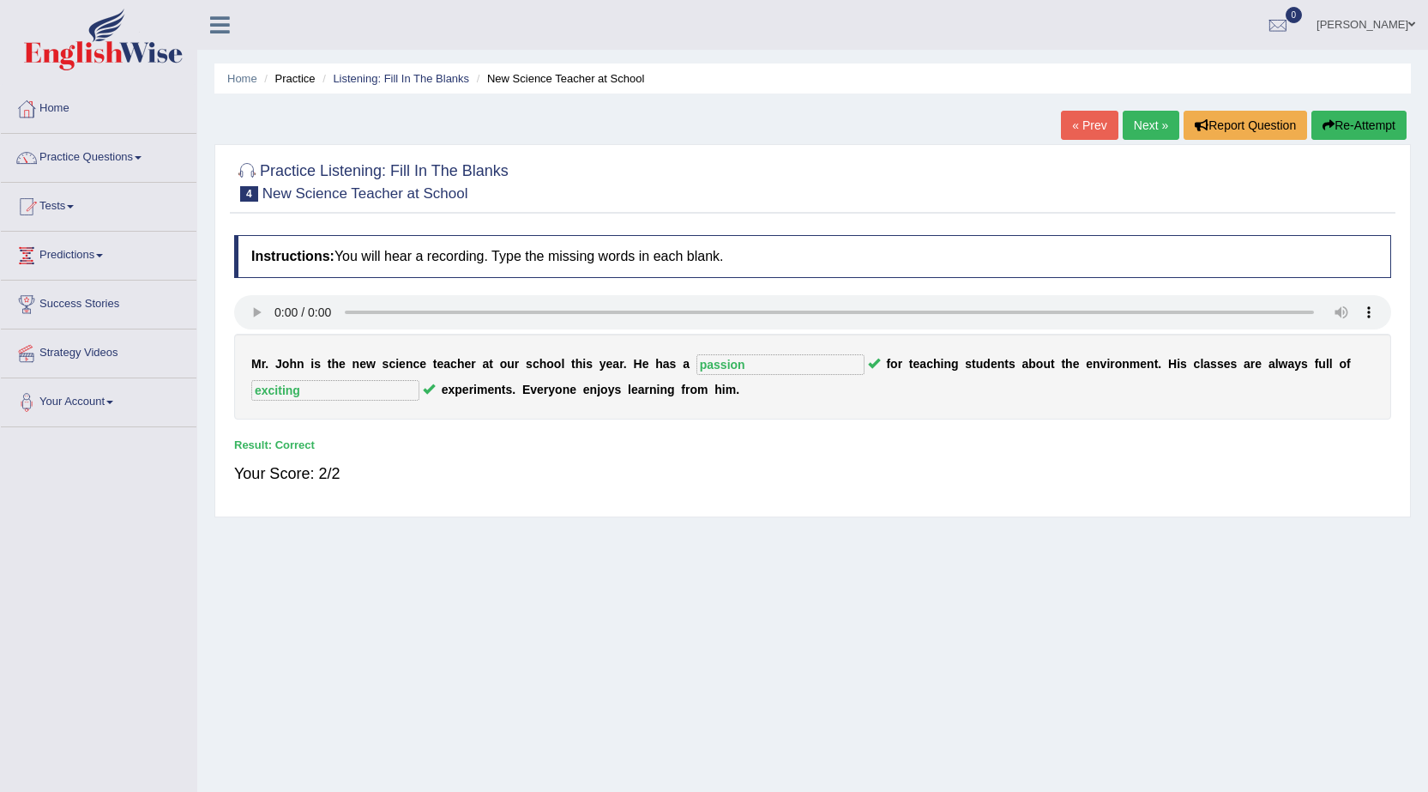
click at [1154, 122] on link "Next »" at bounding box center [1151, 125] width 57 height 29
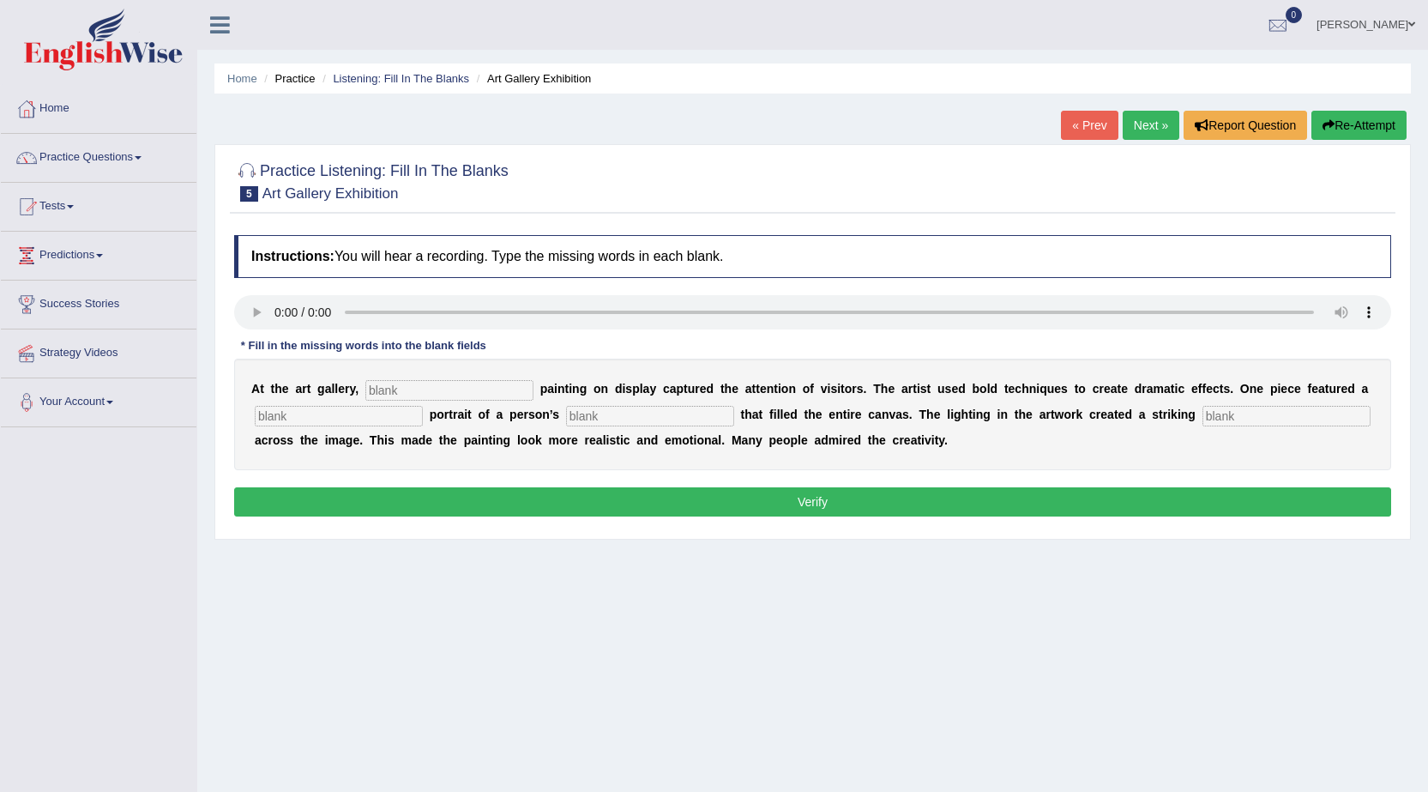
click at [480, 395] on input "text" at bounding box center [449, 390] width 168 height 21
type input "every"
click at [312, 415] on input "text" at bounding box center [339, 416] width 168 height 21
type input "huge"
click at [627, 415] on input "text" at bounding box center [650, 416] width 168 height 21
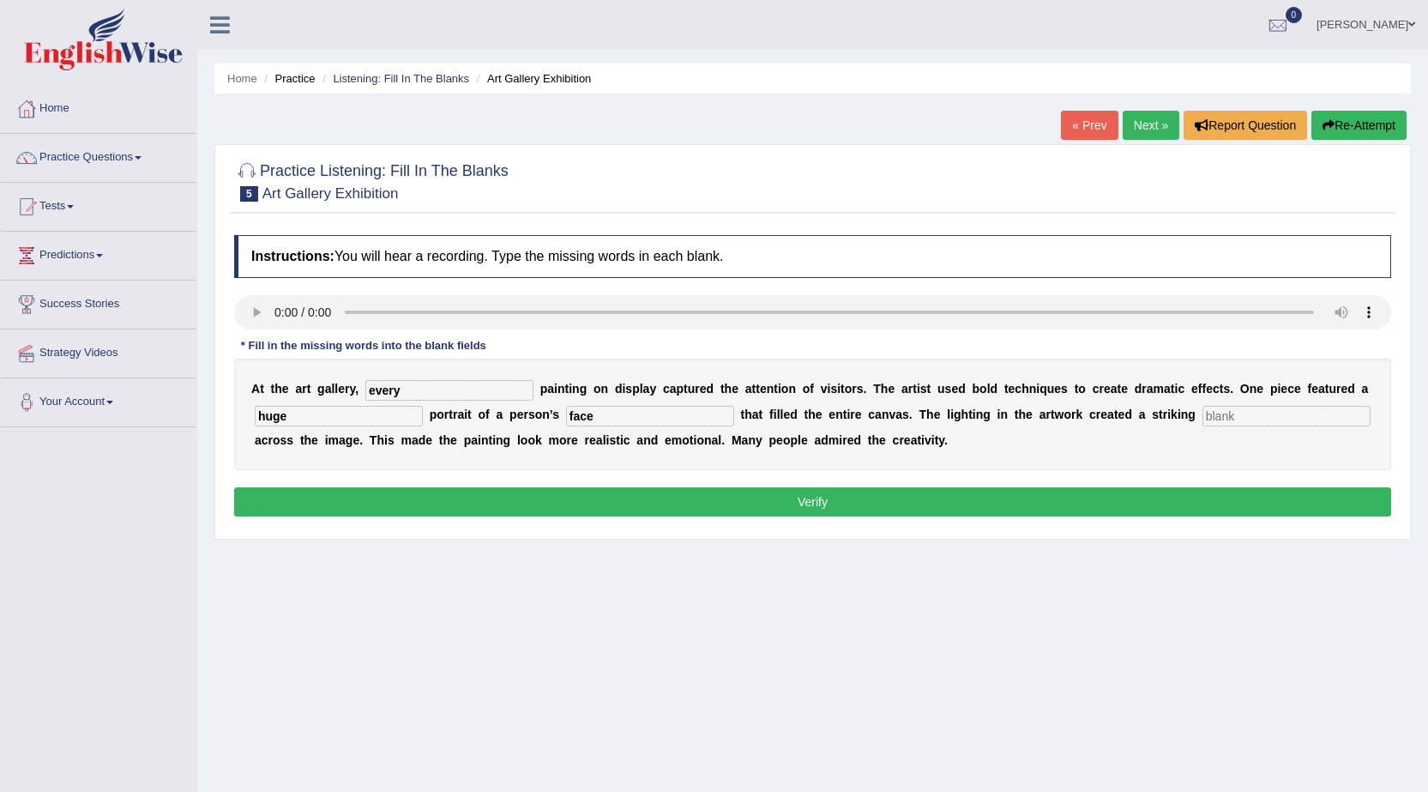
type input "face"
click at [1300, 415] on input "text" at bounding box center [1287, 416] width 168 height 21
type input "shadow"
click at [821, 500] on button "Verify" at bounding box center [812, 501] width 1157 height 29
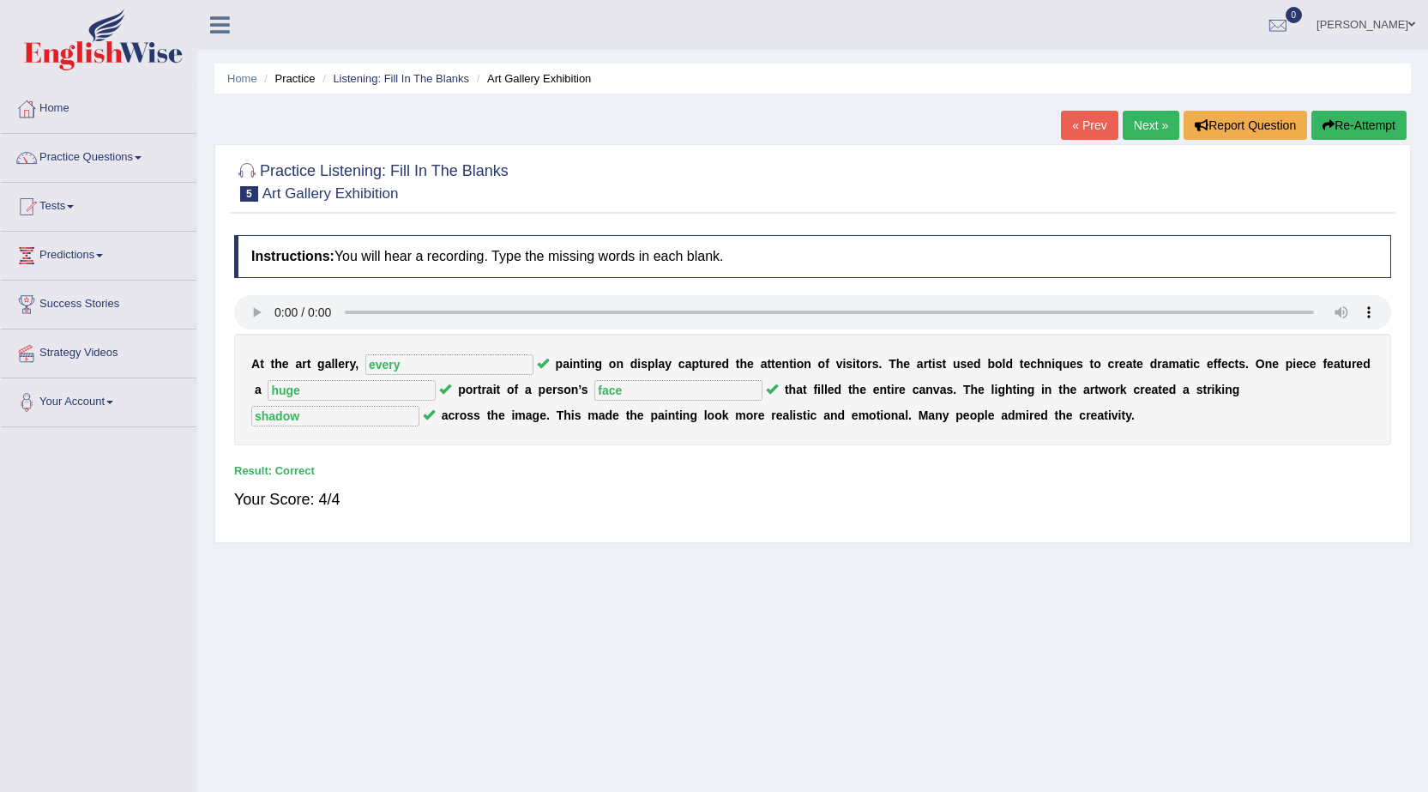
click at [1152, 127] on link "Next »" at bounding box center [1151, 125] width 57 height 29
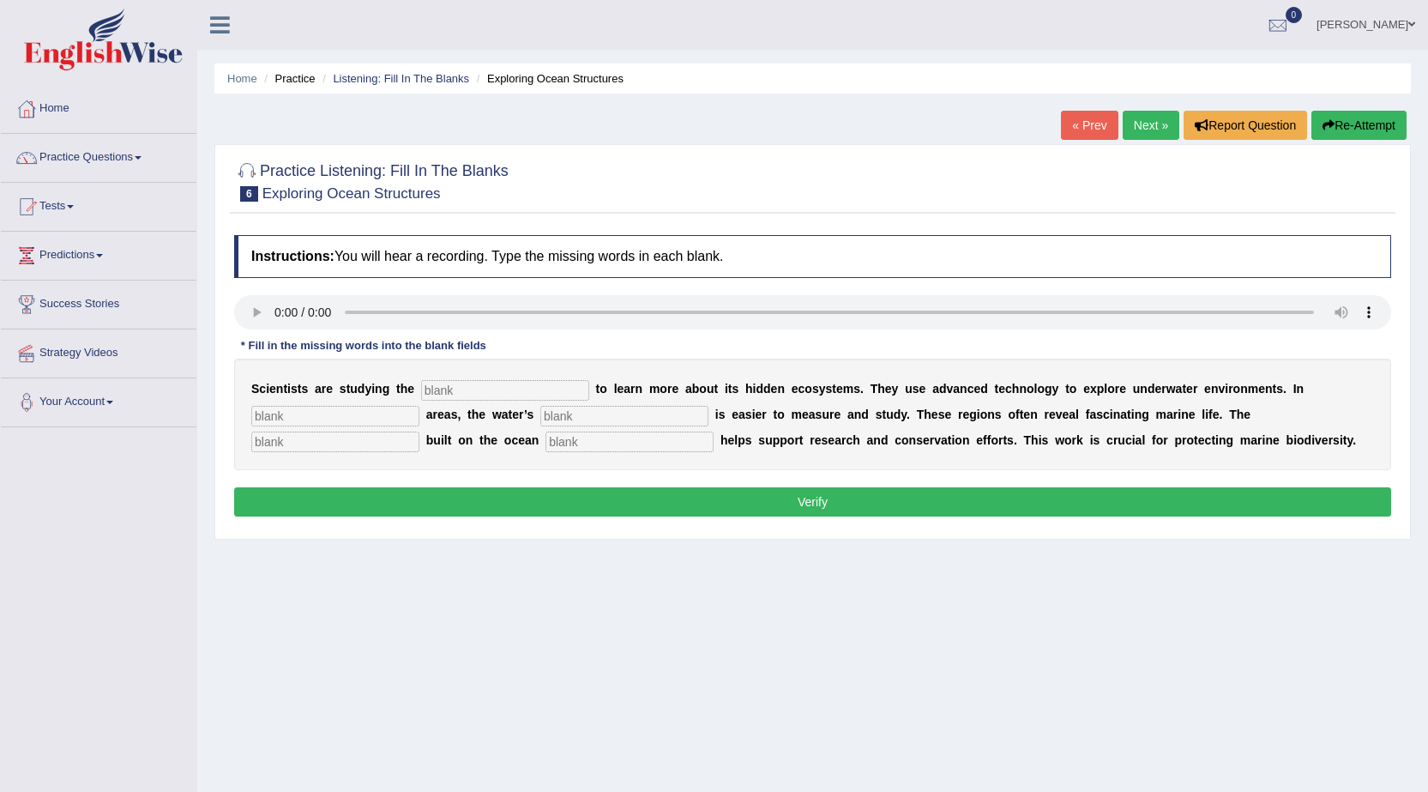
click at [582, 387] on input "text" at bounding box center [505, 390] width 168 height 21
type input "ocean"
click at [393, 414] on input "text" at bounding box center [335, 416] width 168 height 21
type input "shallow"
click at [601, 414] on input "text" at bounding box center [624, 416] width 168 height 21
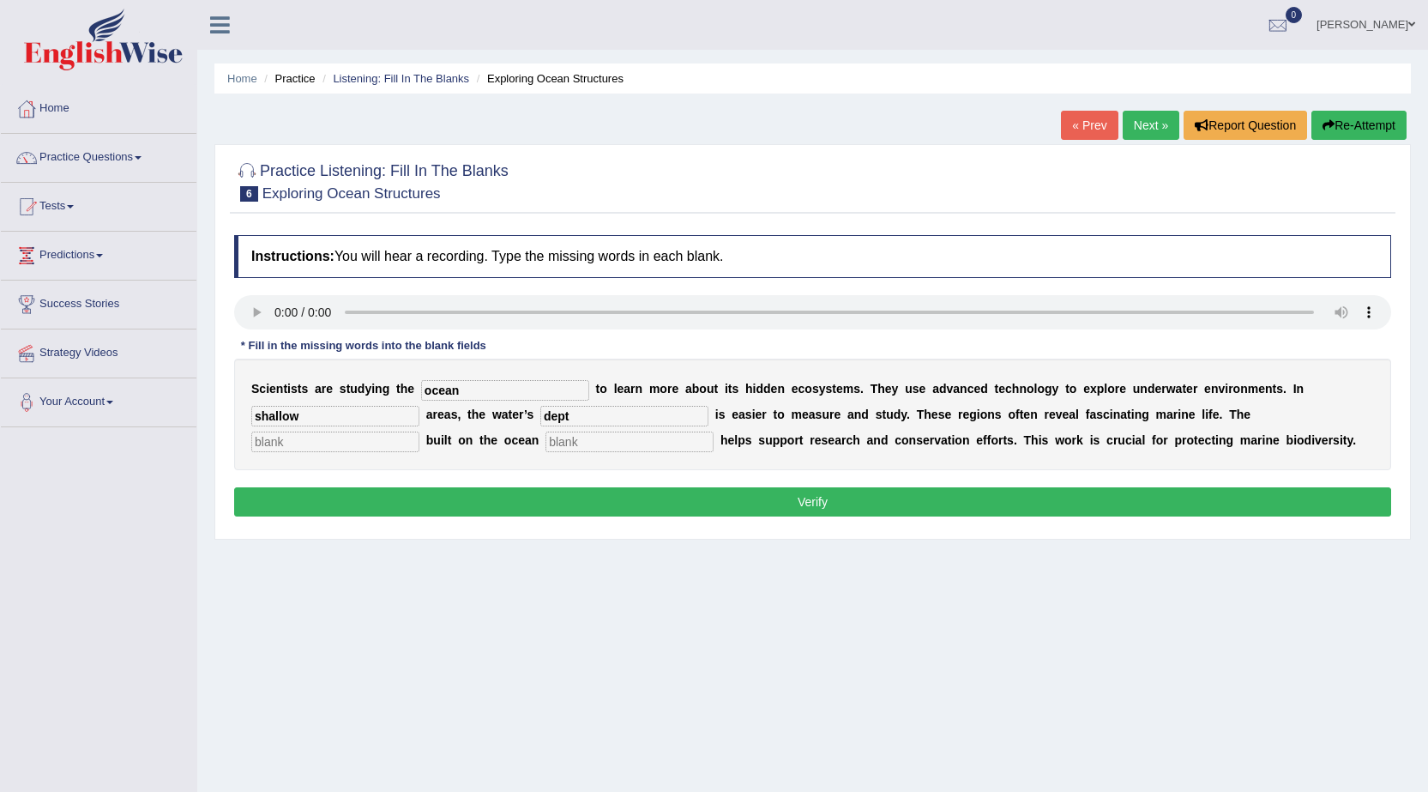
type input "dept"
click at [399, 441] on input "text" at bounding box center [335, 441] width 168 height 21
type input "infrastructure"
click at [606, 445] on input "text" at bounding box center [630, 441] width 168 height 21
type input "for"
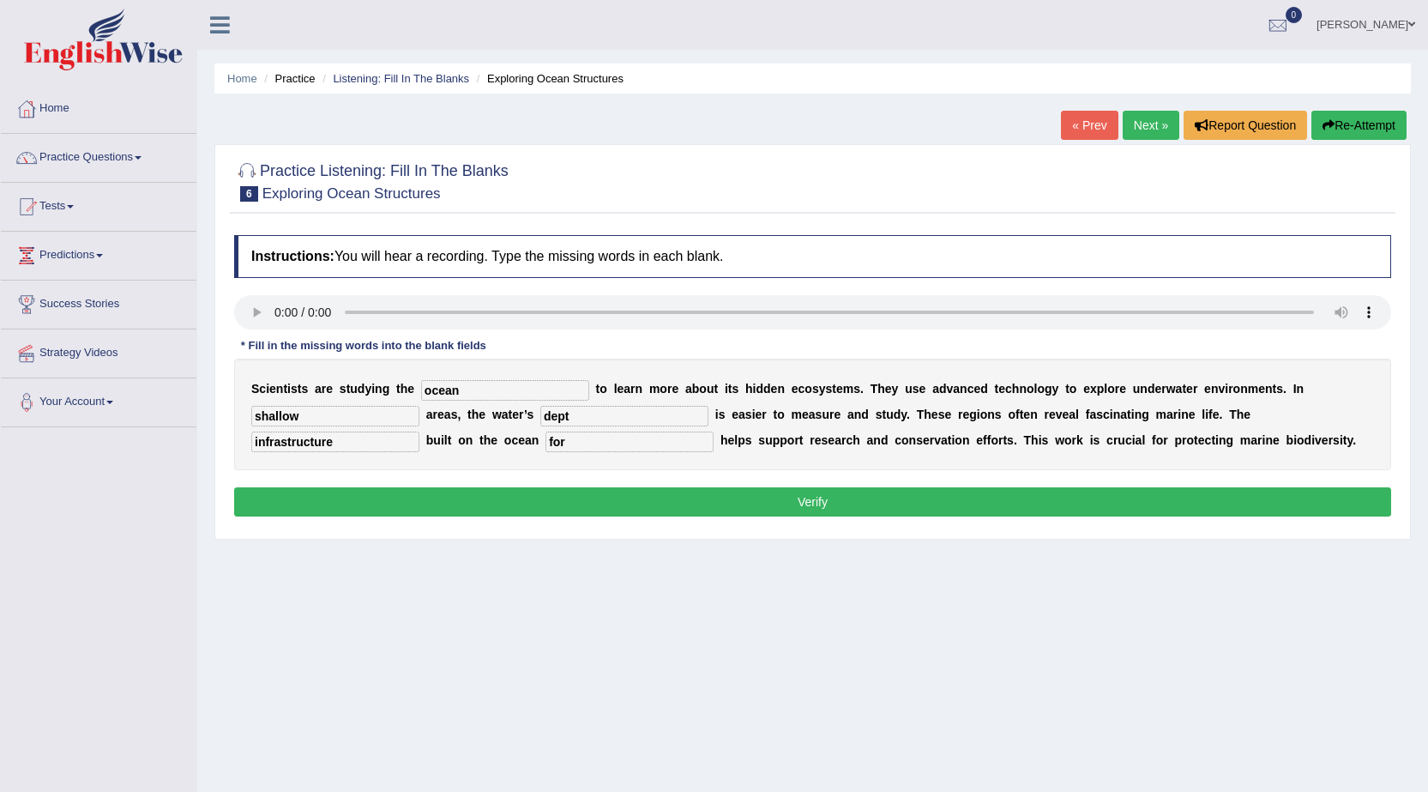
click at [618, 500] on button "Verify" at bounding box center [812, 501] width 1157 height 29
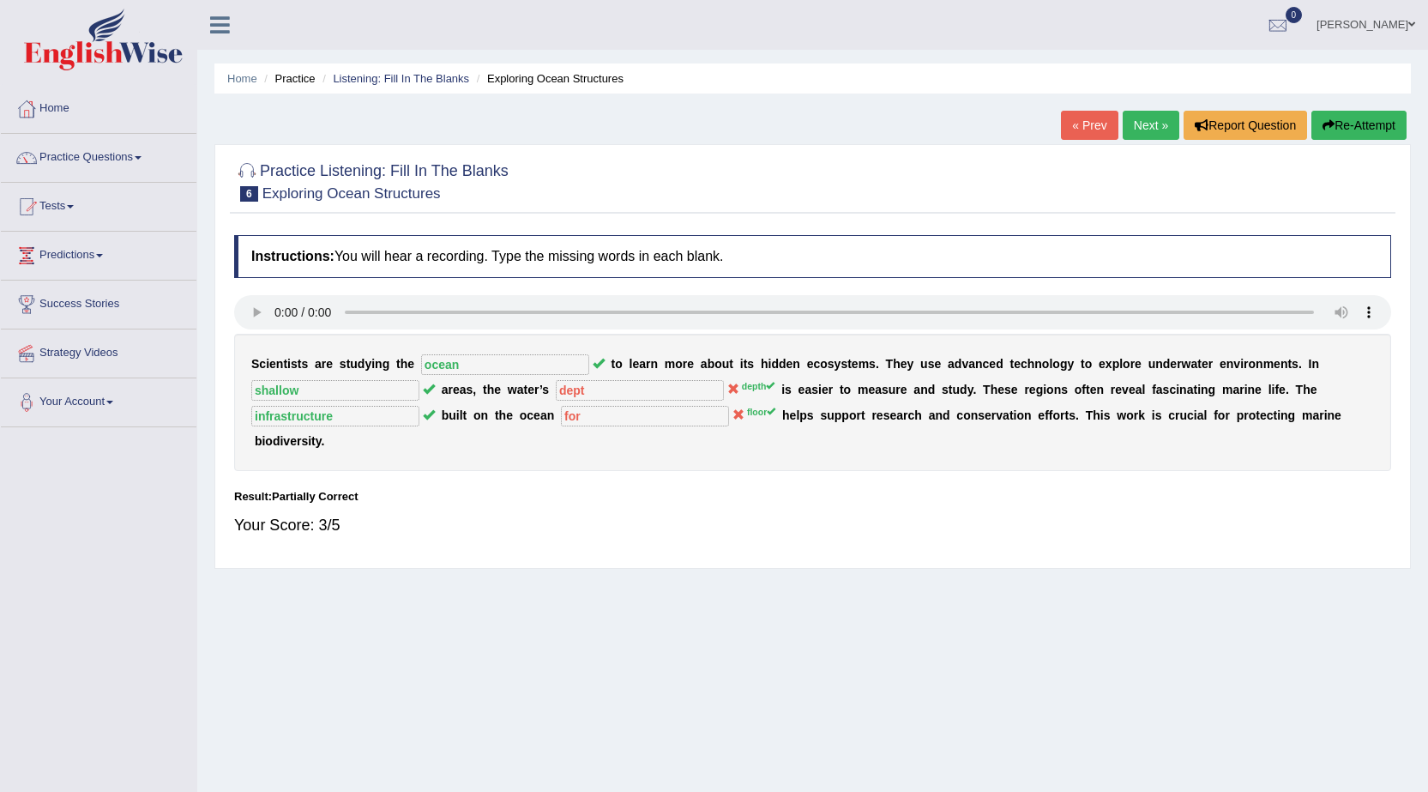
click at [1154, 127] on link "Next »" at bounding box center [1151, 125] width 57 height 29
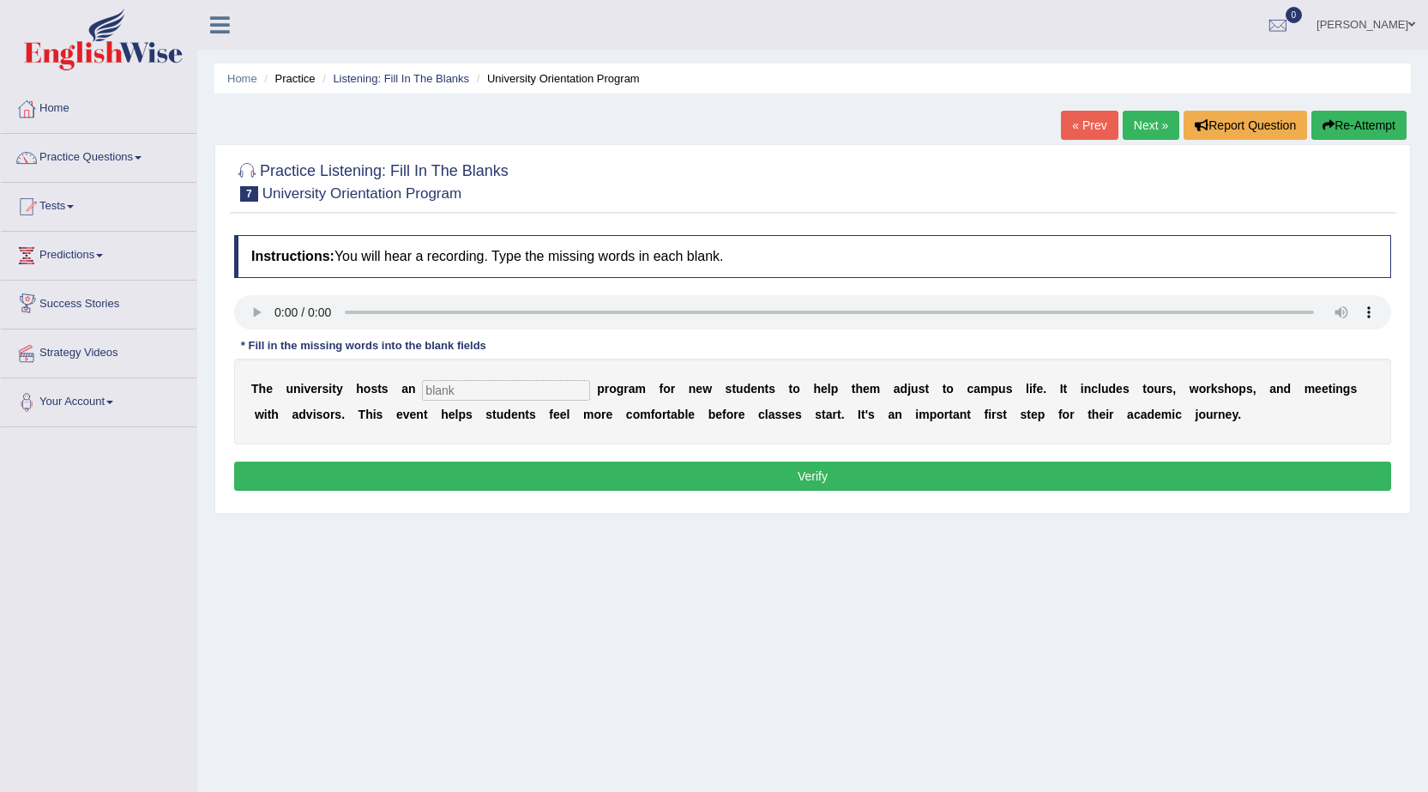
click at [468, 389] on input "text" at bounding box center [506, 390] width 168 height 21
type input "orientation"
click at [464, 468] on button "Verify" at bounding box center [812, 476] width 1157 height 29
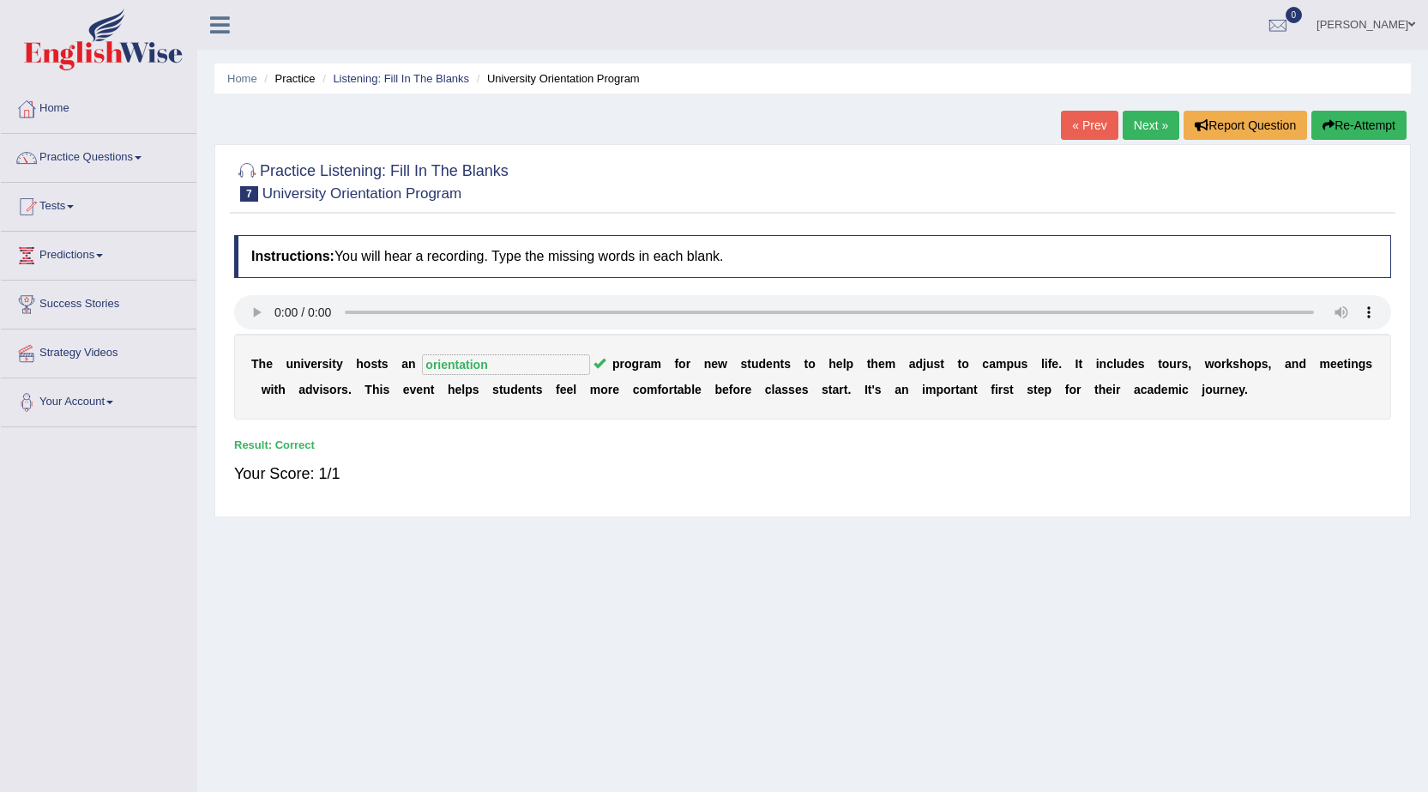
click at [1146, 119] on link "Next »" at bounding box center [1151, 125] width 57 height 29
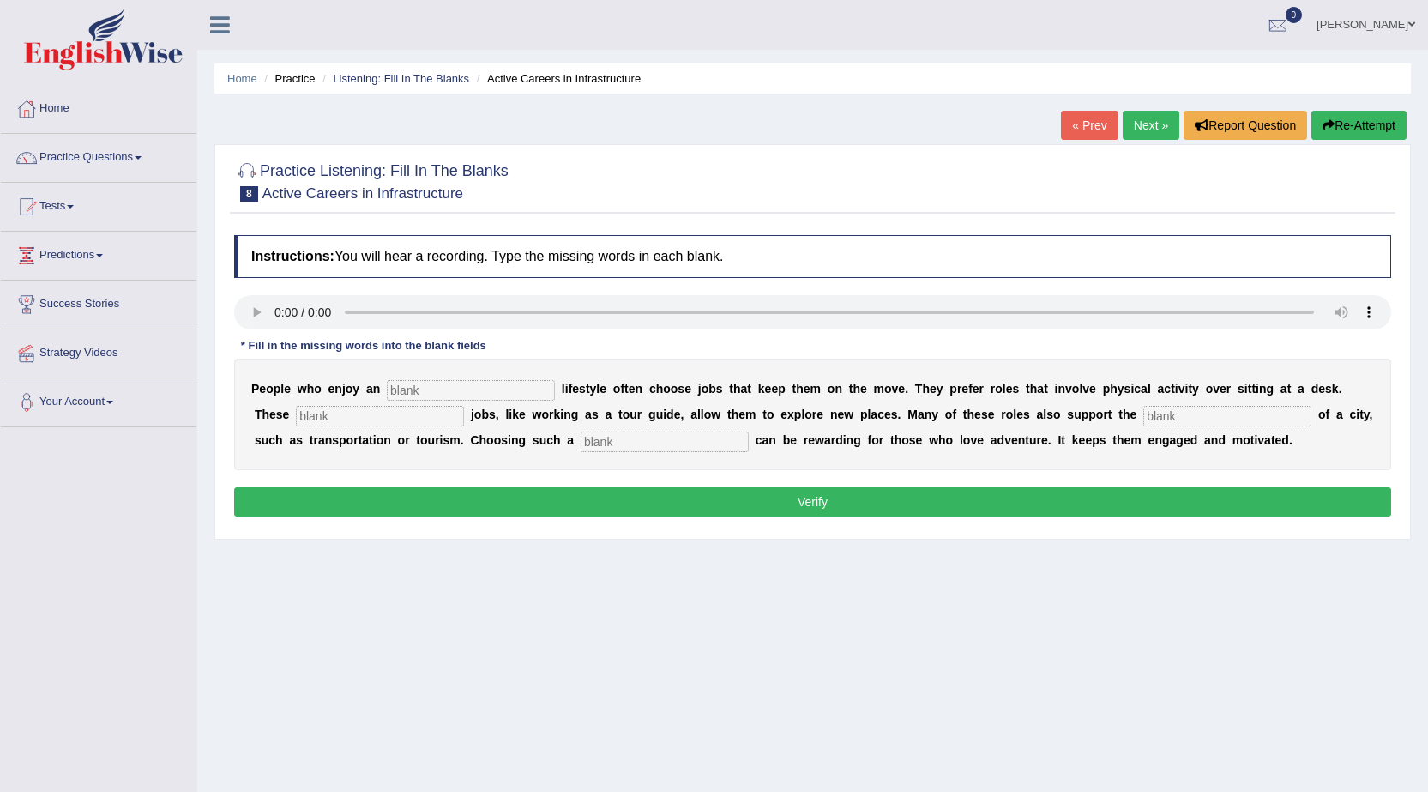
click at [427, 393] on input "text" at bounding box center [471, 390] width 168 height 21
type input "art"
click at [371, 419] on input "text" at bounding box center [380, 416] width 168 height 21
type input "interasting"
click at [1217, 411] on input "text" at bounding box center [1227, 416] width 168 height 21
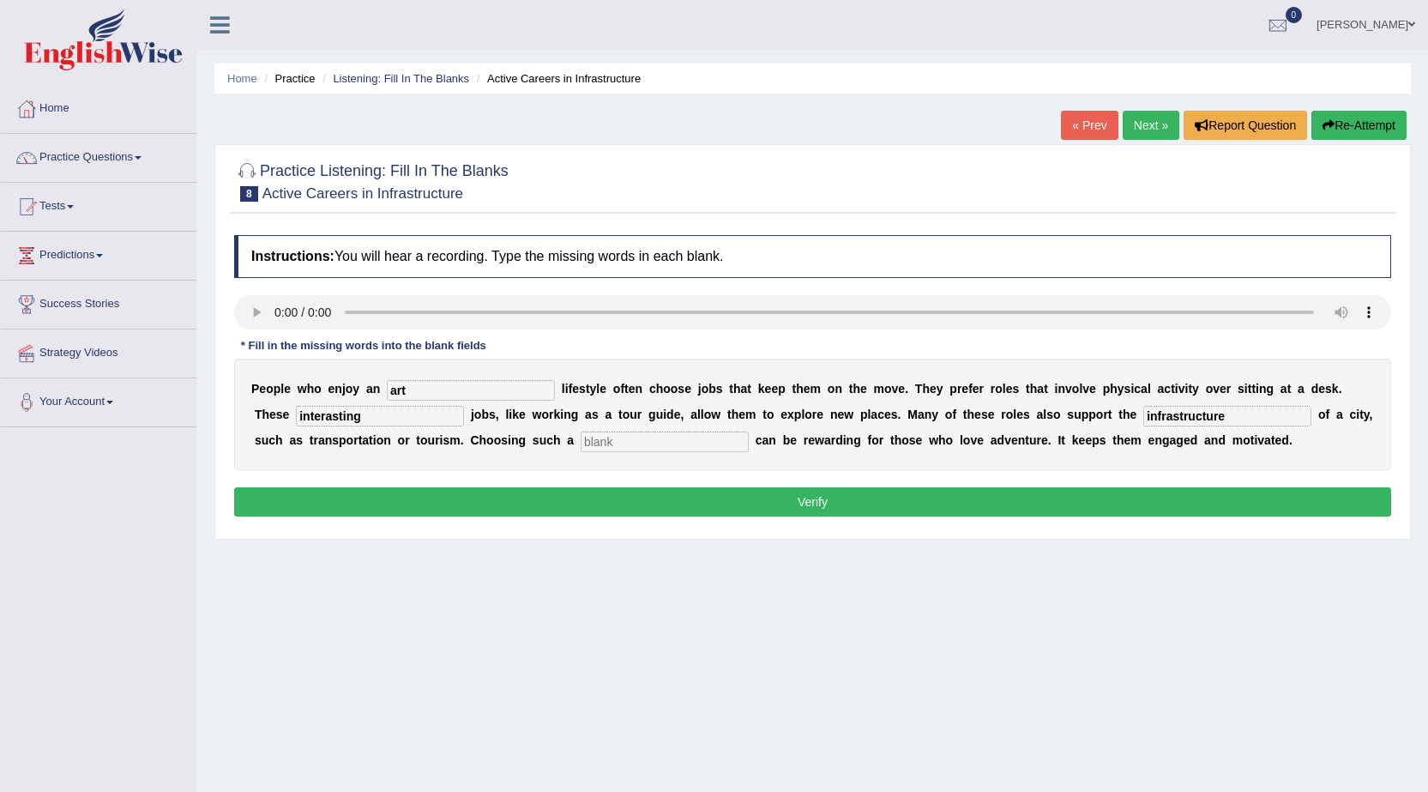
type input "infrastructure"
click at [741, 441] on input "text" at bounding box center [665, 441] width 168 height 21
type input "career"
click at [722, 506] on button "Verify" at bounding box center [812, 501] width 1157 height 29
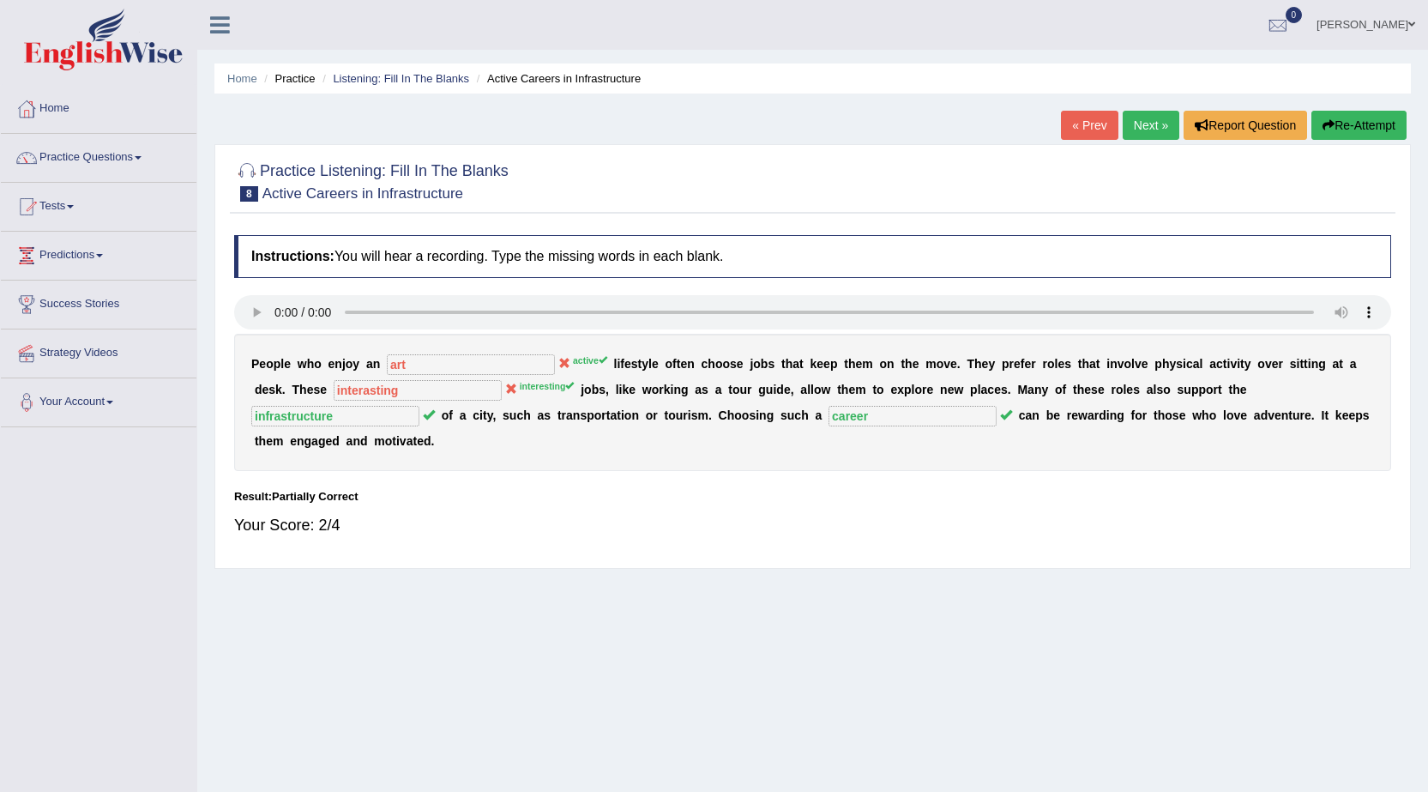
click at [1370, 123] on button "Re-Attempt" at bounding box center [1359, 125] width 95 height 29
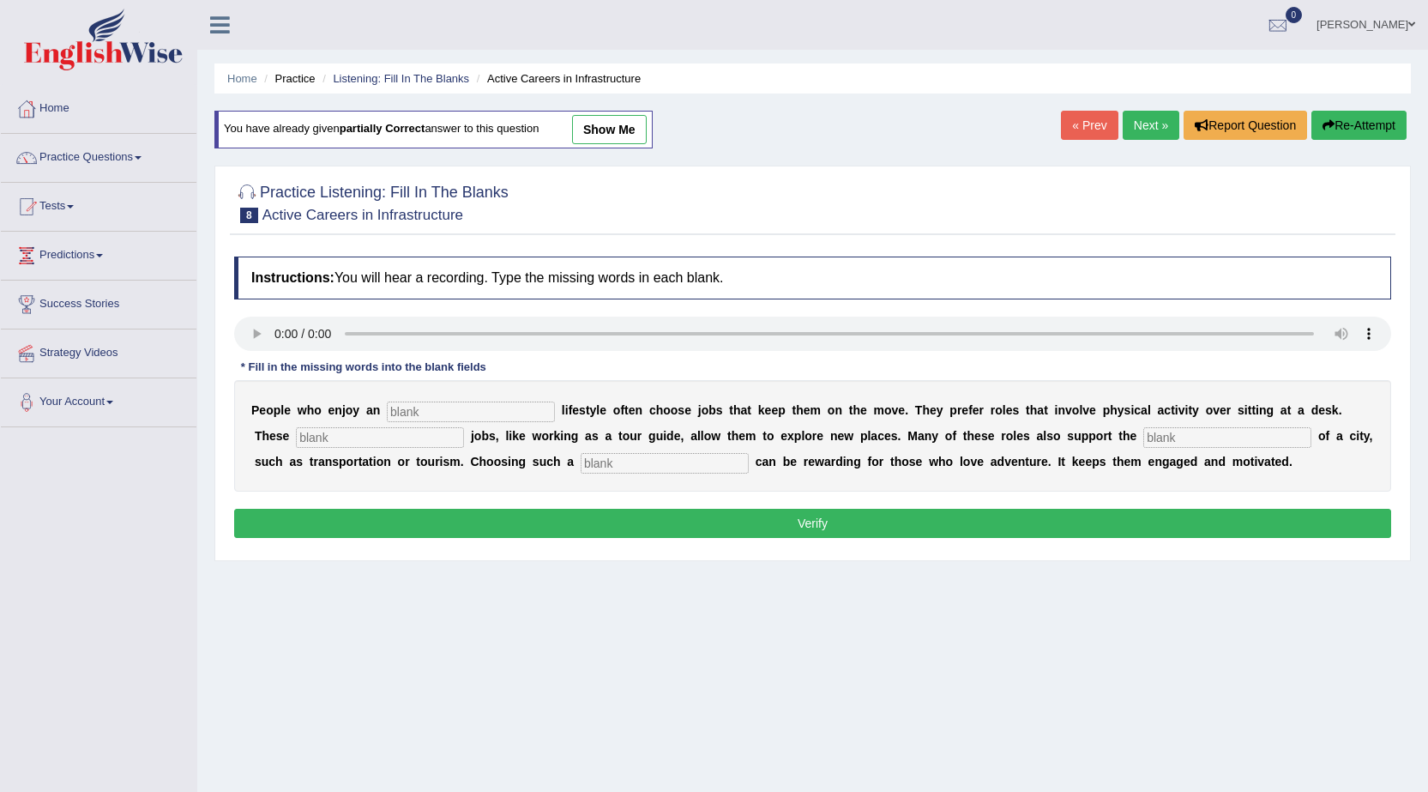
click at [504, 412] on input "text" at bounding box center [471, 411] width 168 height 21
type input "active"
click at [405, 432] on input "text" at bounding box center [380, 437] width 168 height 21
type input "interesting"
click at [1213, 437] on input "text" at bounding box center [1227, 437] width 168 height 21
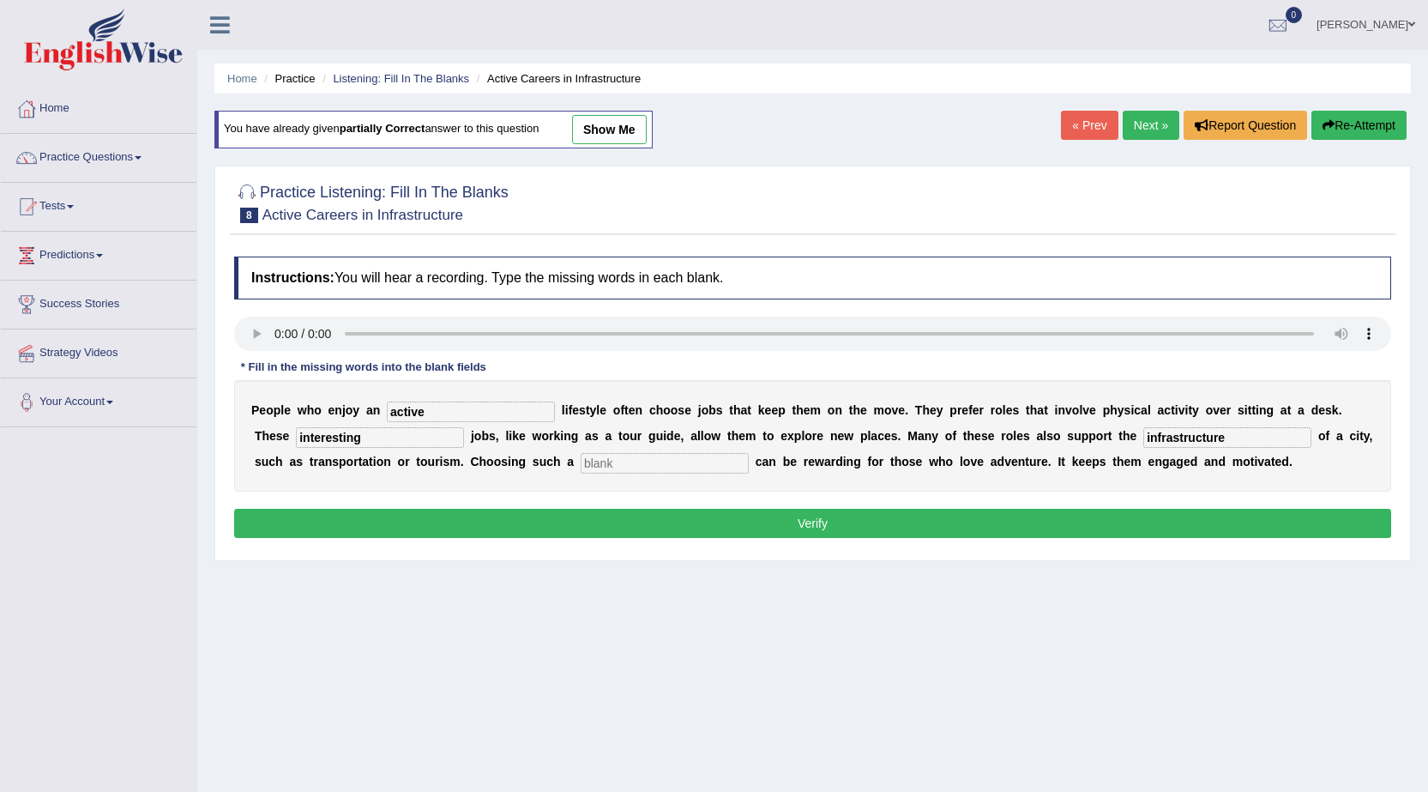
type input "infrastructure"
click at [676, 462] on input "text" at bounding box center [665, 463] width 168 height 21
type input "career"
click at [845, 516] on button "Verify" at bounding box center [812, 523] width 1157 height 29
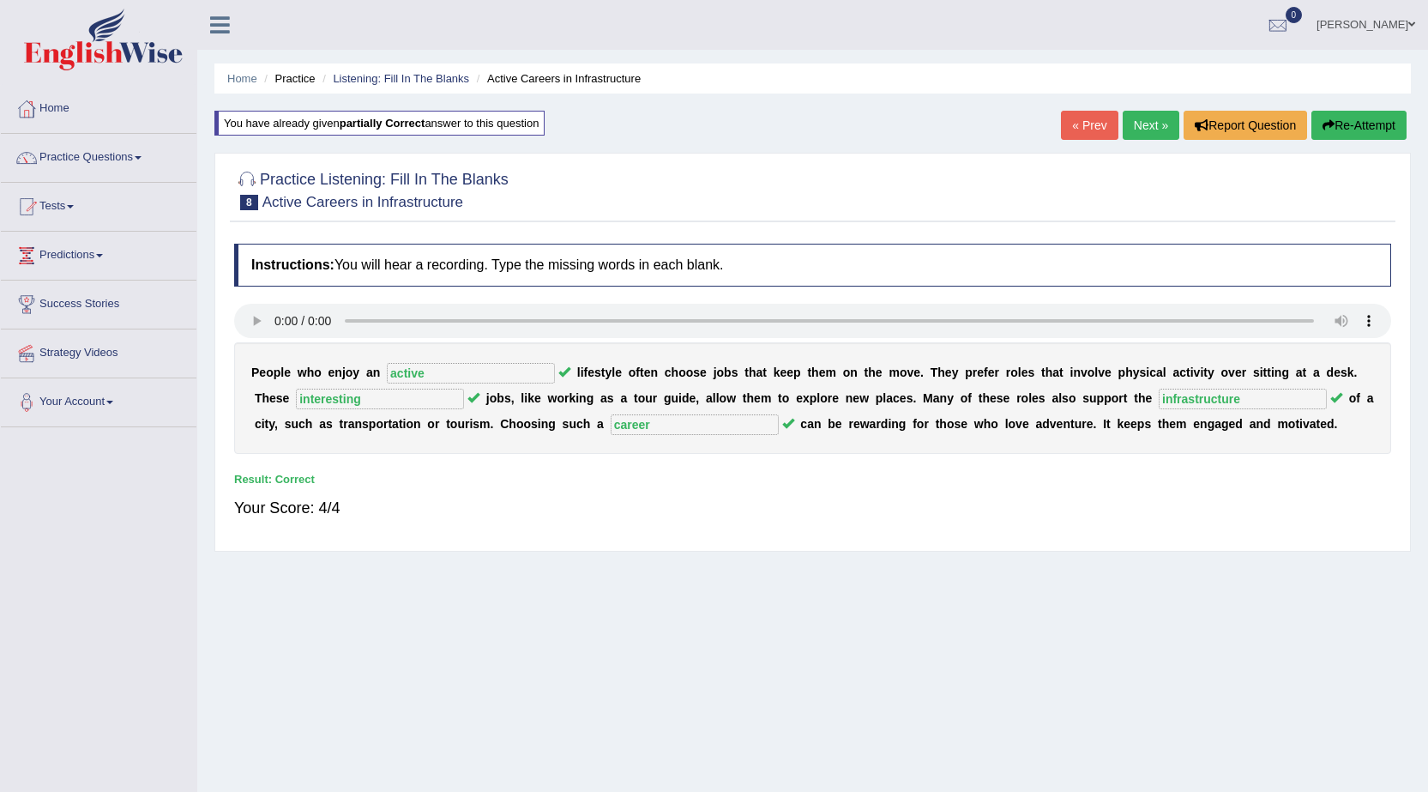
click at [1156, 125] on link "Next »" at bounding box center [1151, 125] width 57 height 29
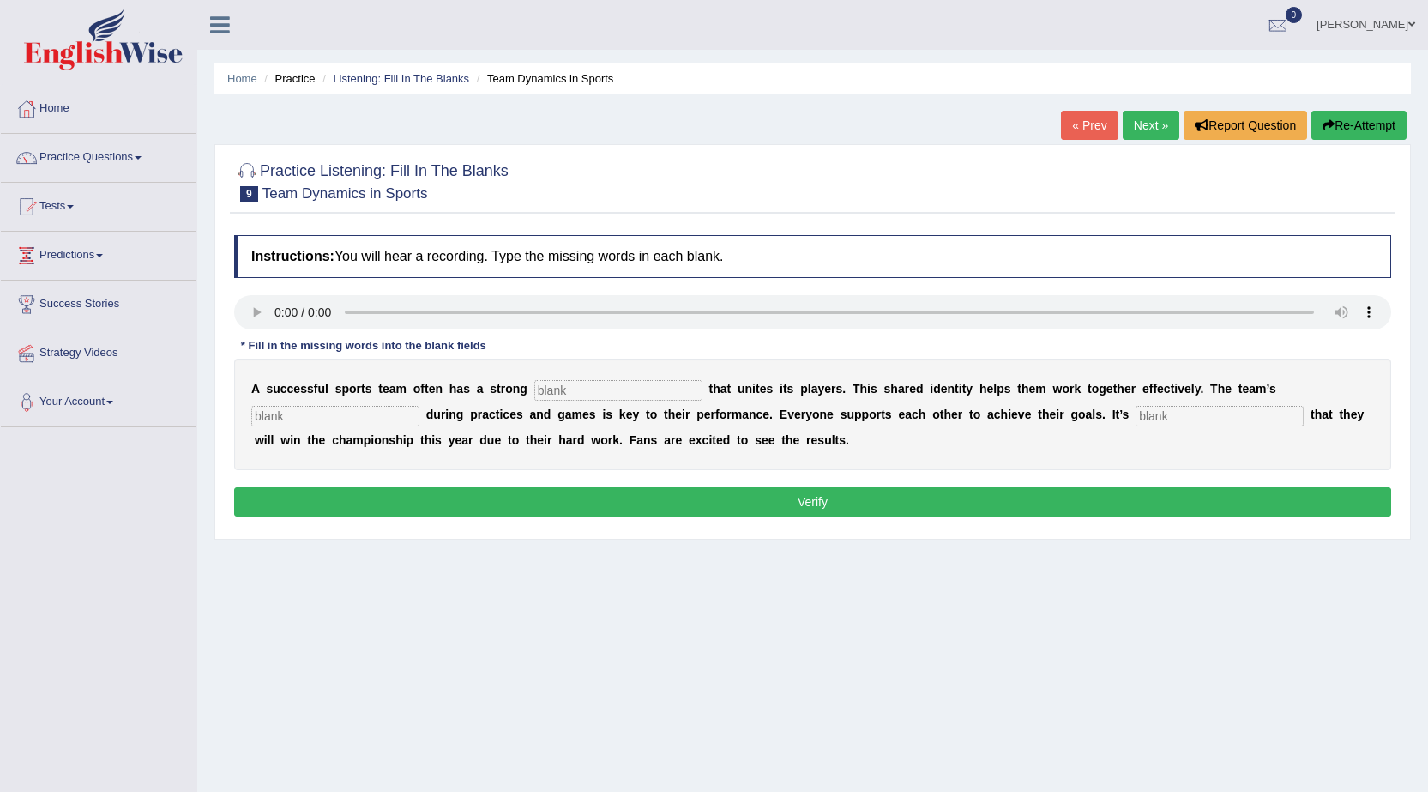
click at [617, 389] on input "text" at bounding box center [618, 390] width 168 height 21
type input "culture"
click at [383, 419] on input "text" at bounding box center [335, 416] width 168 height 21
type input "corporation"
click at [1171, 418] on input "text" at bounding box center [1220, 416] width 168 height 21
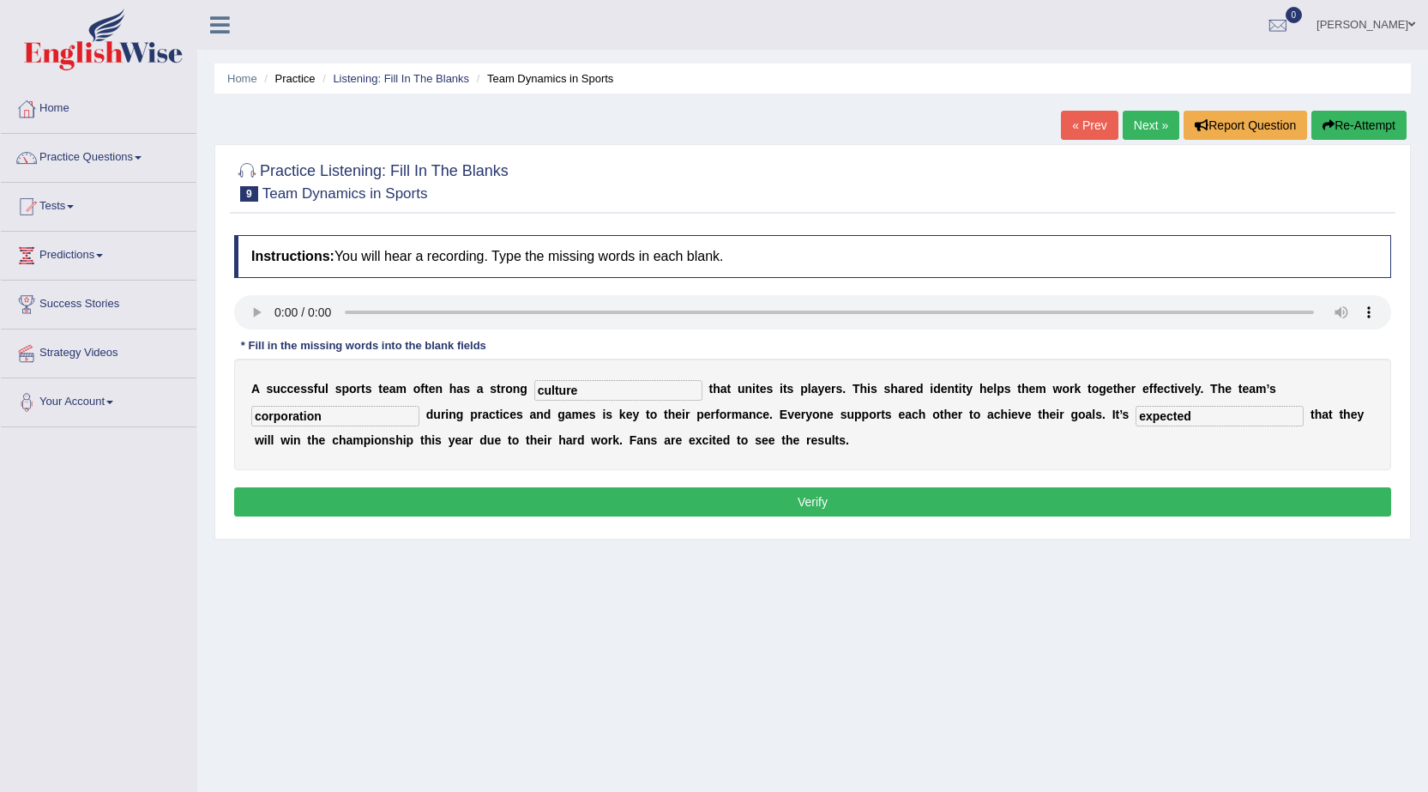
type input "expected"
click at [1020, 497] on button "Verify" at bounding box center [812, 501] width 1157 height 29
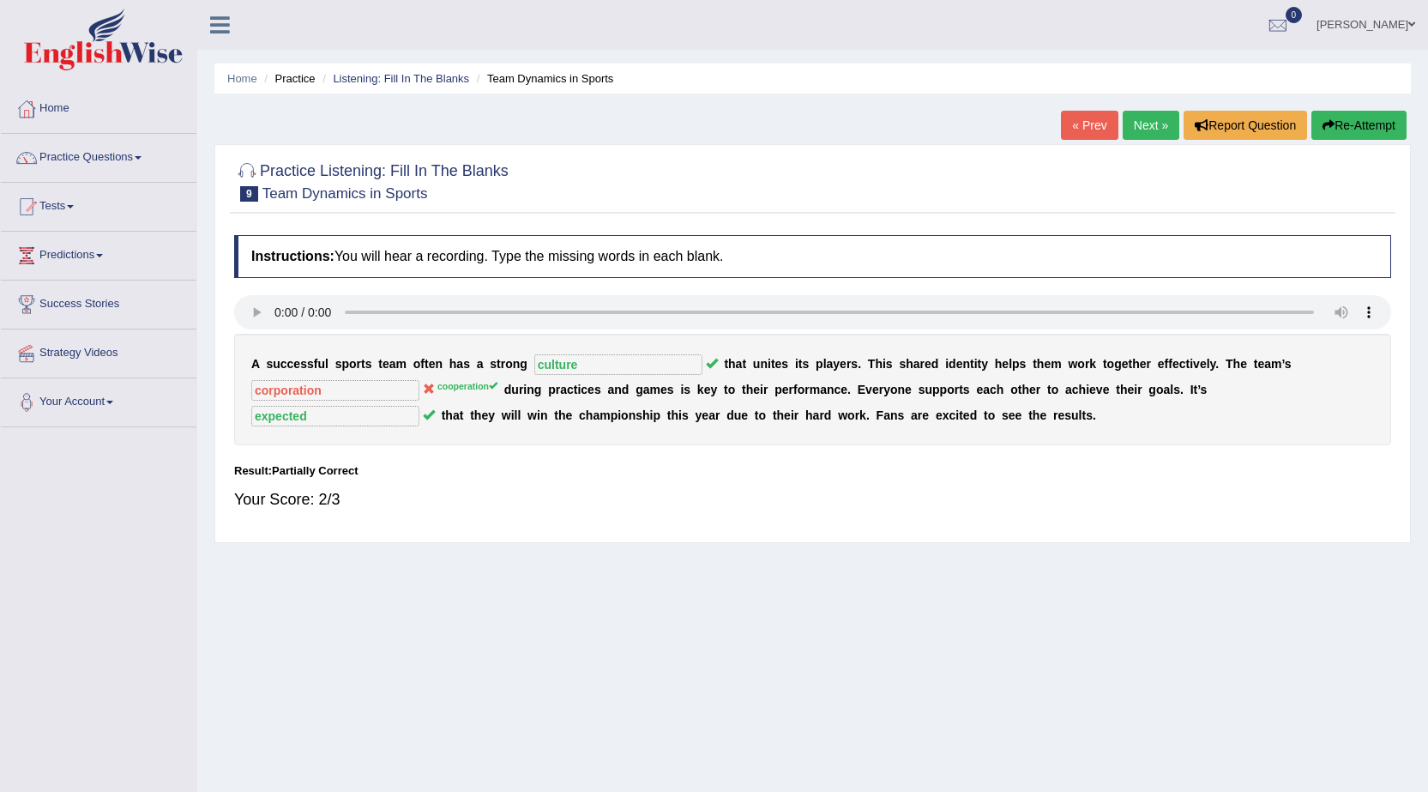
click at [1155, 120] on link "Next »" at bounding box center [1151, 125] width 57 height 29
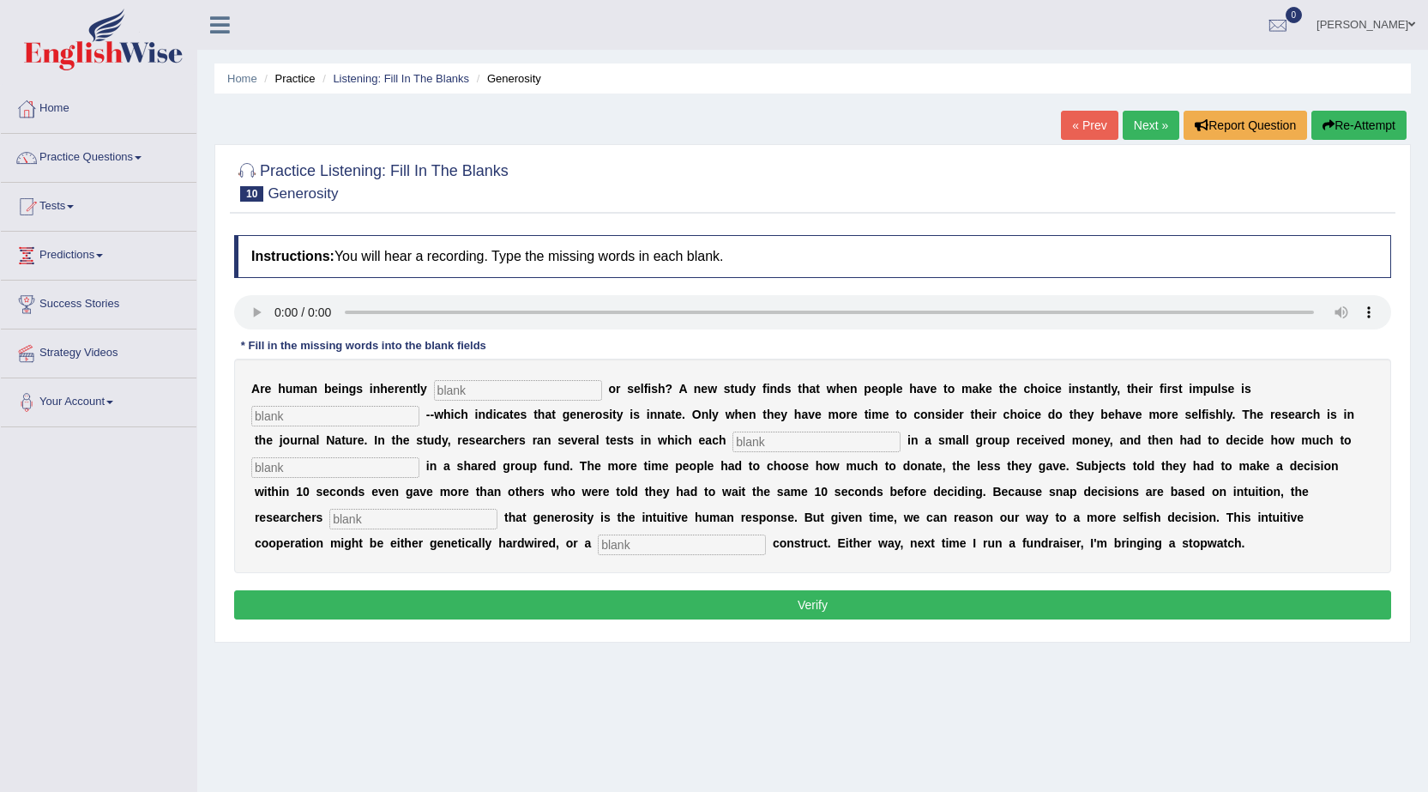
click at [451, 599] on button "Verify" at bounding box center [812, 604] width 1157 height 29
click at [365, 419] on input "text" at bounding box center [335, 416] width 168 height 21
click at [462, 390] on input "text" at bounding box center [518, 390] width 168 height 21
type input "ran"
click at [343, 413] on input "text" at bounding box center [335, 416] width 168 height 21
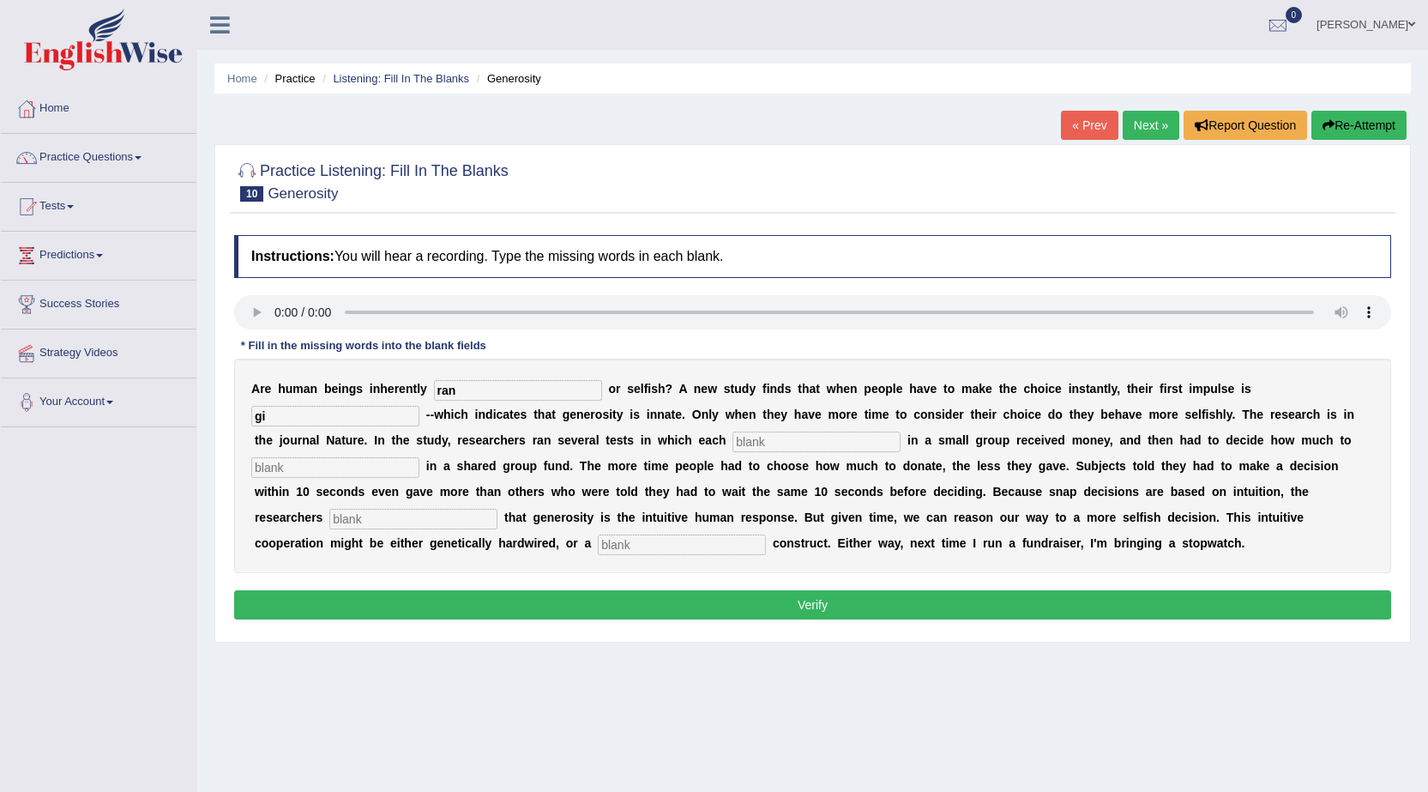
click at [469, 604] on button "Verify" at bounding box center [812, 604] width 1157 height 29
click at [342, 411] on input "gi" at bounding box center [335, 416] width 168 height 21
type input "giver"
click at [824, 443] on input "text" at bounding box center [817, 441] width 168 height 21
type input "b"
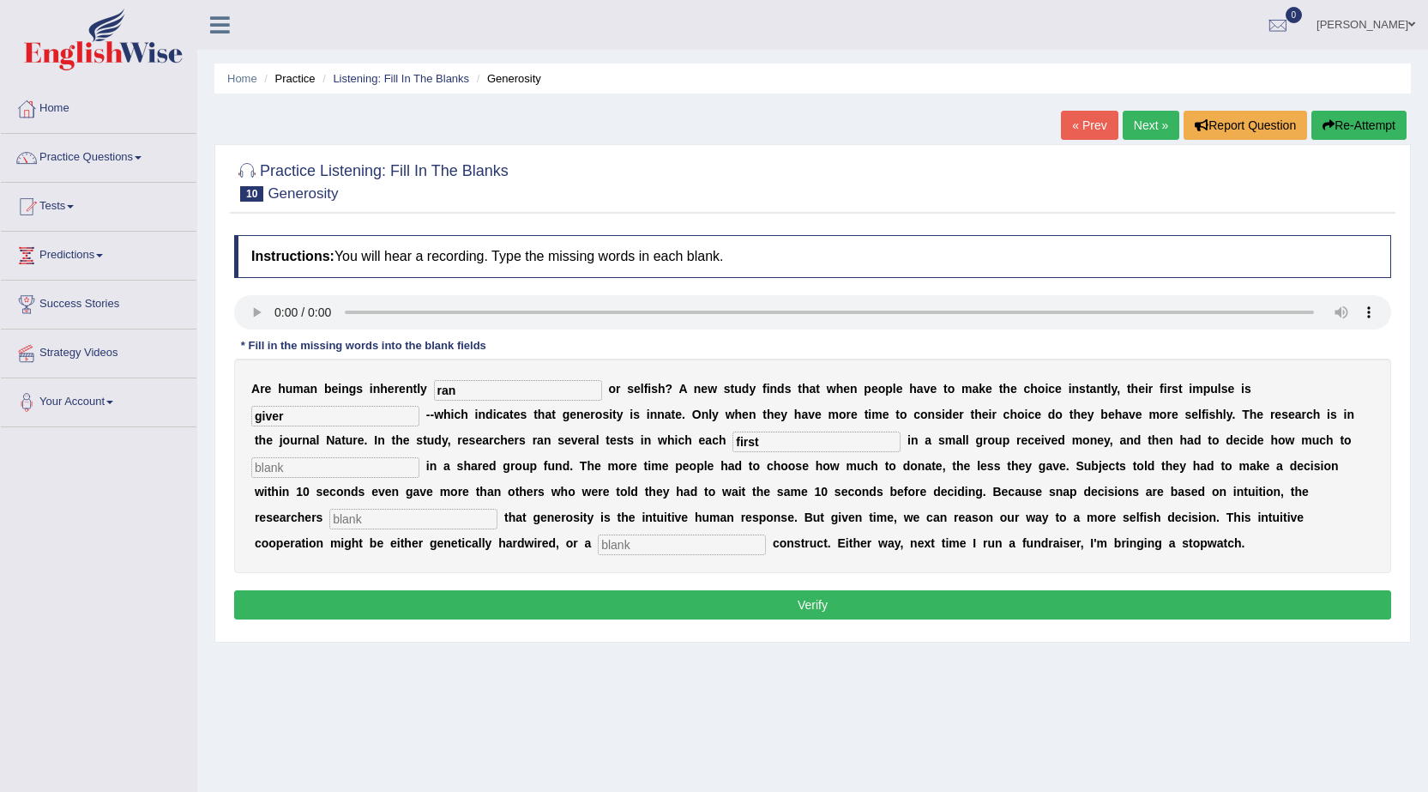
type input "first"
click at [291, 470] on input "text" at bounding box center [335, 467] width 168 height 21
type input "more"
click at [441, 518] on input "text" at bounding box center [413, 519] width 168 height 21
type input "ren"
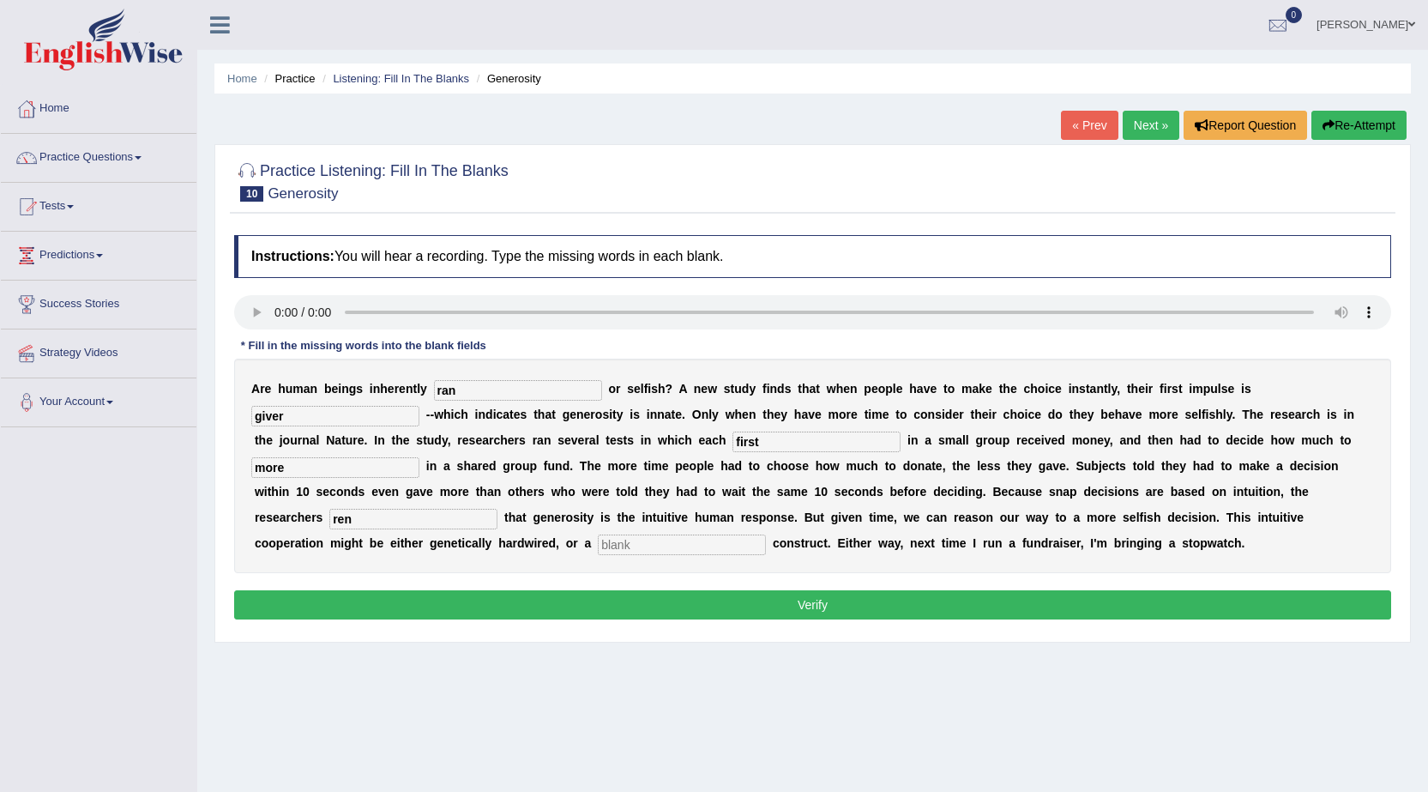
click at [668, 540] on input "text" at bounding box center [682, 544] width 168 height 21
type input "hen"
click at [534, 604] on button "Verify" at bounding box center [812, 604] width 1157 height 29
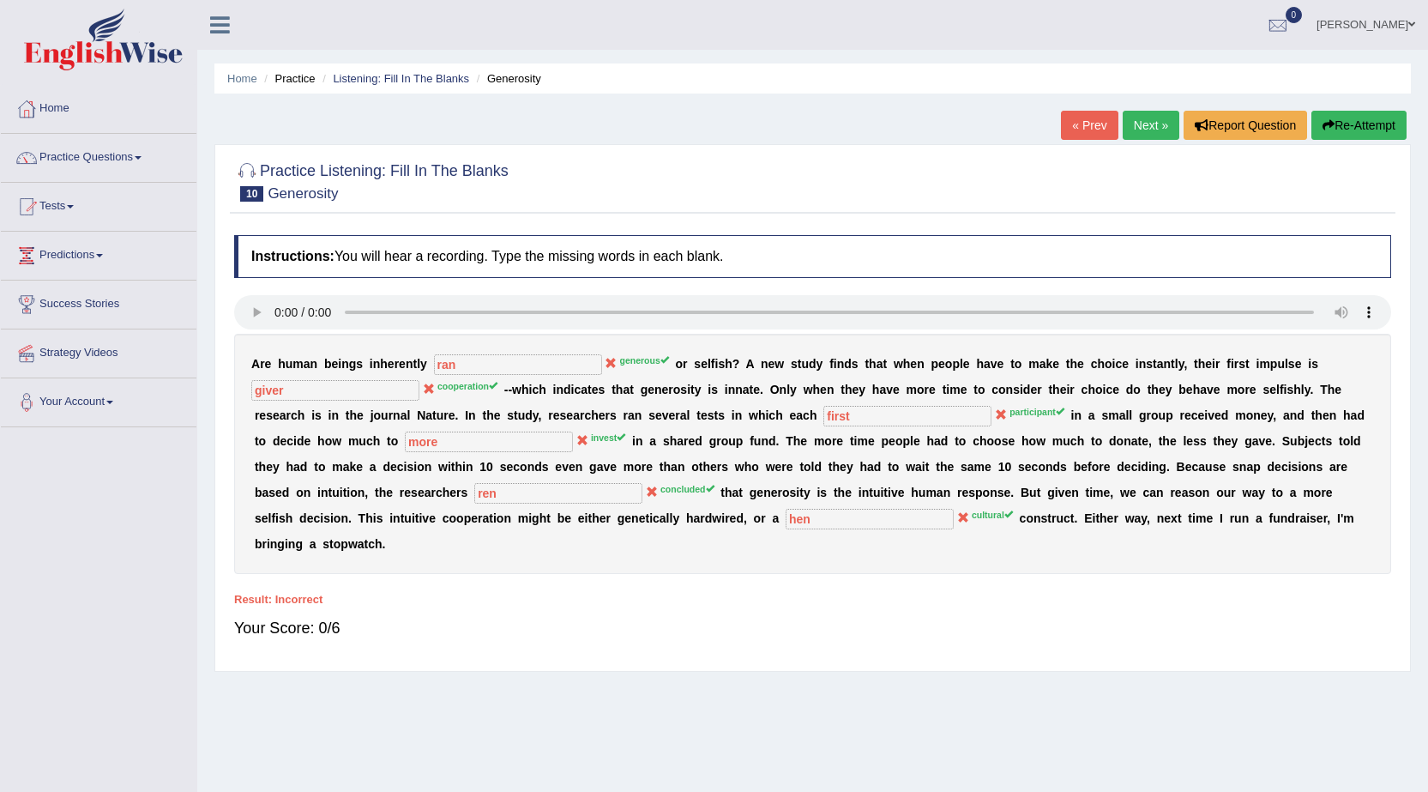
click at [1376, 123] on button "Re-Attempt" at bounding box center [1359, 125] width 95 height 29
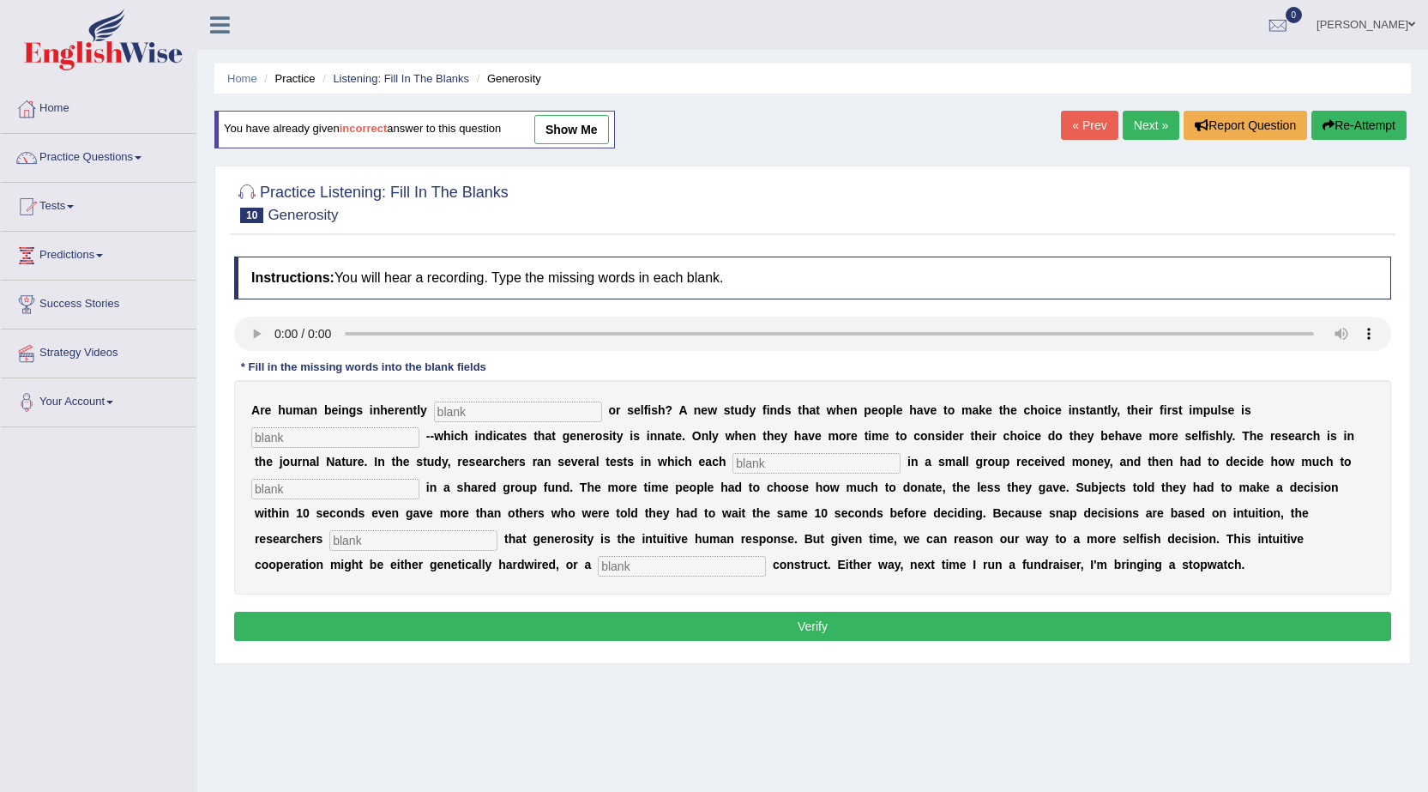
click at [554, 130] on link "show me" at bounding box center [571, 129] width 75 height 29
type input "ran"
type input "giver"
type input "first"
type input "more"
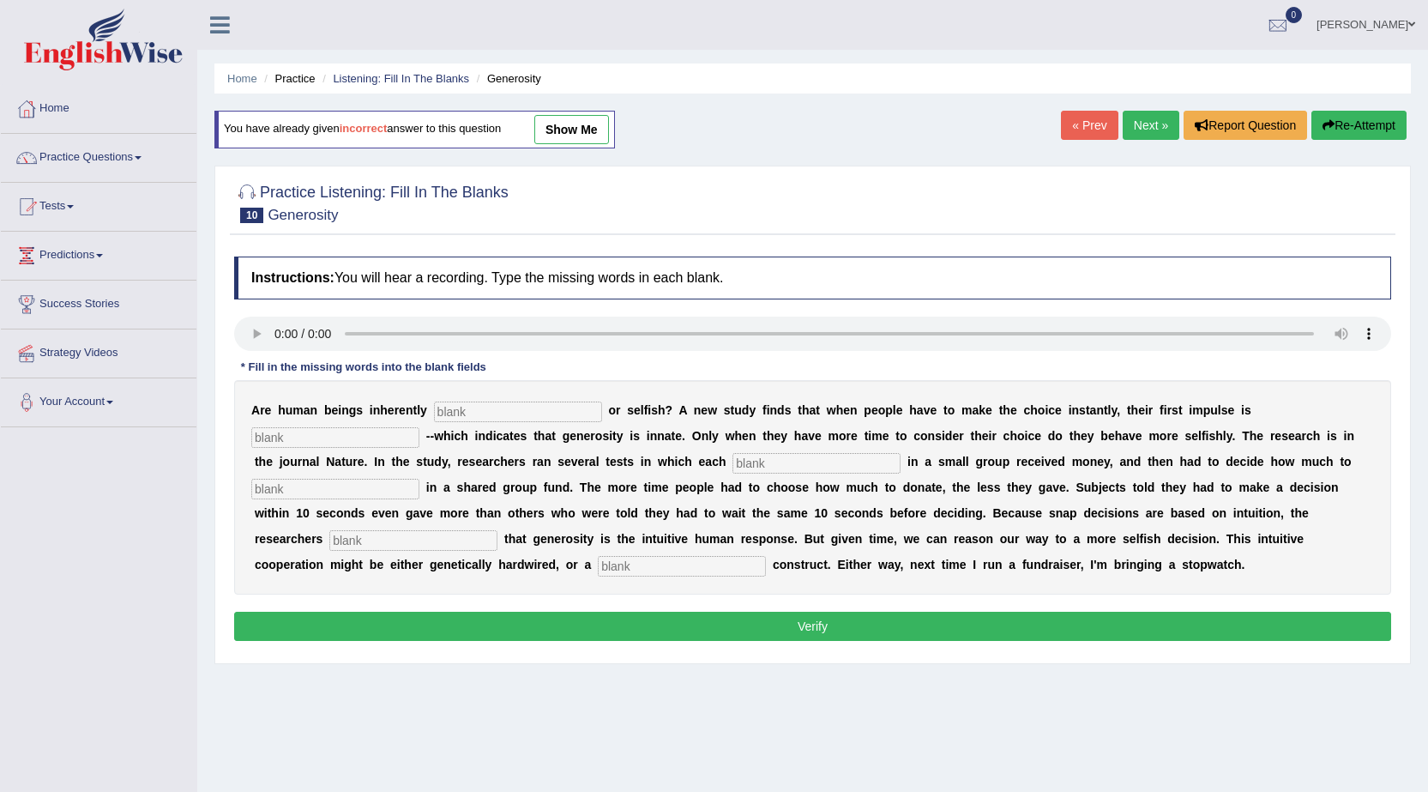
type input "ren"
type input "hen"
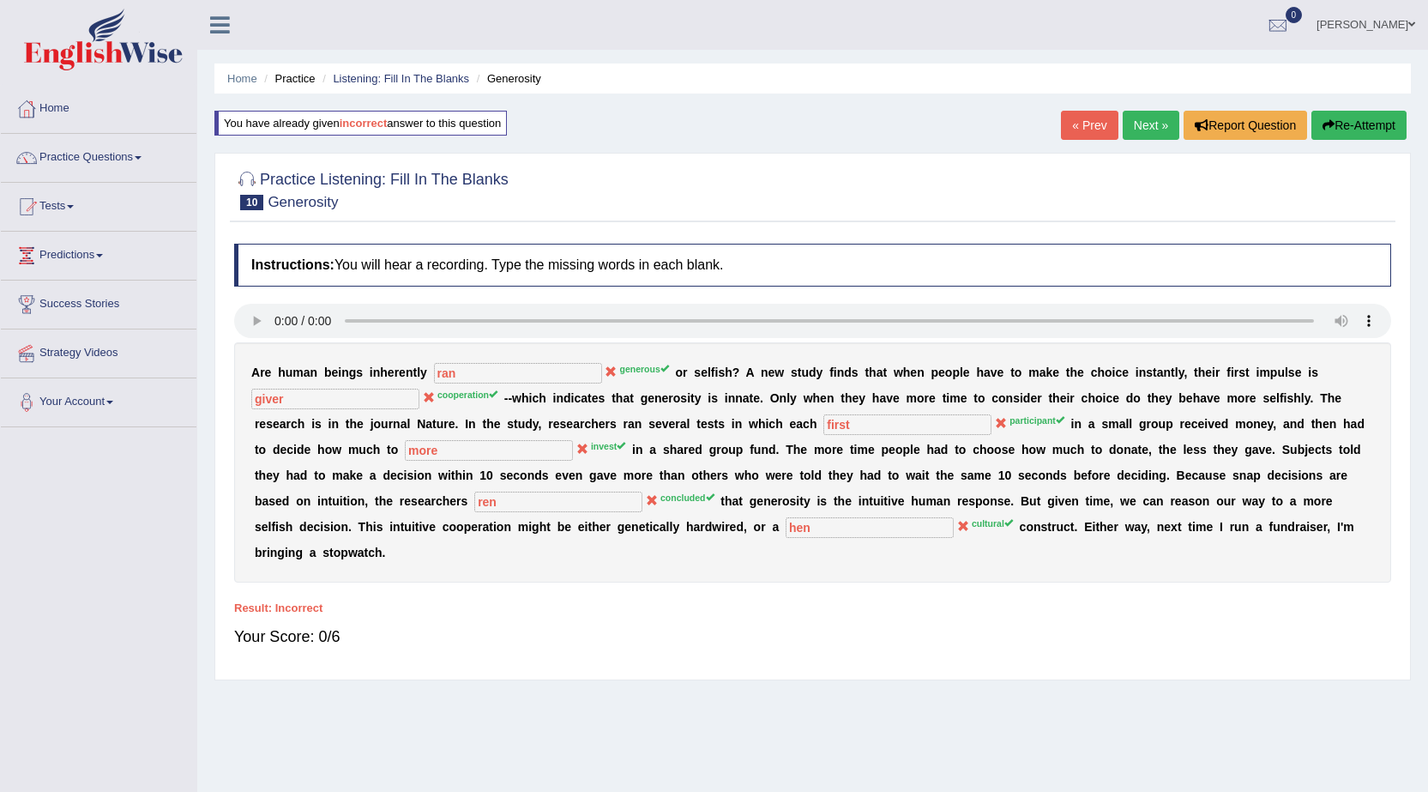
click at [1350, 127] on button "Re-Attempt" at bounding box center [1359, 125] width 95 height 29
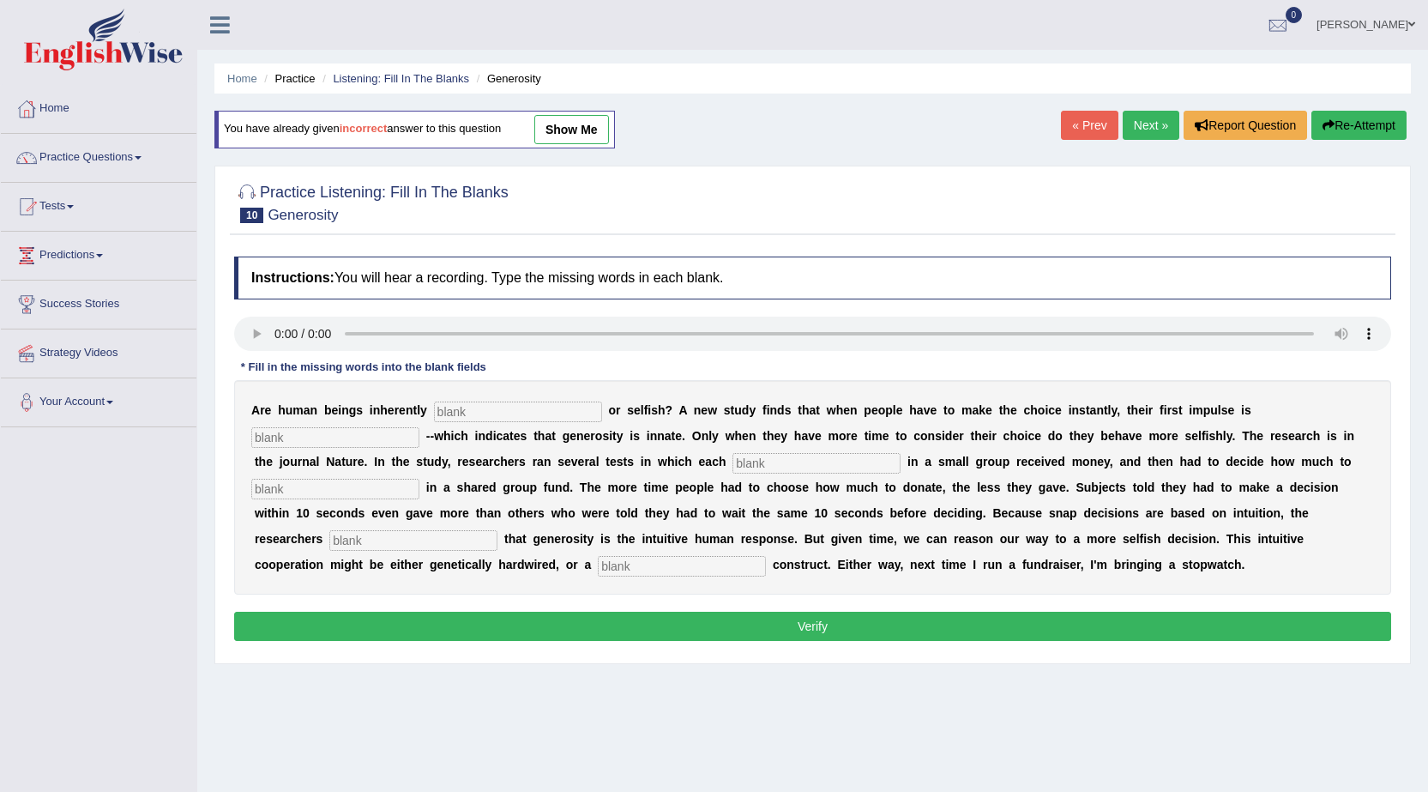
click at [557, 413] on input "text" at bounding box center [518, 411] width 168 height 21
type input "generous"
click at [357, 437] on input "text" at bounding box center [335, 437] width 168 height 21
type input "cooperation"
click at [824, 463] on input "text" at bounding box center [817, 463] width 168 height 21
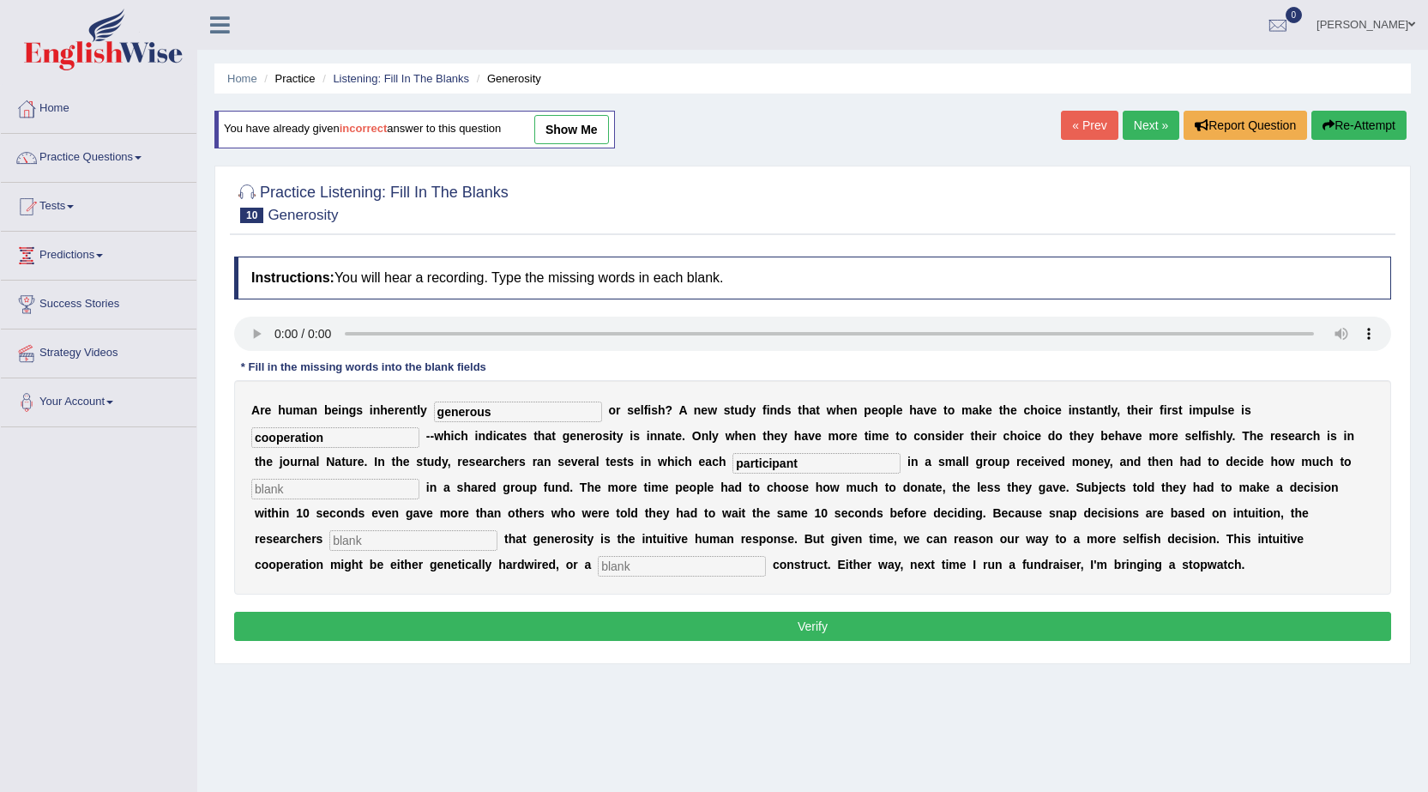
type input "participant"
click at [404, 487] on input "text" at bounding box center [335, 489] width 168 height 21
type input "invest"
click at [434, 540] on input "text" at bounding box center [413, 540] width 168 height 21
type input "concluded"
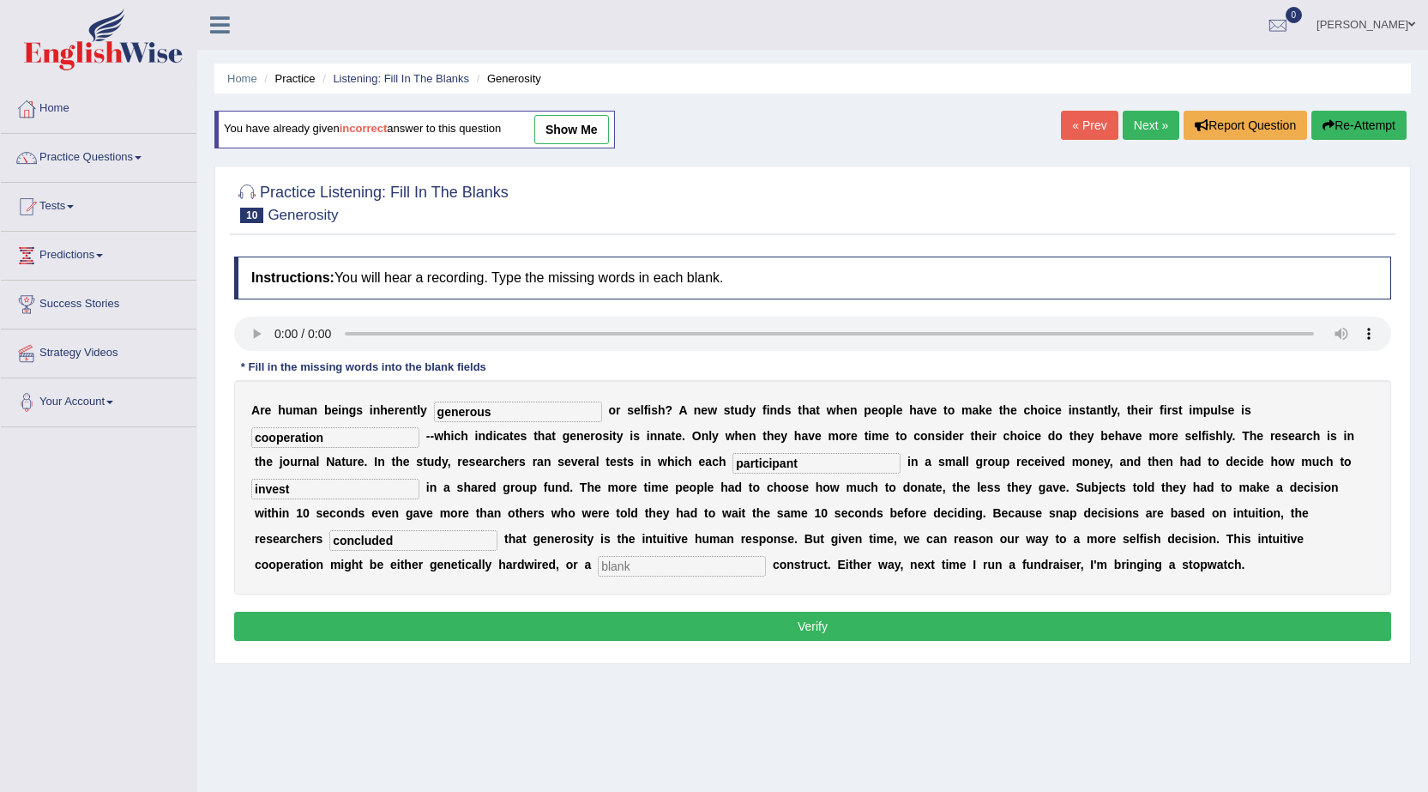
click at [724, 558] on input "text" at bounding box center [682, 566] width 168 height 21
type input "cultural"
click at [747, 625] on button "Verify" at bounding box center [812, 626] width 1157 height 29
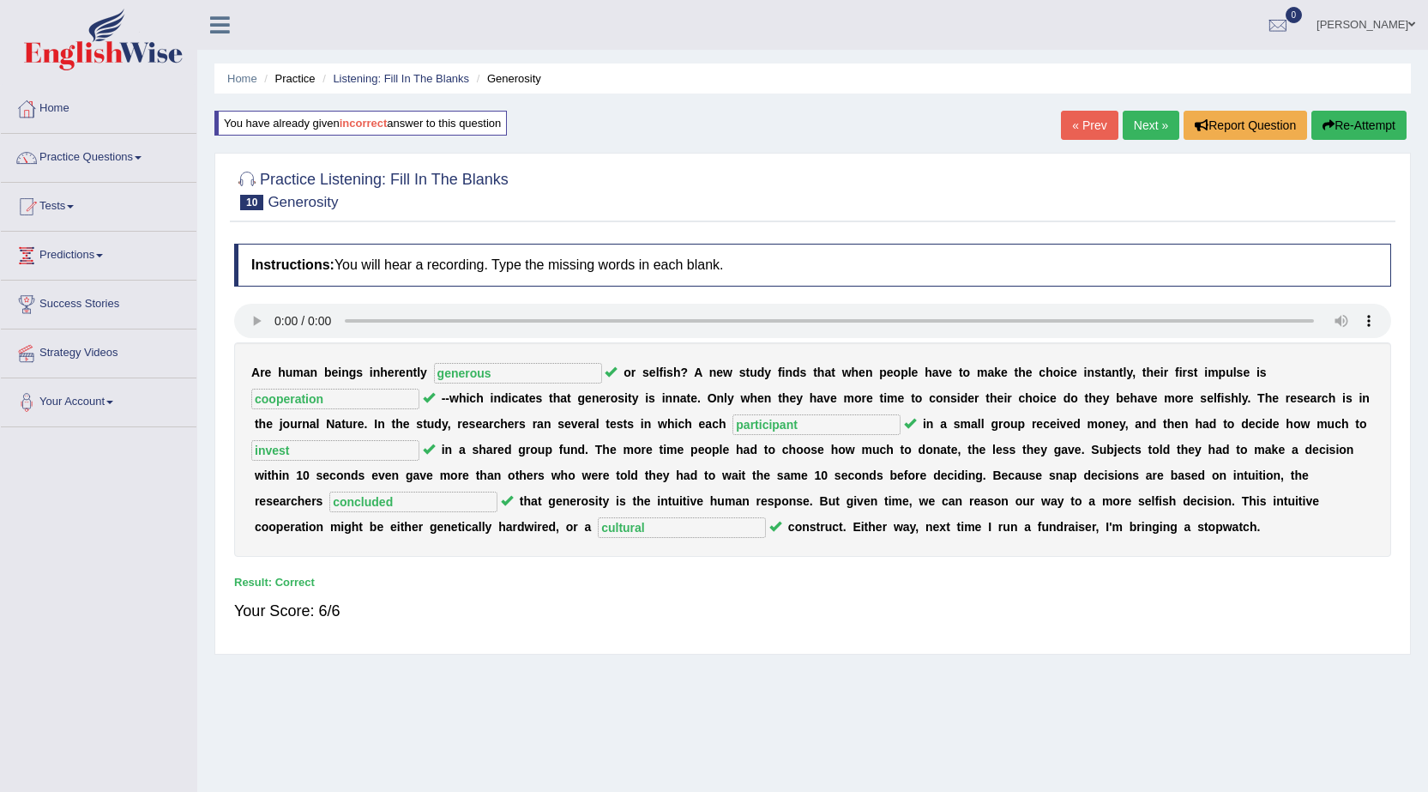
click at [1150, 130] on link "Next »" at bounding box center [1151, 125] width 57 height 29
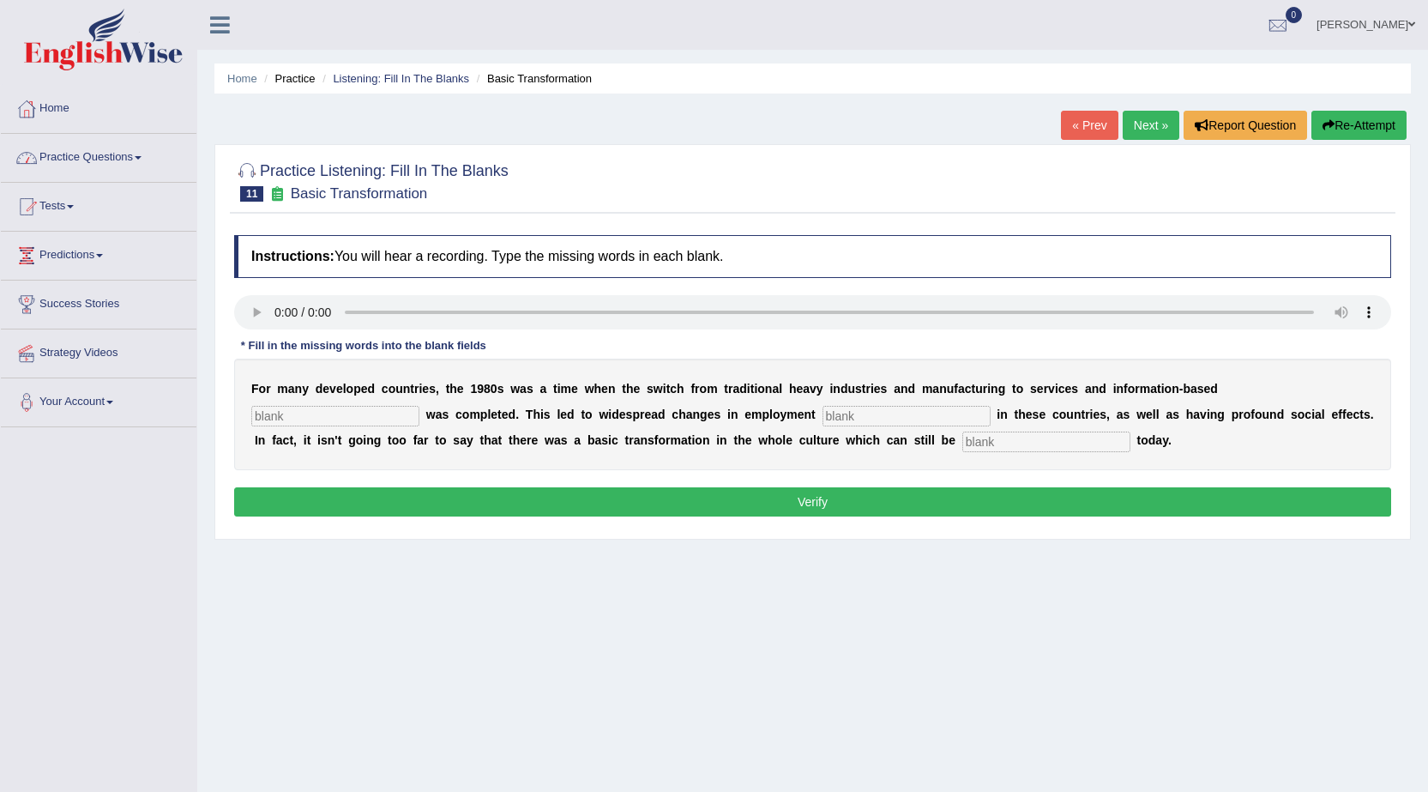
click at [139, 157] on link "Practice Questions" at bounding box center [99, 155] width 196 height 43
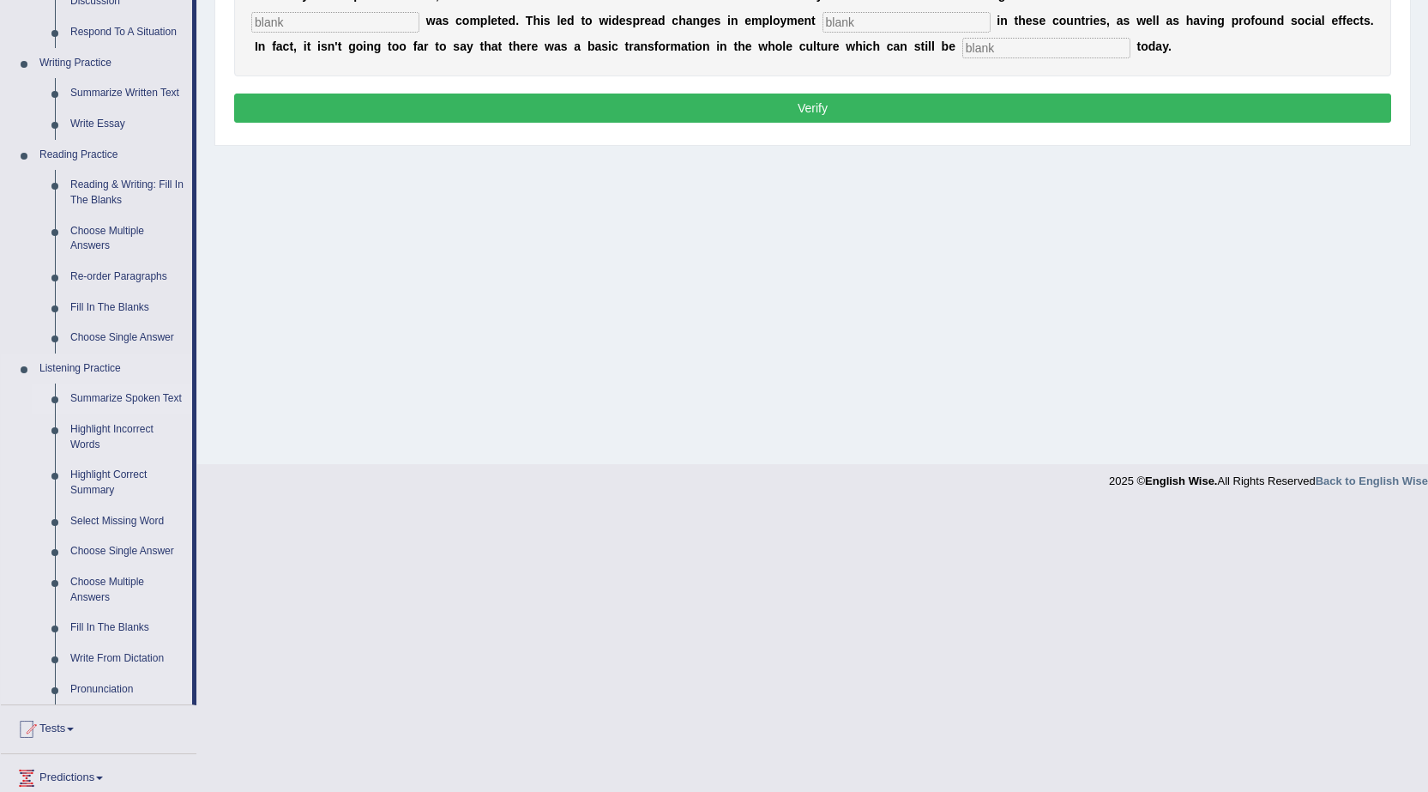
scroll to position [429, 0]
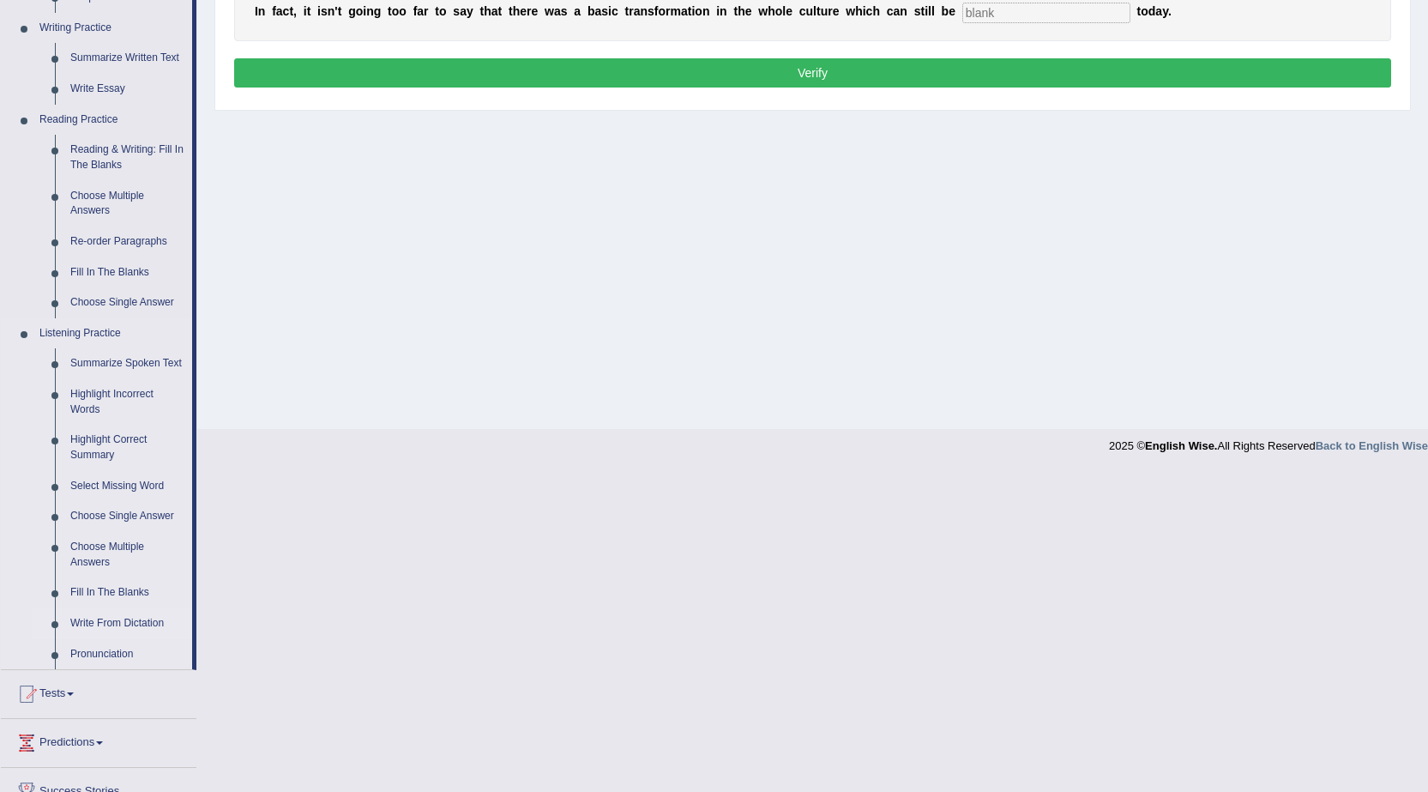
click at [127, 624] on link "Write From Dictation" at bounding box center [128, 623] width 130 height 31
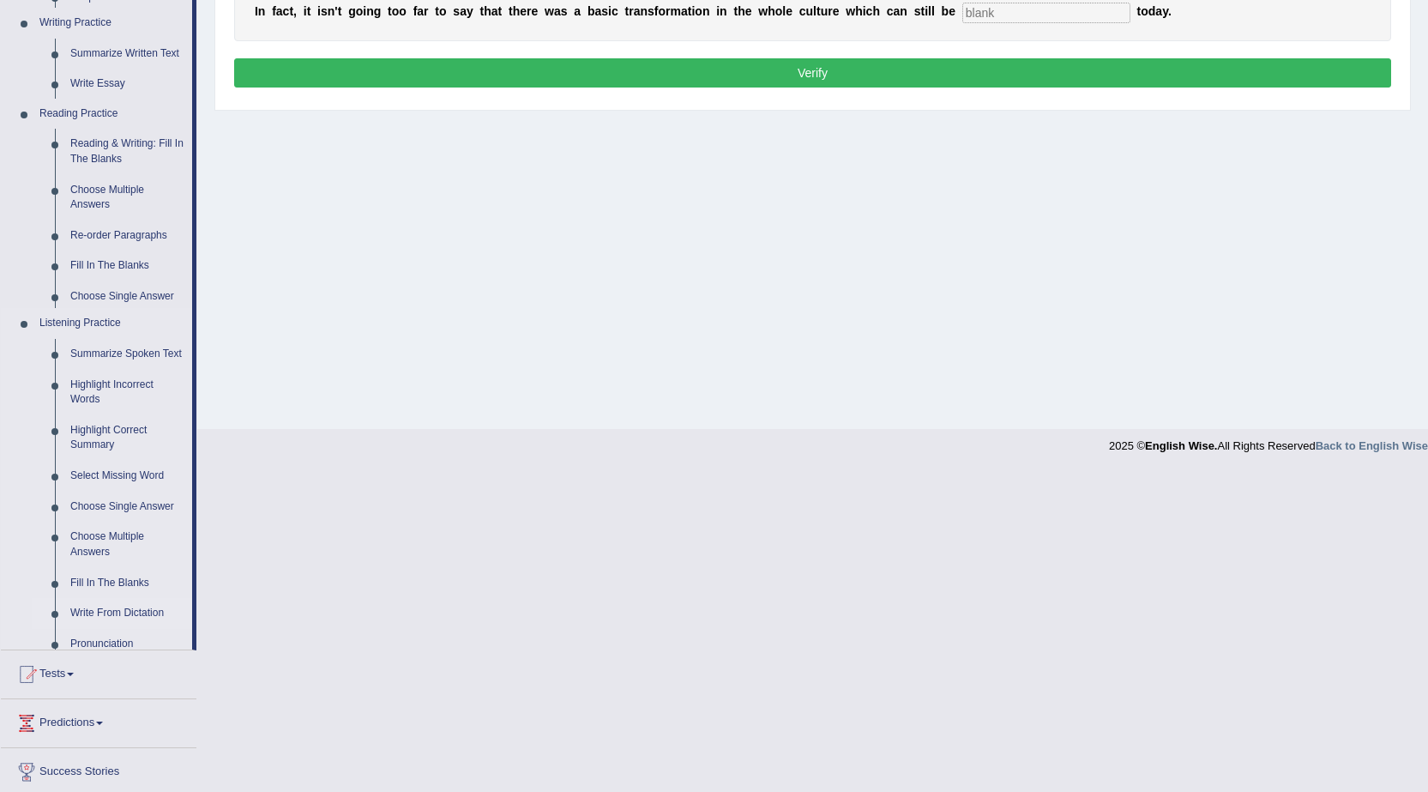
scroll to position [109, 0]
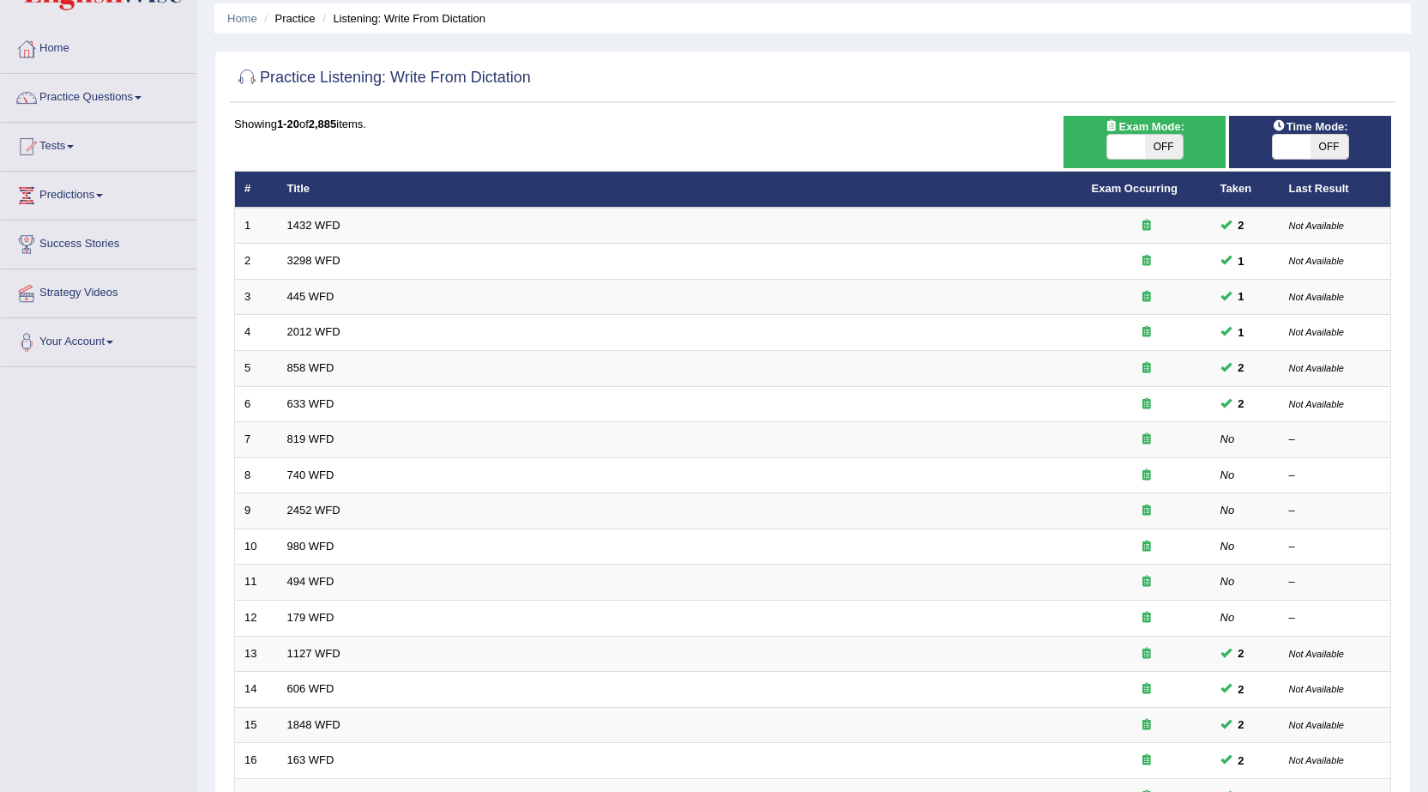
scroll to position [86, 0]
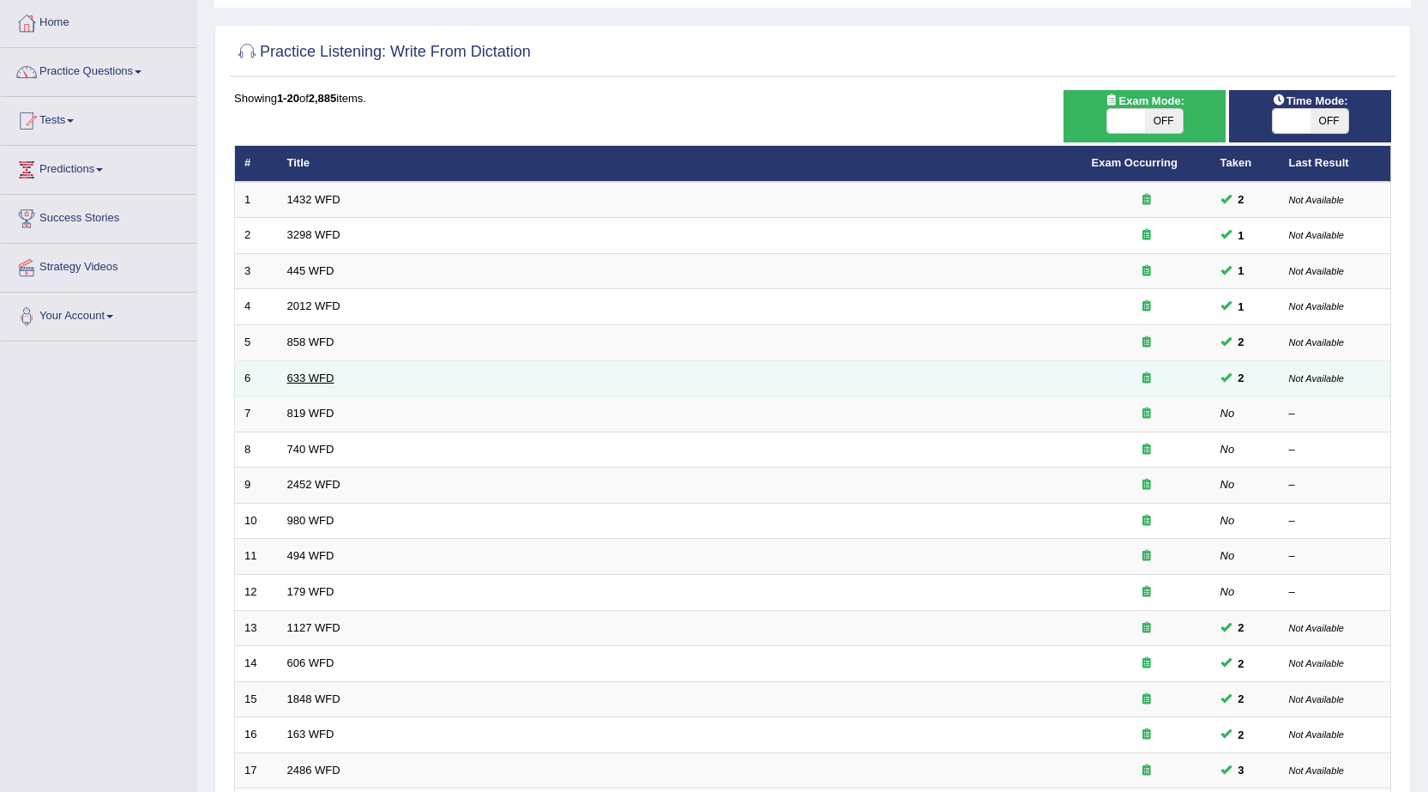
click at [323, 377] on link "633 WFD" at bounding box center [310, 377] width 47 height 13
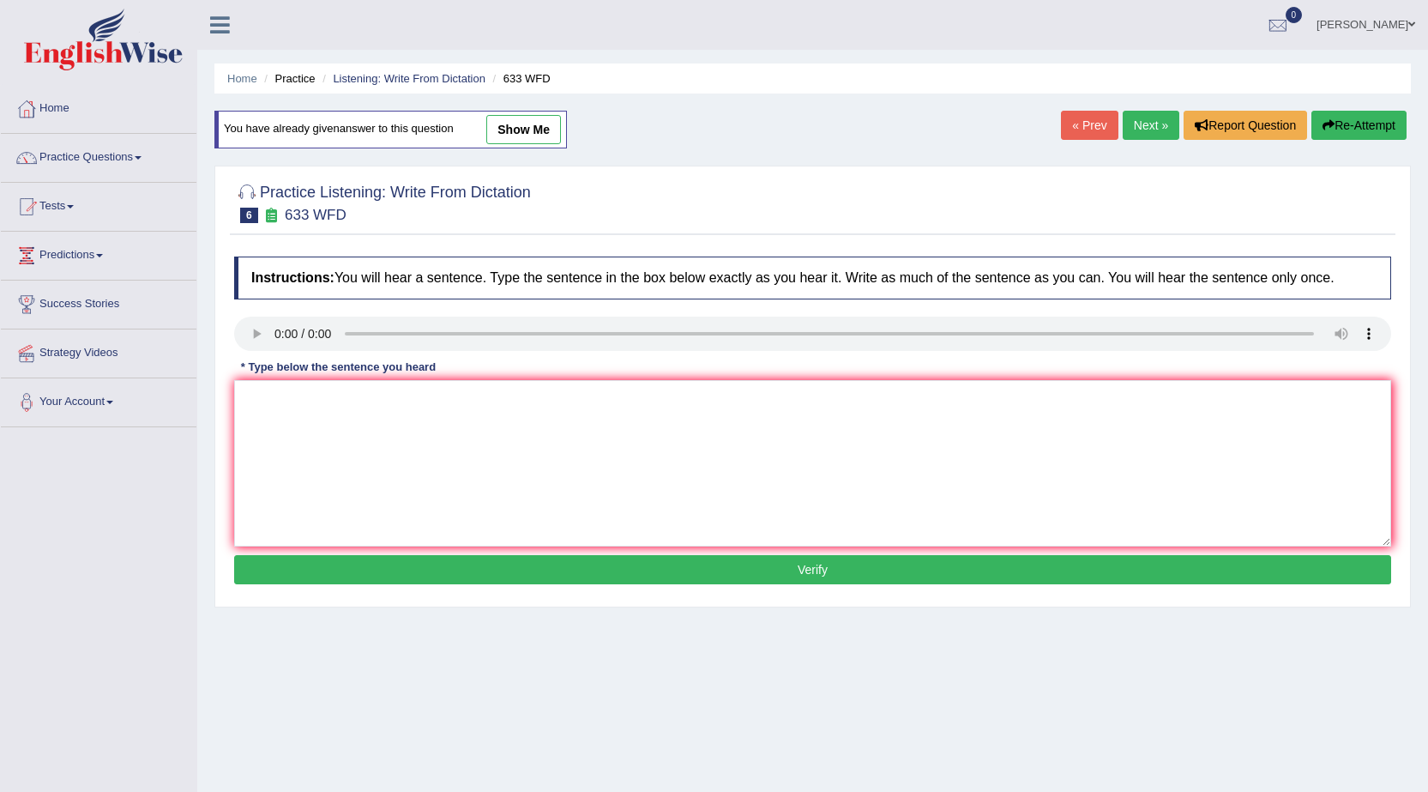
click at [516, 134] on link "show me" at bounding box center [523, 129] width 75 height 29
type textarea "Research shows that exercising makes us feel better."
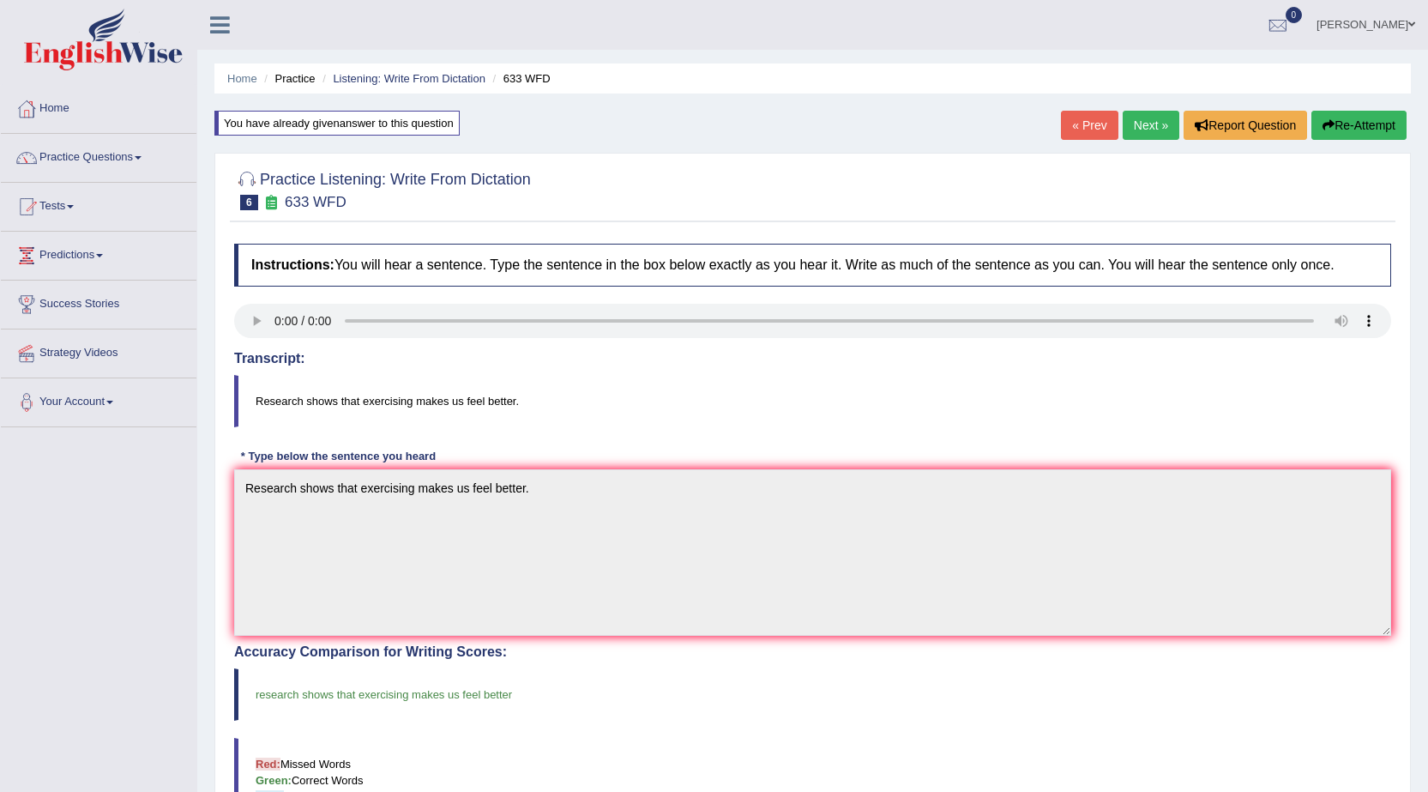
click at [1149, 130] on link "Next »" at bounding box center [1151, 125] width 57 height 29
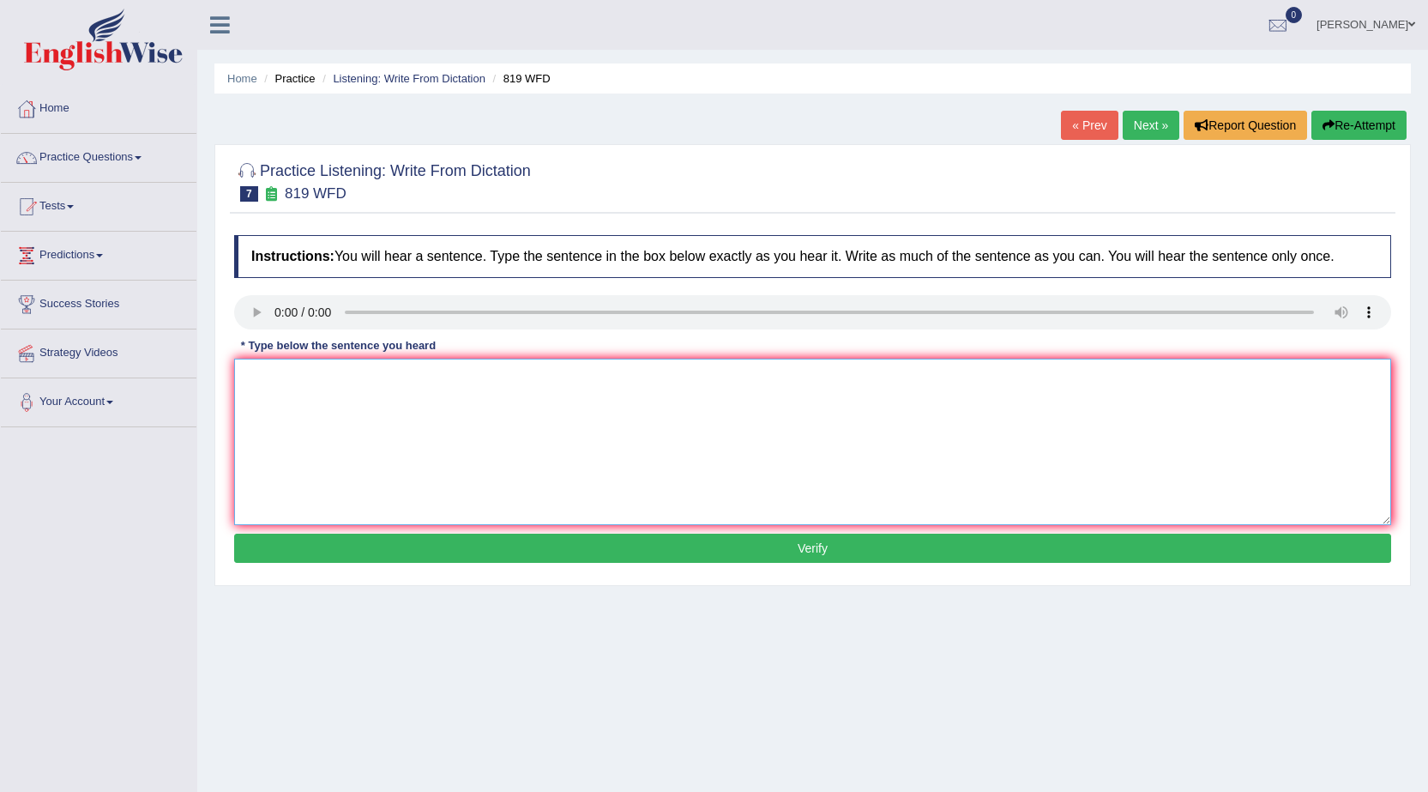
click at [262, 413] on textarea at bounding box center [812, 442] width 1157 height 166
type textarea "Plants are able to continue grow their life."
click at [404, 551] on button "Verify" at bounding box center [812, 548] width 1157 height 29
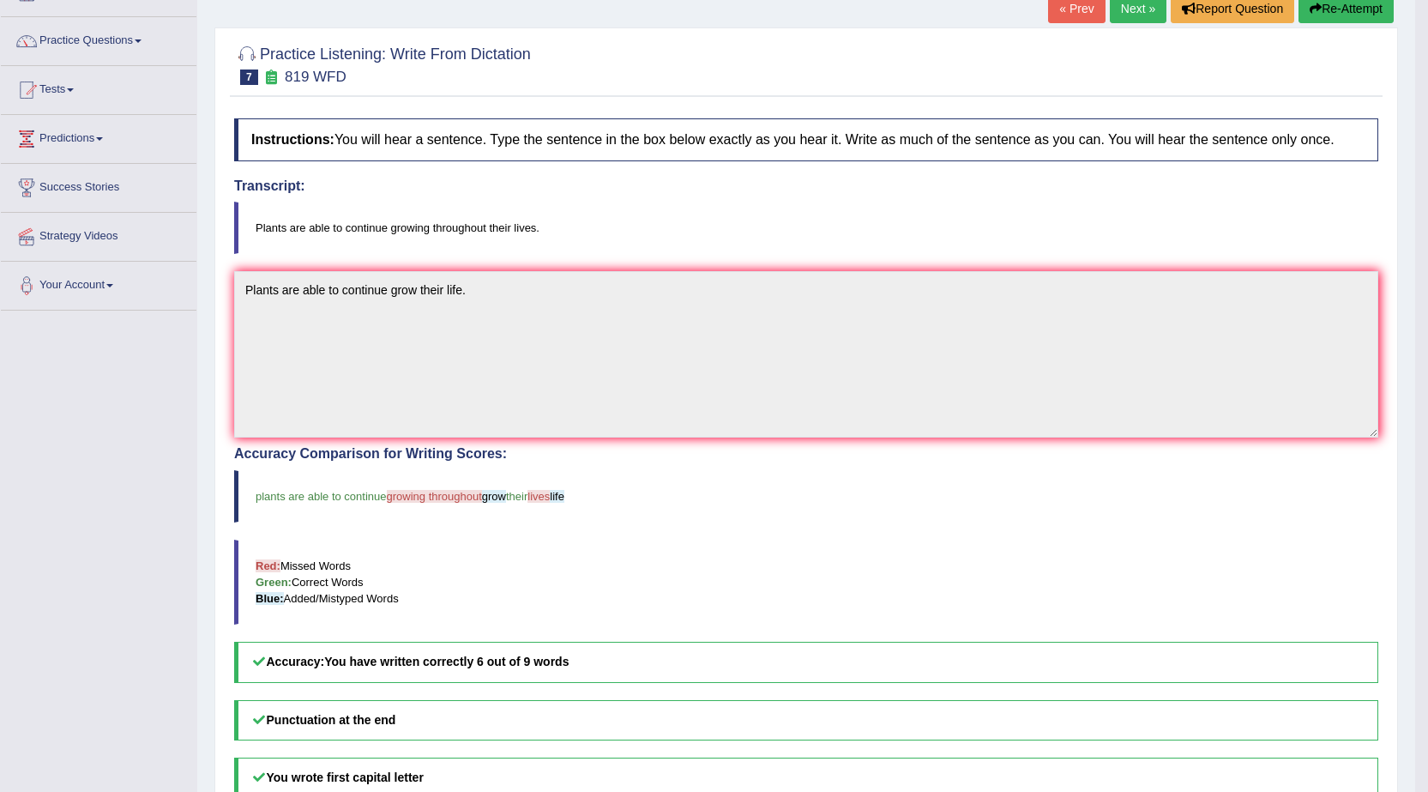
scroll to position [86, 0]
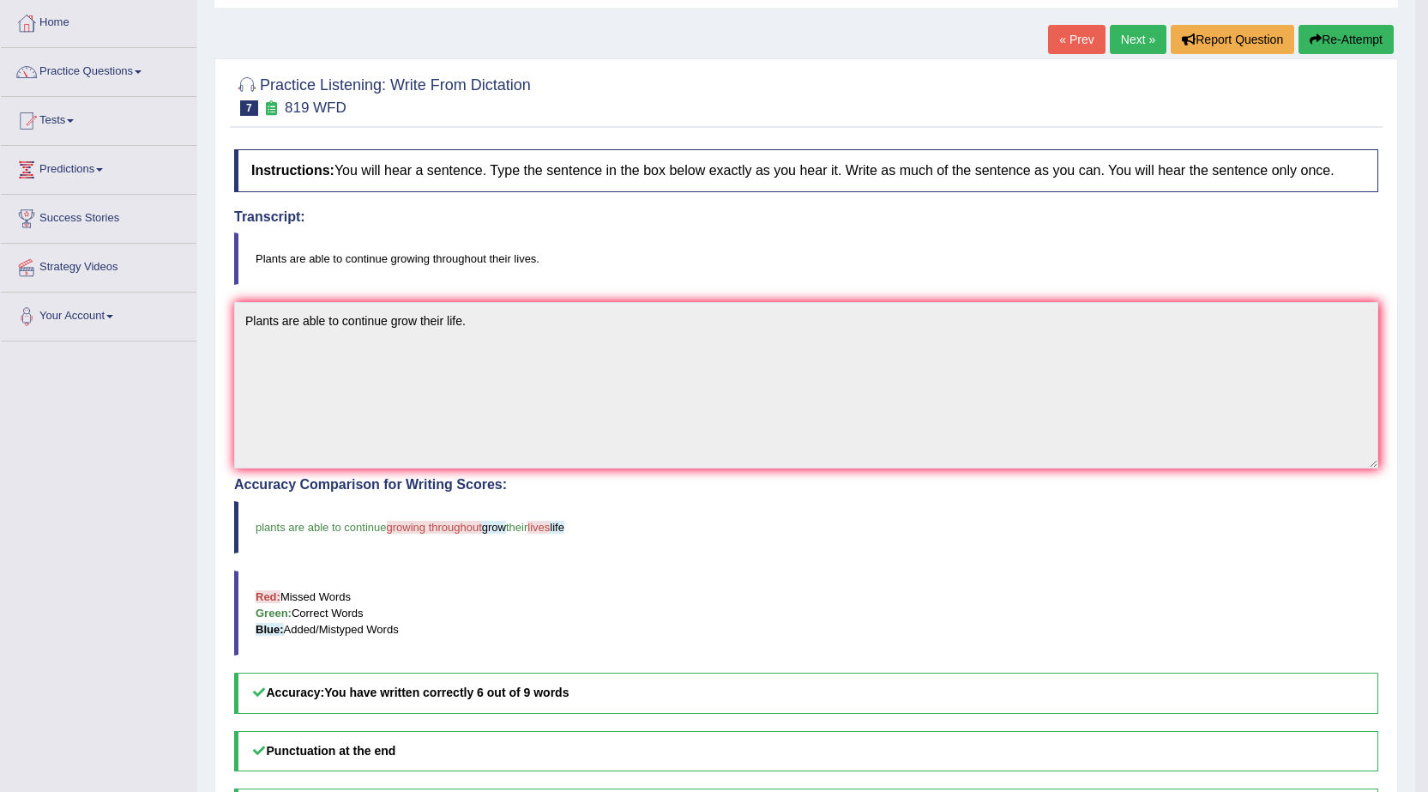
click at [1127, 40] on link "Next »" at bounding box center [1138, 39] width 57 height 29
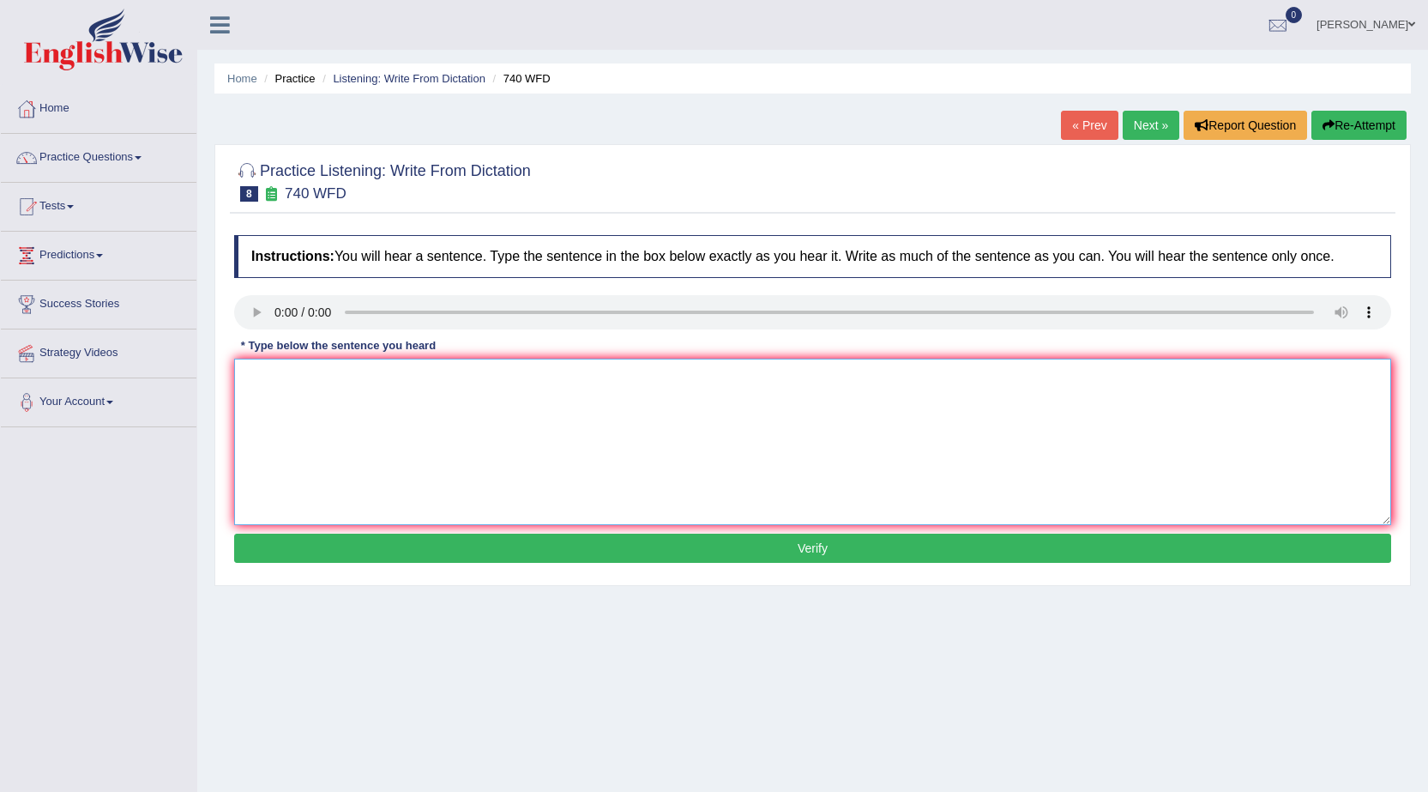
click at [293, 400] on textarea at bounding box center [812, 442] width 1157 height 166
click at [255, 377] on textarea at bounding box center [812, 442] width 1157 height 166
type textarea "a"
type textarea "A"
click at [419, 383] on textarea "A series of activation" at bounding box center [812, 442] width 1157 height 166
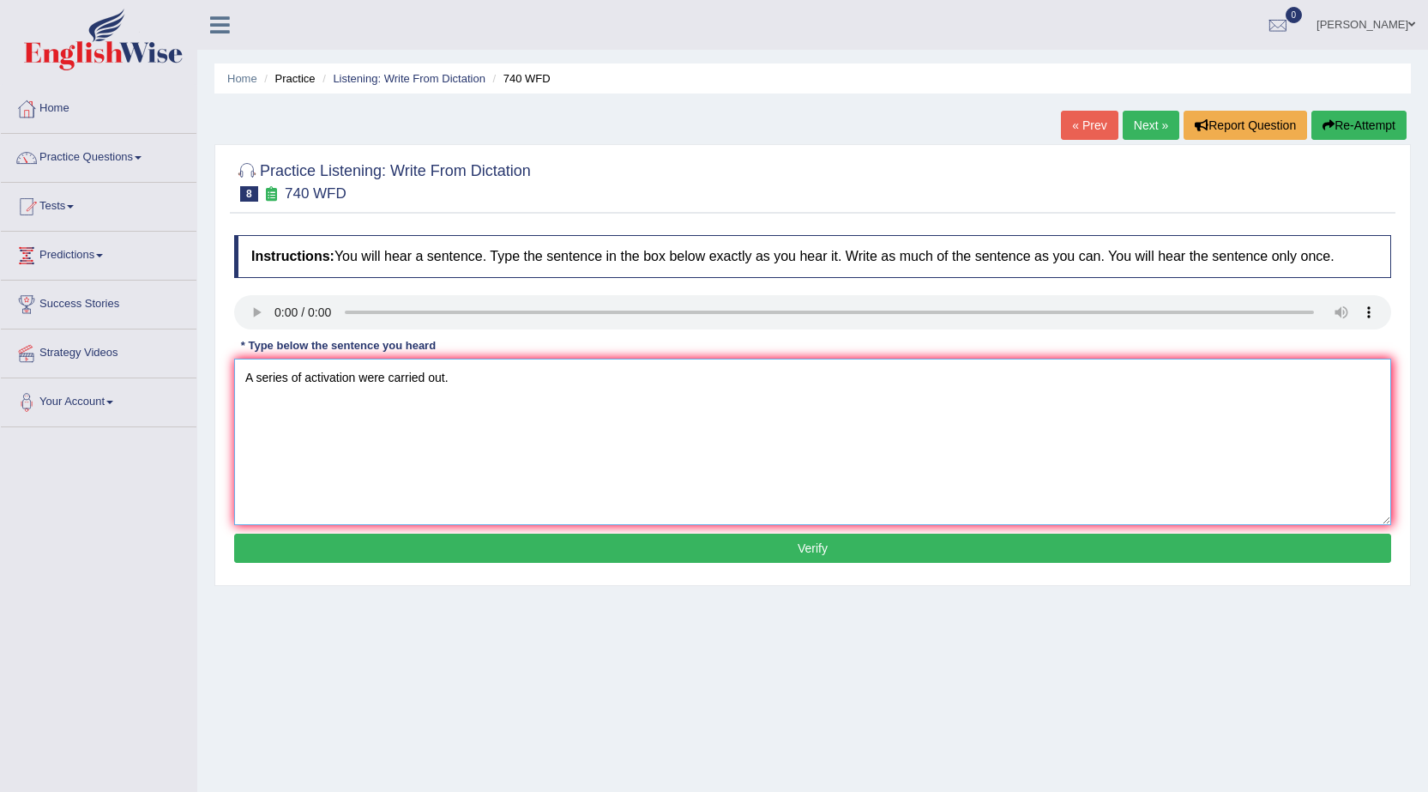
type textarea "A series of activation were carried out."
click at [682, 545] on button "Verify" at bounding box center [812, 548] width 1157 height 29
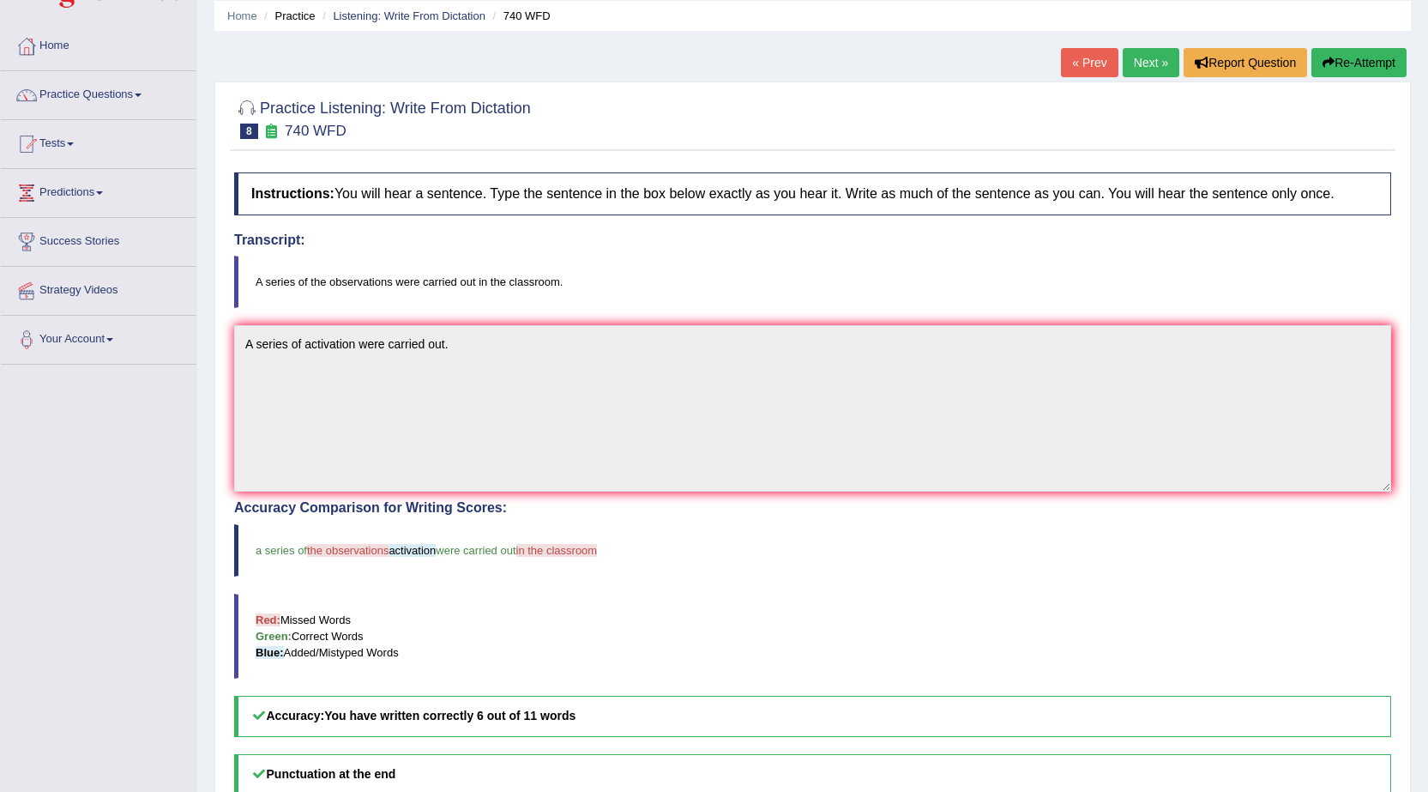
scroll to position [86, 0]
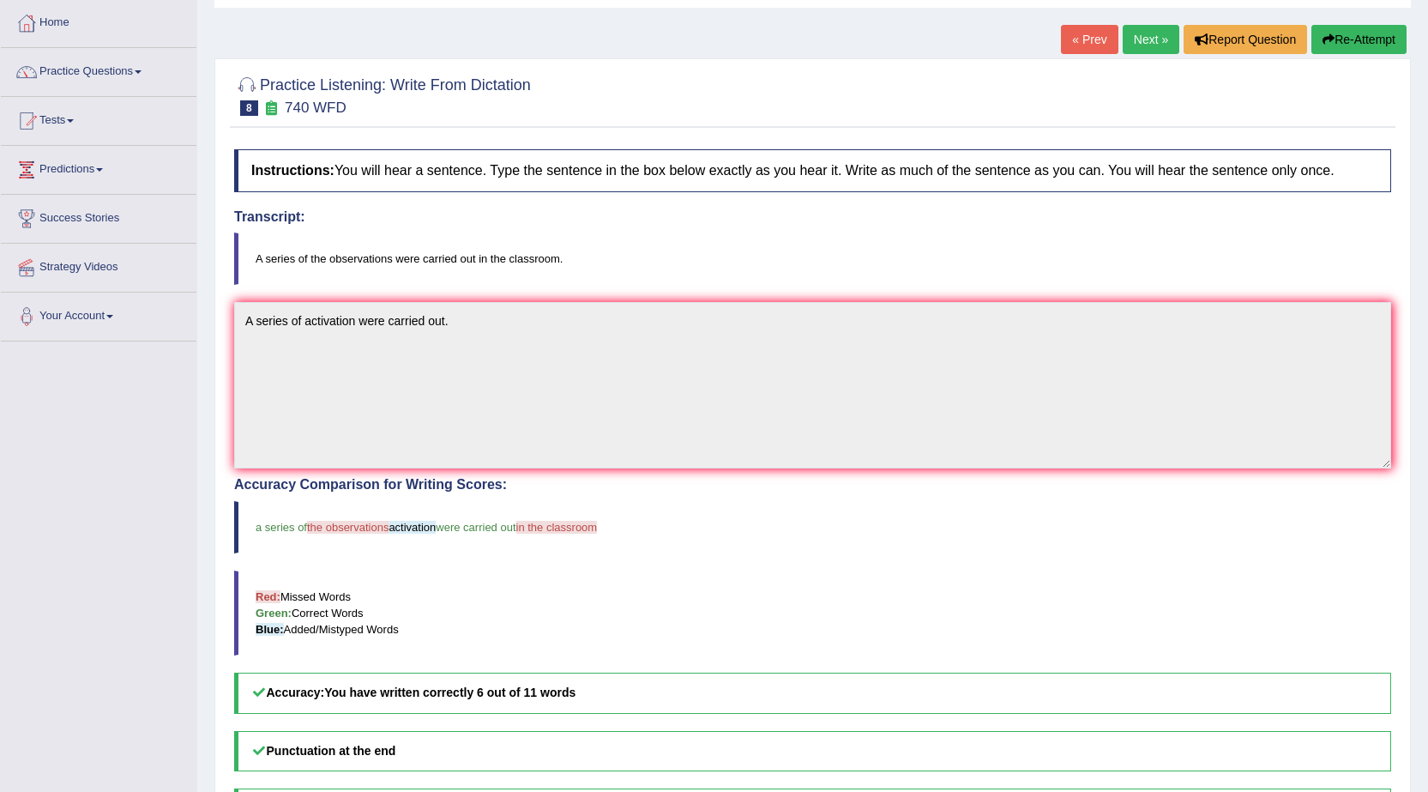
click at [1154, 39] on link "Next »" at bounding box center [1151, 39] width 57 height 29
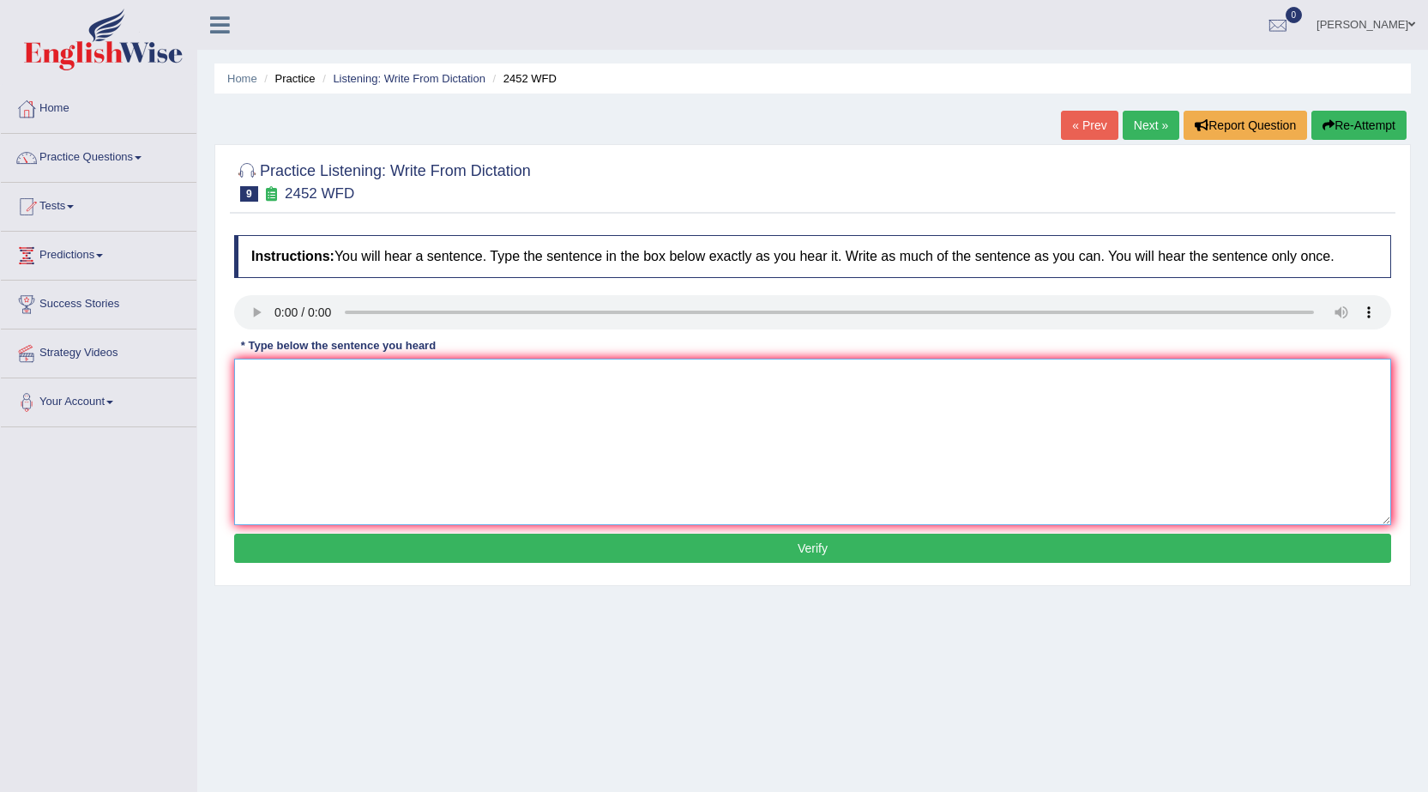
click at [457, 429] on textarea at bounding box center [812, 442] width 1157 height 166
click at [305, 381] on textarea "It is a debete" at bounding box center [812, 442] width 1157 height 166
click at [365, 372] on textarea "It is a debate" at bounding box center [812, 442] width 1157 height 166
click at [425, 399] on textarea "It is a debate about the" at bounding box center [812, 442] width 1157 height 166
click at [407, 377] on textarea "It is a debate about the knowlege" at bounding box center [812, 442] width 1157 height 166
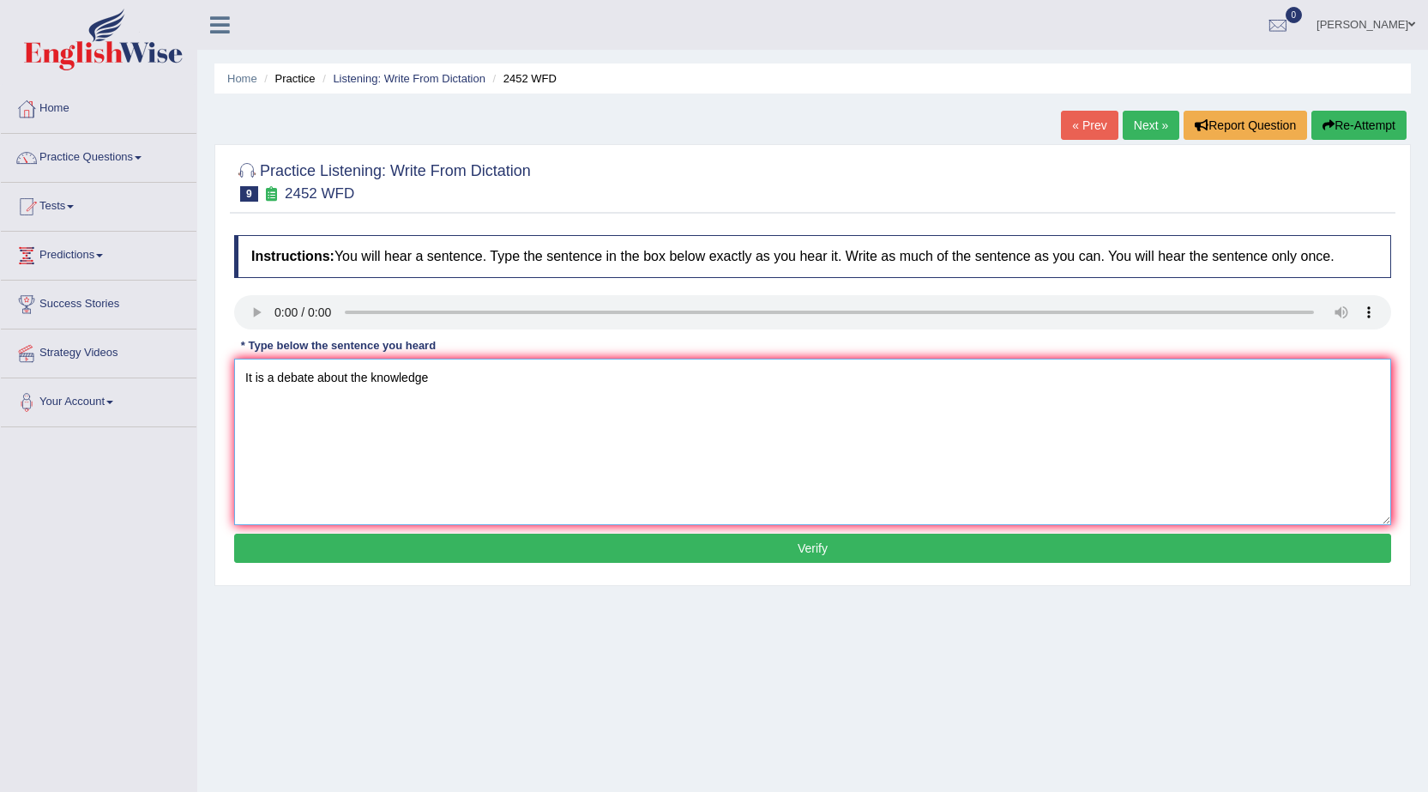
click at [576, 397] on textarea "It is a debate about the knowledge" at bounding box center [812, 442] width 1157 height 166
type textarea "It is a debate about the knowledge."
click at [679, 549] on button "Verify" at bounding box center [812, 548] width 1157 height 29
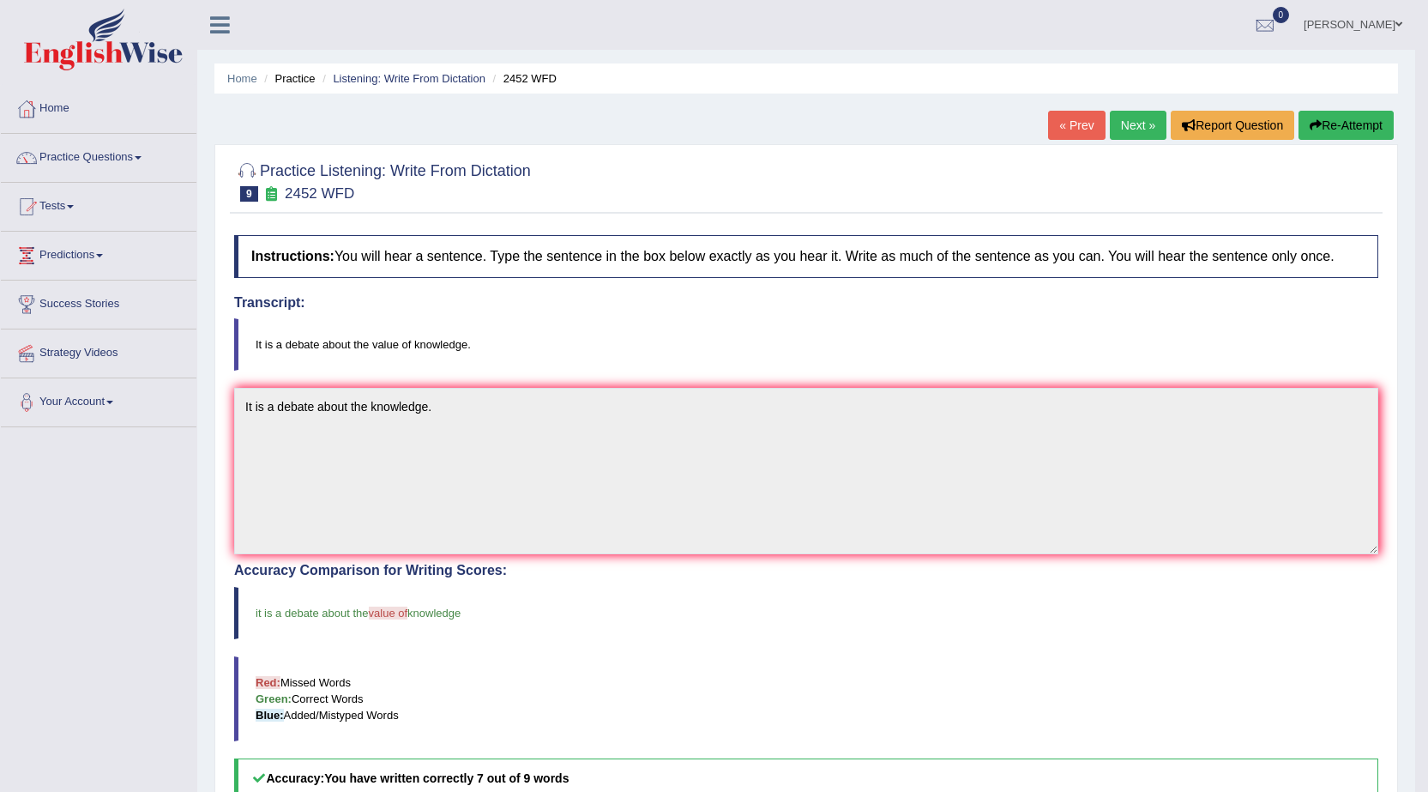
click at [1131, 121] on link "Next »" at bounding box center [1138, 125] width 57 height 29
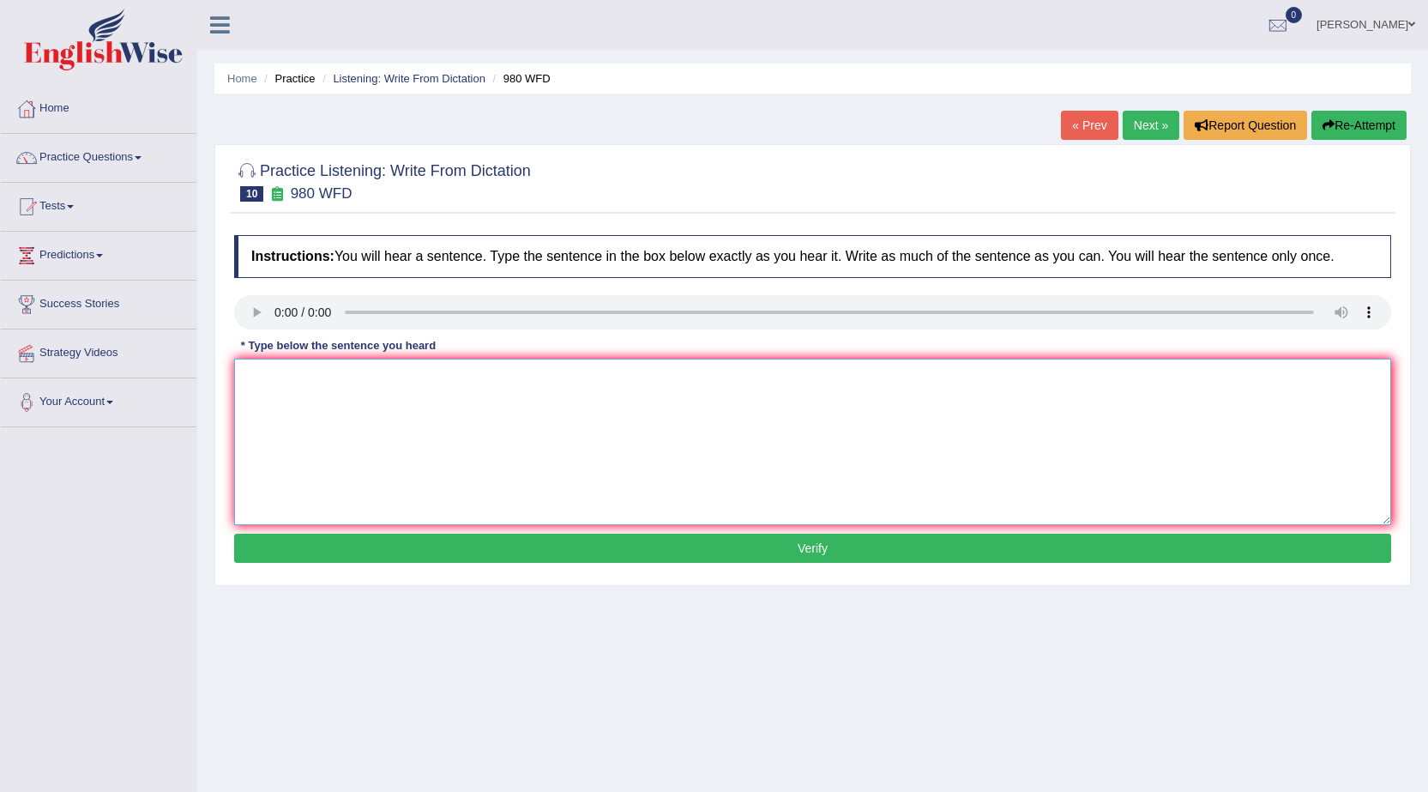
click at [513, 397] on textarea at bounding box center [812, 442] width 1157 height 166
type textarea "Your idles has been discussed at the seminar."
click at [573, 534] on button "Verify" at bounding box center [812, 548] width 1157 height 29
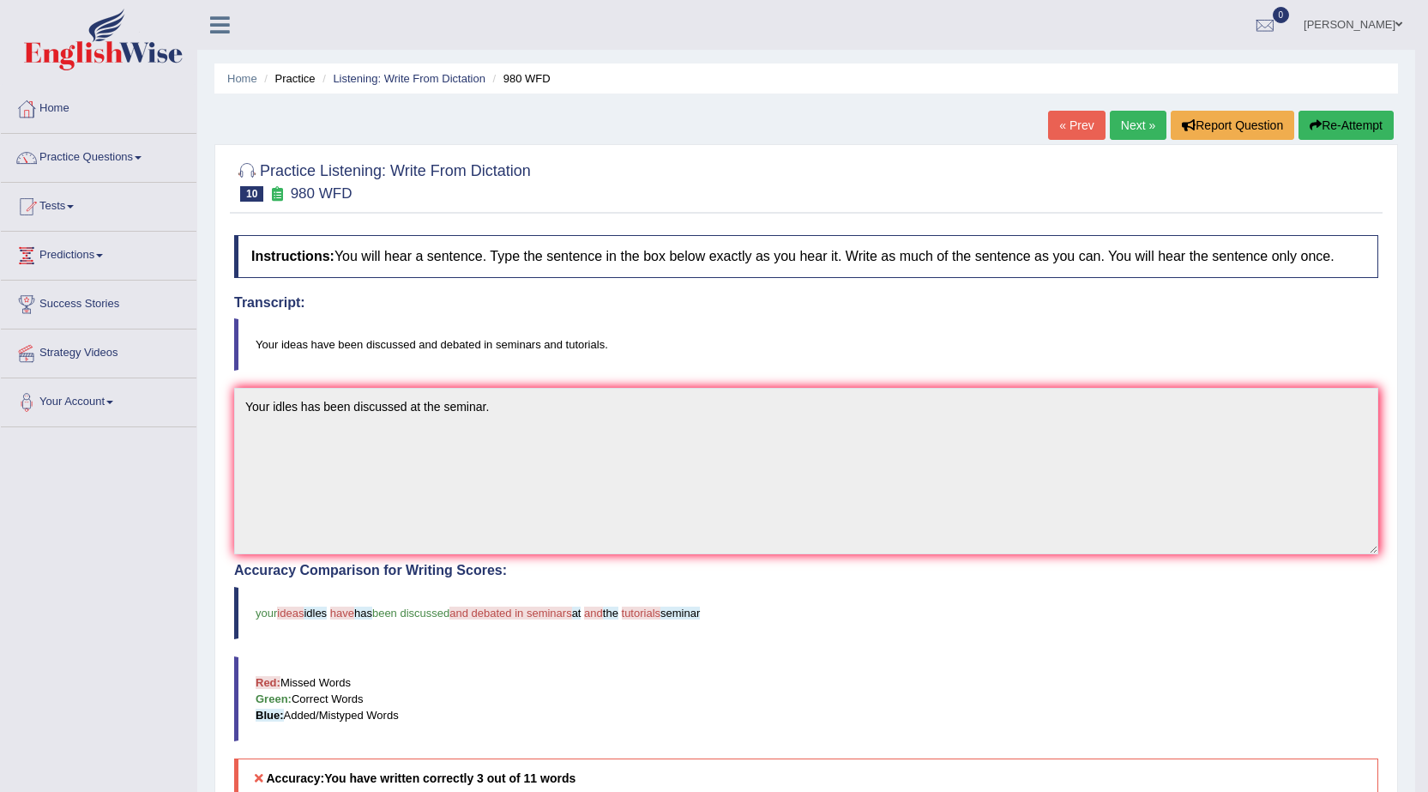
click at [1345, 130] on button "Re-Attempt" at bounding box center [1346, 125] width 95 height 29
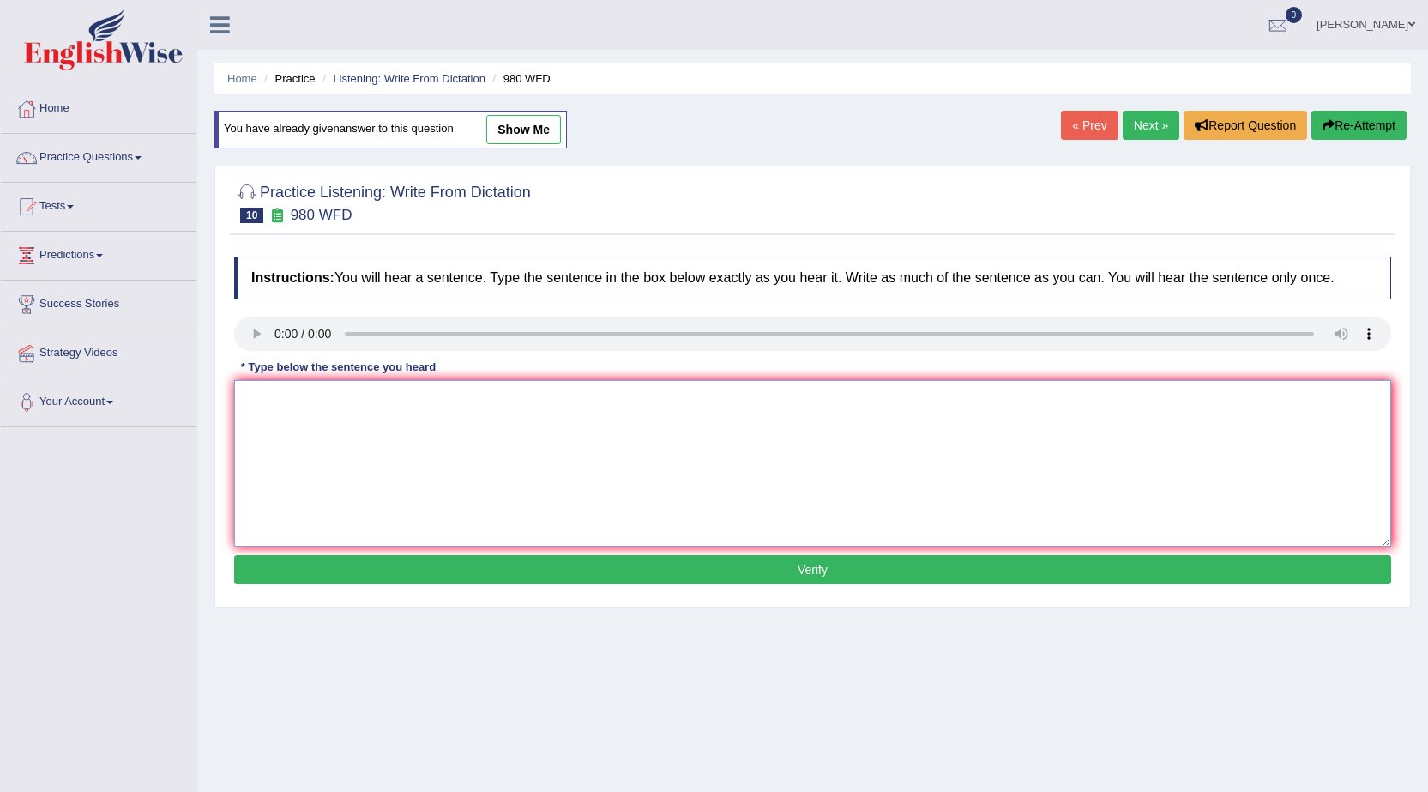
click at [644, 442] on textarea at bounding box center [812, 463] width 1157 height 166
type textarea "Your ideas have been discussed and debated in seminars and tutorials."
click at [781, 573] on button "Verify" at bounding box center [812, 569] width 1157 height 29
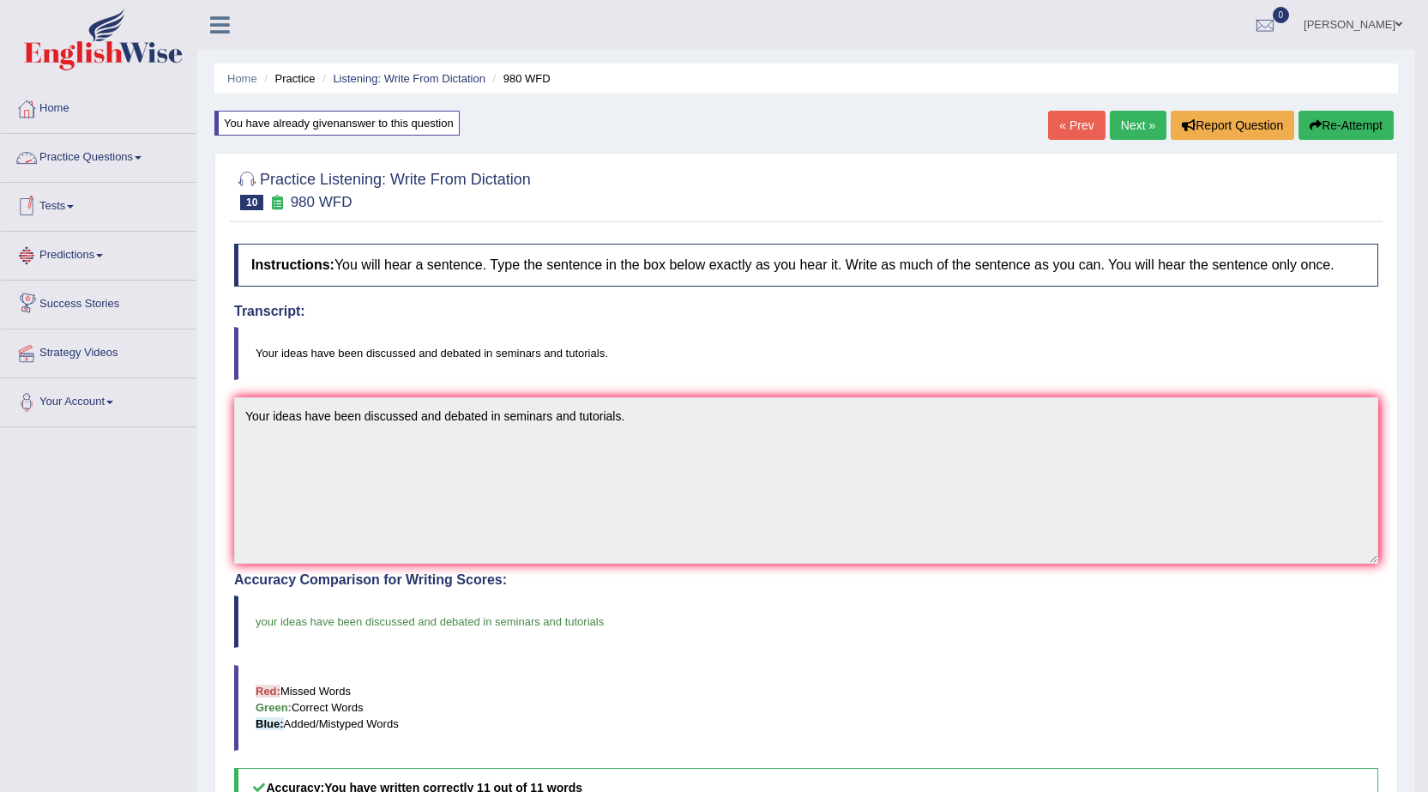
click at [142, 157] on span at bounding box center [138, 157] width 7 height 3
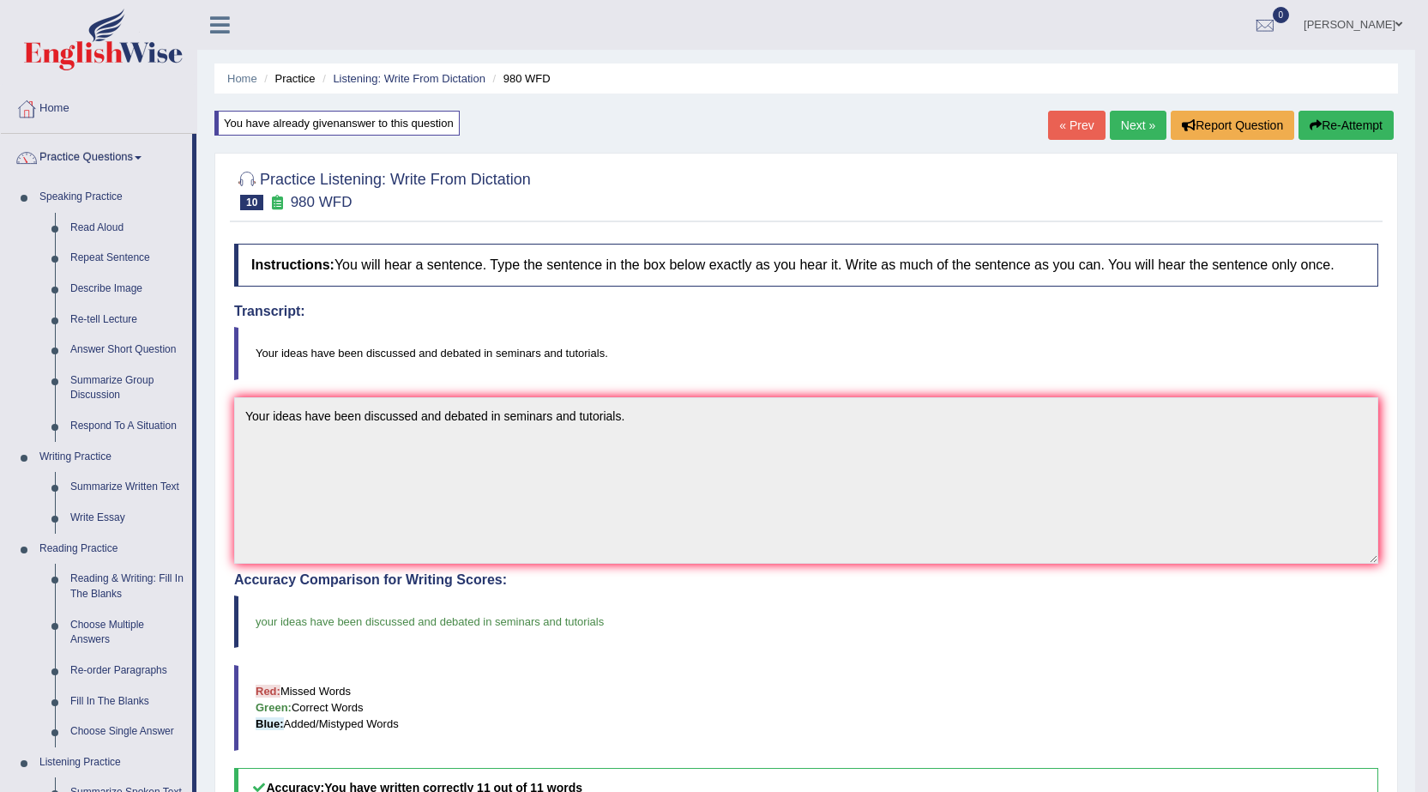
click at [1397, 22] on span at bounding box center [1399, 24] width 7 height 11
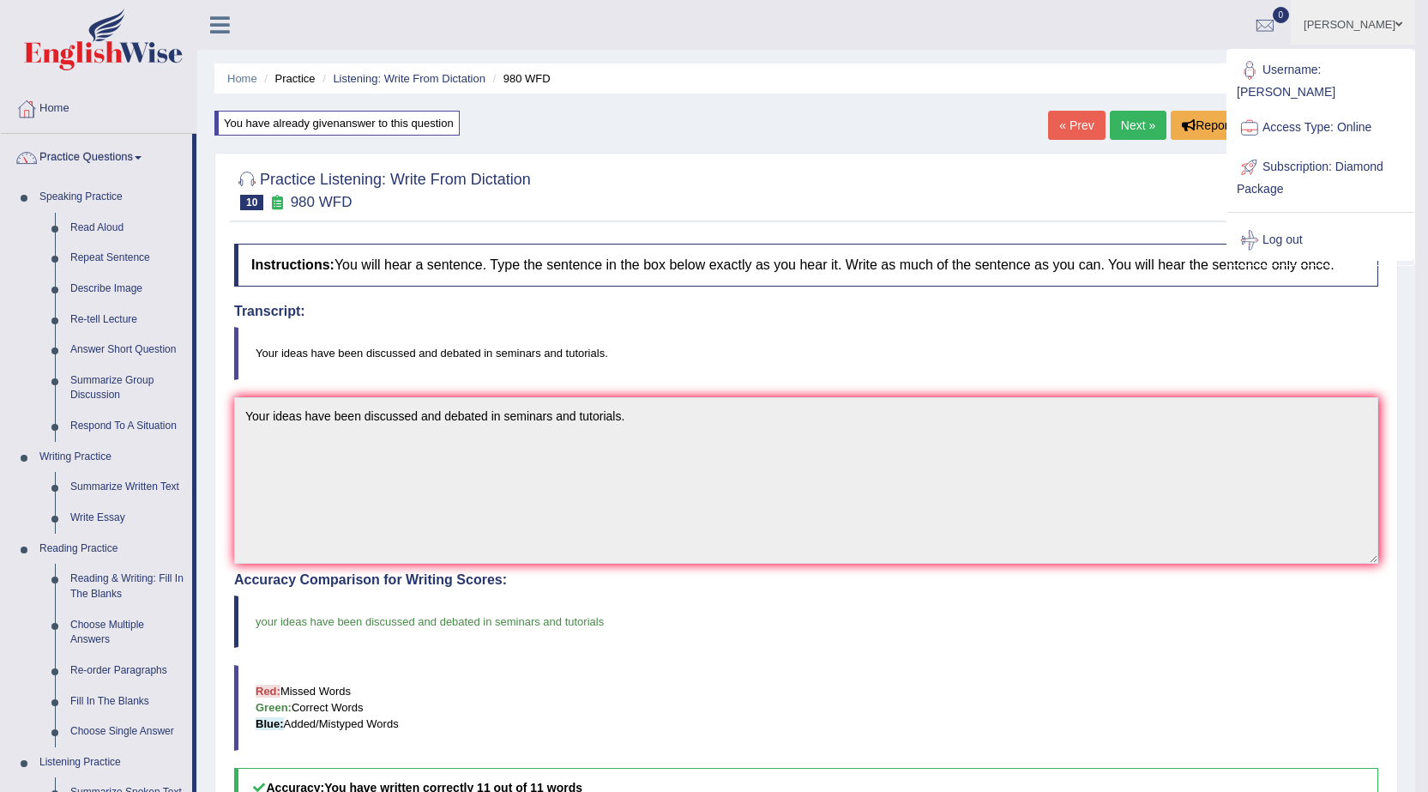
click at [1306, 220] on link "Log out" at bounding box center [1320, 239] width 185 height 39
